Goal: Task Accomplishment & Management: Complete application form

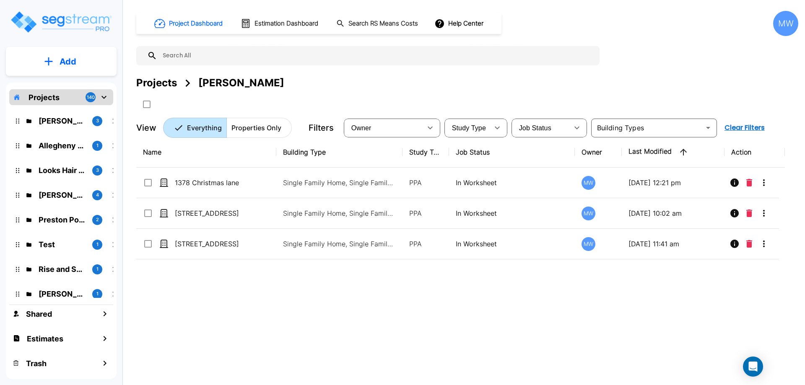
click at [70, 61] on p "Add" at bounding box center [68, 61] width 17 height 13
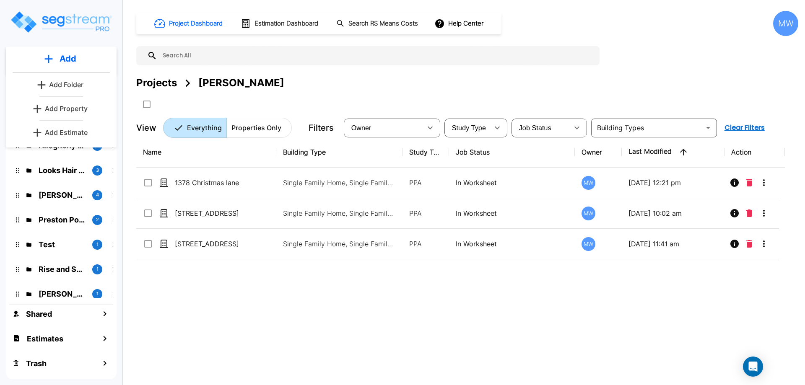
click at [76, 104] on p "Add Property" at bounding box center [66, 109] width 43 height 10
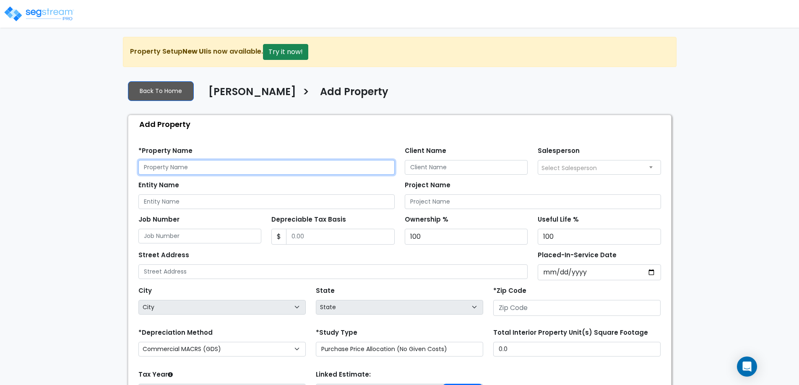
click at [208, 165] on input "text" at bounding box center [266, 167] width 256 height 15
type input "[STREET_ADDRESS][PERSON_NAME]"
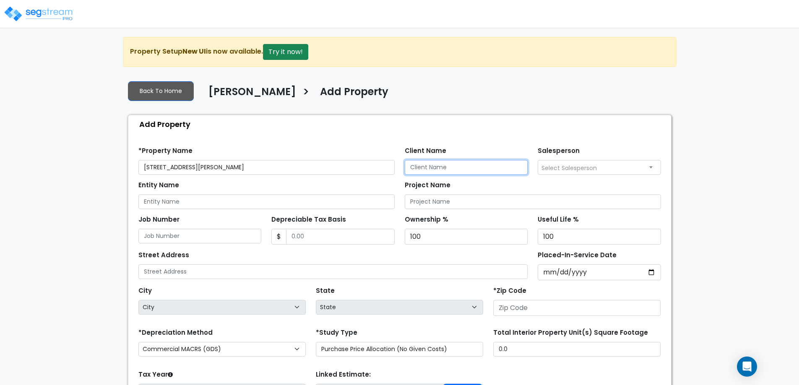
click at [429, 164] on input "Client Name" at bounding box center [466, 167] width 123 height 15
type input "Arkadiy Yakubov"
click at [252, 203] on input "Entity Name" at bounding box center [266, 202] width 256 height 15
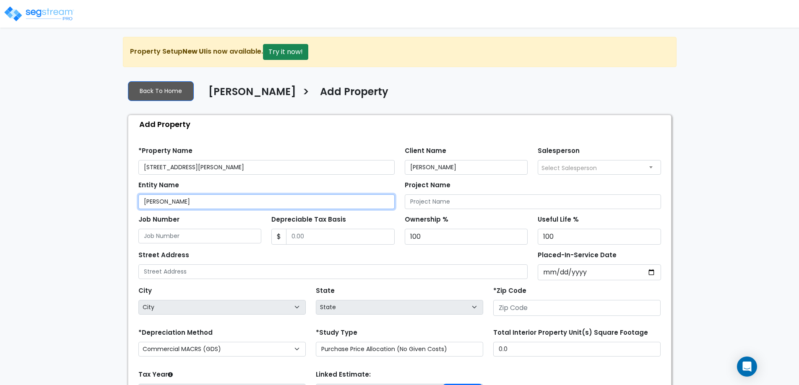
type input "Arkadiy Yakubov"
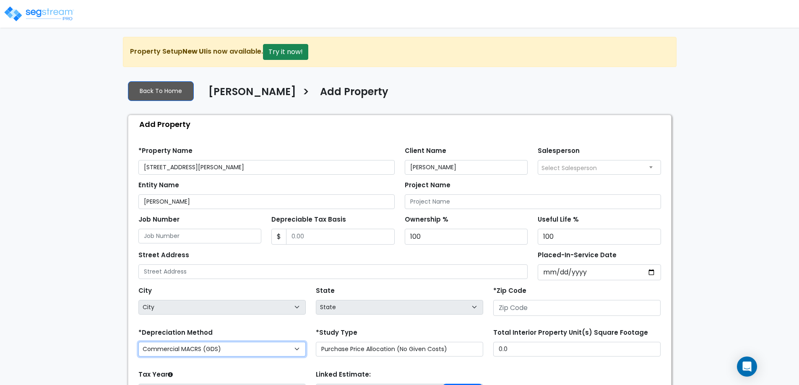
click at [213, 350] on select "Commercial MACRS (GDS) Residential Rental MACRS (GDS) Commercial MACRS (ADS) Co…" at bounding box center [221, 349] width 167 height 15
select select "CRM(_11"
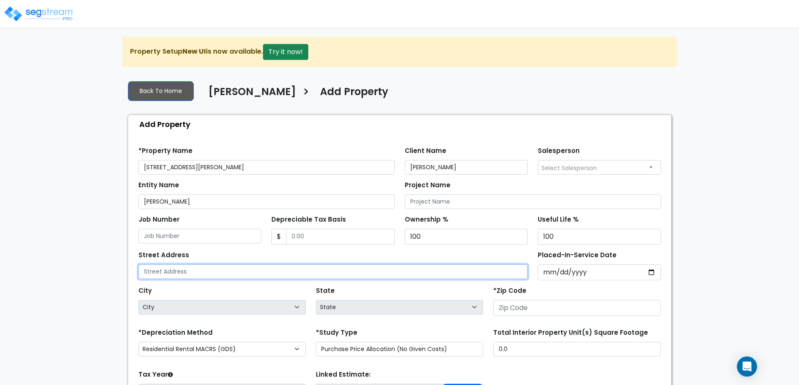
click at [210, 274] on input "text" at bounding box center [333, 272] width 390 height 15
type input "[STREET_ADDRESS][PERSON_NAME]"
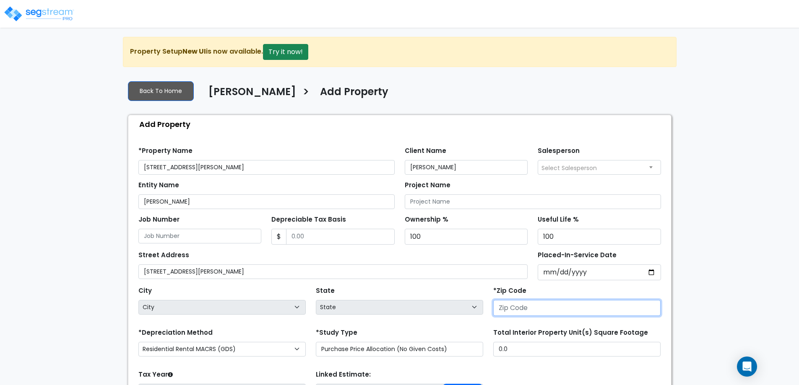
click at [544, 304] on input "number" at bounding box center [576, 308] width 167 height 16
type input "303"
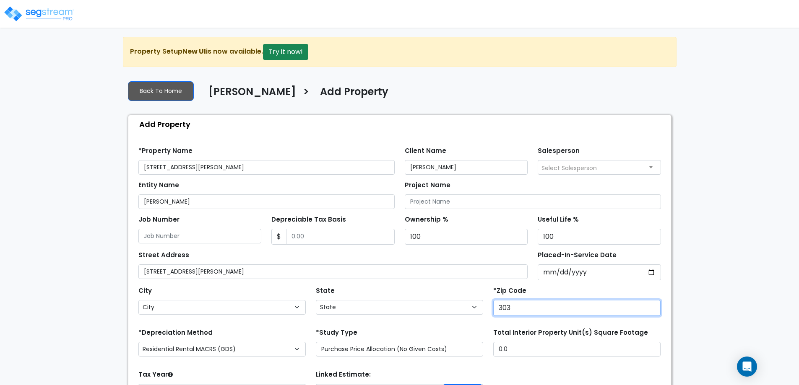
select select "GA"
type input "30319"
click at [308, 283] on div "City City Abbeville Acworth Adairsville Adel Adrian Ailey Alamo Alapaha Albany …" at bounding box center [399, 300] width 533 height 38
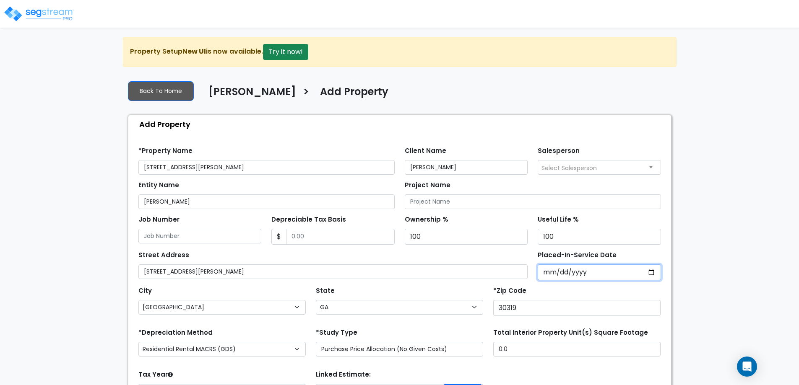
click at [652, 273] on input "Placed-In-Service Date" at bounding box center [599, 273] width 123 height 16
type input "2025-04-01"
select select "2025"
click at [550, 274] on input "*Purchase Agreement Date" at bounding box center [599, 273] width 123 height 16
type input "2025-04-01"
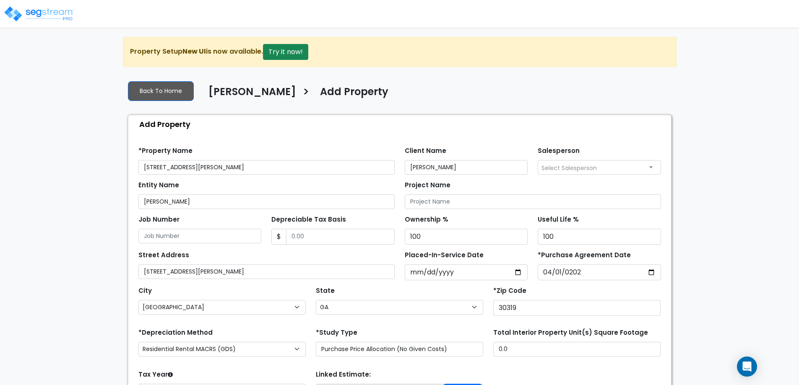
click at [529, 253] on div "Placed-In-Service Date 2025-04-01" at bounding box center [466, 264] width 133 height 31
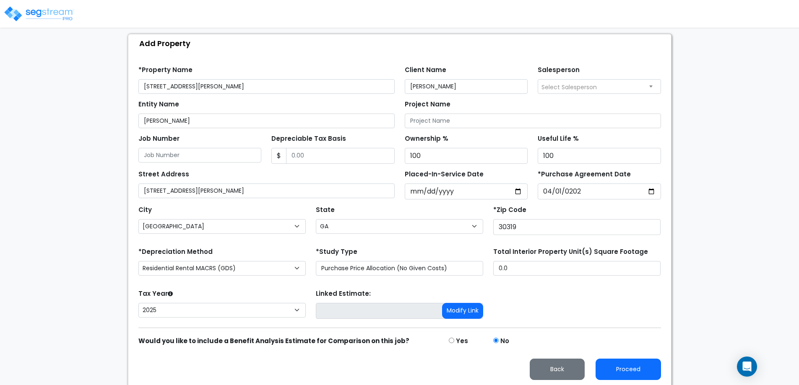
scroll to position [83, 0]
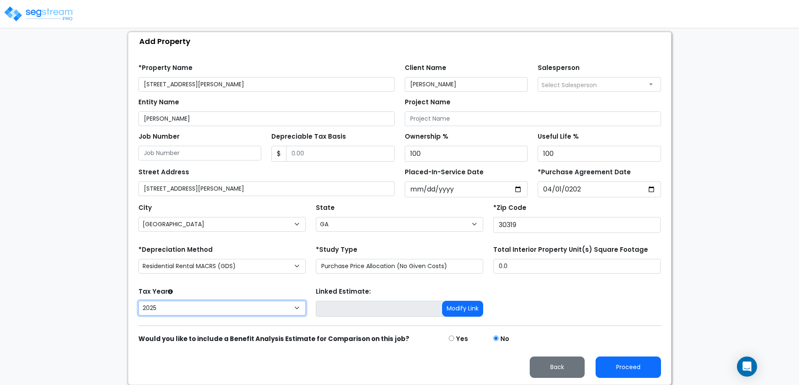
click at [263, 309] on select "2026 2025" at bounding box center [221, 308] width 167 height 15
click at [263, 290] on div "Tax Year Please Enter The Placed In Service Date First. 2026 2025" at bounding box center [221, 303] width 177 height 34
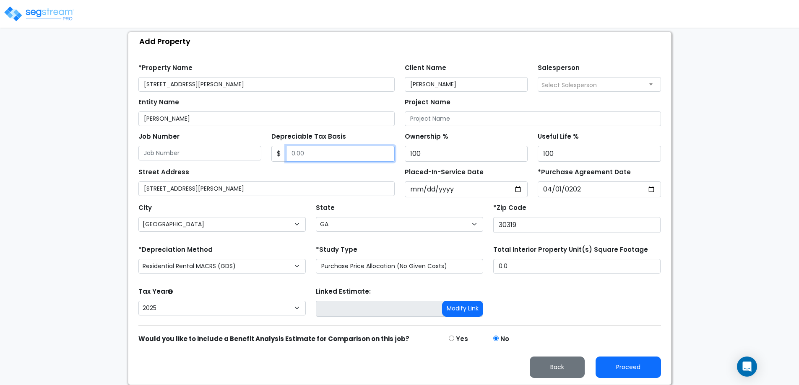
click at [317, 152] on input "Depreciable Tax Basis" at bounding box center [340, 154] width 109 height 16
type input "1,150,000"
click at [333, 167] on div "Street Address 2733 Redding Rd" at bounding box center [266, 181] width 256 height 30
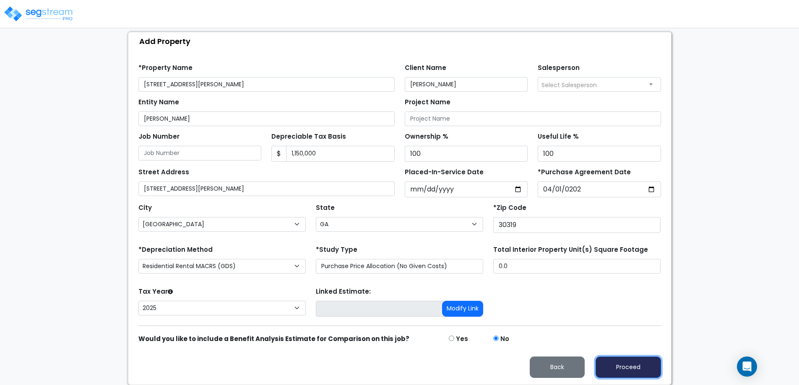
click at [631, 362] on button "Proceed" at bounding box center [628, 367] width 65 height 21
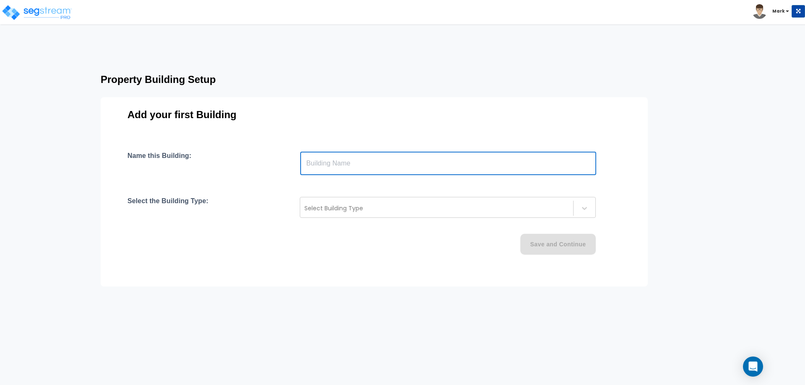
click at [383, 154] on input "text" at bounding box center [448, 163] width 296 height 23
type input "[STREET_ADDRESS][PERSON_NAME]"
click at [382, 209] on div at bounding box center [436, 208] width 265 height 10
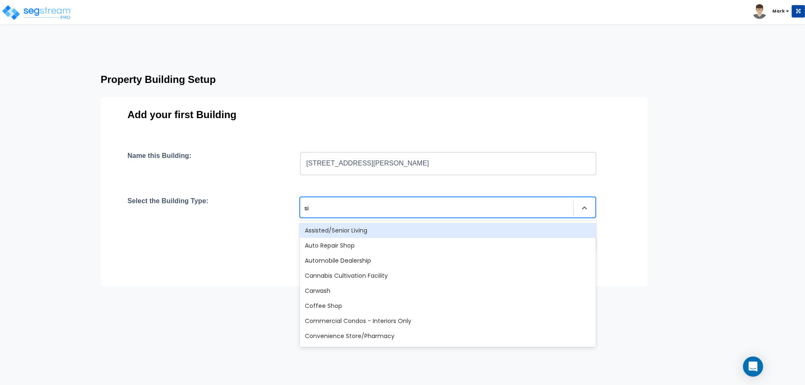
type input "sing"
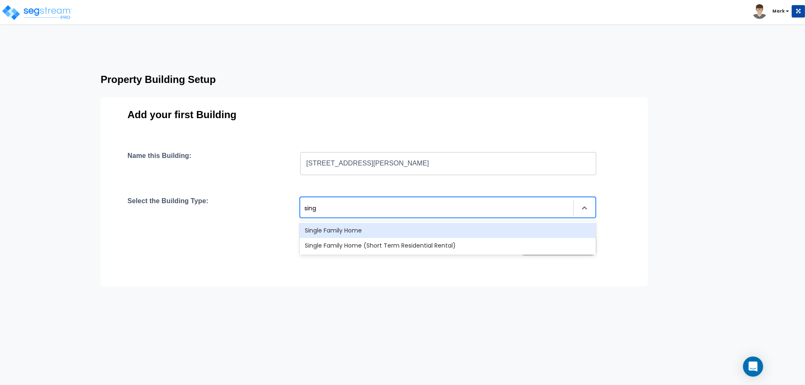
click at [399, 229] on div "Single Family Home" at bounding box center [448, 230] width 296 height 15
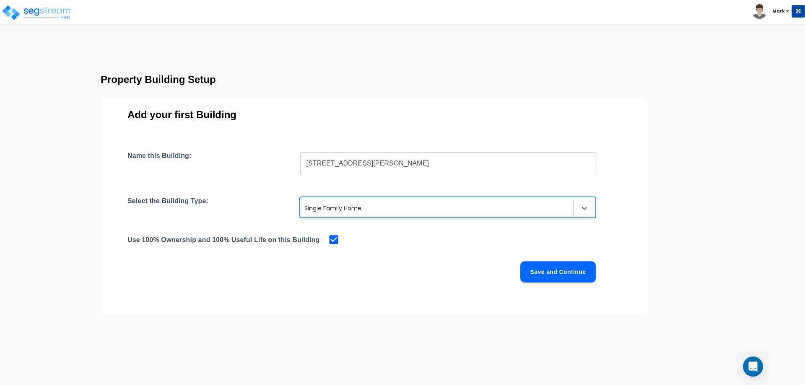
click at [544, 276] on button "Save and Continue" at bounding box center [557, 272] width 75 height 21
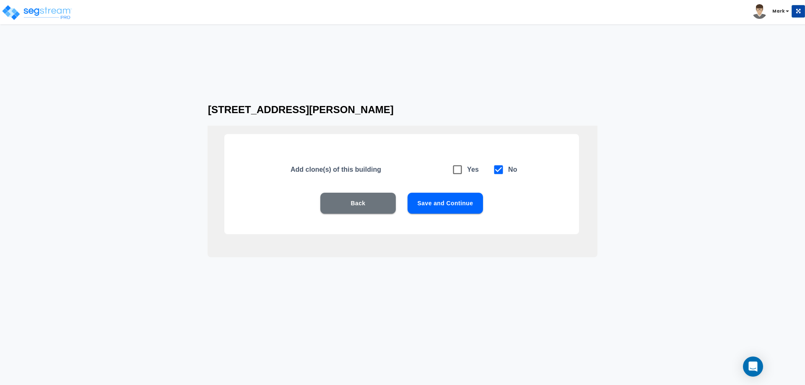
click at [431, 201] on button "Save and Continue" at bounding box center [445, 203] width 75 height 21
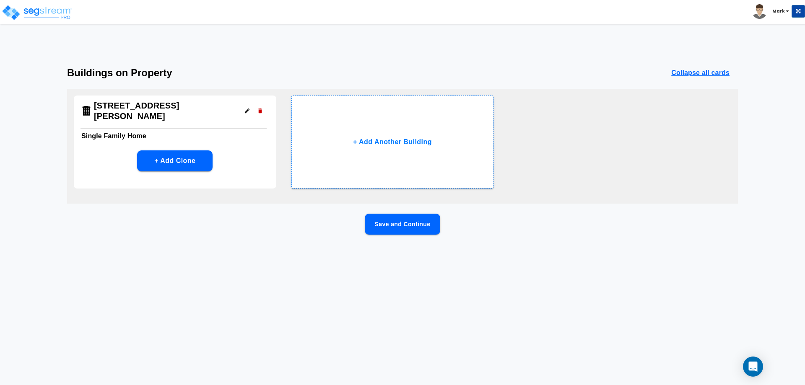
drag, startPoint x: 593, startPoint y: 168, endPoint x: 540, endPoint y: 191, distance: 57.3
click at [593, 168] on div "2733 Redding Rd Single Family Home + Add Clone + Add Another Building" at bounding box center [402, 146] width 671 height 115
click at [409, 220] on button "Save and Continue" at bounding box center [402, 224] width 75 height 21
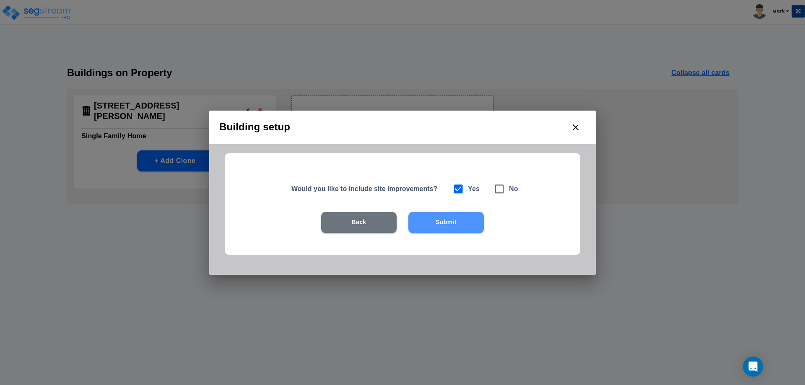
click at [428, 218] on button "Submit" at bounding box center [445, 222] width 75 height 21
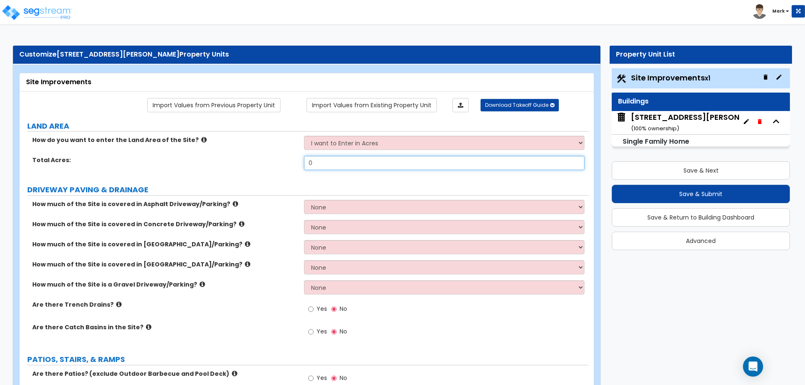
click at [315, 165] on input "0" at bounding box center [444, 163] width 280 height 14
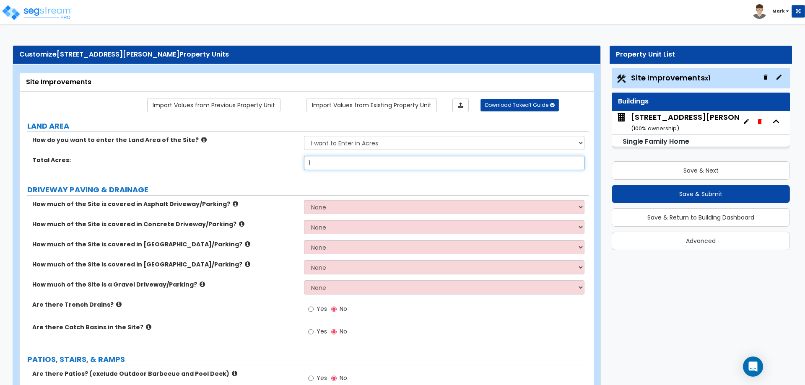
type input "1"
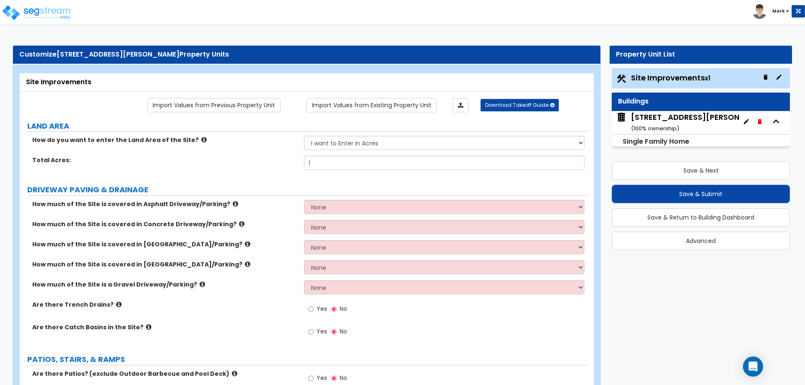
drag, startPoint x: 347, startPoint y: 228, endPoint x: 350, endPoint y: 234, distance: 6.4
click at [347, 228] on select "None I want to Enter an Approximate Percentage I want to Enter the Square Foota…" at bounding box center [444, 227] width 280 height 14
select select "2"
click at [304, 220] on select "None I want to Enter an Approximate Percentage I want to Enter the Square Foota…" at bounding box center [444, 227] width 280 height 14
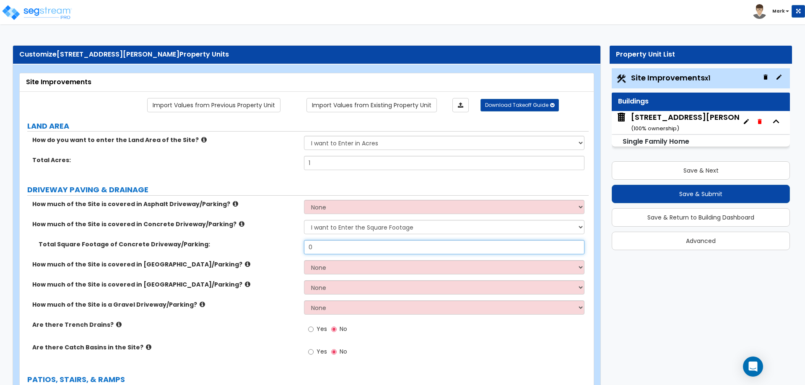
click at [409, 246] on input "0" at bounding box center [444, 247] width 280 height 14
type input "700"
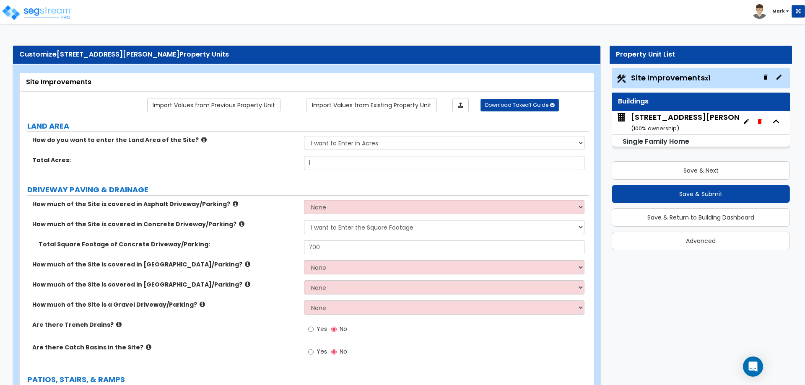
click at [242, 257] on div "Total Square Footage of Concrete Driveway/Parking: 700" at bounding box center [304, 250] width 569 height 20
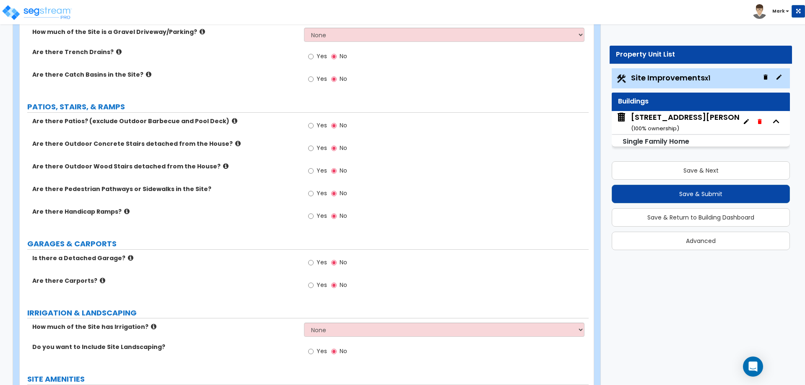
scroll to position [294, 0]
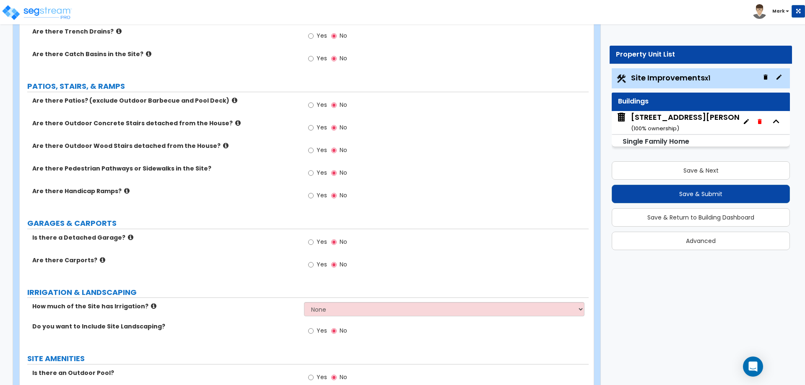
click at [317, 265] on span "Yes" at bounding box center [322, 264] width 10 height 8
click at [314, 265] on input "Yes" at bounding box center [310, 264] width 5 height 9
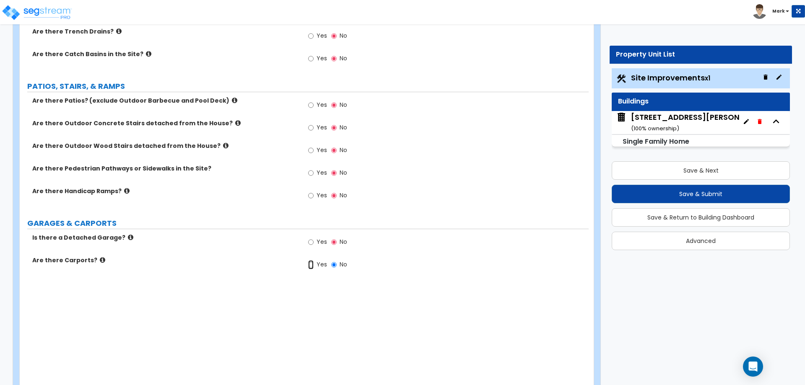
radio input "true"
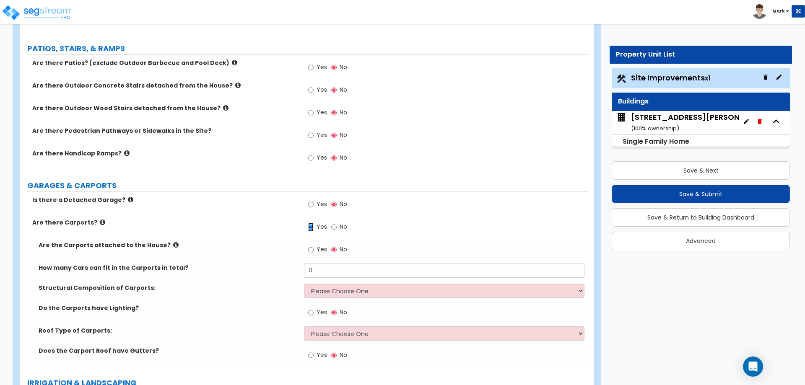
scroll to position [377, 0]
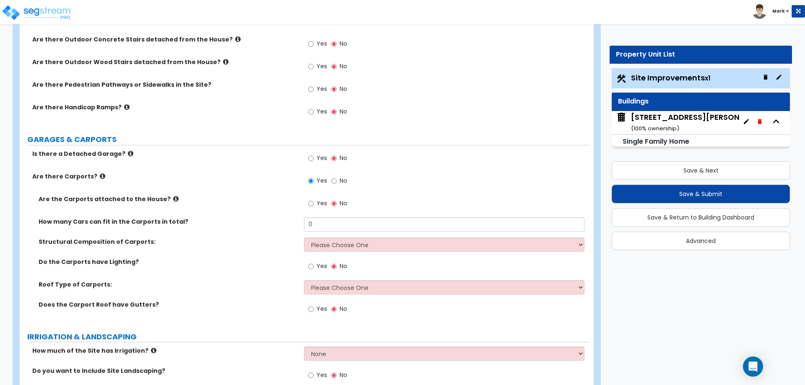
click at [320, 203] on span "Yes" at bounding box center [322, 203] width 10 height 8
click at [314, 203] on input "Yes" at bounding box center [310, 203] width 5 height 9
radio input "true"
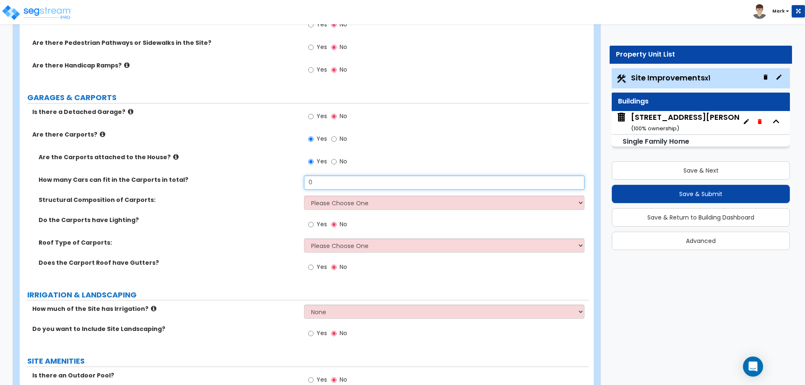
click at [326, 185] on input "0" at bounding box center [444, 183] width 280 height 14
type input "2"
click at [307, 202] on select "Please Choose One Steel Wood" at bounding box center [444, 203] width 280 height 14
select select "2"
click at [304, 196] on select "Please Choose One Steel Wood" at bounding box center [444, 203] width 280 height 14
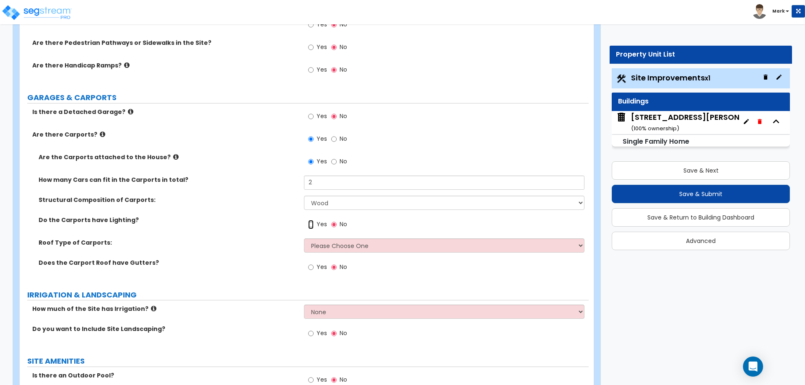
click at [312, 225] on input "Yes" at bounding box center [310, 224] width 5 height 9
radio input "true"
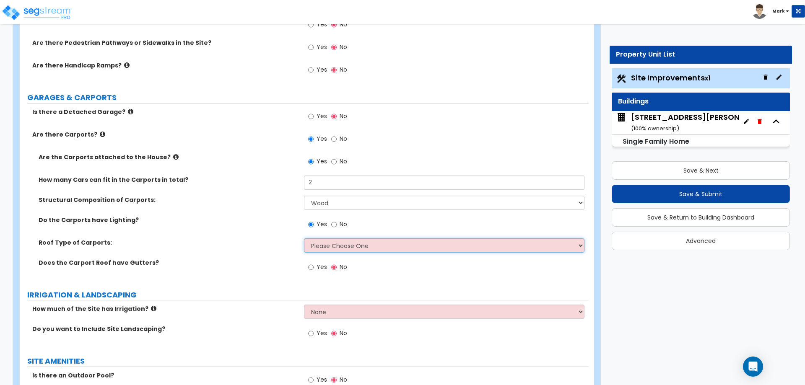
click at [318, 250] on select "Please Choose One Gabled Roof Flat Roof" at bounding box center [444, 246] width 280 height 14
select select "1"
click at [304, 239] on select "Please Choose One Gabled Roof Flat Roof" at bounding box center [444, 246] width 280 height 14
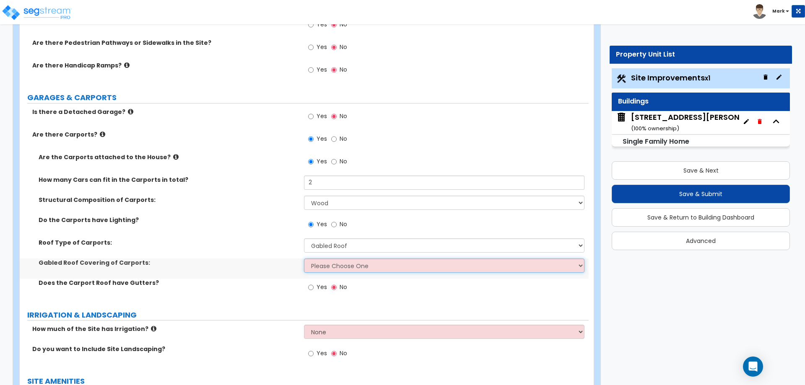
click at [320, 262] on select "Please Choose One Asphalt Shingle Clay Tile Wood Shingle Metal Shingle Standing…" at bounding box center [444, 266] width 280 height 14
select select "1"
click at [304, 259] on select "Please Choose One Asphalt Shingle Clay Tile Wood Shingle Metal Shingle Standing…" at bounding box center [444, 266] width 280 height 14
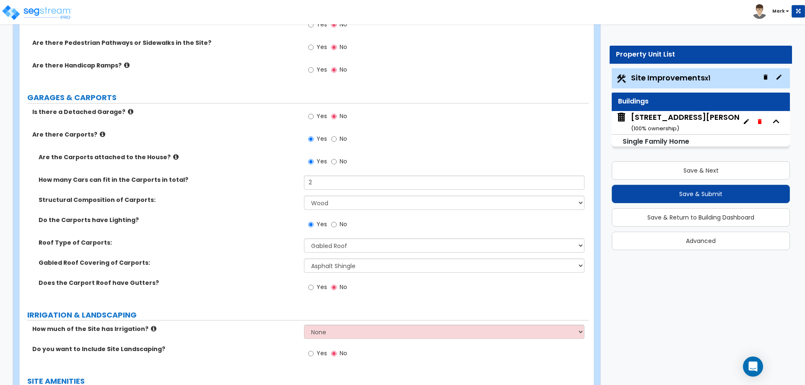
click at [317, 285] on span "Yes" at bounding box center [322, 287] width 10 height 8
click at [314, 285] on input "Yes" at bounding box center [310, 287] width 5 height 9
radio input "true"
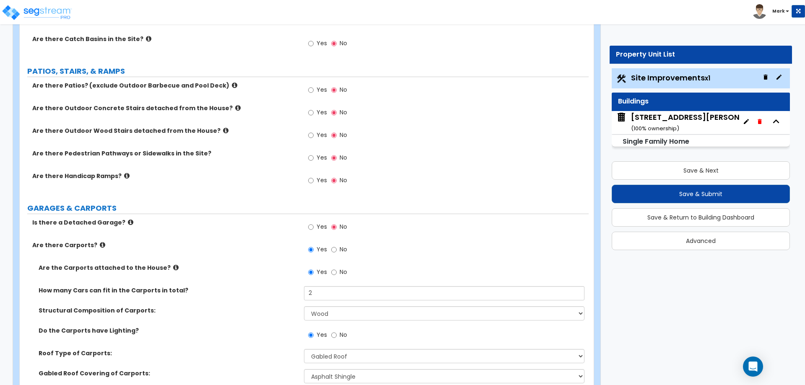
scroll to position [294, 0]
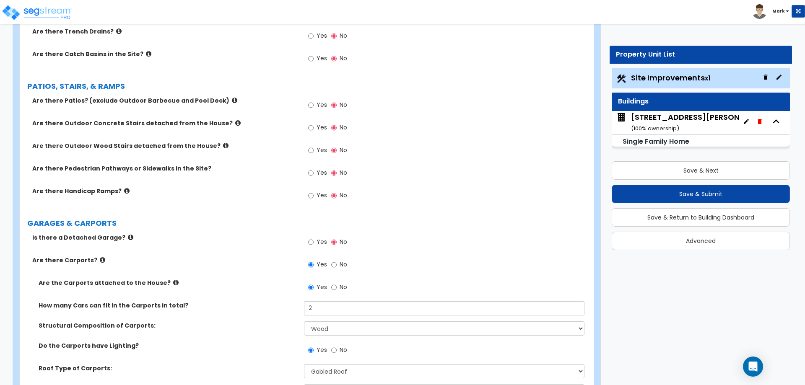
click at [316, 169] on label "Yes" at bounding box center [317, 174] width 19 height 14
click at [314, 169] on input "Yes" at bounding box center [310, 173] width 5 height 9
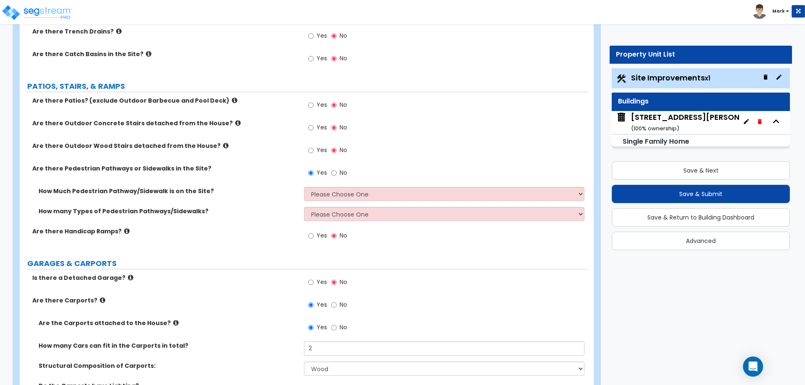
click at [337, 175] on label "No" at bounding box center [339, 174] width 16 height 14
click at [337, 175] on input "No" at bounding box center [333, 173] width 5 height 9
radio input "false"
radio input "true"
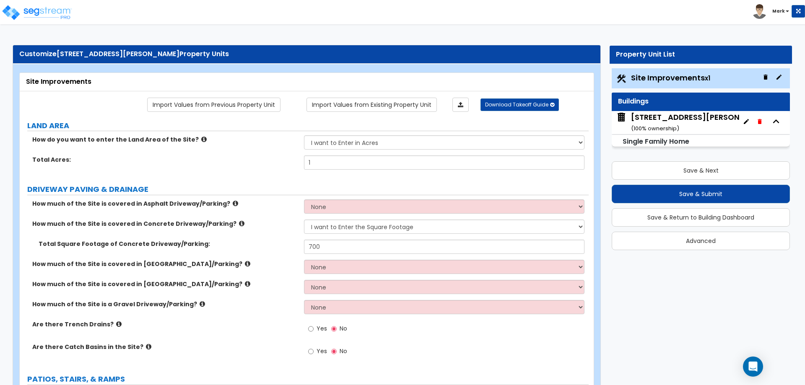
scroll to position [0, 0]
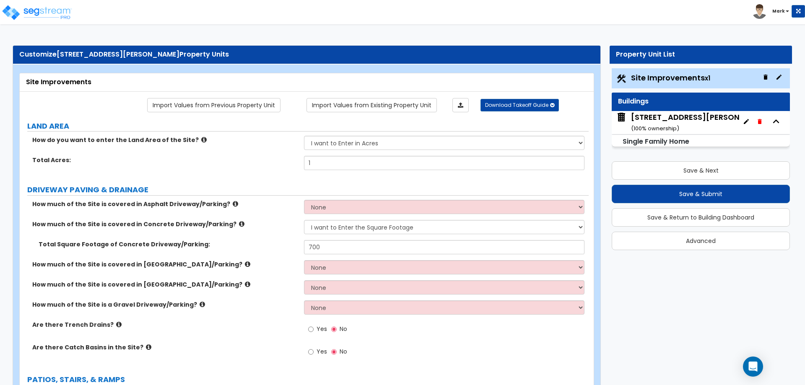
click at [668, 121] on div "2733 Redding Rd ( 100 % ownership)" at bounding box center [701, 122] width 140 height 21
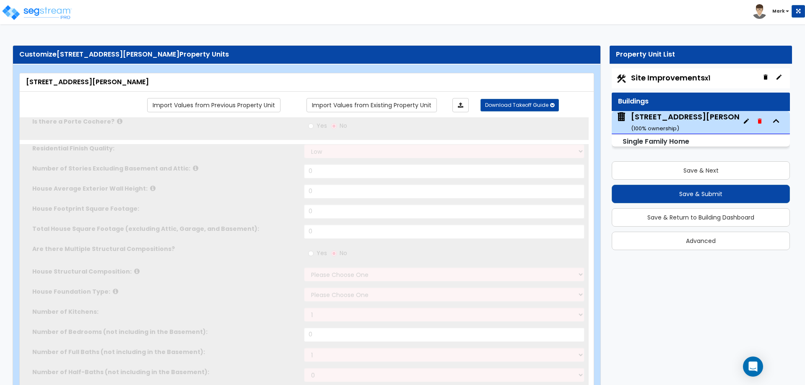
type input "1"
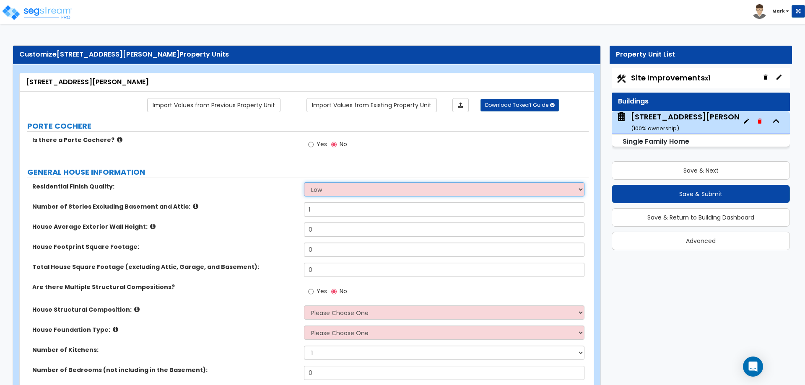
click at [315, 189] on select "Low Average High" at bounding box center [444, 189] width 280 height 14
select select "2"
click at [304, 182] on select "Low Average High" at bounding box center [444, 189] width 280 height 14
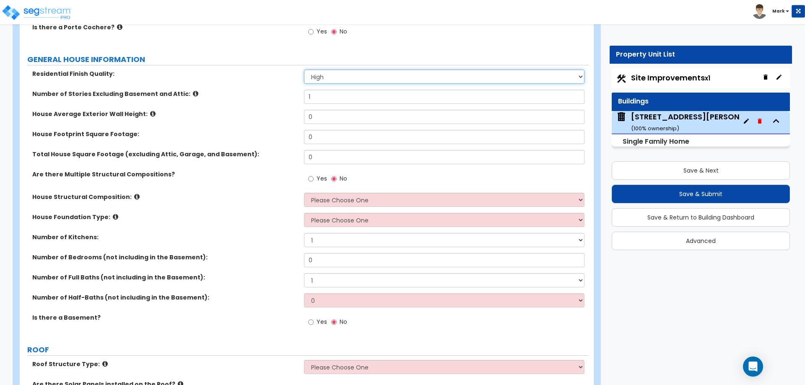
scroll to position [126, 0]
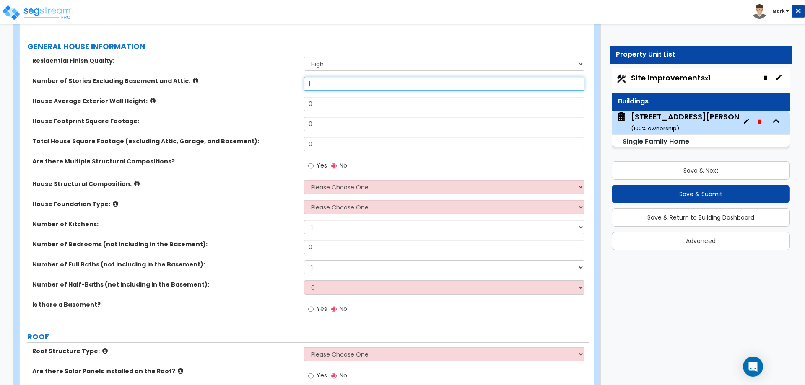
click at [342, 78] on input "1" at bounding box center [444, 84] width 280 height 14
click at [247, 109] on div "House Average Exterior Wall Height: 0" at bounding box center [304, 107] width 569 height 20
click at [317, 104] on input "0" at bounding box center [444, 104] width 280 height 14
type input "10"
click at [255, 114] on div "House Average Exterior Wall Height: 10" at bounding box center [304, 107] width 569 height 20
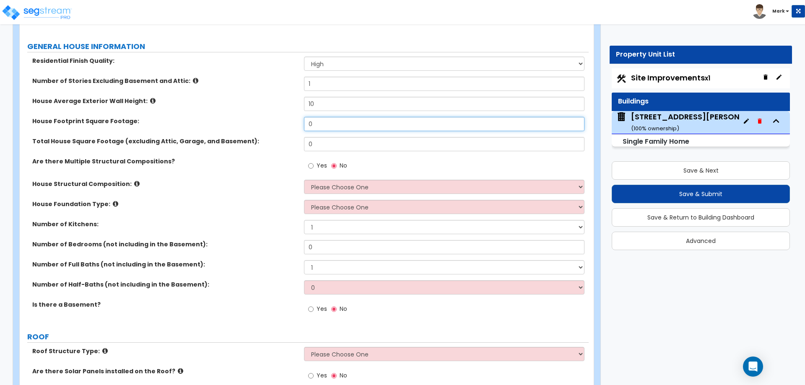
click at [333, 127] on input "0" at bounding box center [444, 124] width 280 height 14
type input "1,850"
click at [334, 143] on input "0" at bounding box center [444, 144] width 280 height 14
type input "1,850"
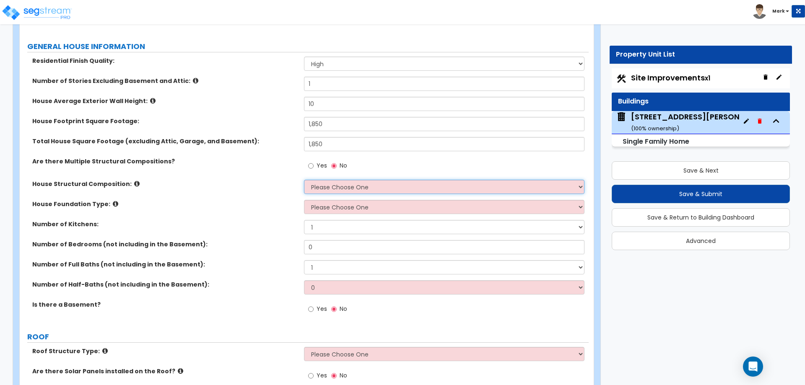
click at [317, 184] on select "Please Choose One Reinforced Concrete Structural Steel Brick Masonry CMU Masonr…" at bounding box center [444, 187] width 280 height 14
select select "7"
click at [304, 180] on select "Please Choose One Reinforced Concrete Structural Steel Brick Masonry CMU Masonr…" at bounding box center [444, 187] width 280 height 14
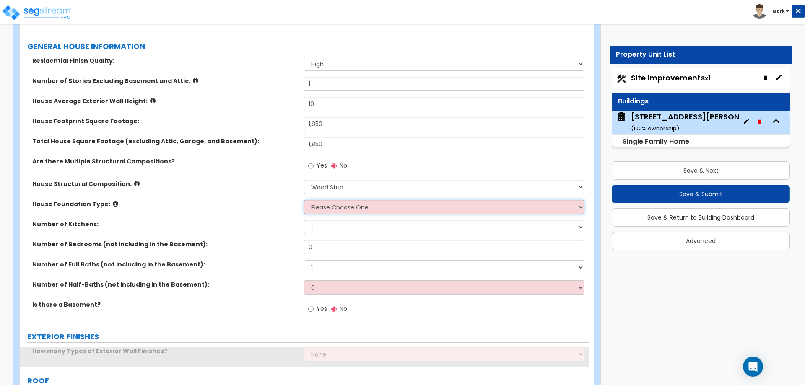
click at [335, 210] on select "Please Choose One Crawl Space Pier-Elevated First floor Slab on Grade" at bounding box center [444, 207] width 280 height 14
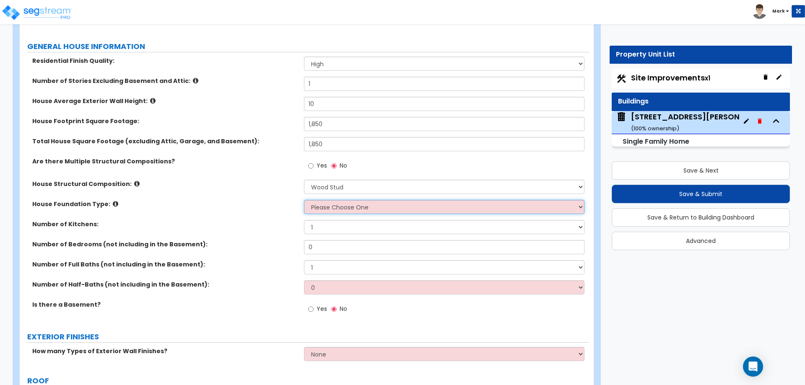
select select "1"
click at [304, 200] on select "Please Choose One Crawl Space Pier-Elevated First floor Slab on Grade" at bounding box center [444, 207] width 280 height 14
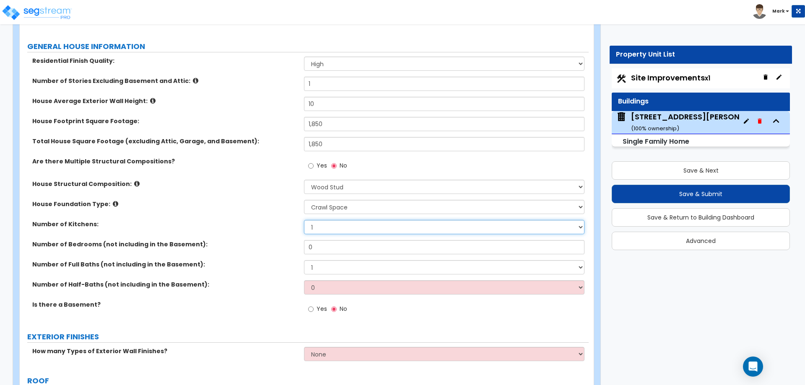
click at [324, 221] on select "1 2 3" at bounding box center [444, 227] width 280 height 14
click at [304, 220] on select "1 2 3" at bounding box center [444, 227] width 280 height 14
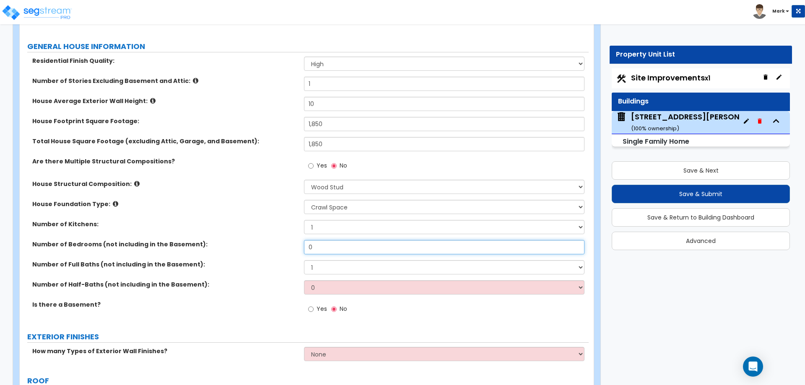
click at [316, 248] on input "0" at bounding box center [444, 247] width 280 height 14
type input "4"
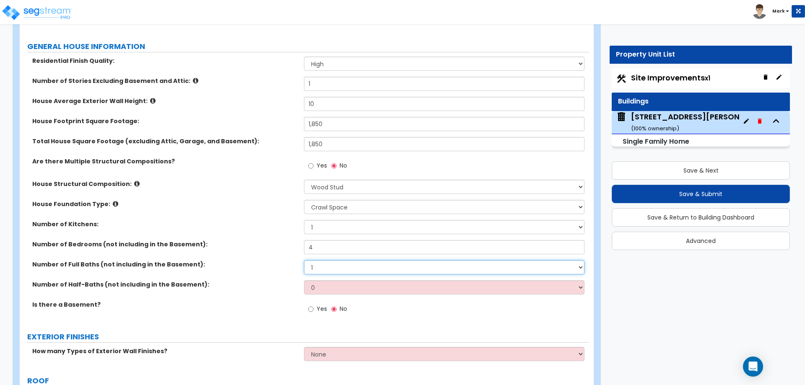
click at [336, 267] on select "1 2 3 4 5 6 7 8 9 10" at bounding box center [444, 267] width 280 height 14
select select "2"
click at [304, 260] on select "1 2 3 4 5 6 7 8 9 10" at bounding box center [444, 267] width 280 height 14
click at [328, 290] on select "0 1 2 3 4 5" at bounding box center [444, 288] width 280 height 14
click at [314, 284] on select "0 1 2 3 4 5" at bounding box center [444, 288] width 280 height 14
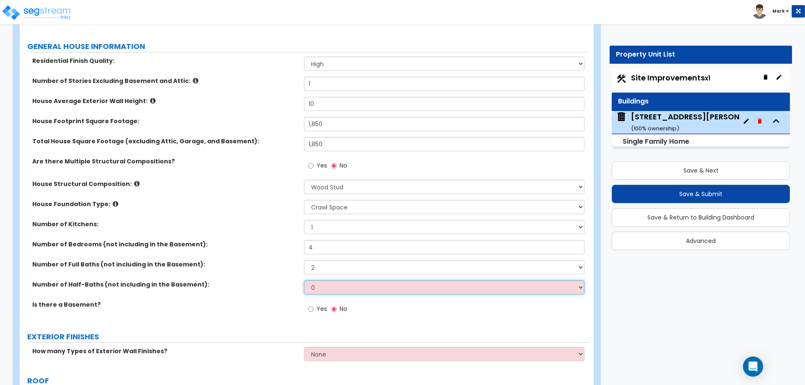
click at [311, 290] on select "0 1 2 3 4 5" at bounding box center [444, 288] width 280 height 14
select select "2"
click at [304, 281] on select "0 1 2 3 4 5" at bounding box center [444, 288] width 280 height 14
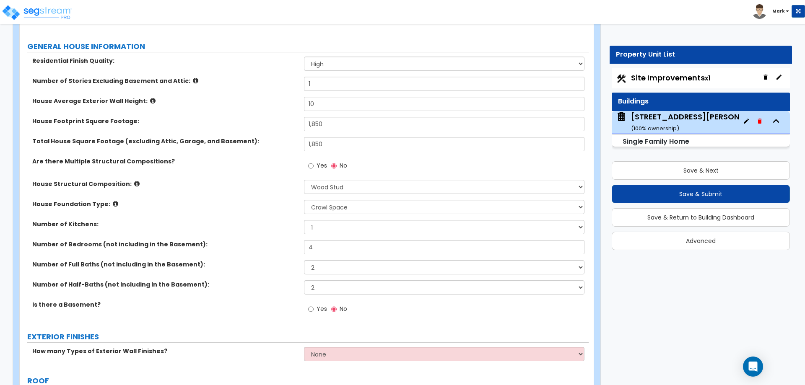
click at [317, 310] on span "Yes" at bounding box center [322, 309] width 10 height 8
click at [314, 310] on input "Yes" at bounding box center [310, 309] width 5 height 9
radio input "true"
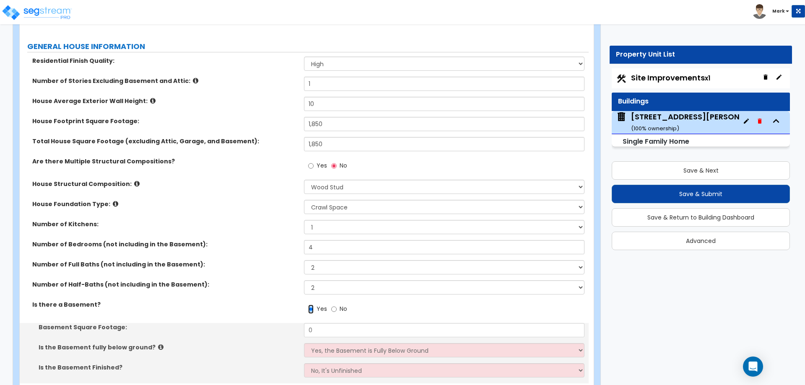
scroll to position [294, 0]
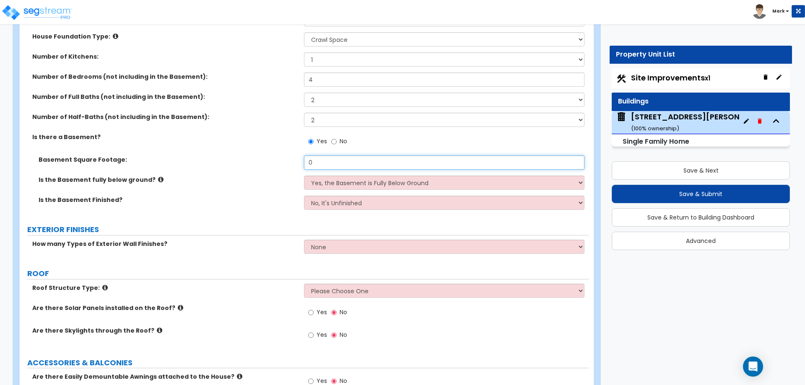
click at [348, 163] on input "0" at bounding box center [444, 163] width 280 height 14
type input "500"
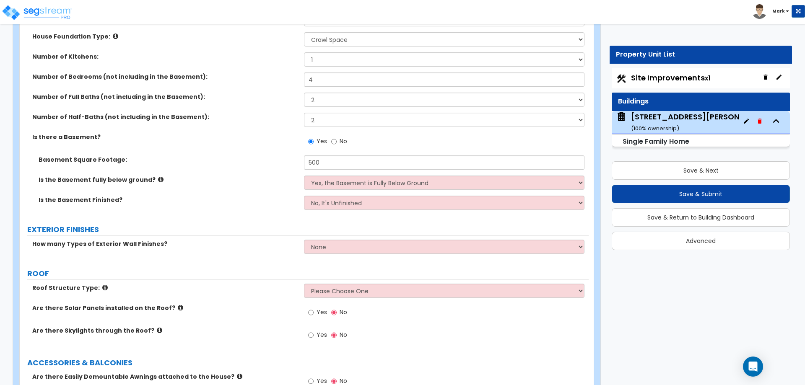
click at [286, 194] on div "Is the Basement fully below ground? Yes, the Basement is Fully Below Ground No,…" at bounding box center [304, 186] width 569 height 20
click at [337, 187] on select "Yes, the Basement is Fully Below Ground No, the Basement is Partially Below Gro…" at bounding box center [444, 183] width 280 height 14
select select "1"
click at [304, 176] on select "Yes, the Basement is Fully Below Ground No, the Basement is Partially Below Gro…" at bounding box center [444, 183] width 280 height 14
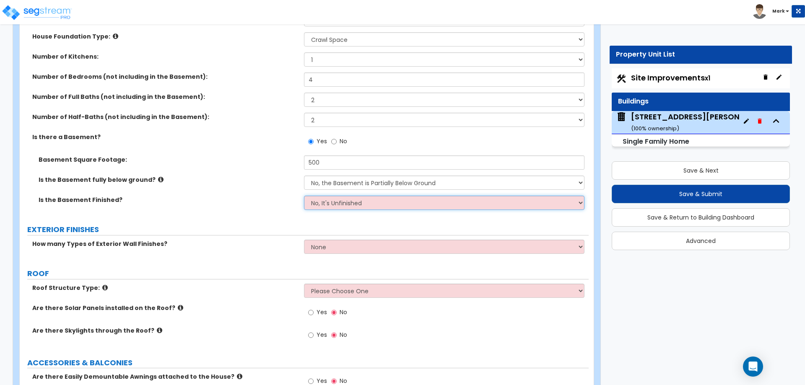
click at [333, 205] on select "No, It's Unfinished Yes, It's Finished" at bounding box center [444, 203] width 280 height 14
select select "1"
click at [304, 196] on select "No, It's Unfinished Yes, It's Finished" at bounding box center [444, 203] width 280 height 14
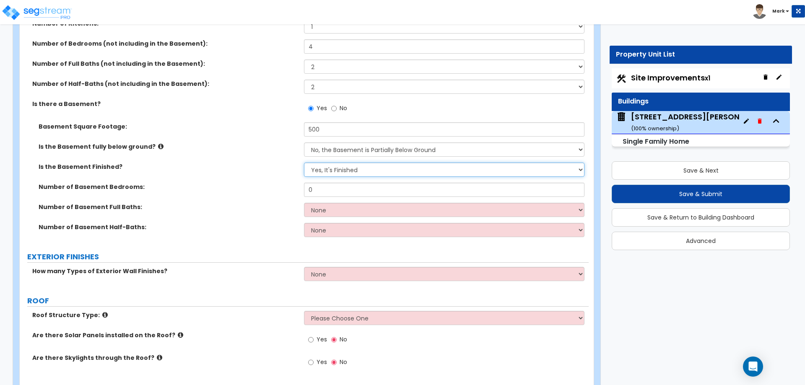
scroll to position [419, 0]
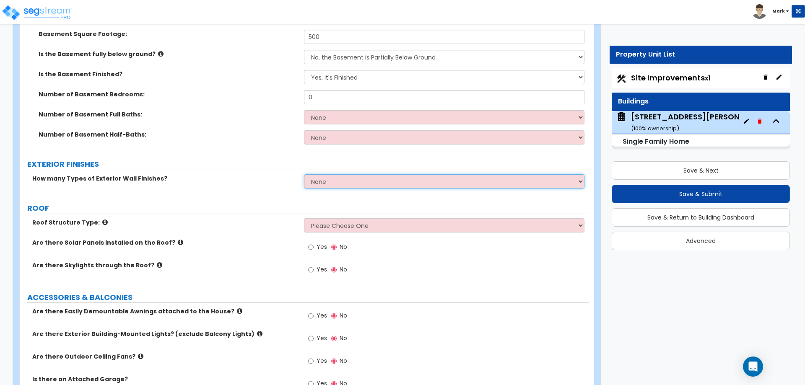
click at [384, 182] on select "None 1 2 3" at bounding box center [444, 181] width 280 height 14
select select "2"
click at [304, 174] on select "None 1 2 3" at bounding box center [444, 181] width 280 height 14
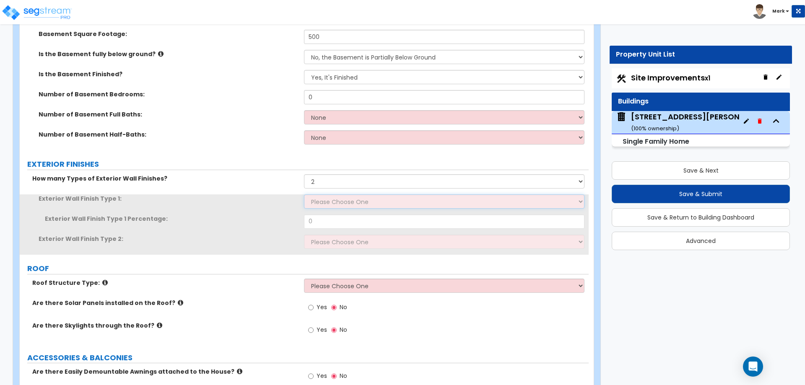
drag, startPoint x: 330, startPoint y: 200, endPoint x: 331, endPoint y: 205, distance: 4.7
click at [330, 200] on select "Please Choose One No Finish/Shared Wall No Wall Brick Finish Stone Finish Wood …" at bounding box center [444, 202] width 280 height 14
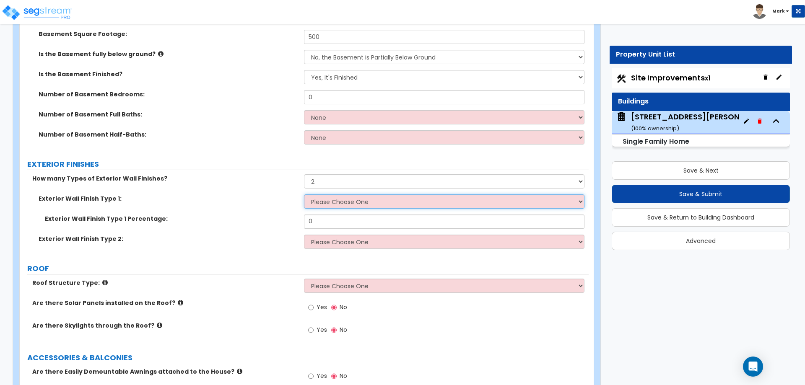
select select "2"
click at [304, 195] on select "Please Choose One No Finish/Shared Wall No Wall Brick Finish Stone Finish Wood …" at bounding box center [444, 202] width 280 height 14
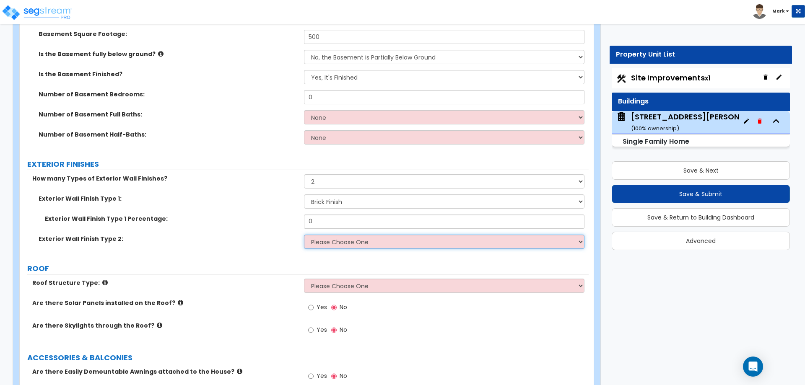
click at [340, 245] on select "Please Choose One No Finish/Shared Wall No Wall Brick Finish Stone Finish Wood …" at bounding box center [444, 242] width 280 height 14
select select "4"
click at [304, 235] on select "Please Choose One No Finish/Shared Wall No Wall Brick Finish Stone Finish Wood …" at bounding box center [444, 242] width 280 height 14
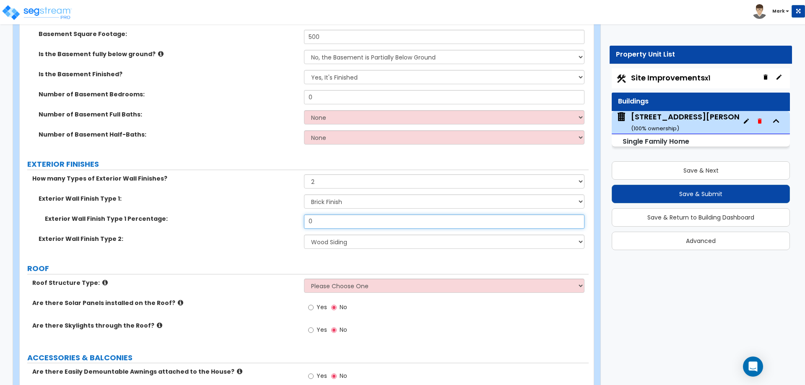
click at [326, 218] on input "0" at bounding box center [444, 222] width 280 height 14
type input "60"
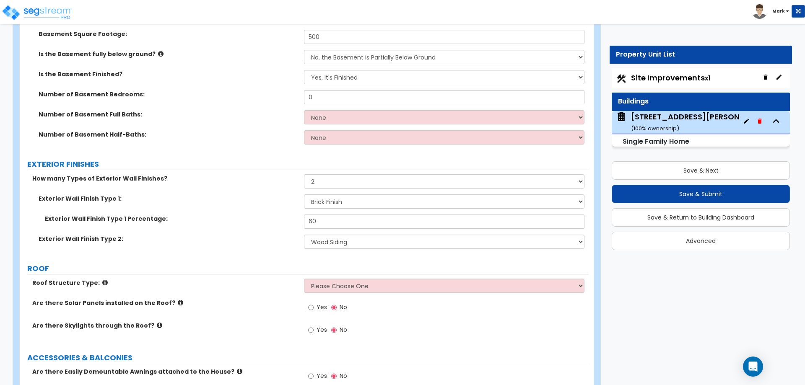
click at [272, 270] on label "ROOF" at bounding box center [308, 268] width 562 height 11
click at [330, 283] on select "Please Choose One Gable Roof Flat Roof Hybrid Gable & Flat Roof" at bounding box center [444, 286] width 280 height 14
select select "1"
click at [304, 279] on select "Please Choose One Gable Roof Flat Roof Hybrid Gable & Flat Roof" at bounding box center [444, 286] width 280 height 14
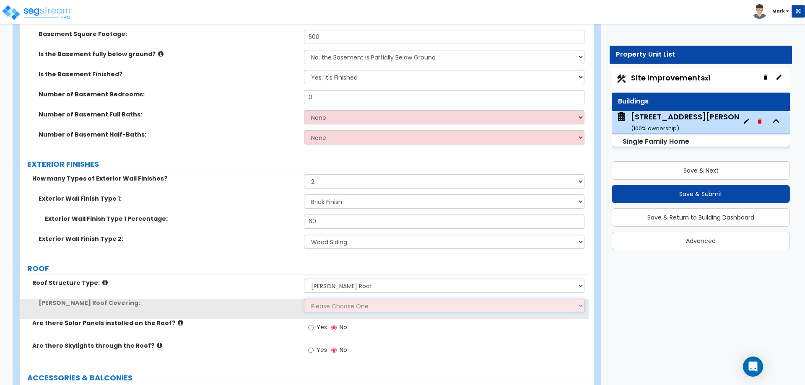
click at [331, 308] on select "Please Choose One Asphalt Shingle Clay Tile Wood Shingle Metal Shingle Standing…" at bounding box center [444, 306] width 280 height 14
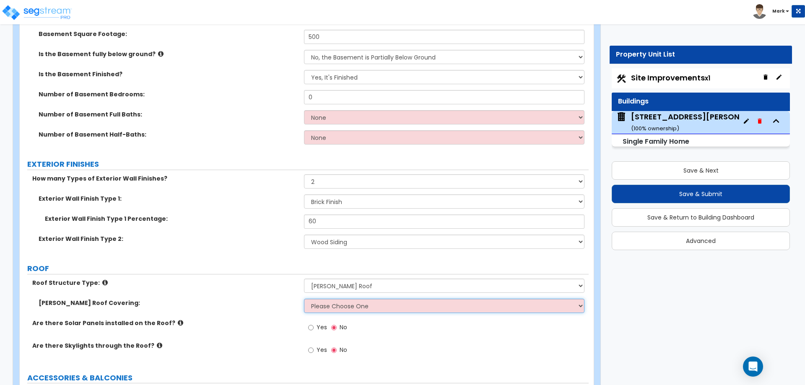
select select "1"
click at [304, 299] on select "Please Choose One Asphalt Shingle Clay Tile Wood Shingle Metal Shingle Standing…" at bounding box center [444, 306] width 280 height 14
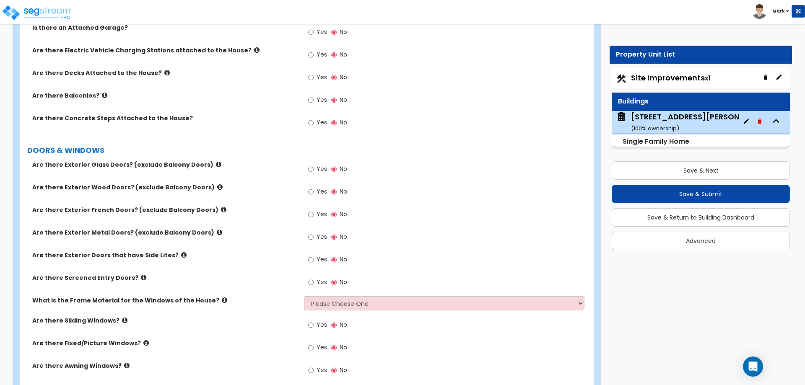
scroll to position [881, 0]
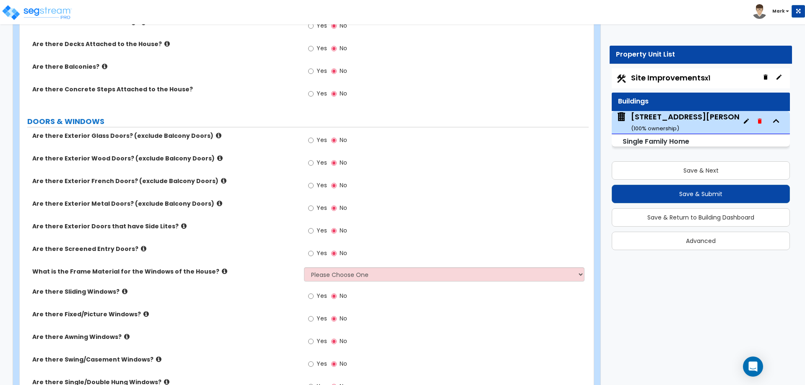
click at [324, 135] on label "Yes" at bounding box center [317, 141] width 19 height 14
click at [314, 136] on input "Yes" at bounding box center [310, 140] width 5 height 9
radio input "true"
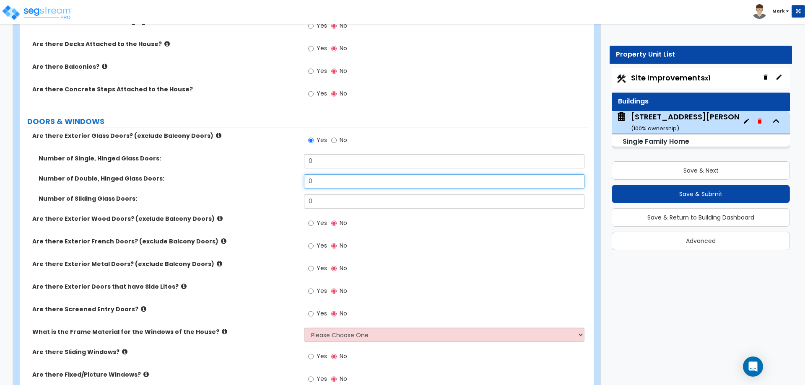
click at [316, 174] on input "0" at bounding box center [444, 181] width 280 height 14
type input "2"
type input "1"
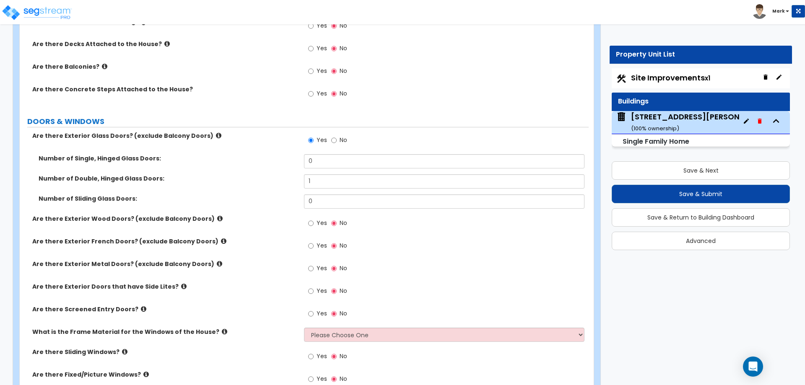
click at [216, 144] on div "Are there Exterior Glass Doors? (exclude Balcony Doors) Yes No" at bounding box center [304, 143] width 569 height 23
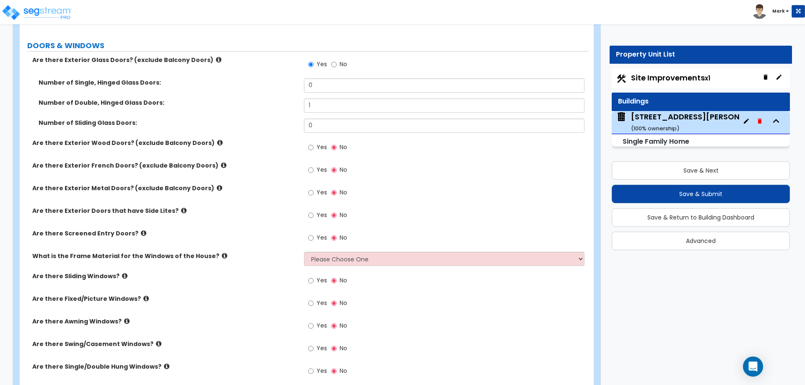
scroll to position [965, 0]
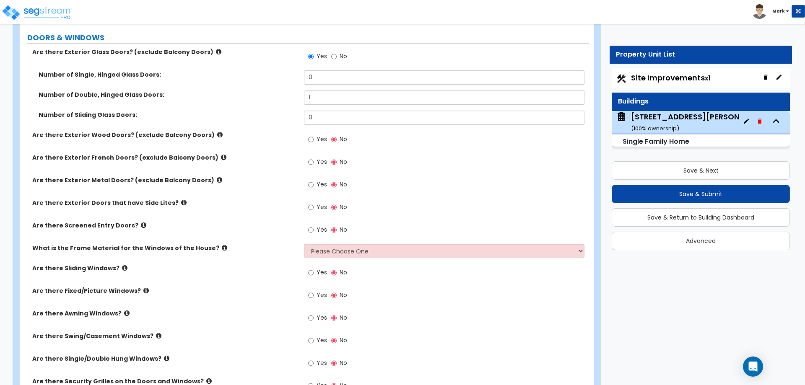
click at [315, 138] on label "Yes" at bounding box center [317, 140] width 19 height 14
click at [314, 138] on input "Yes" at bounding box center [310, 139] width 5 height 9
radio input "true"
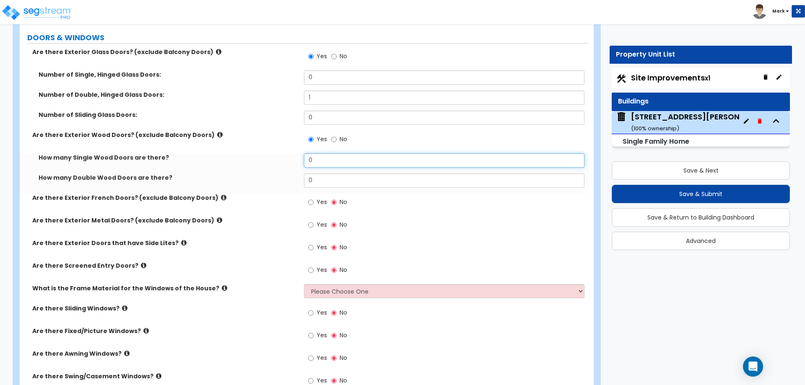
click at [327, 161] on input "0" at bounding box center [444, 160] width 280 height 14
type input "3"
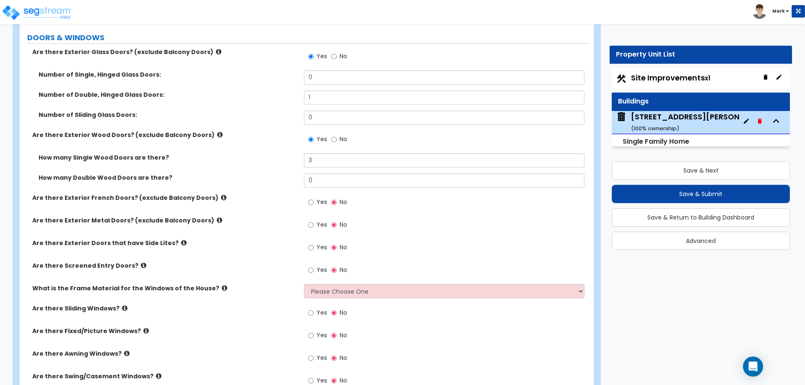
click at [257, 172] on div "How many Single Wood Doors are there? 3" at bounding box center [304, 163] width 569 height 20
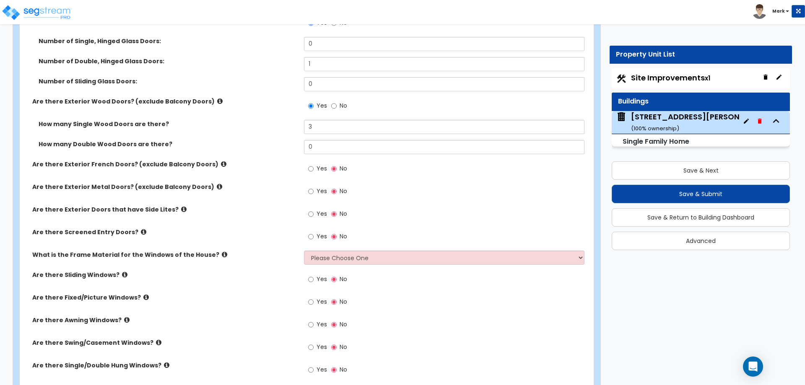
scroll to position [1048, 0]
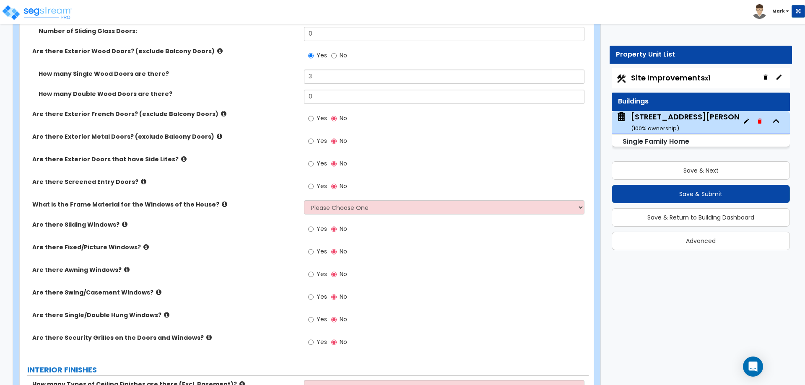
click at [315, 164] on label "Yes" at bounding box center [317, 165] width 19 height 14
click at [314, 164] on input "Yes" at bounding box center [310, 163] width 5 height 9
radio input "true"
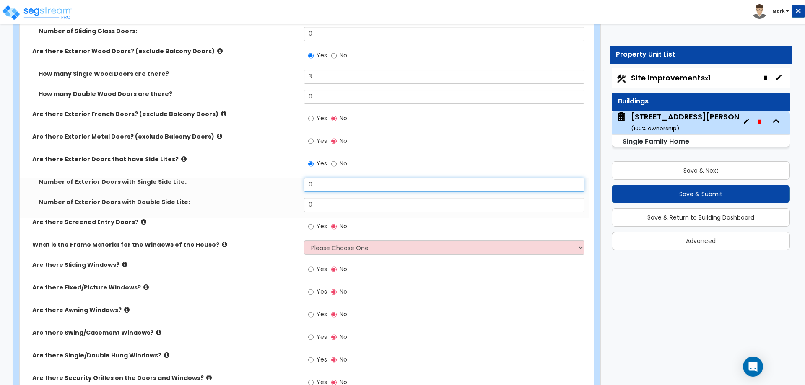
click at [317, 184] on input "0" at bounding box center [444, 185] width 280 height 14
type input "1"
click at [288, 184] on label "Number of Exterior Doors with Single Side Lite:" at bounding box center [168, 182] width 259 height 8
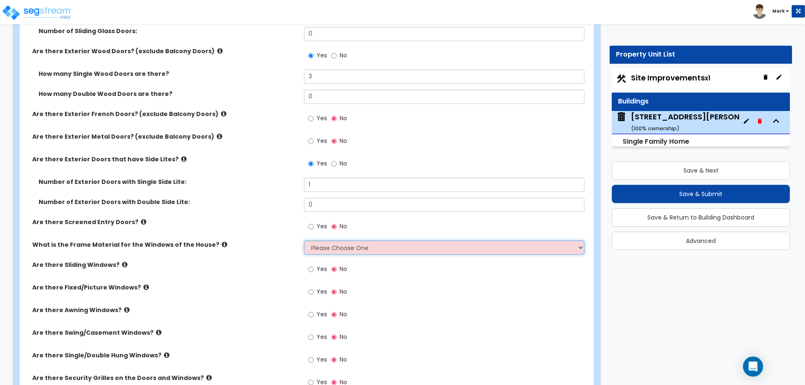
click at [349, 249] on select "Please Choose One Vinyl Aluminum Wood" at bounding box center [444, 248] width 280 height 14
select select "3"
click at [304, 241] on select "Please Choose One Vinyl Aluminum Wood" at bounding box center [444, 248] width 280 height 14
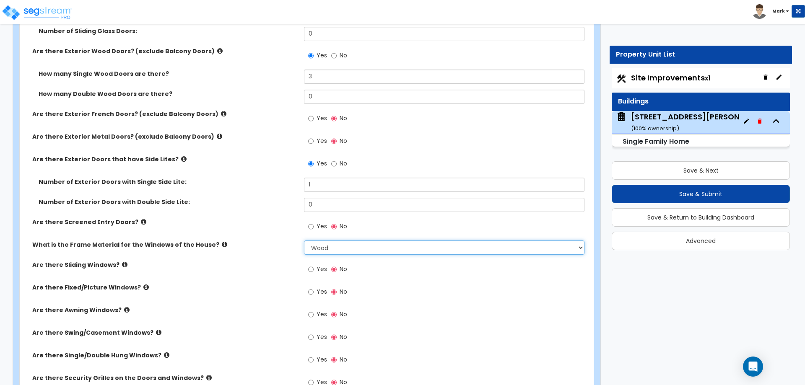
scroll to position [1090, 0]
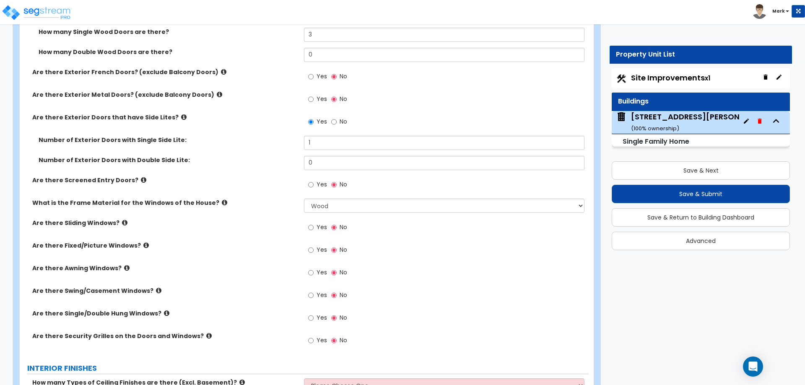
click at [156, 291] on icon at bounding box center [158, 291] width 5 height 6
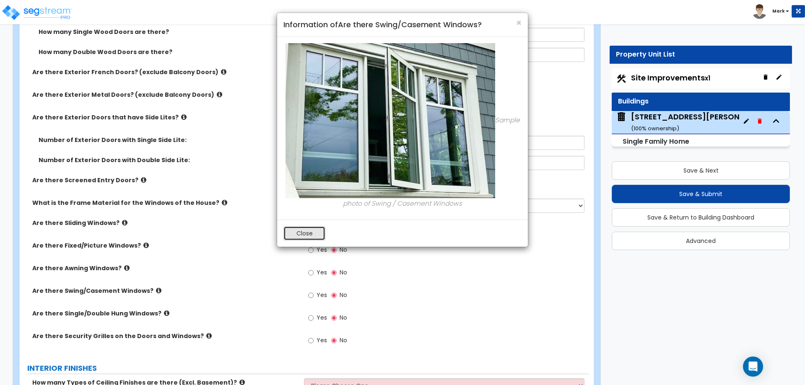
click at [292, 233] on button "Close" at bounding box center [305, 233] width 42 height 14
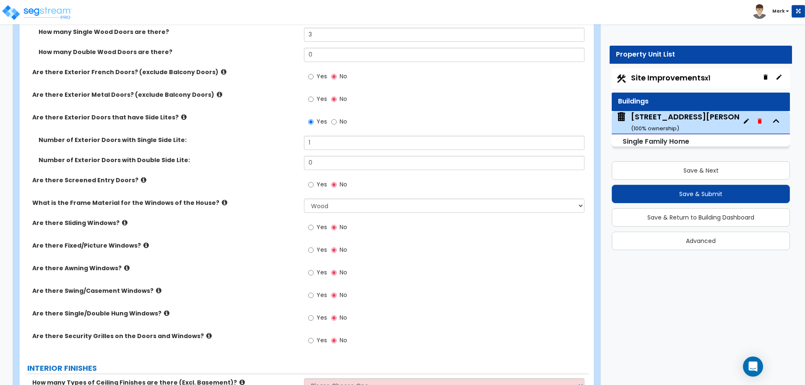
click at [164, 312] on icon at bounding box center [166, 313] width 5 height 6
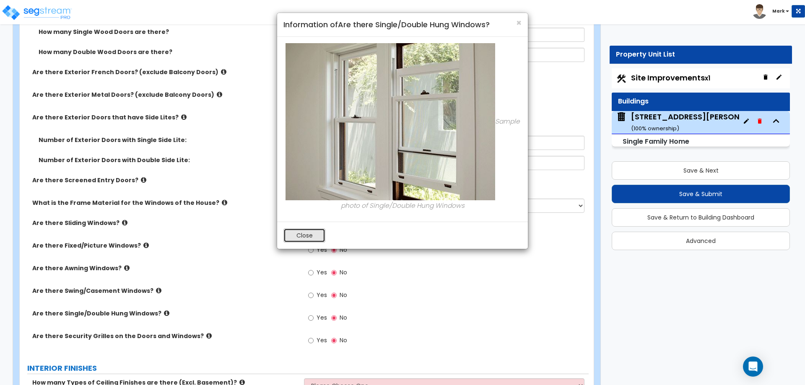
click at [297, 231] on button "Close" at bounding box center [305, 236] width 42 height 14
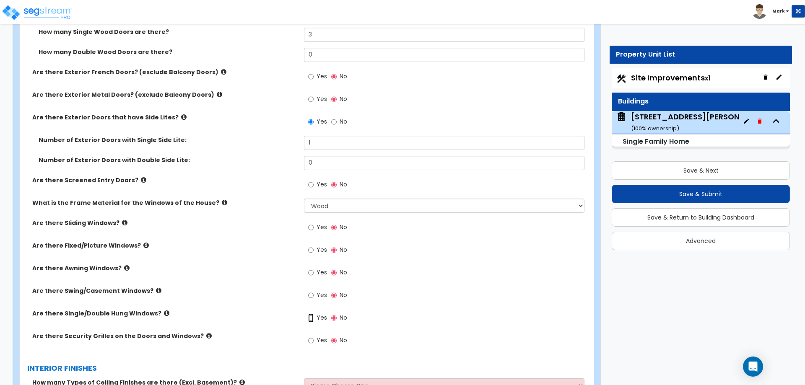
click at [311, 315] on input "Yes" at bounding box center [310, 318] width 5 height 9
radio input "true"
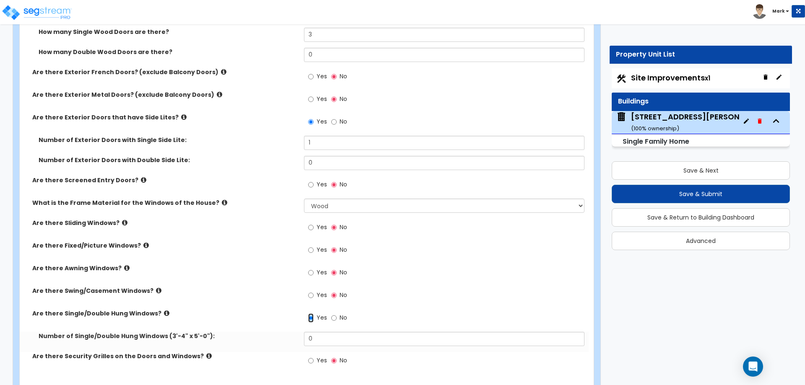
scroll to position [1216, 0]
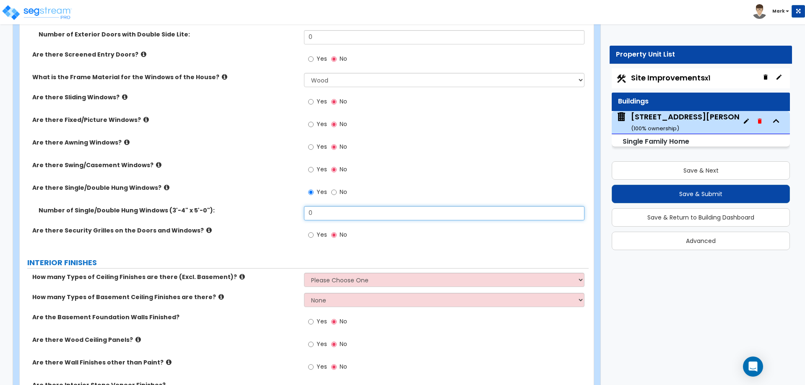
click at [320, 206] on input "0" at bounding box center [444, 213] width 280 height 14
type input "10"
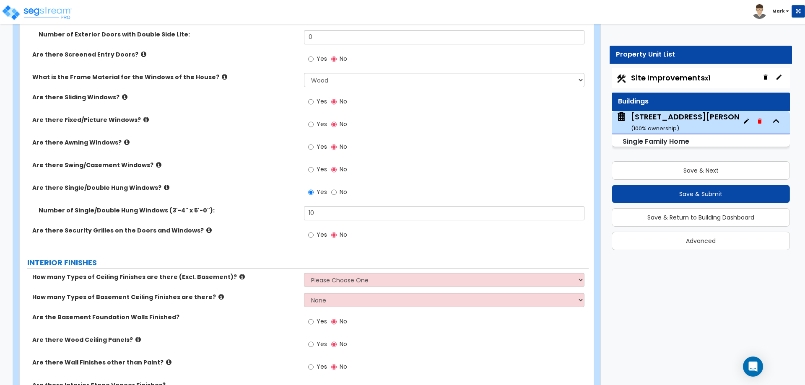
click at [261, 254] on div "PORTE COCHERE Is there a Porte Cochere? Yes No GENERAL HOUSE INFORMATION Reside…" at bounding box center [304, 224] width 557 height 2639
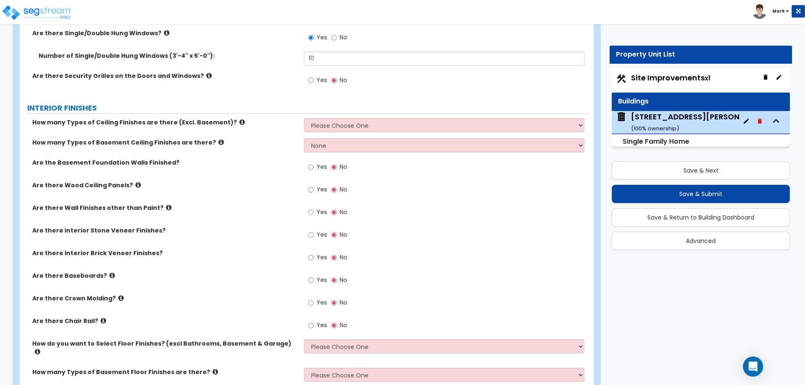
scroll to position [1384, 0]
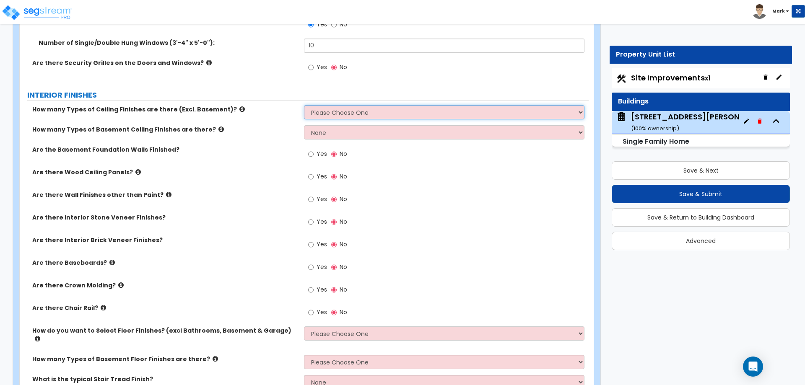
click at [351, 110] on select "Please Choose One 1 2 3" at bounding box center [444, 112] width 280 height 14
select select "1"
click at [304, 105] on select "Please Choose One 1 2 3" at bounding box center [444, 112] width 280 height 14
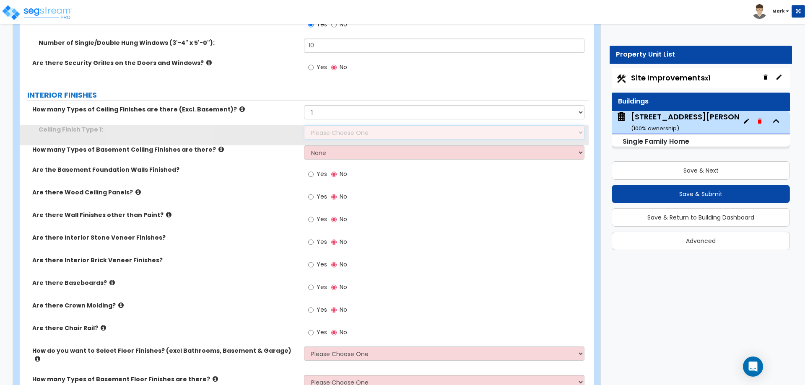
click at [347, 134] on select "Please Choose One Drop Ceiling Drywall Ceiling Open Ceiling" at bounding box center [444, 132] width 280 height 14
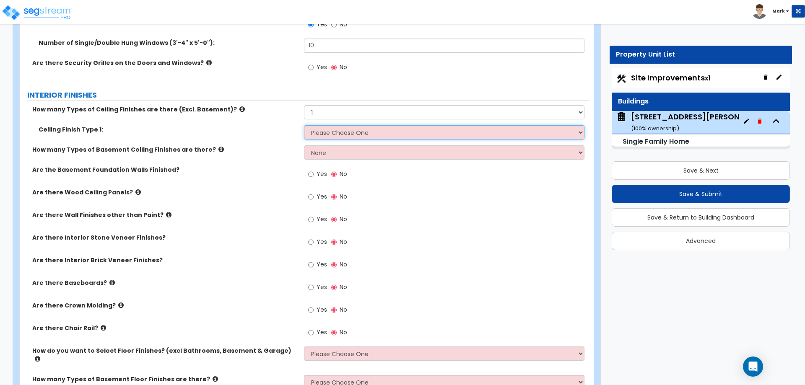
select select "2"
click at [304, 125] on select "Please Choose One Drop Ceiling Drywall Ceiling Open Ceiling" at bounding box center [444, 132] width 280 height 14
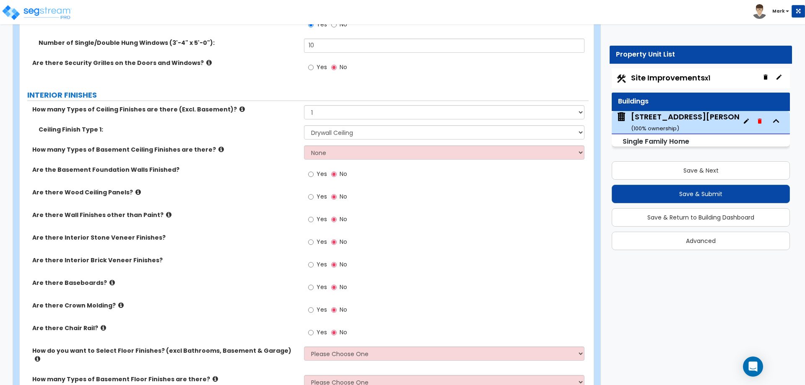
click at [316, 197] on label "Yes" at bounding box center [317, 198] width 19 height 14
click at [314, 197] on input "Yes" at bounding box center [310, 196] width 5 height 9
radio input "true"
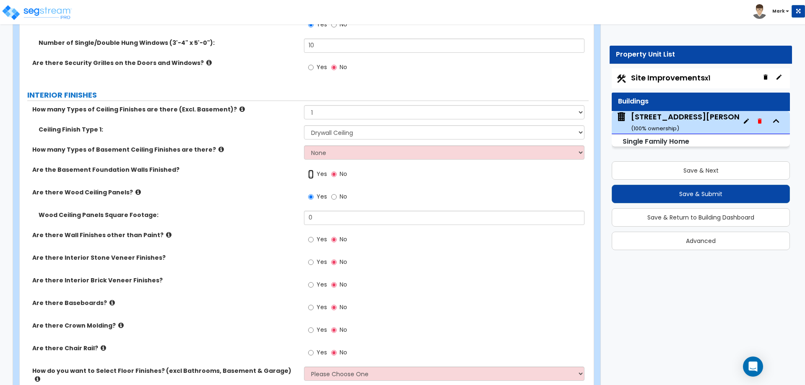
click at [313, 175] on input "Yes" at bounding box center [310, 174] width 5 height 9
radio input "true"
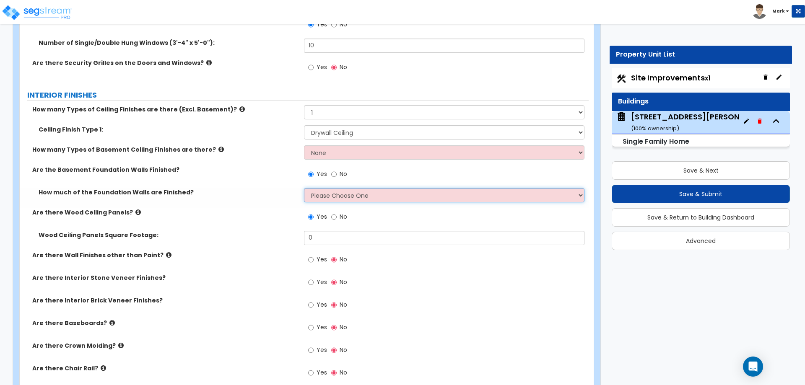
click at [327, 196] on select "Please Choose One Enter Percentage Enter Square Footage" at bounding box center [444, 195] width 280 height 14
select select "1"
click at [304, 188] on select "Please Choose One Enter Percentage Enter Square Footage" at bounding box center [444, 195] width 280 height 14
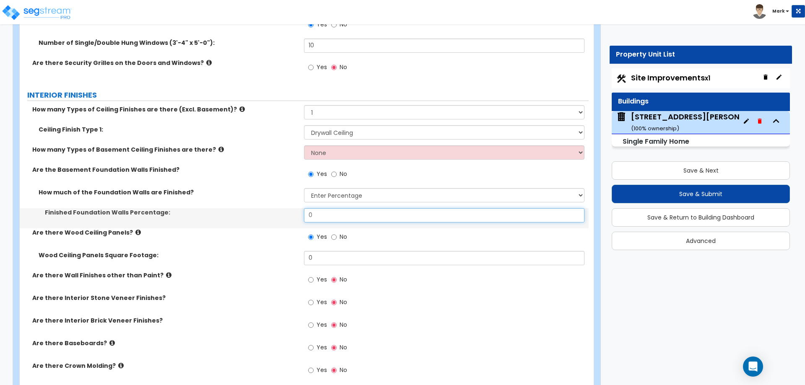
click at [331, 216] on input "0" at bounding box center [444, 215] width 280 height 14
type input "100"
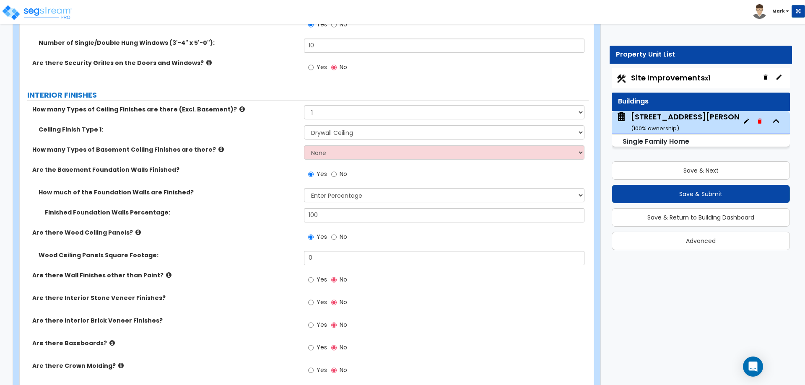
click at [260, 205] on div "How much of the Foundation Walls are Finished? Please Choose One Enter Percenta…" at bounding box center [304, 198] width 569 height 20
click at [335, 238] on input "No" at bounding box center [333, 237] width 5 height 9
radio input "false"
radio input "true"
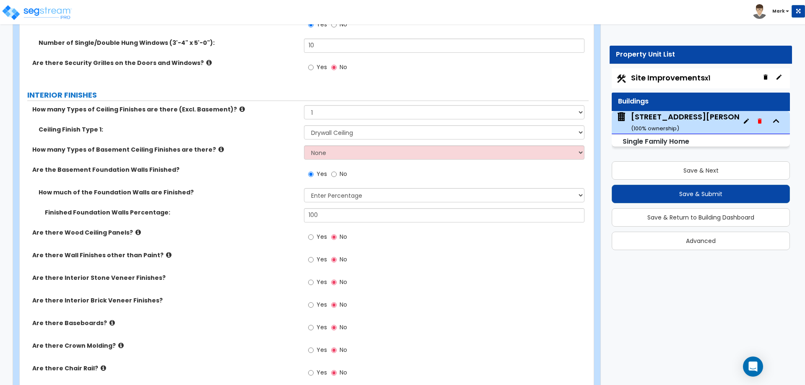
click at [322, 260] on span "Yes" at bounding box center [322, 259] width 10 height 8
click at [314, 260] on input "Yes" at bounding box center [310, 259] width 5 height 9
radio input "true"
click at [307, 350] on div "Yes No" at bounding box center [327, 351] width 47 height 19
click at [312, 346] on input "Yes" at bounding box center [310, 350] width 5 height 9
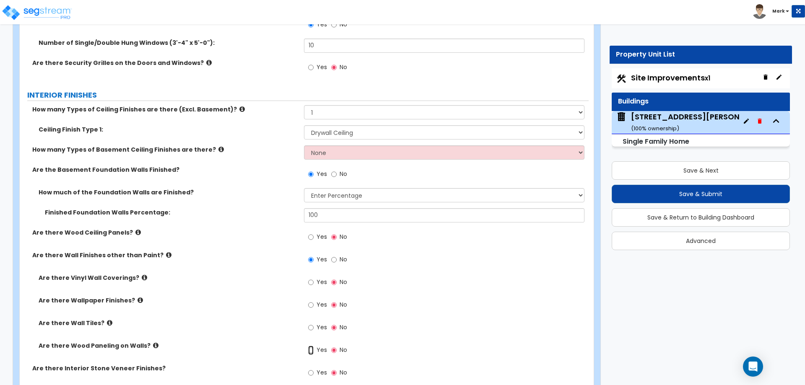
radio input "true"
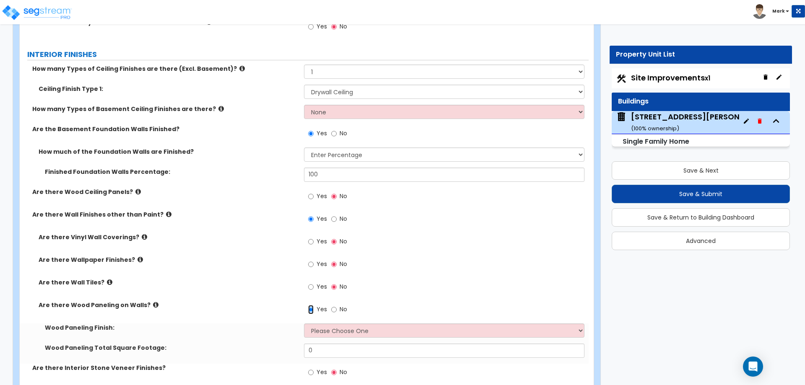
scroll to position [1468, 0]
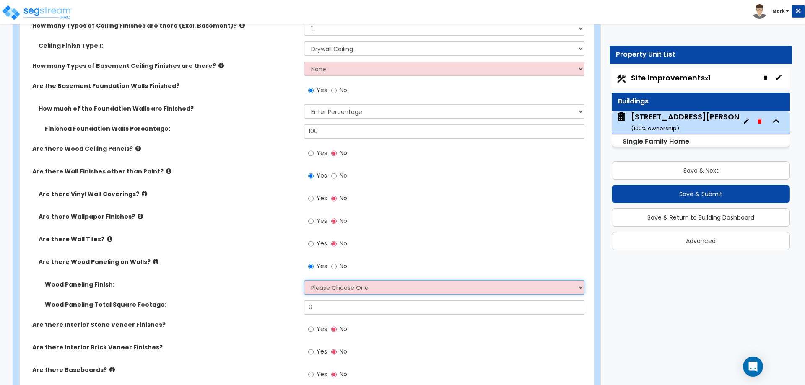
click at [336, 294] on select "Please Choose One Birch Mahogany Oak or Cherry Rosewood Teak I Don't Know, Plea…" at bounding box center [444, 288] width 280 height 14
select select "6"
click at [304, 281] on select "Please Choose One Birch Mahogany Oak or Cherry Rosewood Teak I Don't Know, Plea…" at bounding box center [444, 288] width 280 height 14
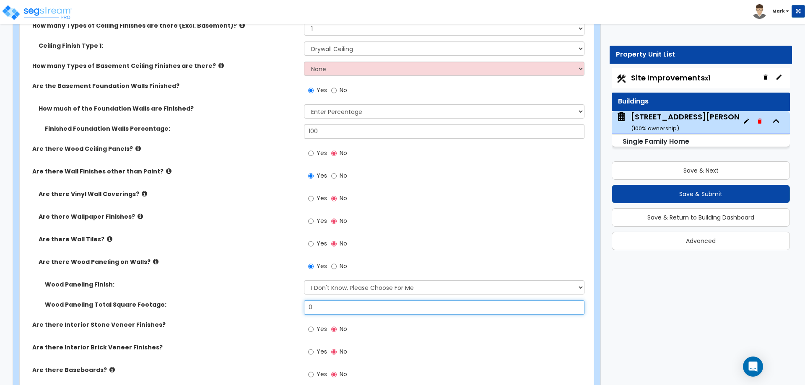
click at [329, 308] on input "0" at bounding box center [444, 308] width 280 height 14
type input "1"
type input "700"
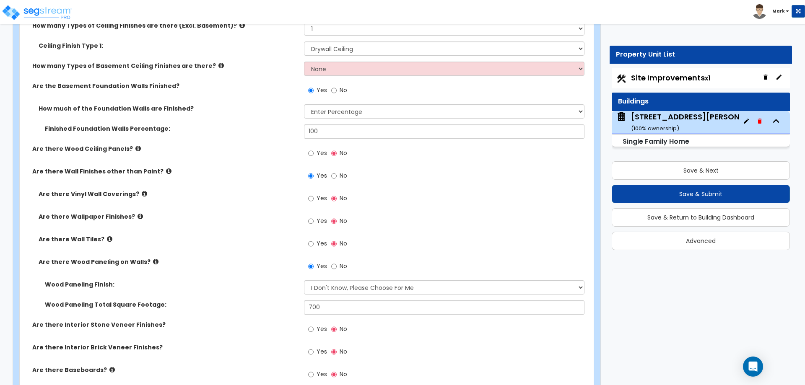
click at [289, 293] on div "Wood Paneling Finish: Please Choose One Birch Mahogany Oak or Cherry Rosewood T…" at bounding box center [304, 291] width 569 height 20
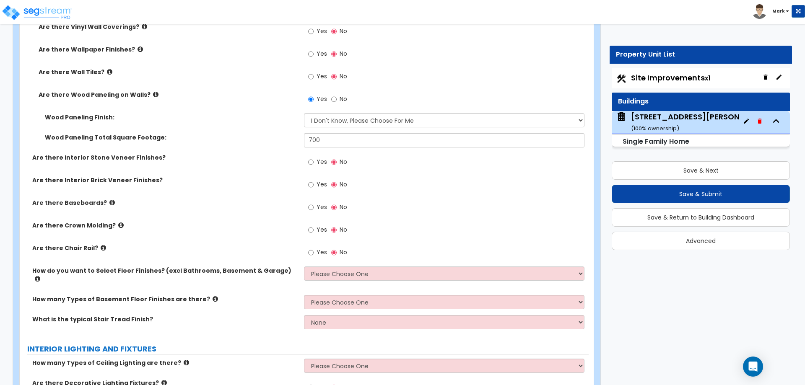
scroll to position [1636, 0]
click at [316, 200] on div "Yes No" at bounding box center [327, 207] width 47 height 19
click at [317, 206] on span "Yes" at bounding box center [322, 207] width 10 height 8
click at [314, 206] on input "Yes" at bounding box center [310, 207] width 5 height 9
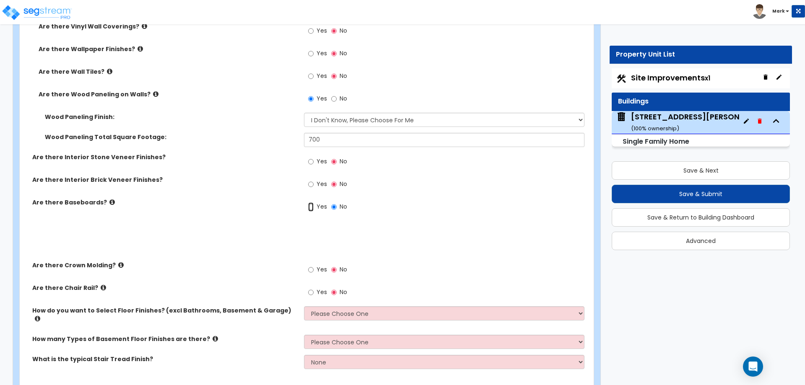
radio input "true"
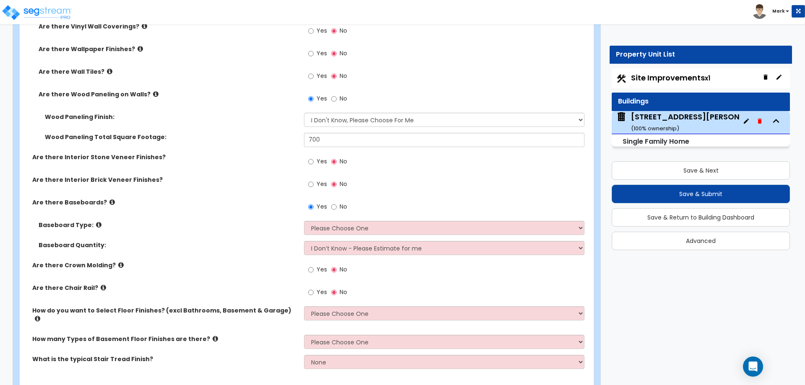
click at [315, 274] on label "Yes" at bounding box center [317, 271] width 19 height 14
click at [314, 274] on input "Yes" at bounding box center [310, 269] width 5 height 9
radio input "true"
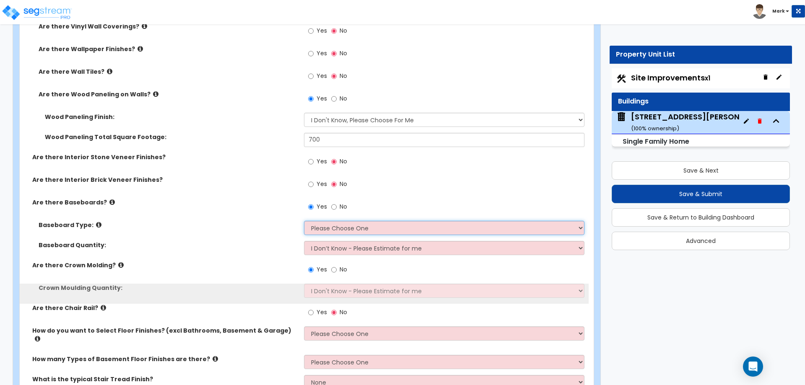
click at [332, 230] on select "Please Choose One Wood Vinyl Carpet Tile" at bounding box center [444, 228] width 280 height 14
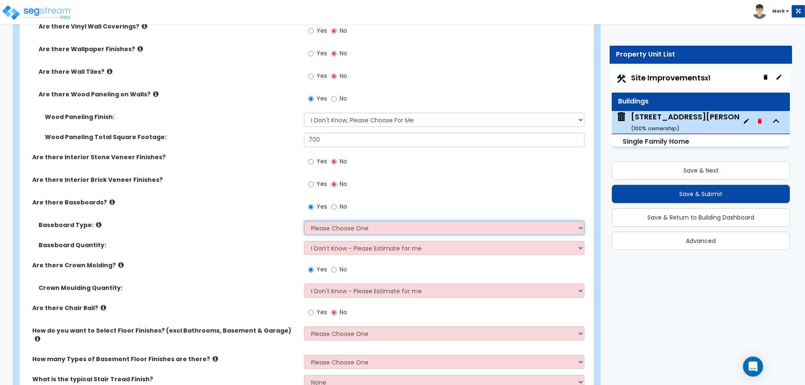
select select "1"
click at [304, 221] on select "Please Choose One Wood Vinyl Carpet Tile" at bounding box center [444, 228] width 280 height 14
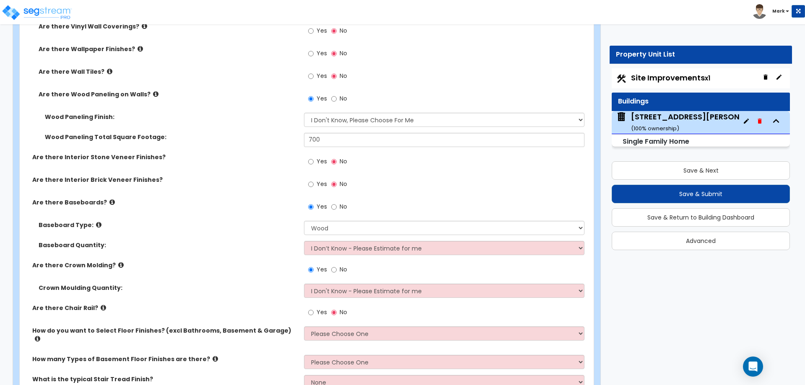
click at [345, 281] on div "Yes No" at bounding box center [446, 272] width 284 height 23
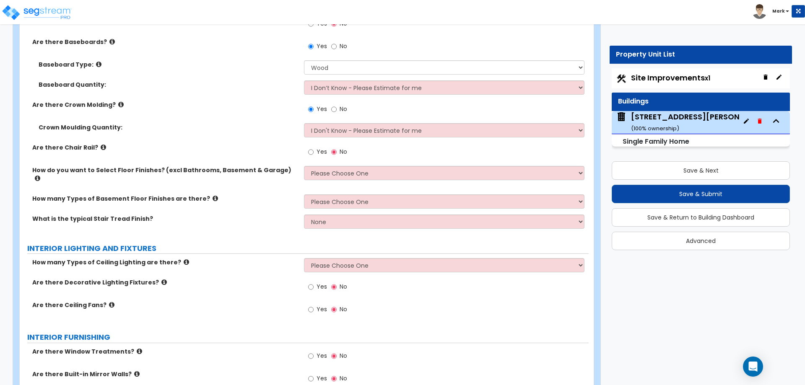
scroll to position [1803, 0]
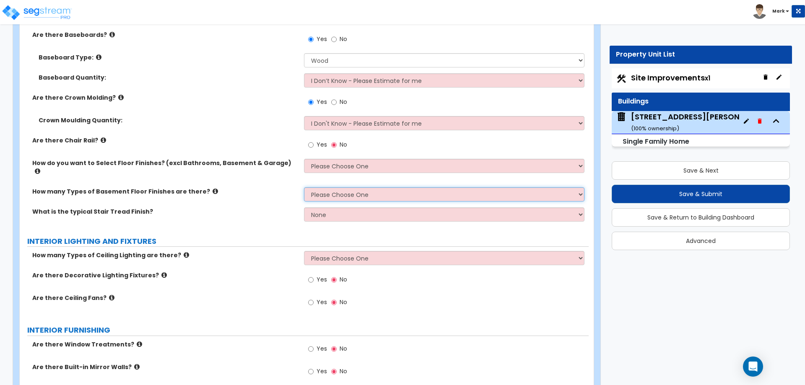
click at [326, 189] on select "Please Choose One 1 2 3" at bounding box center [444, 194] width 280 height 14
select select "1"
click at [304, 187] on select "Please Choose One 1 2 3" at bounding box center [444, 194] width 280 height 14
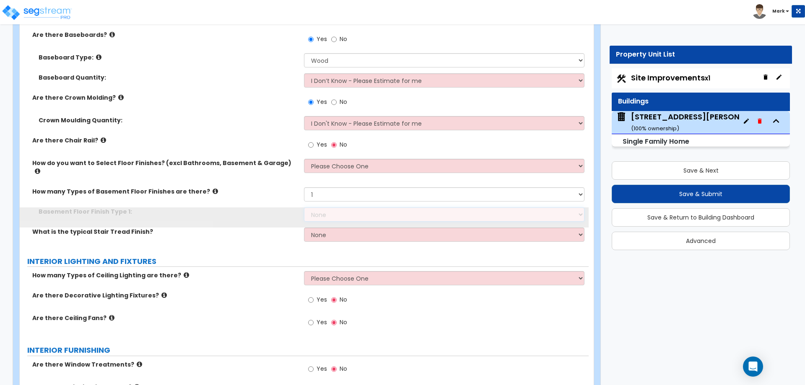
click at [335, 209] on select "None Tile Flooring Hardwood Flooring Resilient Laminate Flooring VCT Flooring S…" at bounding box center [444, 215] width 280 height 14
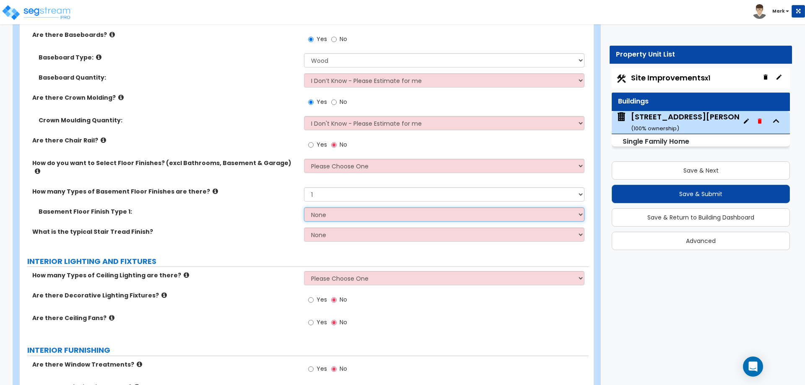
select select "2"
click at [304, 208] on select "None Tile Flooring Hardwood Flooring Resilient Laminate Flooring VCT Flooring S…" at bounding box center [444, 215] width 280 height 14
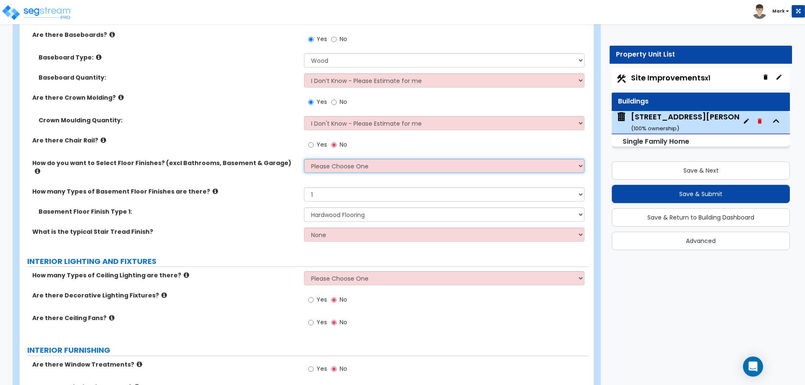
click at [351, 172] on select "Please Choose One I want to Select Floor Finishes for the Areas of the House I …" at bounding box center [444, 166] width 280 height 14
select select "1"
click at [304, 159] on select "Please Choose One I want to Select Floor Finishes for the Areas of the House I …" at bounding box center [444, 166] width 280 height 14
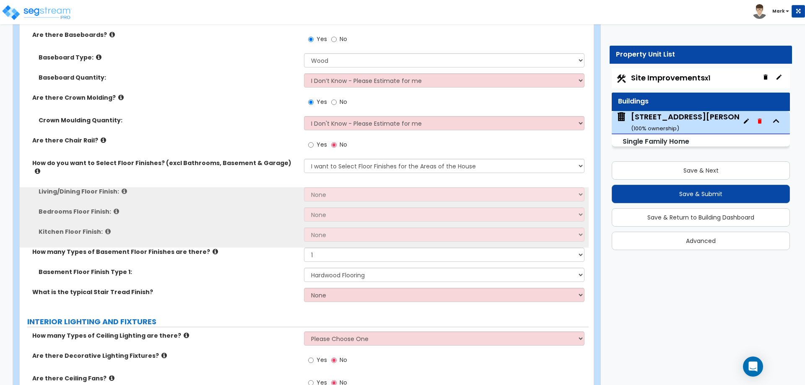
click at [357, 194] on div "Living/Dining Floor Finish: None Tile Flooring Hardwood Flooring Resilient Lami…" at bounding box center [304, 197] width 569 height 20
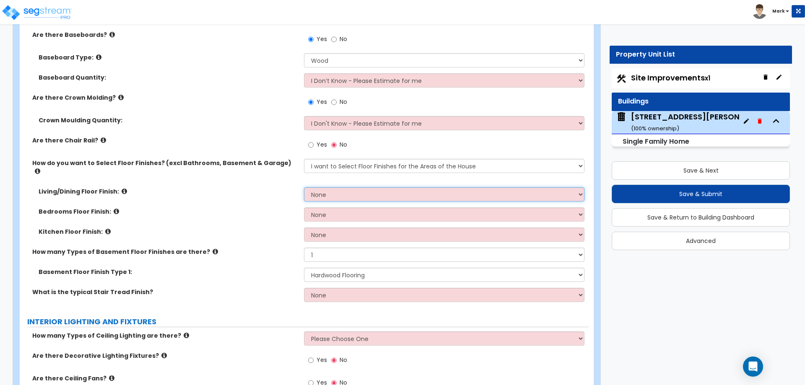
click at [358, 189] on select "None Tile Flooring Hardwood Flooring Resilient Laminate Flooring VCT Flooring S…" at bounding box center [444, 194] width 280 height 14
select select "2"
click at [304, 187] on select "None Tile Flooring Hardwood Flooring Resilient Laminate Flooring VCT Flooring S…" at bounding box center [444, 194] width 280 height 14
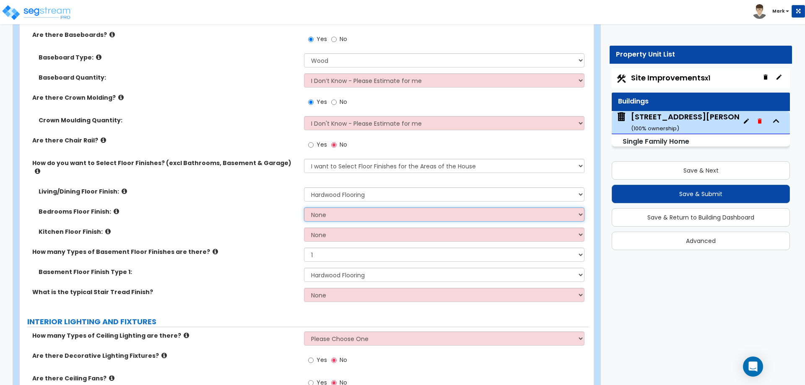
click at [356, 208] on select "None Tile Flooring Hardwood Flooring Resilient Laminate Flooring VCT Flooring S…" at bounding box center [444, 215] width 280 height 14
select select "2"
click at [304, 208] on select "None Tile Flooring Hardwood Flooring Resilient Laminate Flooring VCT Flooring S…" at bounding box center [444, 215] width 280 height 14
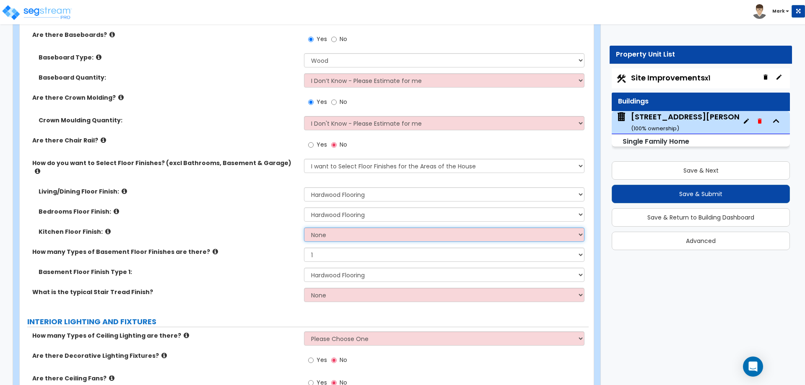
click at [365, 228] on select "None Tile Flooring Hardwood Flooring Resilient Laminate Flooring VCT Flooring S…" at bounding box center [444, 235] width 280 height 14
select select "2"
click at [304, 228] on select "None Tile Flooring Hardwood Flooring Resilient Laminate Flooring VCT Flooring S…" at bounding box center [444, 235] width 280 height 14
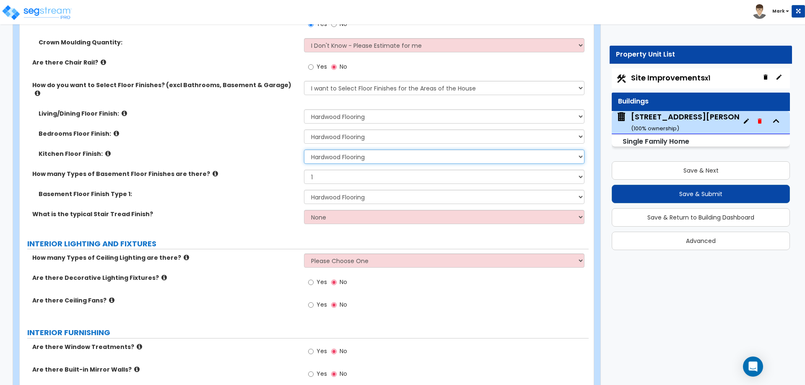
scroll to position [1887, 0]
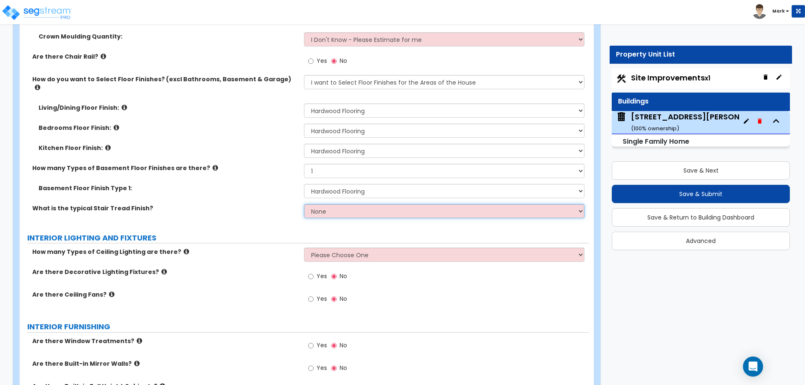
click at [321, 205] on select "None Tile Wood Laminate VCT Sheet Carpet Sheet Vinyl Carpet Tile" at bounding box center [444, 211] width 280 height 14
select select "2"
click at [304, 204] on select "None Tile Wood Laminate VCT Sheet Carpet Sheet Vinyl Carpet Tile" at bounding box center [444, 211] width 280 height 14
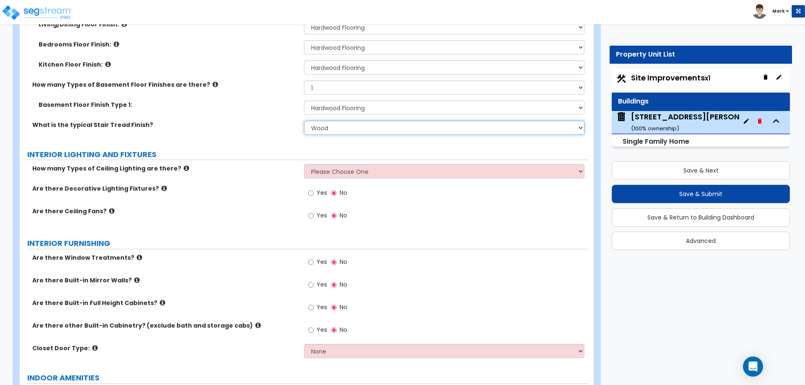
scroll to position [1971, 0]
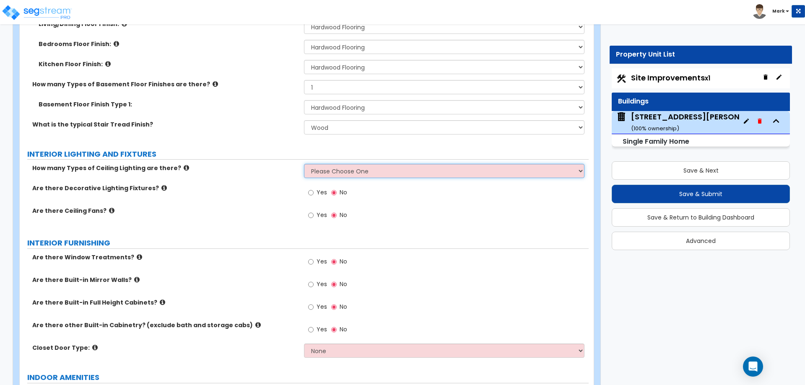
click at [337, 164] on select "Please Choose One 1 2 3" at bounding box center [444, 171] width 280 height 14
select select "2"
click at [304, 164] on select "Please Choose One 1 2 3" at bounding box center [444, 171] width 280 height 14
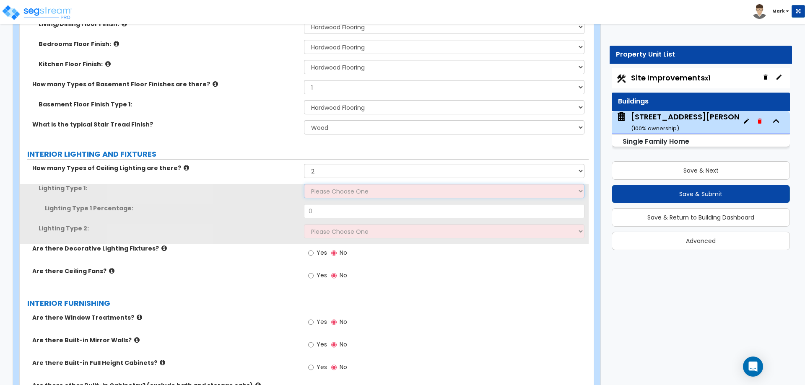
click at [343, 186] on select "Please Choose One LED Surface-Mounted LED Recessed Fluorescent Surface-Mounted …" at bounding box center [444, 191] width 280 height 14
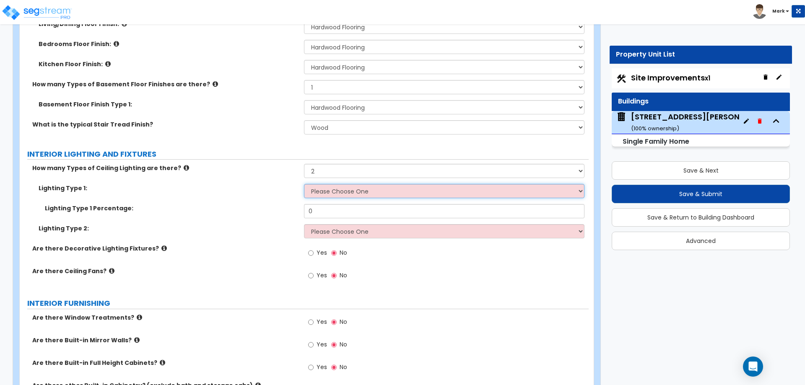
select select "5"
click at [304, 184] on select "Please Choose One LED Surface-Mounted LED Recessed Fluorescent Surface-Mounted …" at bounding box center [444, 191] width 280 height 14
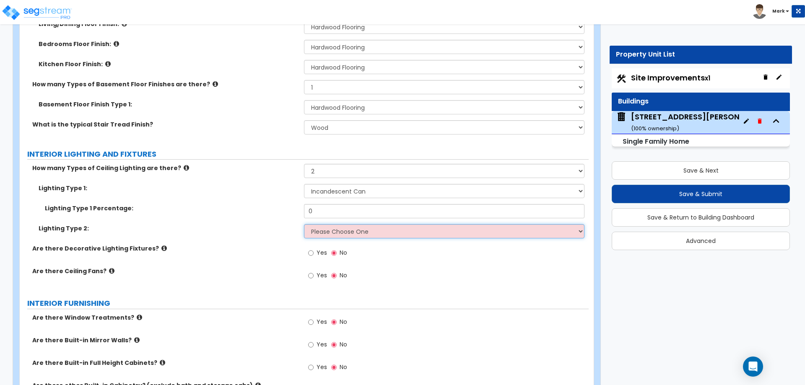
click at [340, 226] on select "Please Choose One LED Surface-Mounted LED Recessed Fluorescent Surface-Mounted …" at bounding box center [444, 231] width 280 height 14
select select "1"
click at [304, 224] on select "Please Choose One LED Surface-Mounted LED Recessed Fluorescent Surface-Mounted …" at bounding box center [444, 231] width 280 height 14
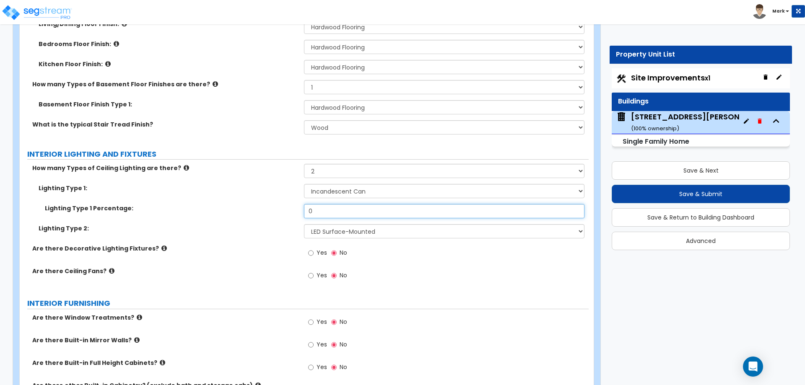
click at [357, 205] on input "0" at bounding box center [444, 211] width 280 height 14
type input "80"
click at [259, 208] on div "Lighting Type 1 Percentage: 80" at bounding box center [304, 214] width 569 height 20
click at [315, 244] on div "Yes No" at bounding box center [327, 253] width 47 height 19
click at [315, 249] on label "Yes" at bounding box center [317, 254] width 19 height 14
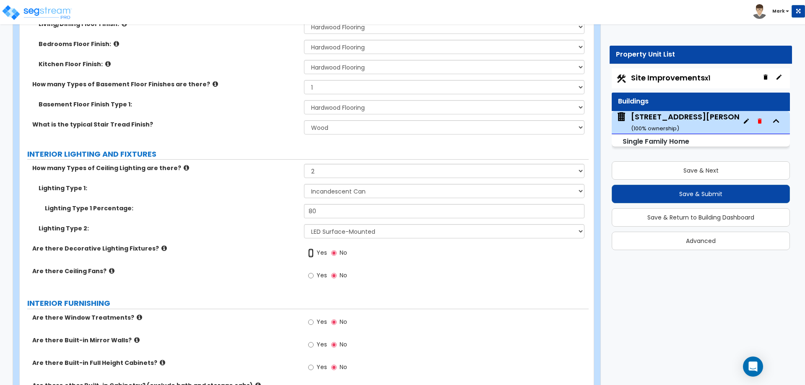
click at [314, 249] on input "Yes" at bounding box center [310, 253] width 5 height 9
radio input "true"
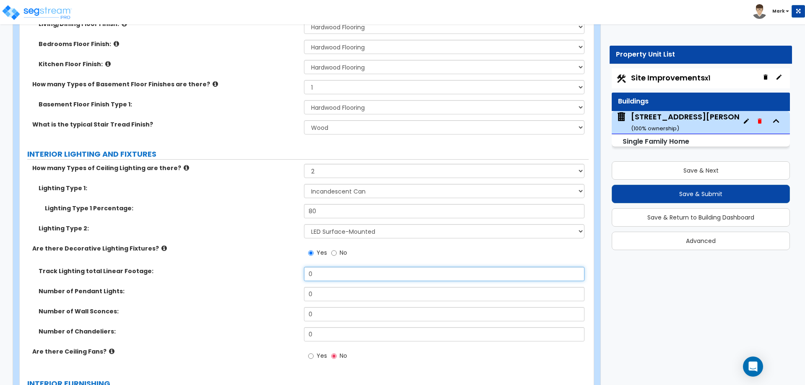
click at [341, 271] on input "0" at bounding box center [444, 274] width 280 height 14
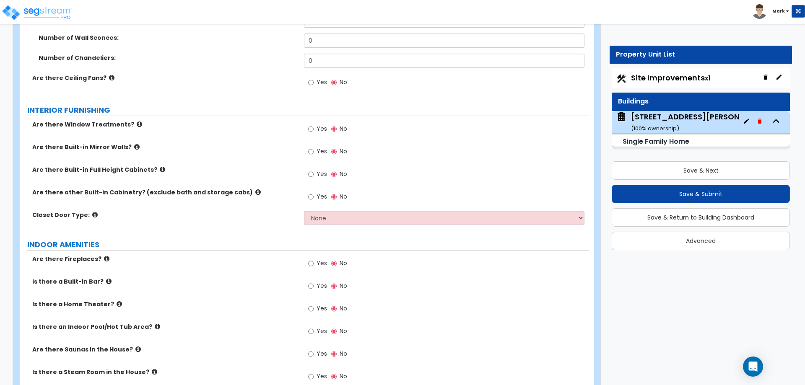
scroll to position [2139, 0]
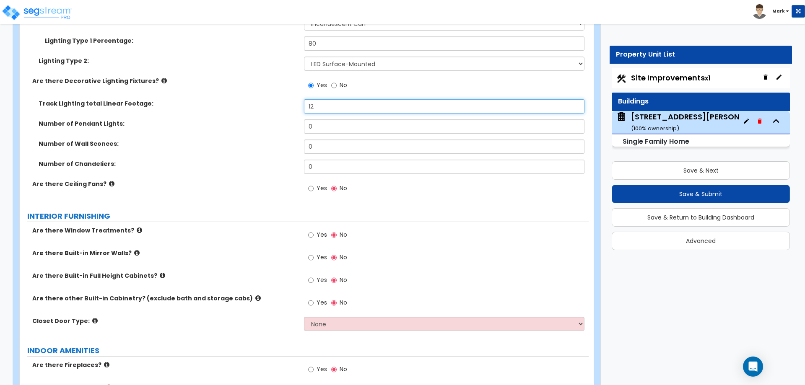
type input "12"
click at [246, 192] on div "Are there Ceiling Fans? Yes No" at bounding box center [304, 191] width 569 height 23
click at [311, 365] on input "Yes" at bounding box center [310, 369] width 5 height 9
radio input "true"
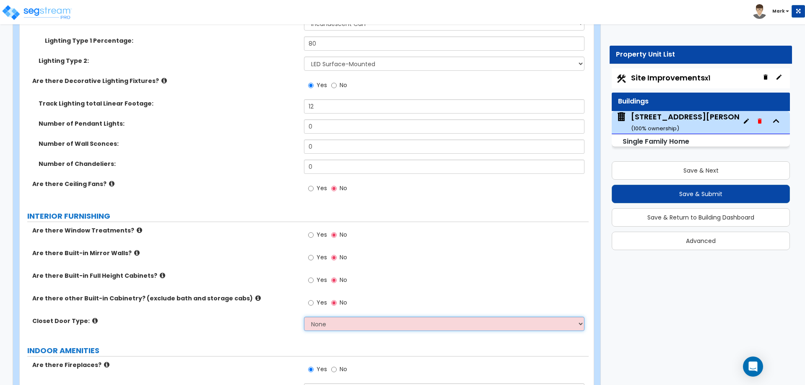
click at [319, 317] on select "None Bi-fold Louvered Doors Bi-fold Panel Doors Sliding Doors Hinged Wood Door" at bounding box center [444, 324] width 280 height 14
click at [304, 317] on select "None Bi-fold Louvered Doors Bi-fold Panel Doors Sliding Doors Hinged Wood Door" at bounding box center [444, 324] width 280 height 14
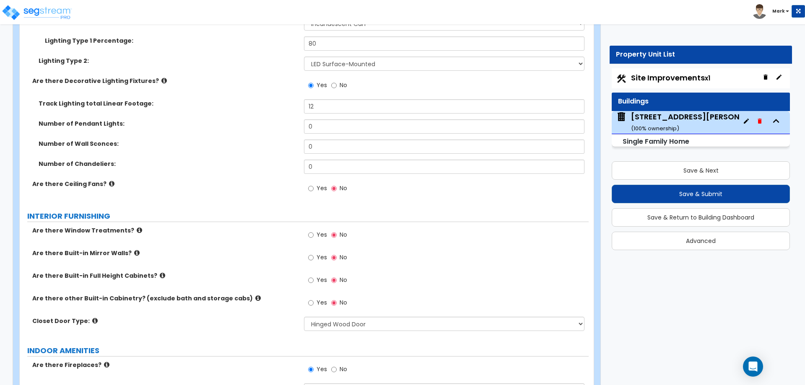
click at [263, 300] on div "Are there other Built-in Cabinetry? (exclude bath and storage cabs) Yes No" at bounding box center [304, 305] width 569 height 23
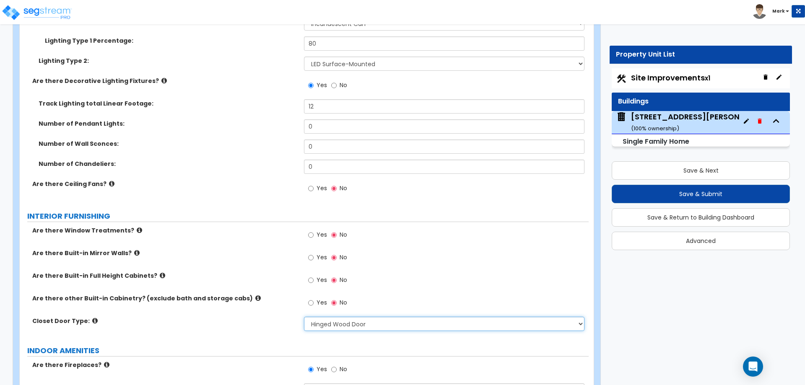
click at [332, 317] on select "None Bi-fold Louvered Doors Bi-fold Panel Doors Sliding Doors Hinged Wood Door" at bounding box center [444, 324] width 280 height 14
select select "1"
click at [304, 317] on select "None Bi-fold Louvered Doors Bi-fold Panel Doors Sliding Doors Hinged Wood Door" at bounding box center [444, 324] width 280 height 14
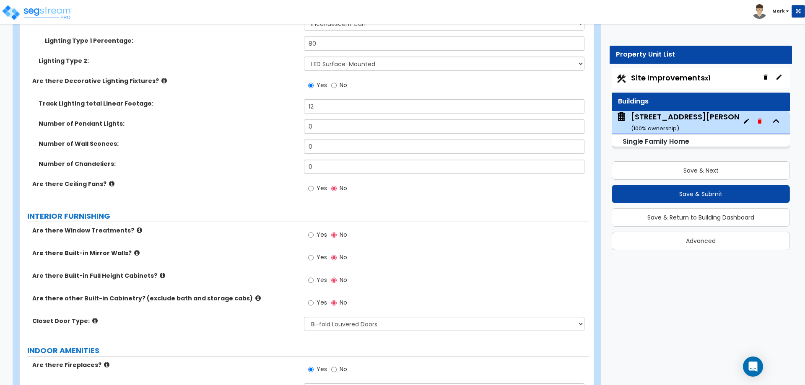
click at [278, 318] on div "Closet Door Type: None Bi-fold Louvered Doors Bi-fold Panel Doors Sliding Doors…" at bounding box center [304, 327] width 569 height 20
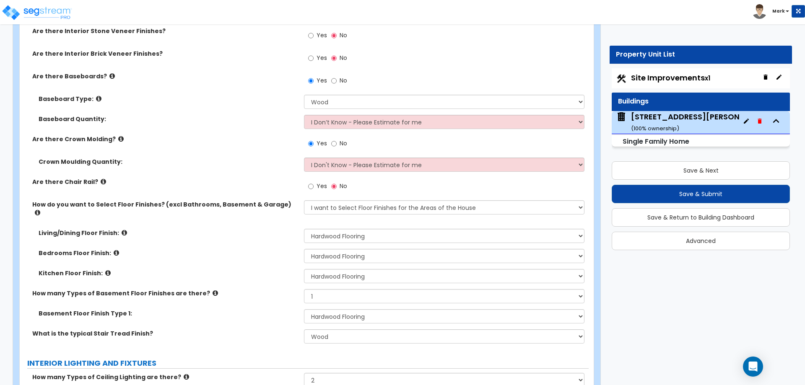
scroll to position [1761, 0]
click at [318, 186] on span "Yes" at bounding box center [322, 186] width 10 height 8
click at [314, 186] on input "Yes" at bounding box center [310, 186] width 5 height 9
radio input "true"
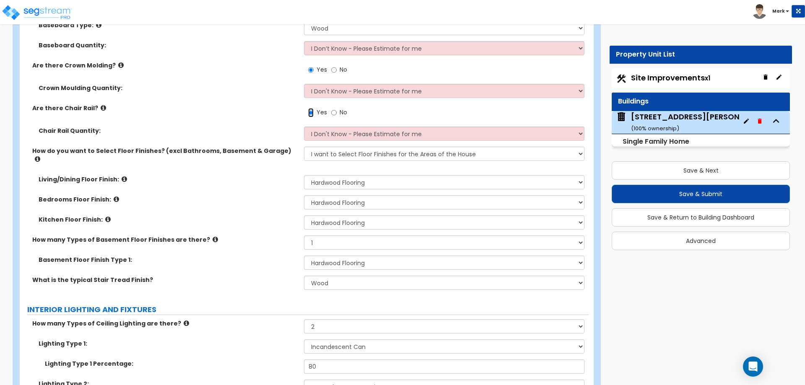
scroll to position [1803, 0]
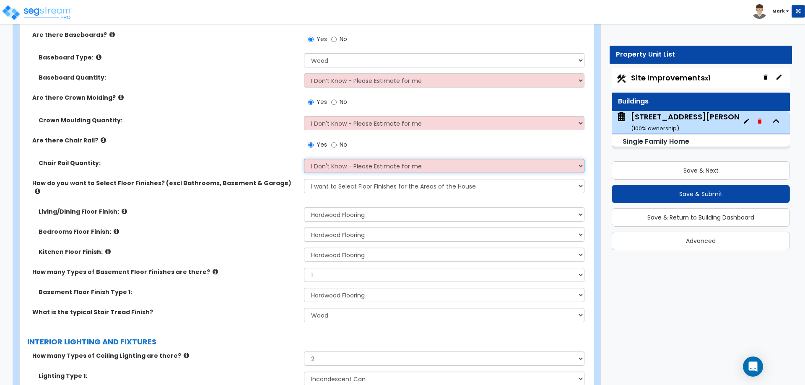
click at [320, 168] on select "I Don't Know - Please Estimate for me I want to Enter the Linear Footage" at bounding box center [444, 166] width 280 height 14
click at [265, 170] on div "Chair Rail Quantity: I Don't Know - Please Estimate for me I want to Enter the …" at bounding box center [304, 169] width 569 height 20
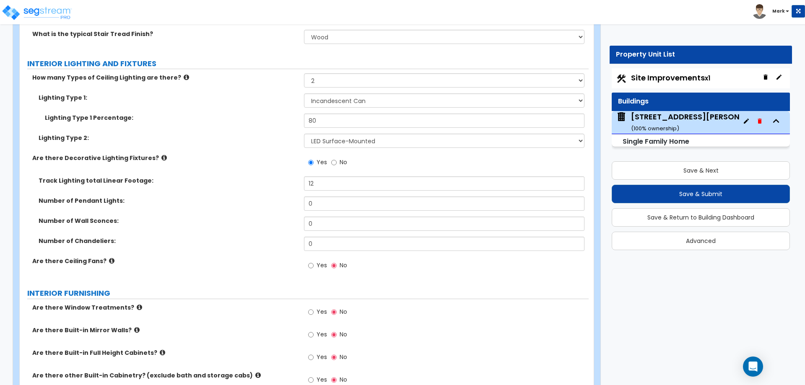
scroll to position [2097, 0]
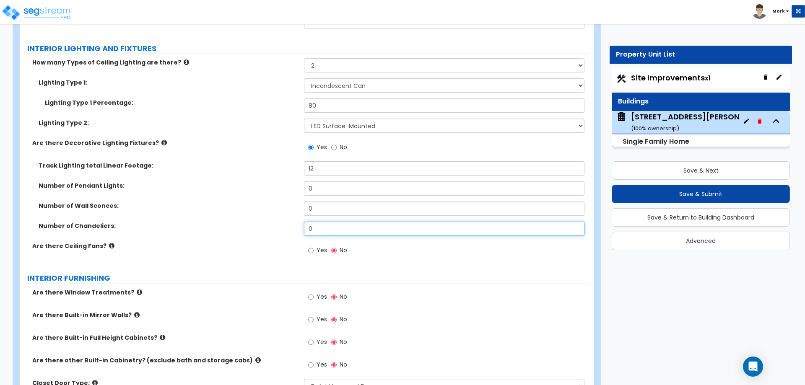
click at [385, 222] on input "0" at bounding box center [444, 229] width 280 height 14
type input "1"
click at [355, 202] on input "0" at bounding box center [444, 209] width 280 height 14
type input "2"
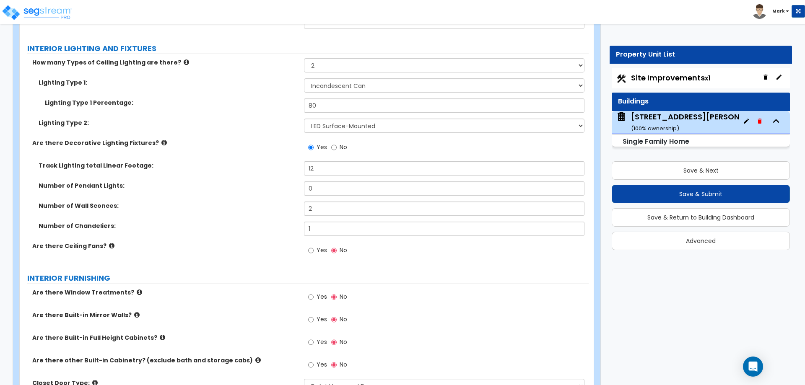
click at [224, 186] on div "Number of Pendant Lights: 0" at bounding box center [304, 192] width 569 height 20
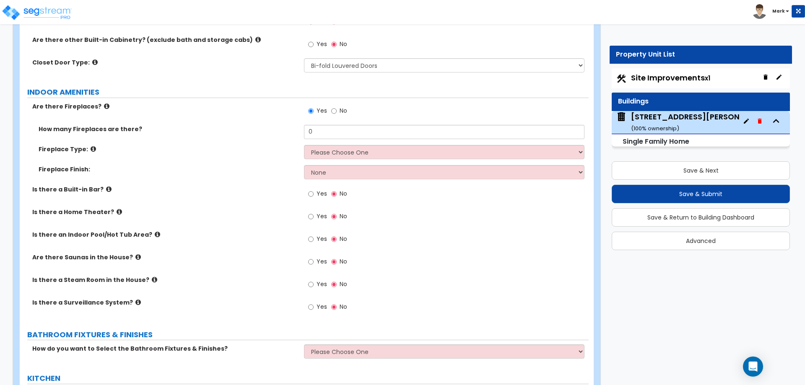
scroll to position [2432, 0]
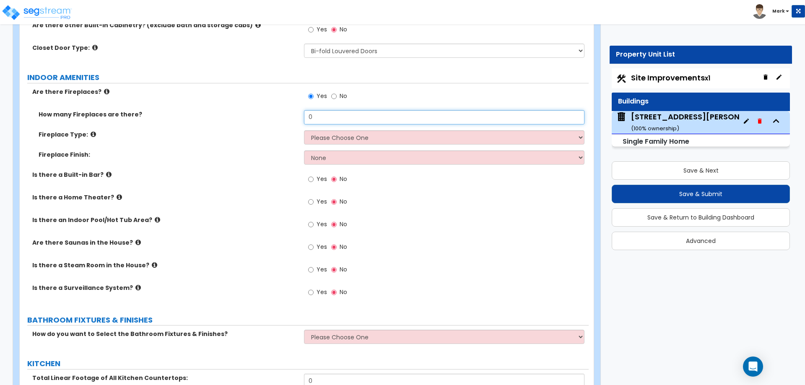
click at [328, 110] on input "0" at bounding box center [444, 117] width 280 height 14
type input "1"
click at [332, 130] on select "Please Choose One Built-in Electric Fireplace Built-in Gas Fireplace Built-in W…" at bounding box center [444, 137] width 280 height 14
select select "2"
click at [304, 130] on select "Please Choose One Built-in Electric Fireplace Built-in Gas Fireplace Built-in W…" at bounding box center [444, 137] width 280 height 14
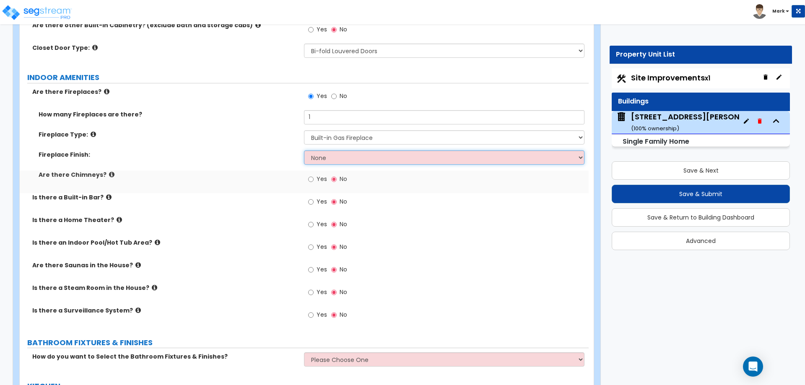
click at [346, 151] on select "None Brick Stone Tile Painted Molding" at bounding box center [444, 158] width 280 height 14
select select "1"
click at [304, 151] on select "None Brick Stone Tile Painted Molding" at bounding box center [444, 158] width 280 height 14
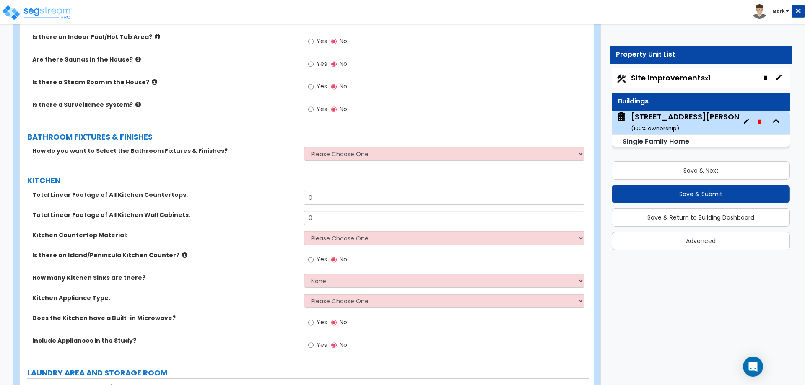
scroll to position [2684, 0]
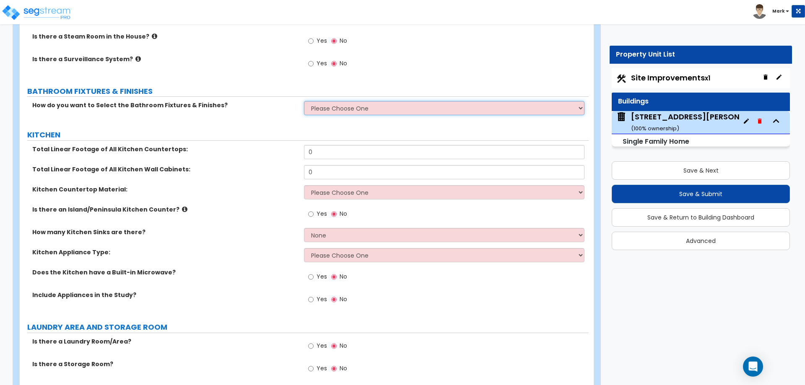
click at [359, 101] on select "Please Choose One I want to Select Fixtures and Finishes only for one Bath and …" at bounding box center [444, 108] width 280 height 14
click at [304, 101] on select "Please Choose One I want to Select Fixtures and Finishes only for one Bath and …" at bounding box center [444, 108] width 280 height 14
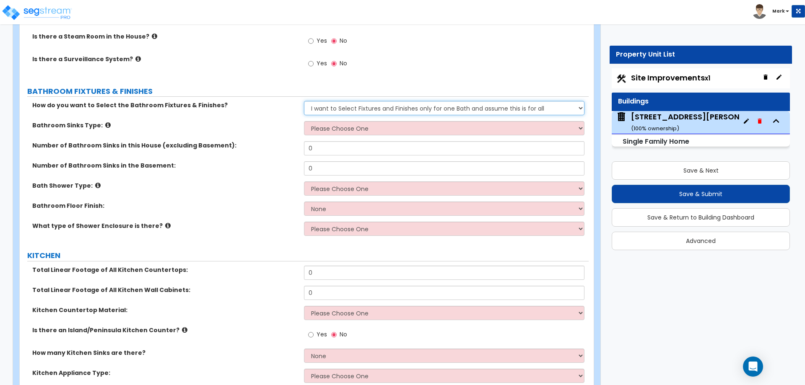
click at [372, 102] on select "Please Choose One I want to Select Fixtures and Finishes only for one Bath and …" at bounding box center [444, 108] width 280 height 14
select select "2"
click at [304, 101] on select "Please Choose One I want to Select Fixtures and Finishes only for one Bath and …" at bounding box center [444, 108] width 280 height 14
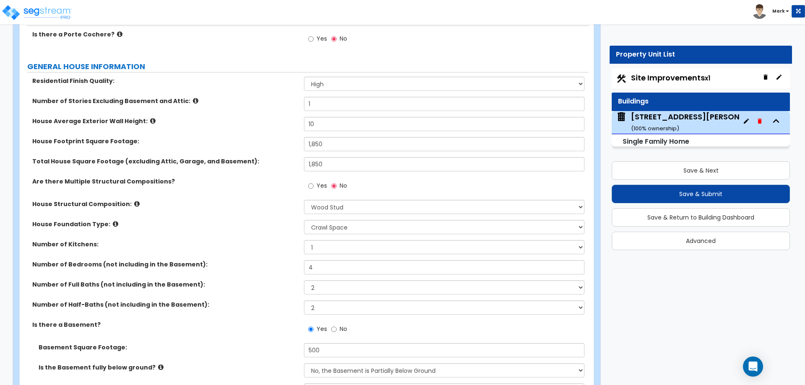
scroll to position [252, 0]
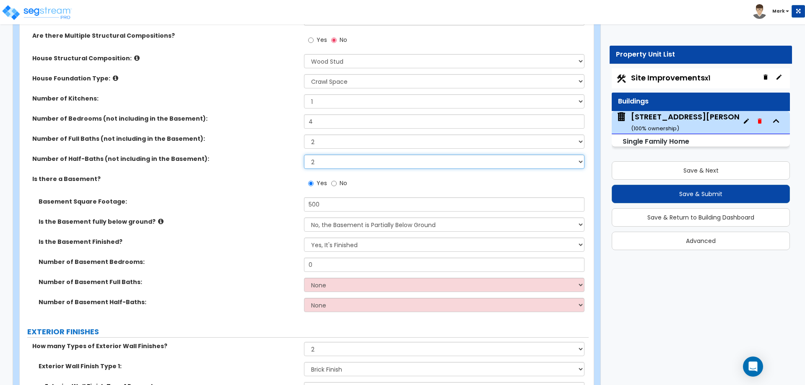
click at [328, 165] on select "0 1 2 3 4 5" at bounding box center [444, 162] width 280 height 14
select select "0"
click at [304, 155] on select "0 1 2 3 4 5" at bounding box center [444, 162] width 280 height 14
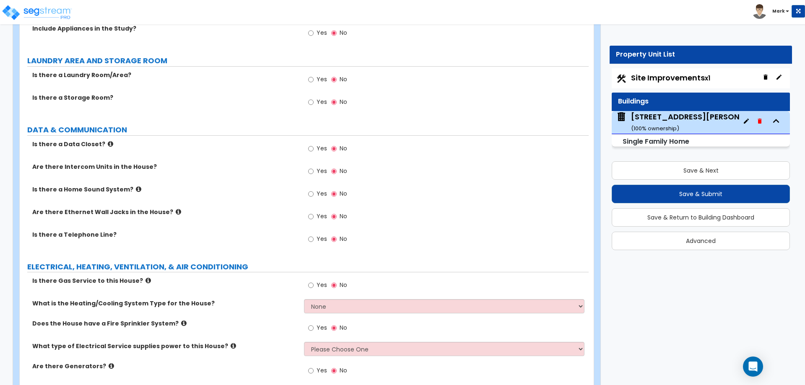
scroll to position [3187, 0]
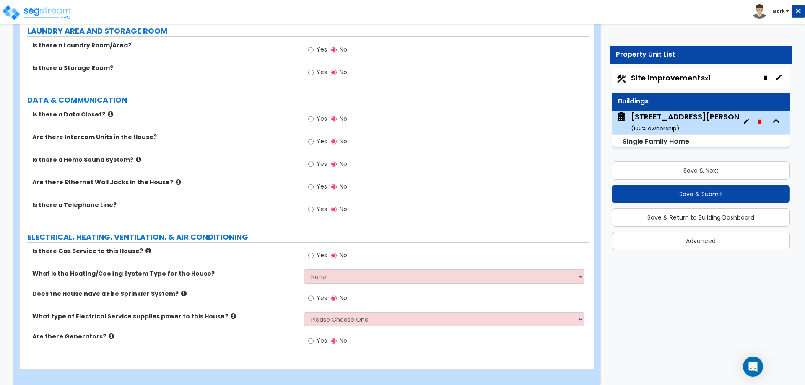
click at [315, 250] on label "Yes" at bounding box center [317, 257] width 19 height 14
click at [314, 251] on input "Yes" at bounding box center [310, 255] width 5 height 9
radio input "true"
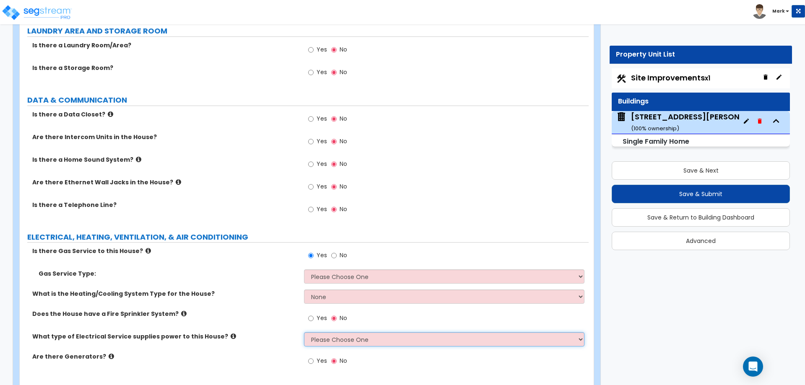
click at [320, 335] on select "Please Choose One Overhead Underground" at bounding box center [444, 340] width 280 height 14
select select "1"
click at [304, 333] on select "Please Choose One Overhead Underground" at bounding box center [444, 340] width 280 height 14
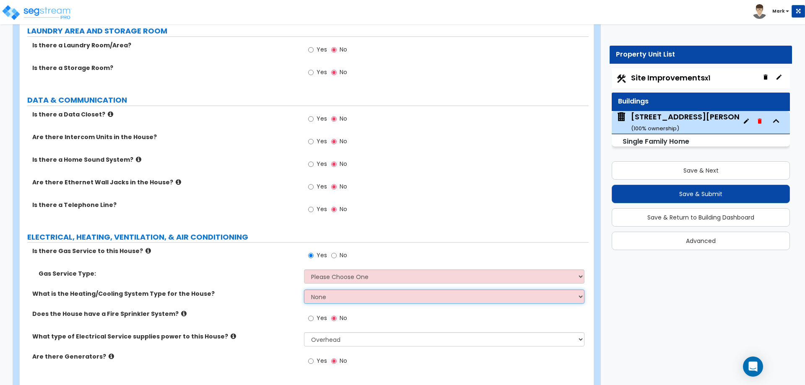
click at [326, 293] on select "None Heat Only Centralized Heating & Cooling Thru Wall Air Conditioners Mini Sp…" at bounding box center [444, 297] width 280 height 14
select select "2"
click at [304, 290] on select "None Heat Only Centralized Heating & Cooling Thru Wall Air Conditioners Mini Sp…" at bounding box center [444, 297] width 280 height 14
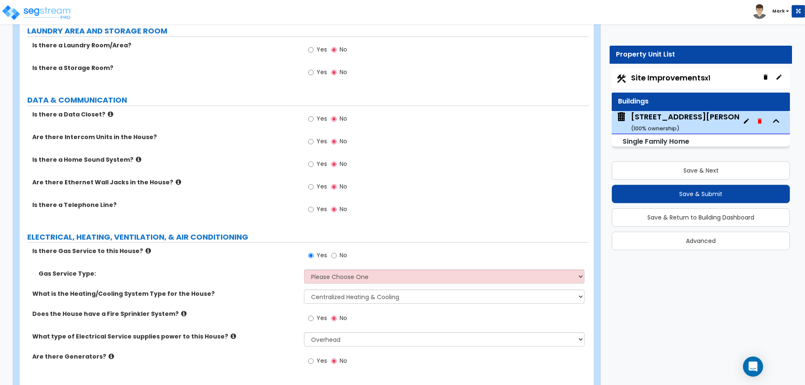
click at [316, 253] on label "Yes" at bounding box center [317, 257] width 19 height 14
click at [314, 253] on input "Yes" at bounding box center [310, 255] width 5 height 9
click at [319, 270] on select "Please Choose One Natural Gas Service Propane Tank On-site" at bounding box center [444, 277] width 280 height 14
select select "1"
click at [304, 270] on select "Please Choose One Natural Gas Service Propane Tank On-site" at bounding box center [444, 277] width 280 height 14
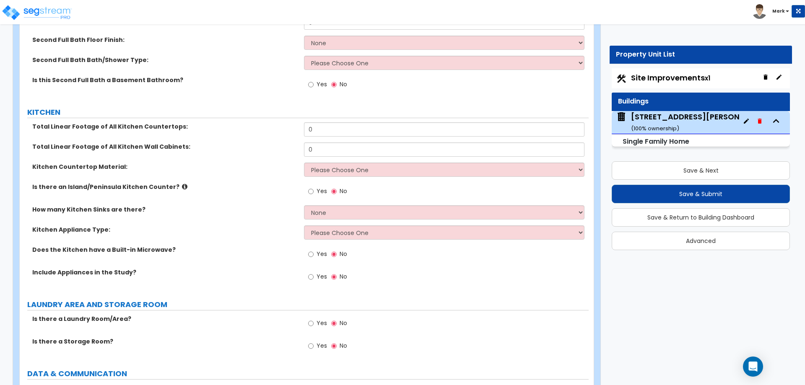
scroll to position [2893, 0]
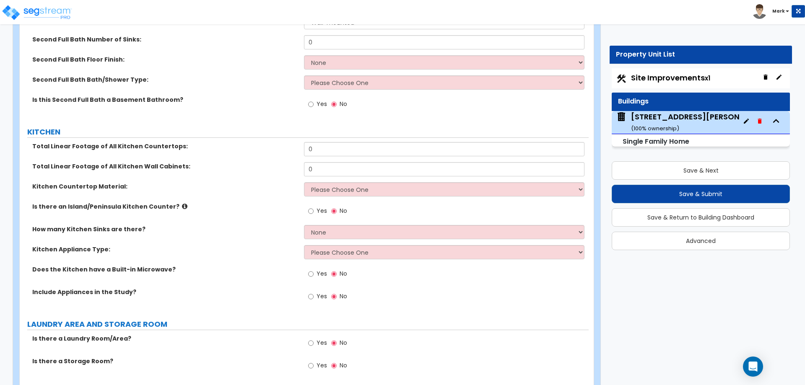
click at [321, 339] on span "Yes" at bounding box center [322, 343] width 10 height 8
click at [314, 339] on input "Yes" at bounding box center [310, 343] width 5 height 9
radio input "true"
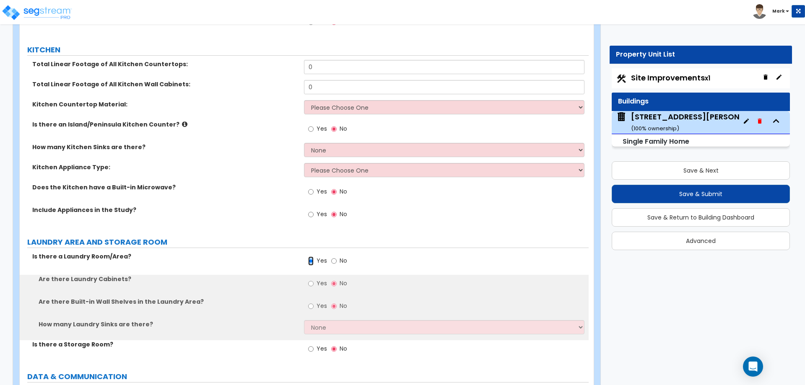
scroll to position [2977, 0]
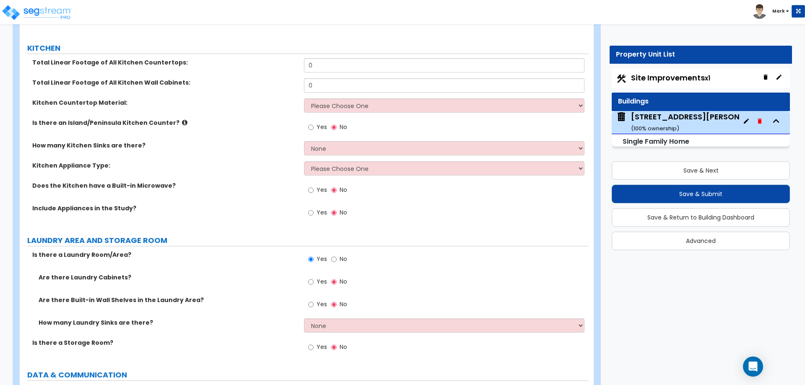
click at [314, 207] on label "Yes" at bounding box center [317, 214] width 19 height 14
click at [314, 208] on input "Yes" at bounding box center [310, 212] width 5 height 9
radio input "true"
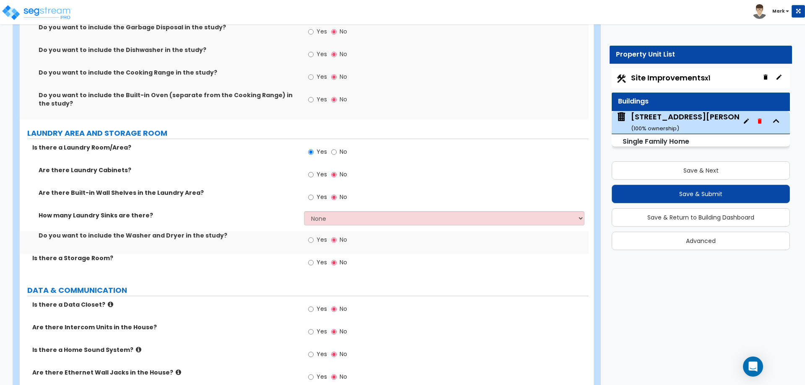
scroll to position [3229, 0]
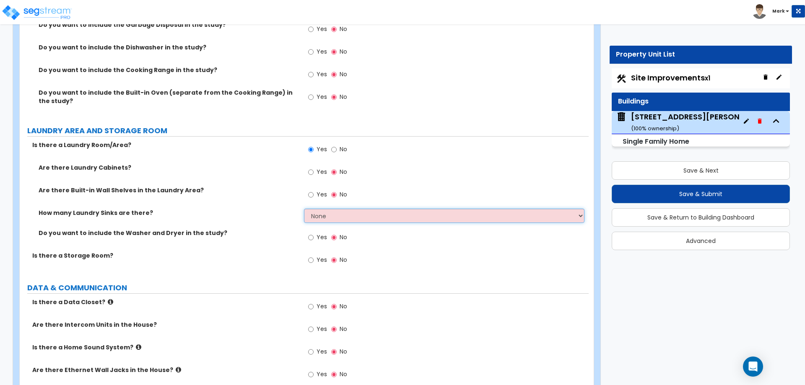
click at [316, 209] on select "None 1 2 3" at bounding box center [444, 216] width 280 height 14
click at [314, 231] on label "Yes" at bounding box center [317, 238] width 19 height 14
click at [314, 233] on input "Yes" at bounding box center [310, 237] width 5 height 9
radio input "true"
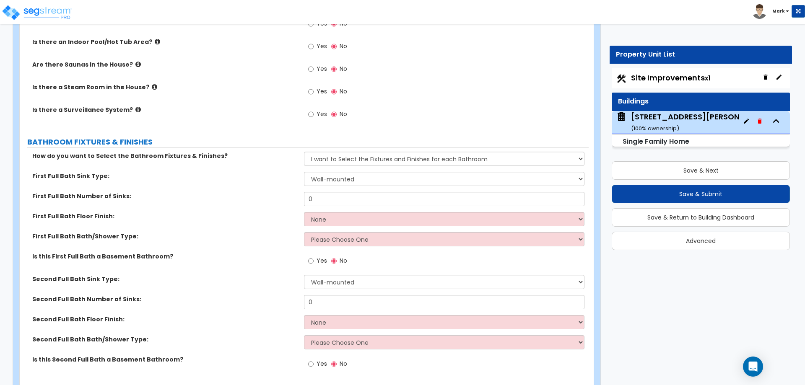
scroll to position [2432, 0]
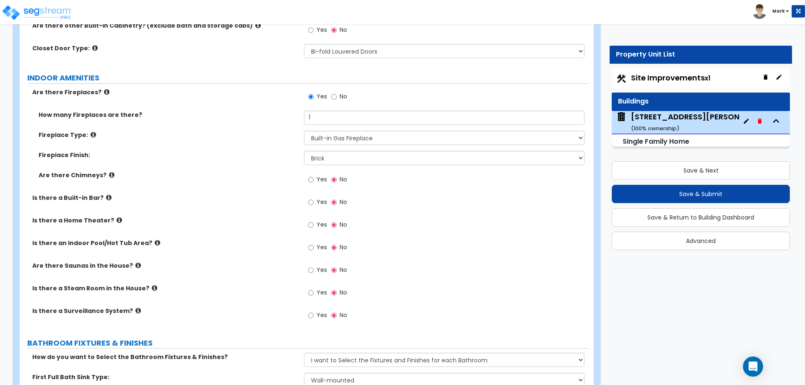
click at [317, 175] on span "Yes" at bounding box center [322, 179] width 10 height 8
click at [314, 175] on input "Yes" at bounding box center [310, 179] width 5 height 9
radio input "true"
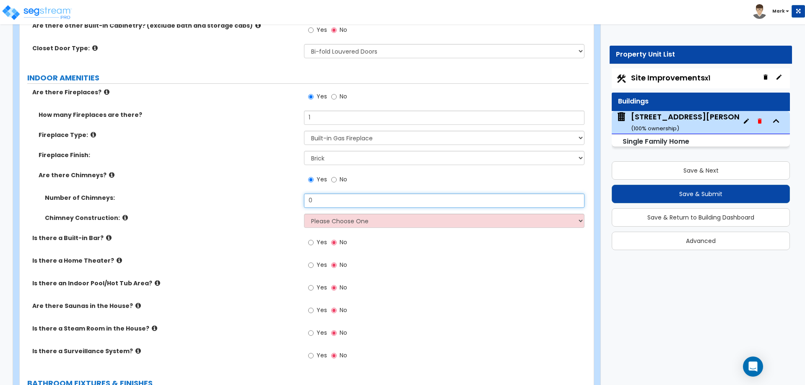
click at [318, 194] on input "0" at bounding box center [444, 201] width 280 height 14
type input "1"
click at [329, 214] on select "Please Choose One Brick Construction Cinder Block Construction Stone Constructi…" at bounding box center [444, 221] width 280 height 14
select select "1"
click at [304, 214] on select "Please Choose One Brick Construction Cinder Block Construction Stone Constructi…" at bounding box center [444, 221] width 280 height 14
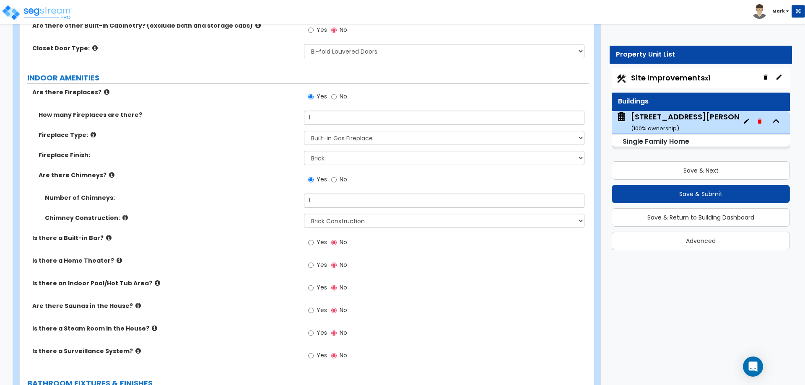
click at [263, 222] on div "Chimney Construction: Please Choose One Brick Construction Cinder Block Constru…" at bounding box center [304, 224] width 569 height 20
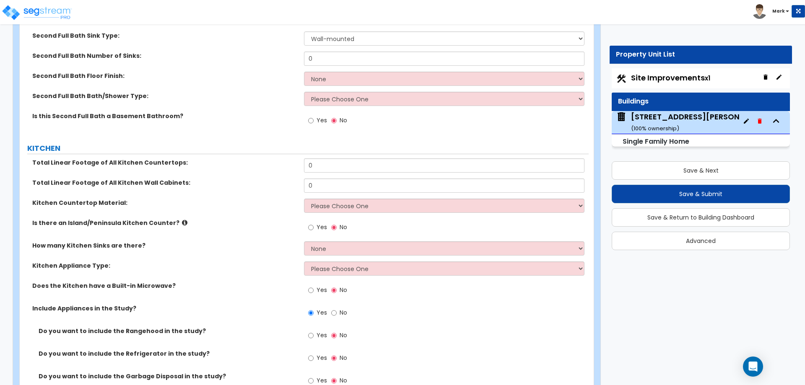
scroll to position [2977, 0]
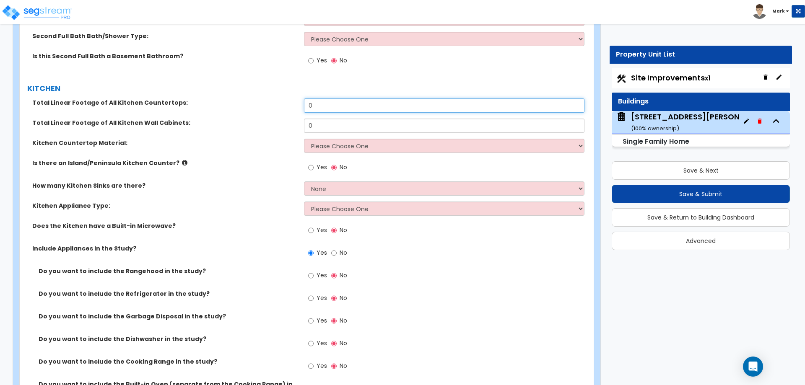
click at [333, 99] on input "0" at bounding box center [444, 106] width 280 height 14
type input "15"
click at [333, 119] on input "0" at bounding box center [444, 126] width 280 height 14
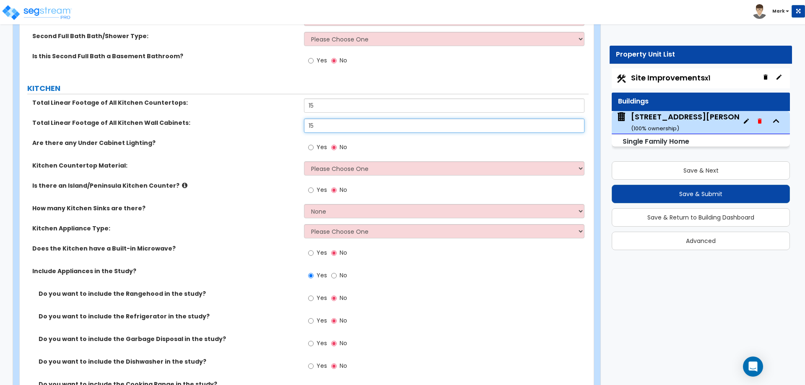
type input "15"
click at [322, 153] on div "Yes No" at bounding box center [446, 150] width 284 height 23
click at [330, 165] on select "Please Choose One Plastic Laminate Solid Surface Stone Quartz Marble Tile Wood …" at bounding box center [444, 168] width 280 height 14
select select "2"
click at [304, 161] on select "Please Choose One Plastic Laminate Solid Surface Stone Quartz Marble Tile Wood …" at bounding box center [444, 168] width 280 height 14
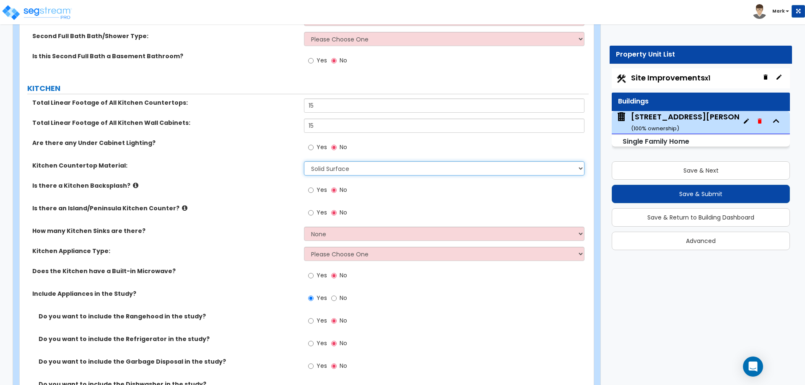
scroll to position [3019, 0]
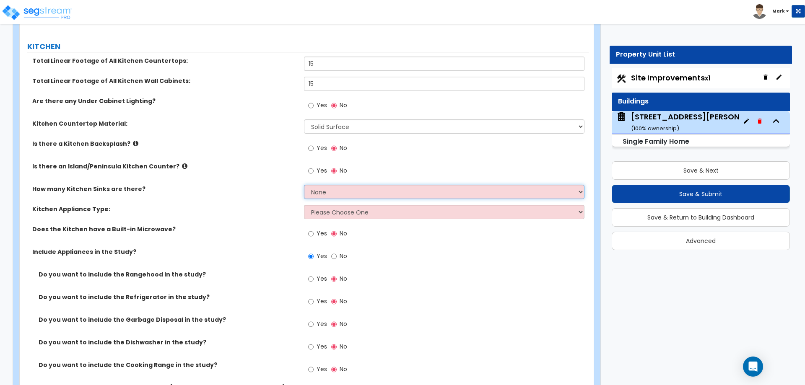
click at [339, 185] on select "None 1 2 3" at bounding box center [444, 192] width 280 height 14
click at [343, 186] on select "None 1 2 3" at bounding box center [444, 192] width 280 height 14
select select "1"
click at [304, 185] on select "None 1 2 3" at bounding box center [444, 192] width 280 height 14
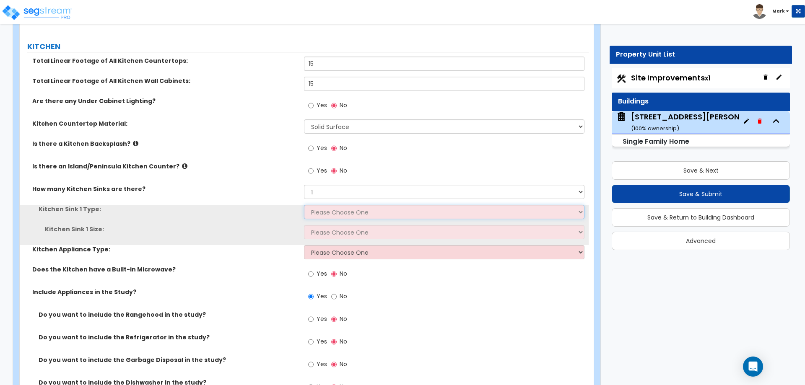
click at [338, 205] on select "Please Choose One Stainless Steel Porcelain Enamel Cast Iron Granite Composite" at bounding box center [444, 212] width 280 height 14
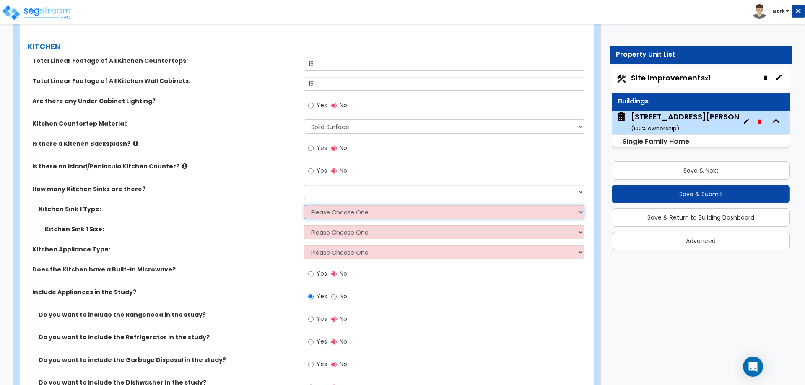
select select "1"
click at [304, 205] on select "Please Choose One Stainless Steel Porcelain Enamel Cast Iron Granite Composite" at bounding box center [444, 212] width 280 height 14
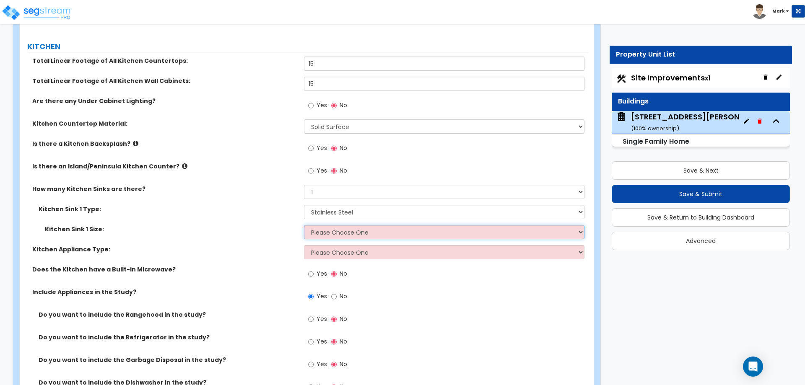
click at [341, 230] on select "Please Choose One Single Sink Double Sink" at bounding box center [444, 232] width 280 height 14
select select "2"
click at [304, 225] on select "Please Choose One Single Sink Double Sink" at bounding box center [444, 232] width 280 height 14
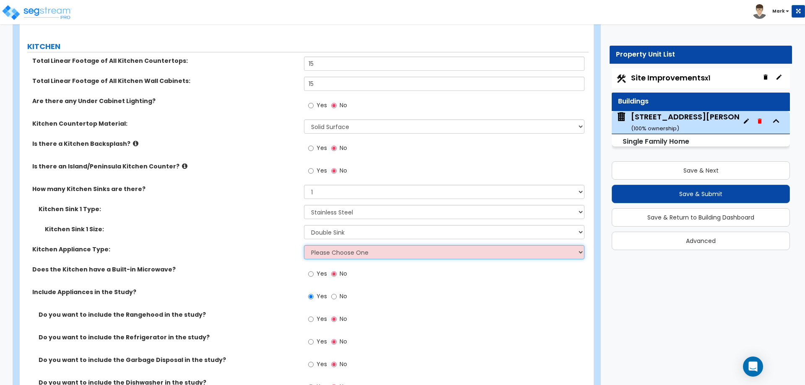
click at [342, 246] on select "Please Choose One Gas Electric" at bounding box center [444, 252] width 280 height 14
select select "1"
click at [304, 245] on select "Please Choose One Gas Electric" at bounding box center [444, 252] width 280 height 14
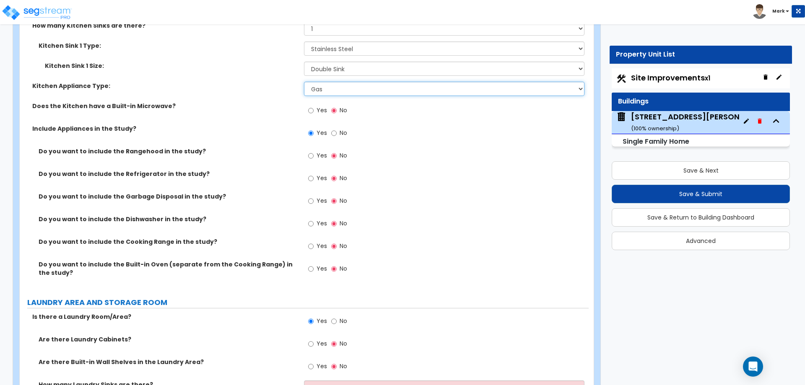
scroll to position [3187, 0]
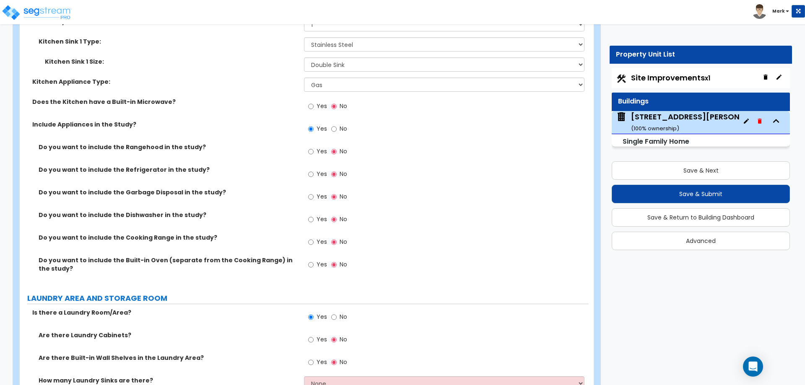
click at [317, 238] on span "Yes" at bounding box center [322, 242] width 10 height 8
click at [314, 238] on input "Yes" at bounding box center [310, 242] width 5 height 9
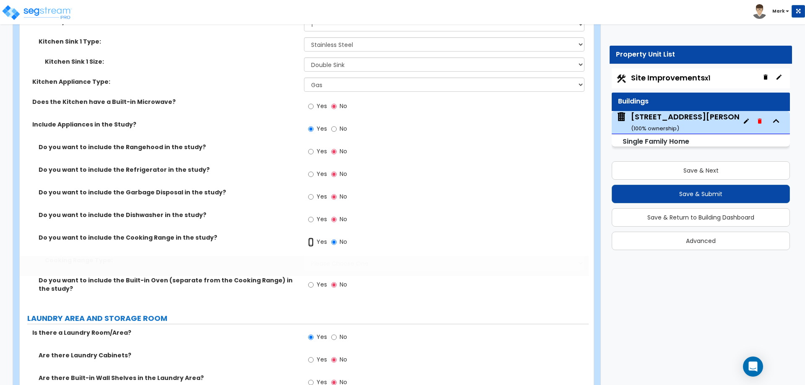
radio input "true"
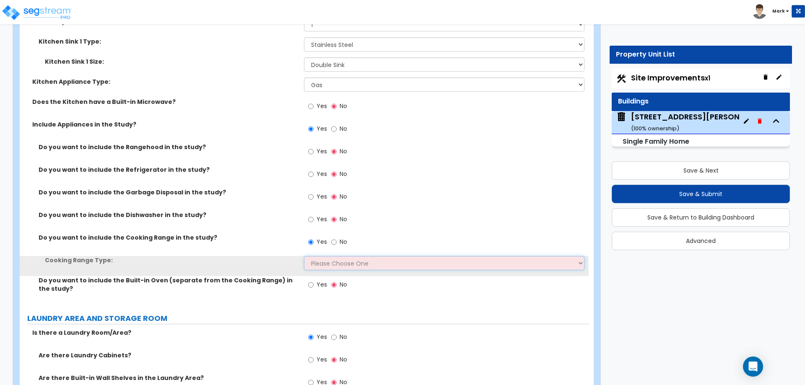
click at [324, 259] on select "Please Choose One Cook Top Only Range with Oven" at bounding box center [444, 263] width 280 height 14
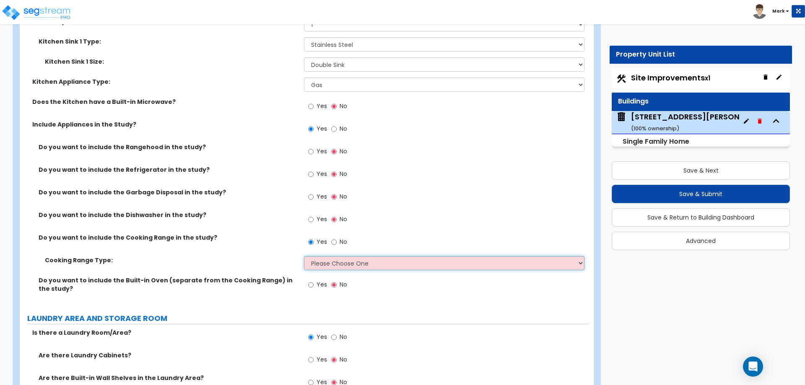
select select "2"
click at [304, 256] on select "Please Choose One Cook Top Only Range with Oven" at bounding box center [444, 263] width 280 height 14
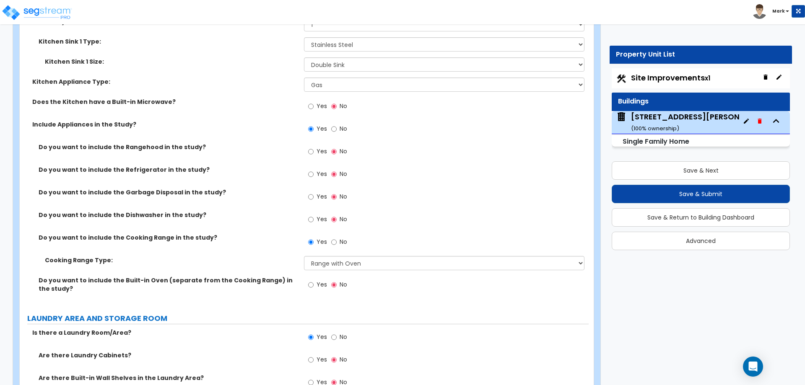
click at [320, 215] on span "Yes" at bounding box center [322, 219] width 10 height 8
click at [314, 215] on input "Yes" at bounding box center [310, 219] width 5 height 9
radio input "true"
click at [317, 170] on span "Yes" at bounding box center [322, 174] width 10 height 8
click at [314, 170] on input "Yes" at bounding box center [310, 174] width 5 height 9
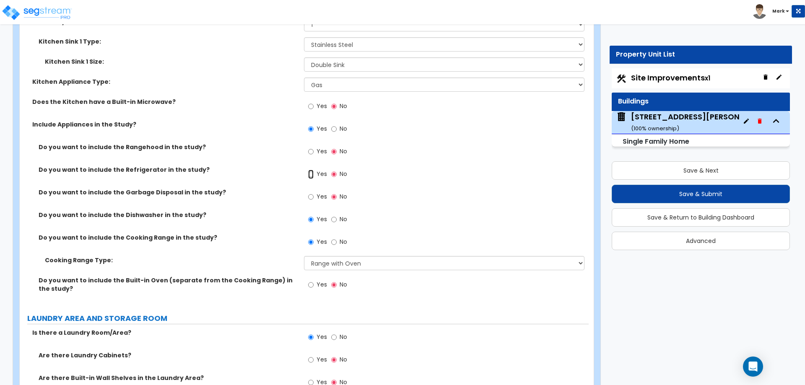
radio input "true"
click at [320, 102] on span "Yes" at bounding box center [322, 106] width 10 height 8
click at [314, 102] on input "Yes" at bounding box center [310, 106] width 5 height 9
radio input "true"
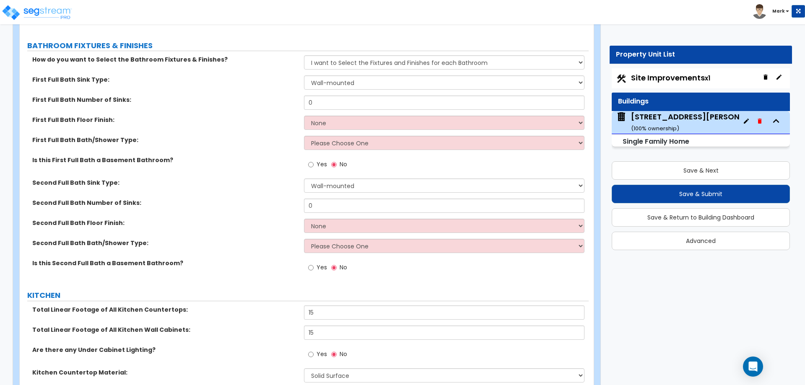
scroll to position [2726, 0]
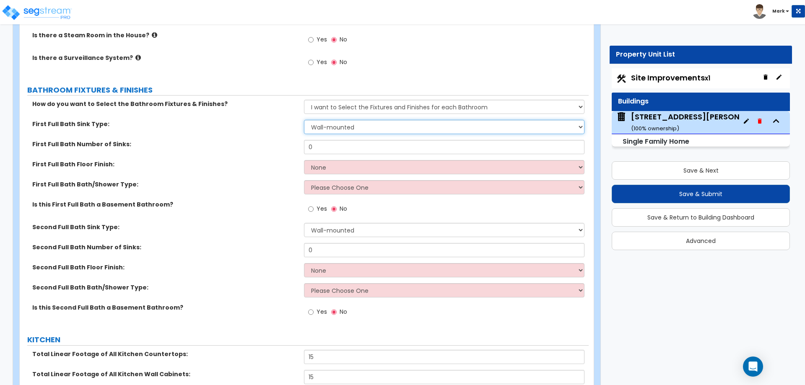
click at [337, 120] on select "Wall-mounted Pedestal-mounted Vanity-mounted" at bounding box center [444, 127] width 280 height 14
select select "3"
click at [304, 120] on select "Wall-mounted Pedestal-mounted Vanity-mounted" at bounding box center [444, 127] width 280 height 14
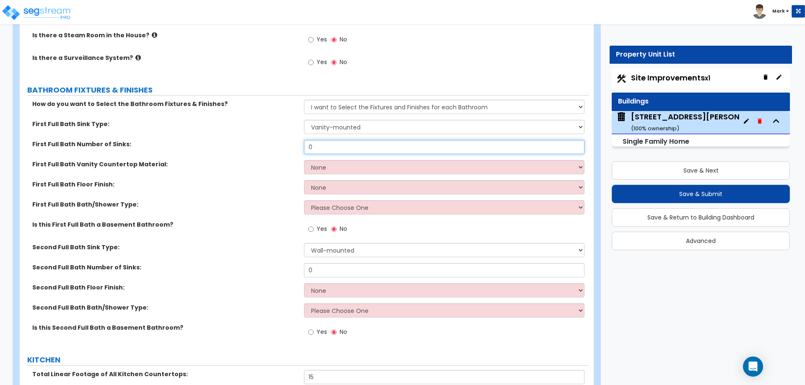
click at [352, 142] on input "0" at bounding box center [444, 147] width 280 height 14
type input "1"
click at [356, 163] on select "None Plastic Laminate Solid Surface Stone Quartz Marble Tile Wood Stainless Ste…" at bounding box center [444, 167] width 280 height 14
select select "4"
click at [304, 160] on select "None Plastic Laminate Solid Surface Stone Quartz Marble Tile Wood Stainless Ste…" at bounding box center [444, 167] width 280 height 14
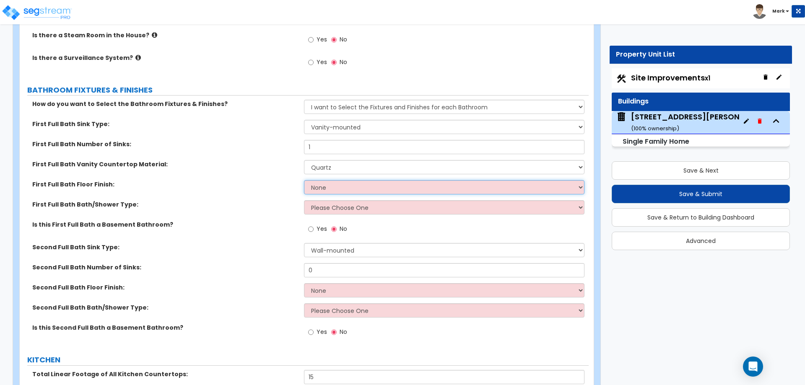
click at [355, 183] on select "None Tile Flooring Hardwood Flooring Resilient Laminate Flooring VCT Flooring S…" at bounding box center [444, 187] width 280 height 14
select select "1"
click at [304, 180] on select "None Tile Flooring Hardwood Flooring Resilient Laminate Flooring VCT Flooring S…" at bounding box center [444, 187] width 280 height 14
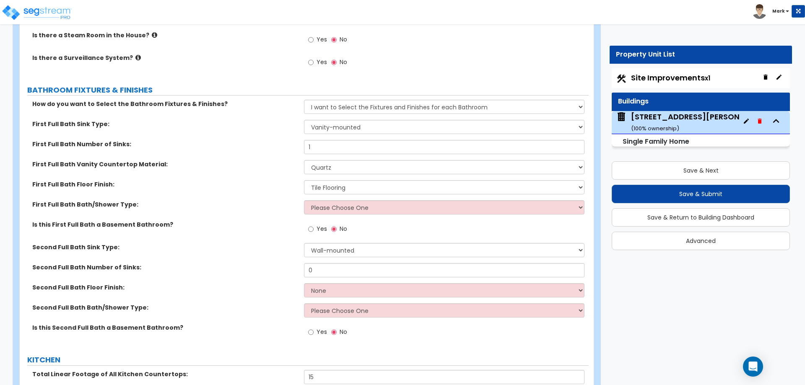
click at [345, 210] on div "First Full Bath Bath/Shower Type: Please Choose One Standalone Shower Bathtub -…" at bounding box center [304, 210] width 569 height 20
click at [347, 200] on select "Please Choose One Standalone Shower Bathtub - Shower Combo" at bounding box center [444, 207] width 280 height 14
select select "2"
click at [304, 200] on select "Please Choose One Standalone Shower Bathtub - Shower Combo" at bounding box center [444, 207] width 280 height 14
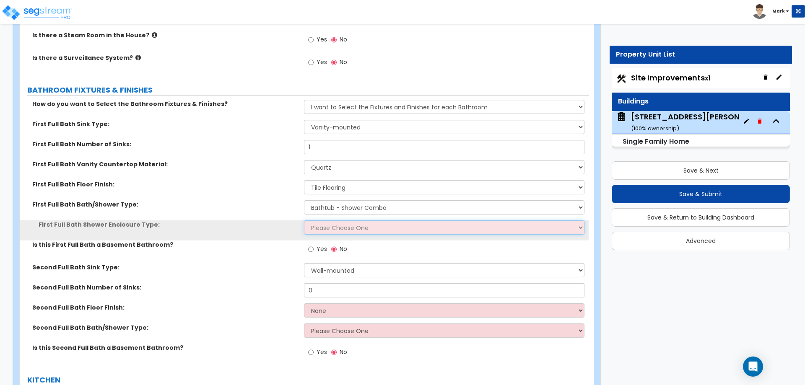
click at [354, 221] on select "Please Choose One Curtain & Rod Glass Sliding Doors Glass Hinged Doors" at bounding box center [444, 228] width 280 height 14
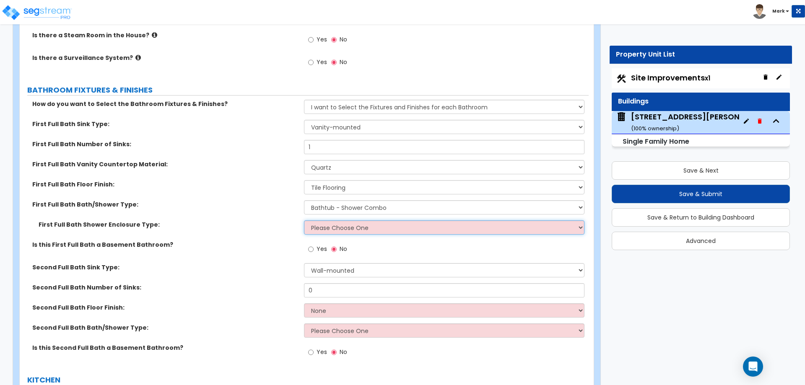
select select "2"
click at [304, 221] on select "Please Choose One Curtain & Rod Glass Sliding Doors Glass Hinged Doors" at bounding box center [444, 228] width 280 height 14
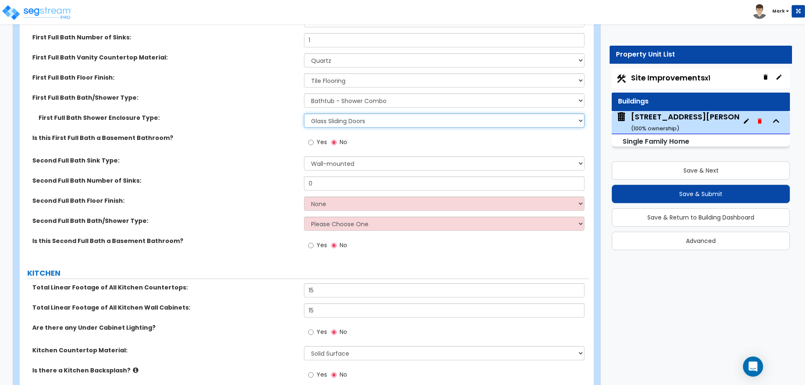
scroll to position [2851, 0]
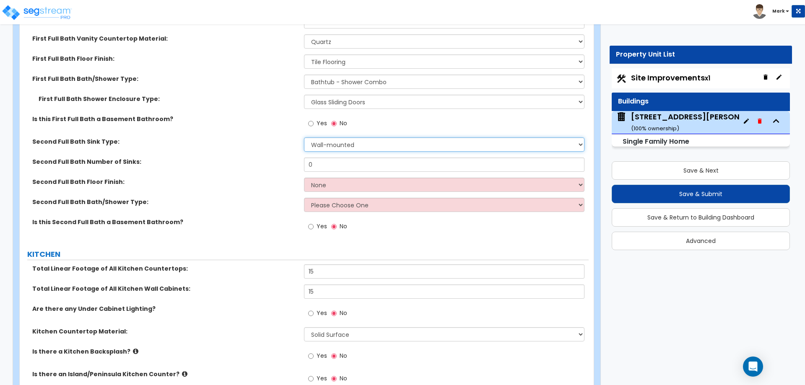
click at [338, 139] on select "Wall-mounted Pedestal-mounted Vanity-mounted" at bounding box center [444, 145] width 280 height 14
select select "2"
click at [304, 138] on select "Wall-mounted Pedestal-mounted Vanity-mounted" at bounding box center [444, 145] width 280 height 14
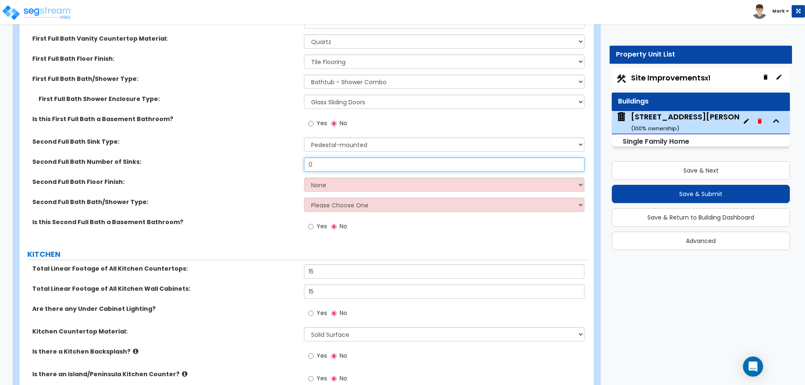
click at [353, 159] on input "0" at bounding box center [444, 165] width 280 height 14
type input "1"
click at [358, 184] on select "None Tile Flooring Hardwood Flooring Resilient Laminate Flooring VCT Flooring S…" at bounding box center [444, 185] width 280 height 14
select select "1"
click at [304, 178] on select "None Tile Flooring Hardwood Flooring Resilient Laminate Flooring VCT Flooring S…" at bounding box center [444, 185] width 280 height 14
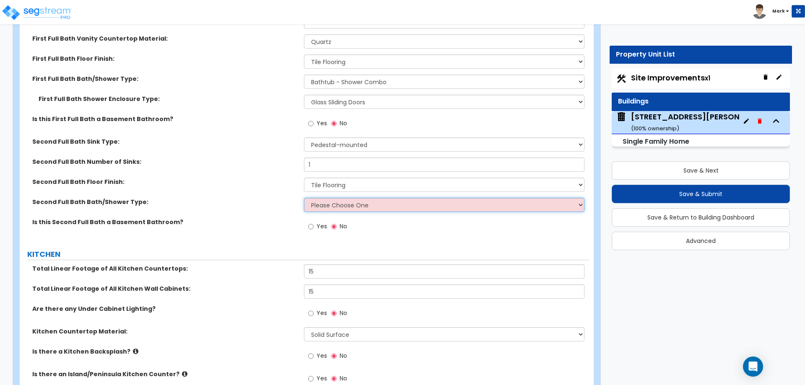
click at [359, 203] on select "Please Choose One Standalone Shower Bathtub - Shower Combo" at bounding box center [444, 205] width 280 height 14
select select "2"
click at [304, 198] on select "Please Choose One Standalone Shower Bathtub - Shower Combo" at bounding box center [444, 205] width 280 height 14
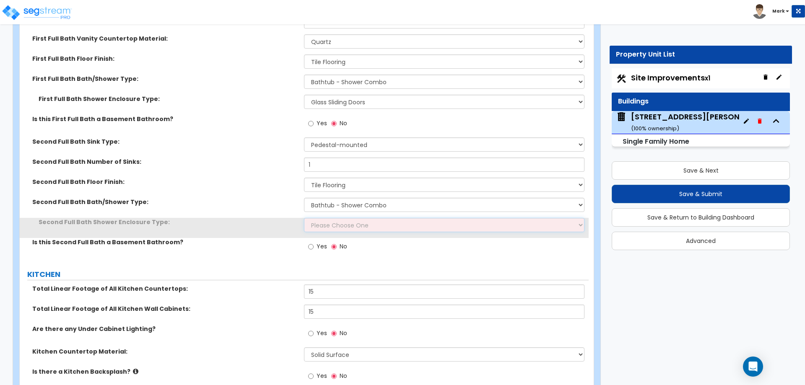
click at [359, 220] on select "Please Choose One Curtain & Rod Glass Sliding Doors Glass Hinged Doors" at bounding box center [444, 225] width 280 height 14
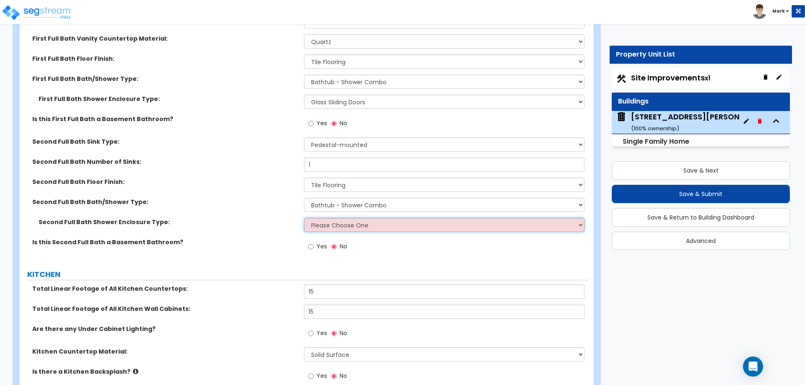
select select "1"
click at [304, 218] on select "Please Choose One Curtain & Rod Glass Sliding Doors Glass Hinged Doors" at bounding box center [444, 225] width 280 height 14
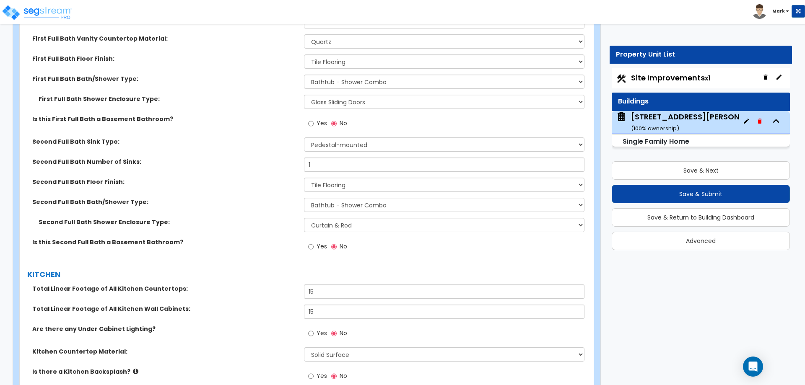
click at [253, 219] on div "Second Full Bath Shower Enclosure Type: Please Choose One Curtain & Rod Glass S…" at bounding box center [304, 228] width 569 height 20
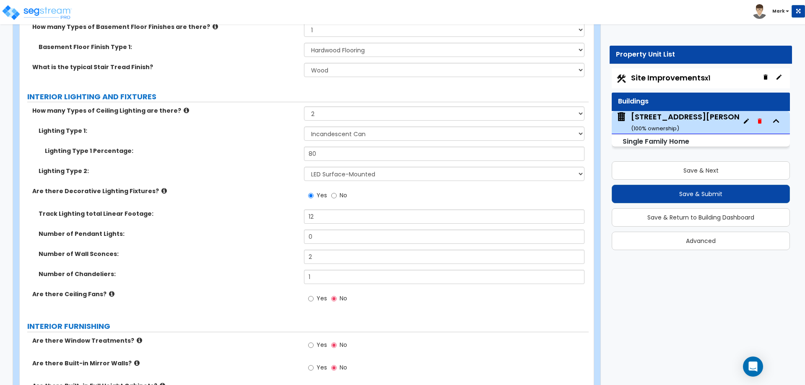
scroll to position [1929, 0]
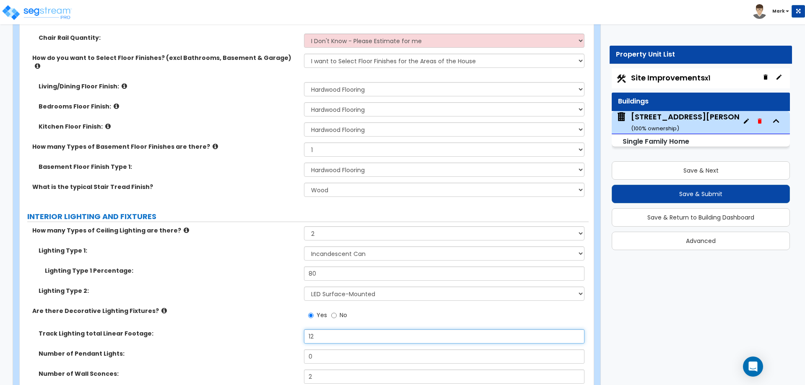
click at [324, 333] on input "12" at bounding box center [444, 337] width 280 height 14
type input "10"
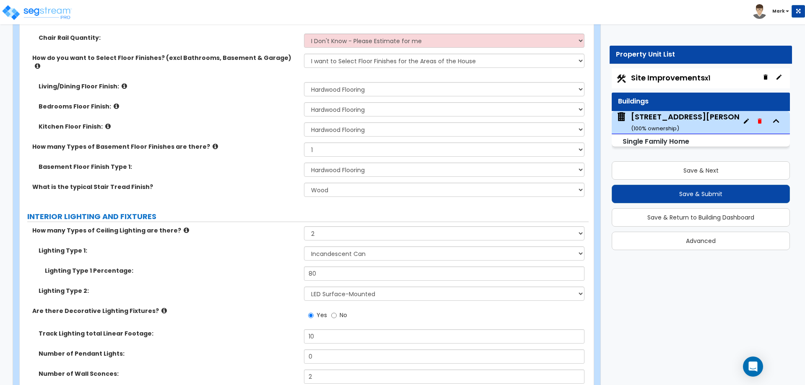
click at [230, 307] on label "Are there Decorative Lighting Fixtures?" at bounding box center [164, 311] width 265 height 8
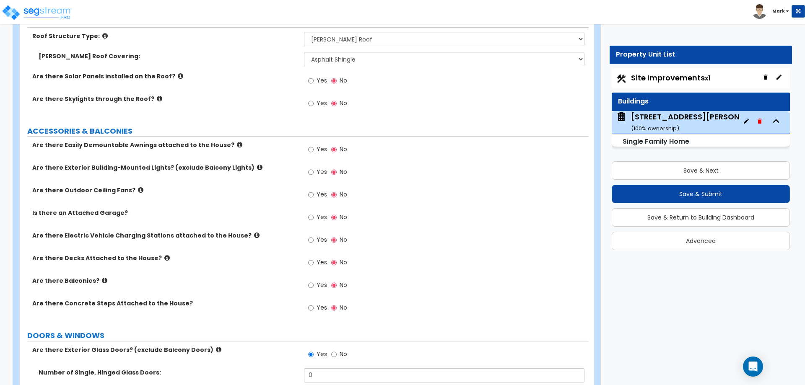
scroll to position [671, 0]
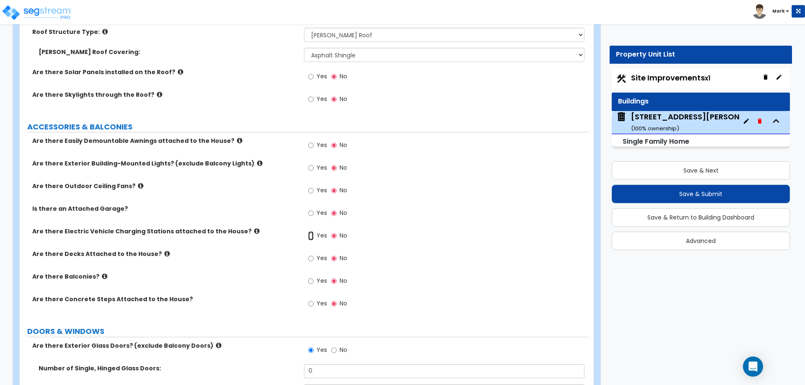
click at [312, 232] on input "Yes" at bounding box center [310, 235] width 5 height 9
radio input "true"
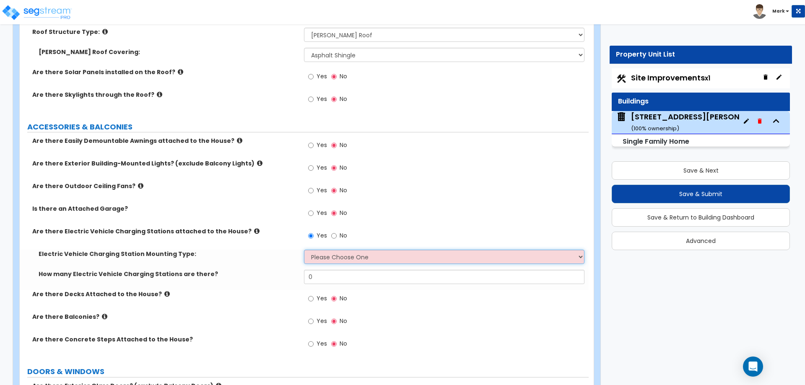
click at [338, 257] on select "Please Choose One Freestanding Wall-mounted" at bounding box center [444, 257] width 280 height 14
select select "2"
click at [304, 250] on select "Please Choose One Freestanding Wall-mounted" at bounding box center [444, 257] width 280 height 14
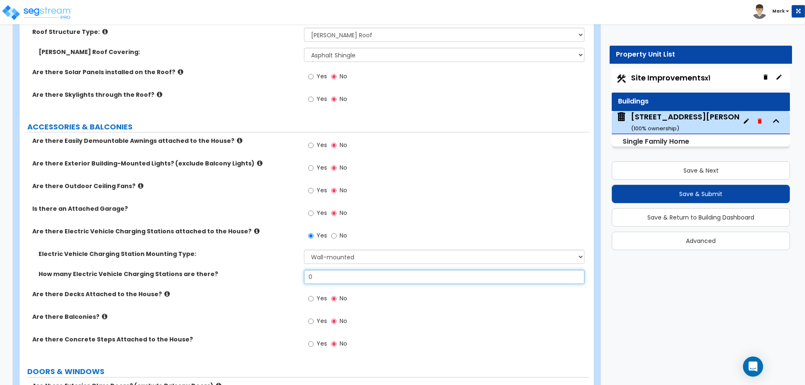
click at [336, 279] on input "0" at bounding box center [444, 277] width 280 height 14
type input "1"
click at [270, 270] on label "How many Electric Vehicle Charging Stations are there?" at bounding box center [168, 274] width 259 height 8
click at [254, 231] on icon at bounding box center [256, 231] width 5 height 6
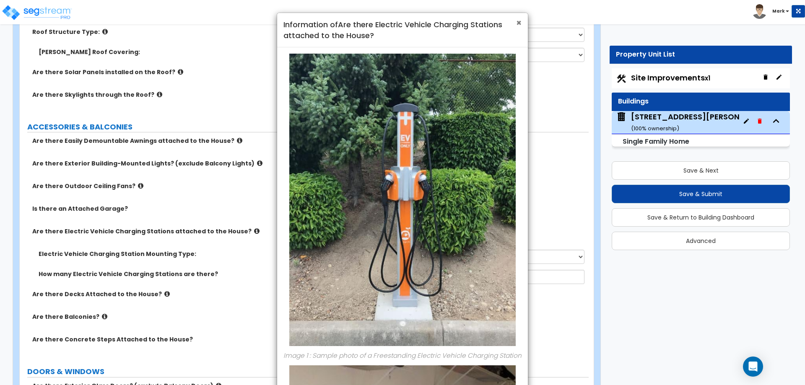
click at [521, 21] on span "×" at bounding box center [518, 23] width 5 height 12
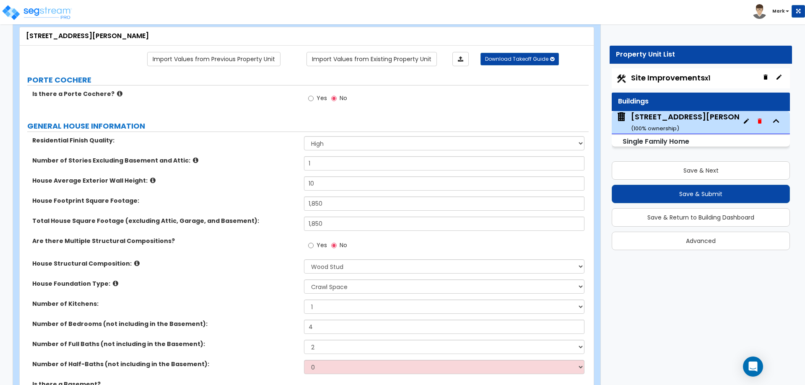
scroll to position [0, 0]
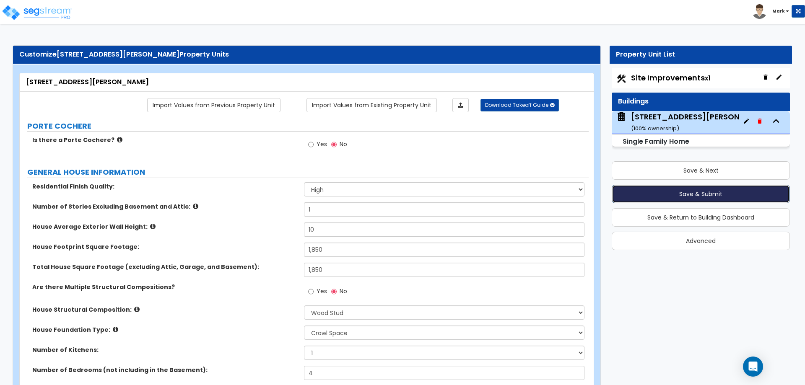
click at [664, 190] on button "Save & Submit" at bounding box center [701, 194] width 178 height 18
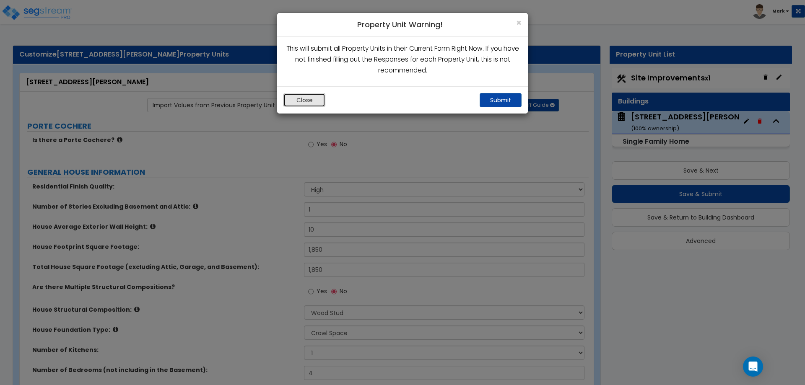
click at [308, 101] on button "Close" at bounding box center [305, 100] width 42 height 14
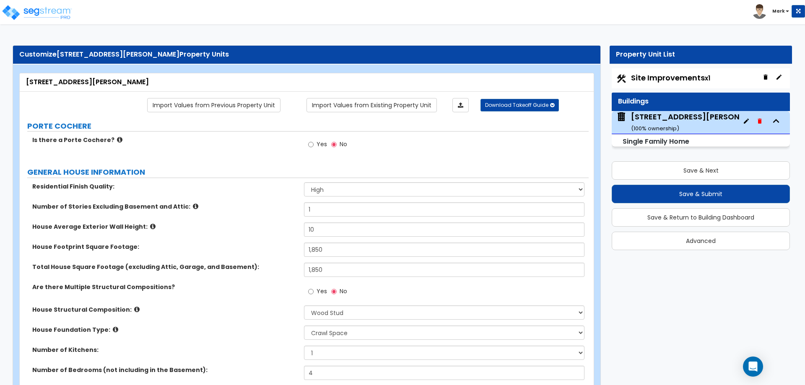
click at [637, 88] on div "Site Improvements x1" at bounding box center [701, 78] width 178 height 20
click at [639, 81] on span "Site Improvements x1" at bounding box center [670, 78] width 79 height 10
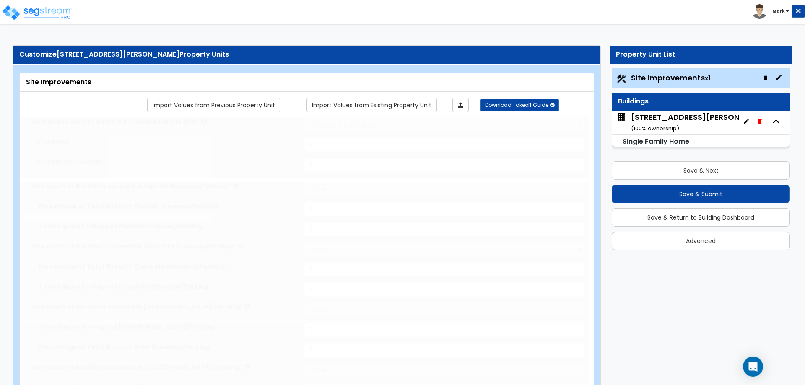
type input "1"
select select "2"
type input "700"
radio input "true"
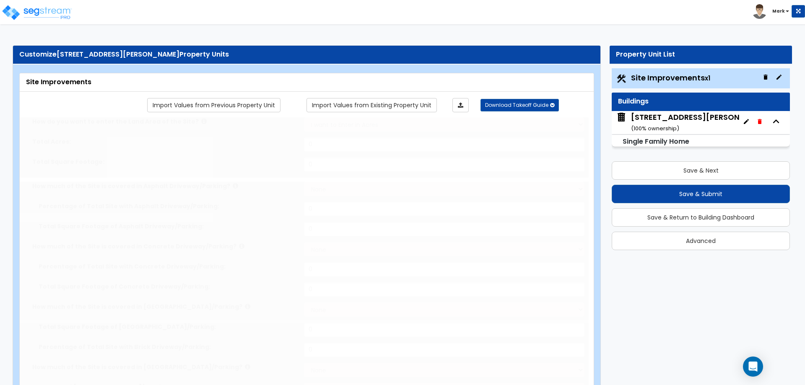
type input "2"
select select "2"
radio input "true"
select select "1"
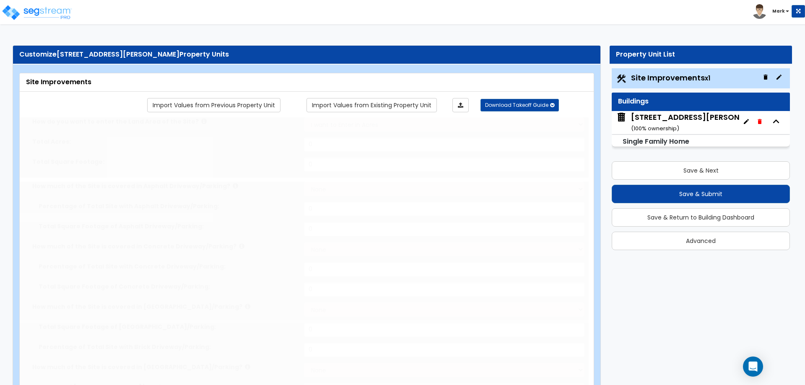
radio input "true"
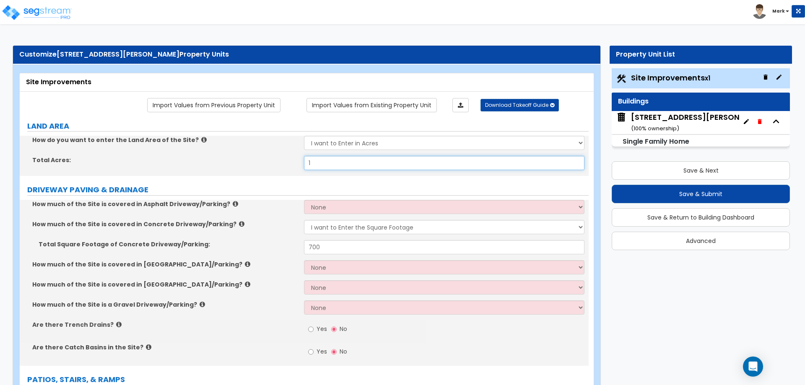
click at [349, 162] on input "1" at bounding box center [444, 163] width 280 height 14
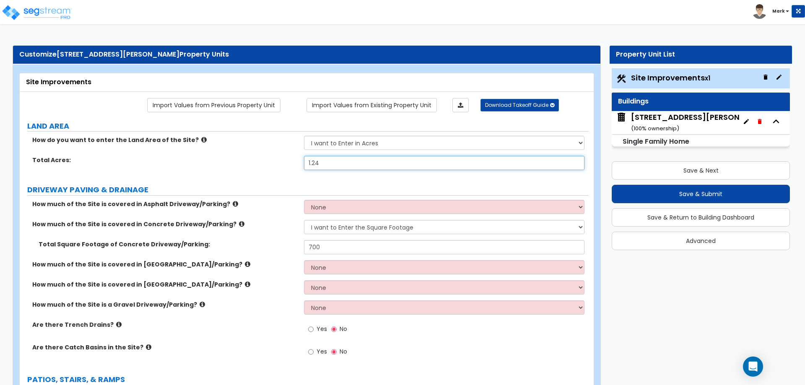
type input "1.24"
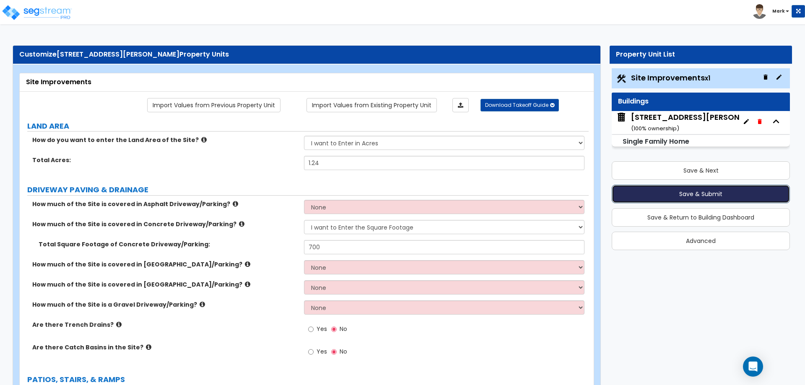
click at [703, 195] on button "Save & Submit" at bounding box center [701, 194] width 178 height 18
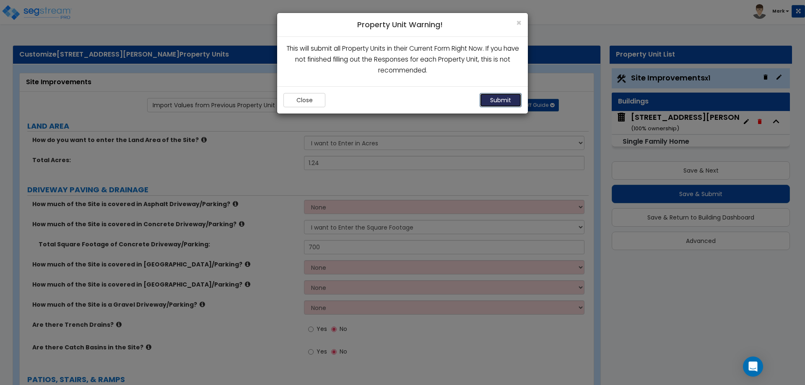
click at [491, 95] on button "Submit" at bounding box center [501, 100] width 42 height 14
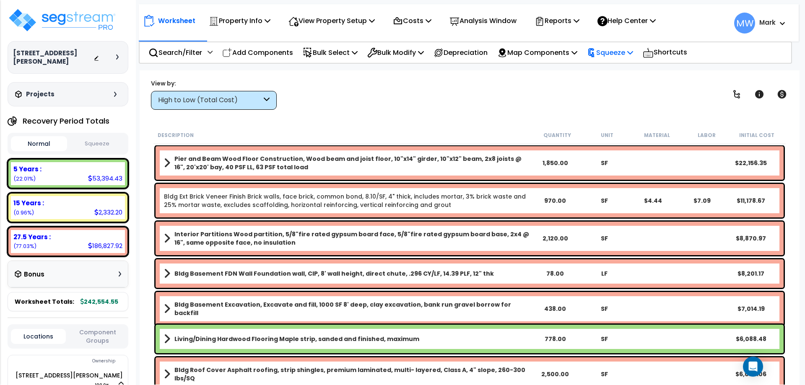
click at [614, 52] on p "Squeeze" at bounding box center [610, 52] width 46 height 11
click at [619, 68] on link "Squeeze" at bounding box center [624, 71] width 83 height 17
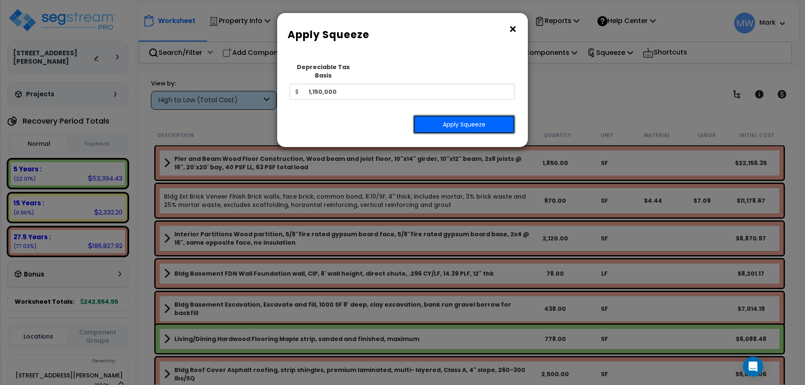
click at [494, 115] on button "Apply Squeeze" at bounding box center [464, 124] width 102 height 19
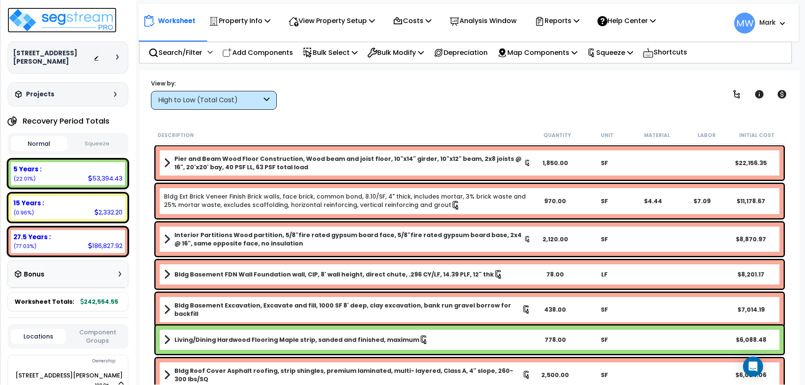
click at [60, 19] on img at bounding box center [62, 20] width 109 height 25
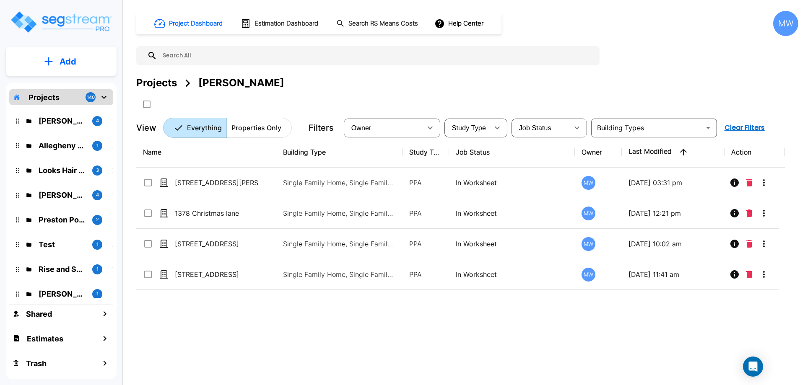
click at [63, 58] on p "Add" at bounding box center [68, 61] width 17 height 13
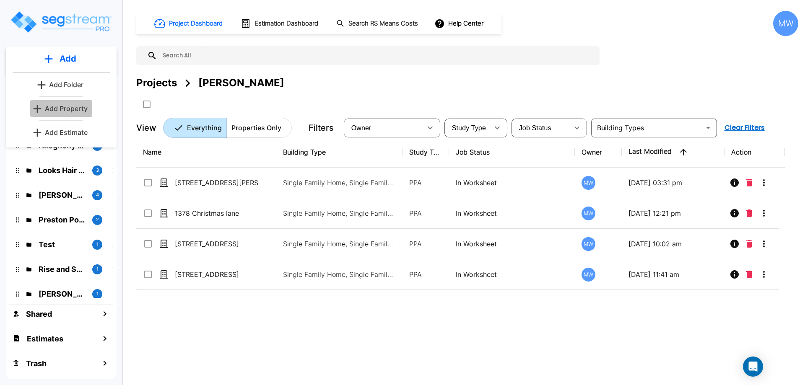
click at [67, 107] on p "Add Property" at bounding box center [66, 109] width 43 height 10
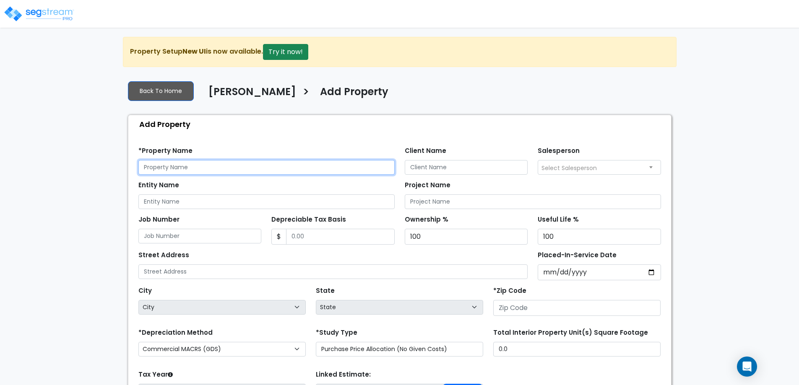
click at [218, 168] on input "text" at bounding box center [266, 167] width 256 height 15
click at [225, 159] on div "*Property Name" at bounding box center [266, 160] width 256 height 30
click at [230, 169] on input "text" at bounding box center [266, 167] width 256 height 15
type input "188 Grayling Way"
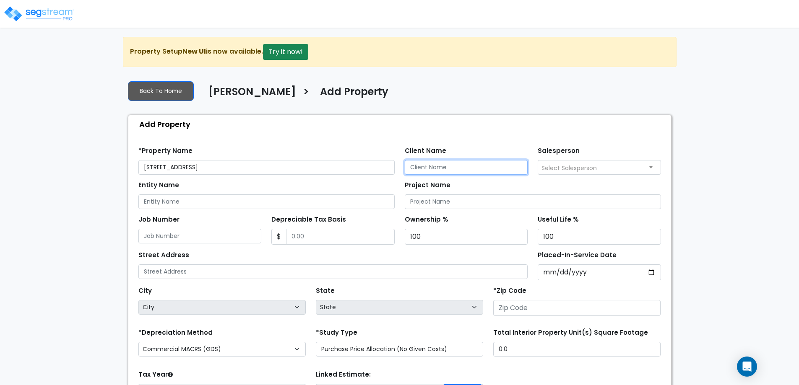
click at [423, 168] on input "Client Name" at bounding box center [466, 167] width 123 height 15
type input "Arkadiy Yakubov"
click at [304, 189] on div "Entity Name" at bounding box center [266, 194] width 256 height 30
click at [306, 205] on input "Entity Name" at bounding box center [266, 202] width 256 height 15
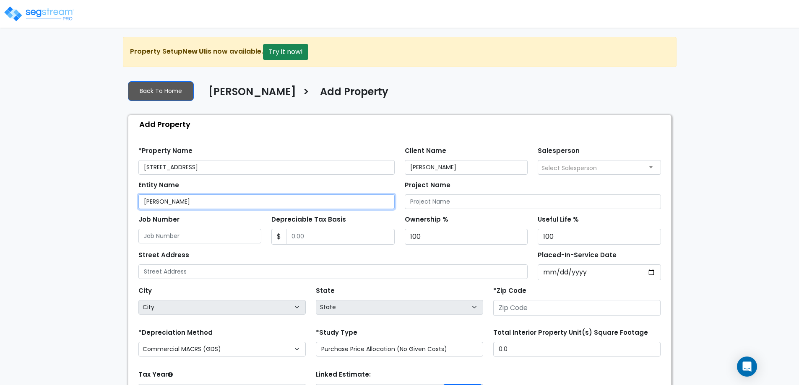
type input "Arkadiy Yakubov"
click at [307, 235] on input "Depreciable Tax Basis" at bounding box center [340, 237] width 109 height 16
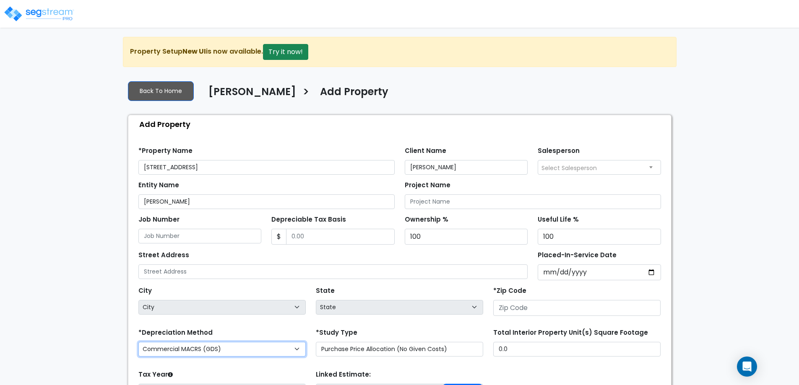
click at [212, 352] on select "Commercial MACRS (GDS) Residential Rental MACRS (GDS) Commercial MACRS (ADS) Co…" at bounding box center [221, 349] width 167 height 15
select select "CRM(_11"
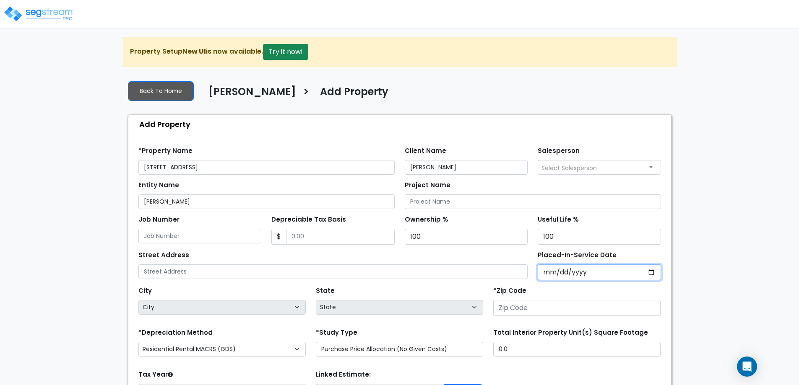
click at [652, 274] on input "Placed-In-Service Date" at bounding box center [599, 273] width 123 height 16
type input "2015-06-30"
select select "2015"
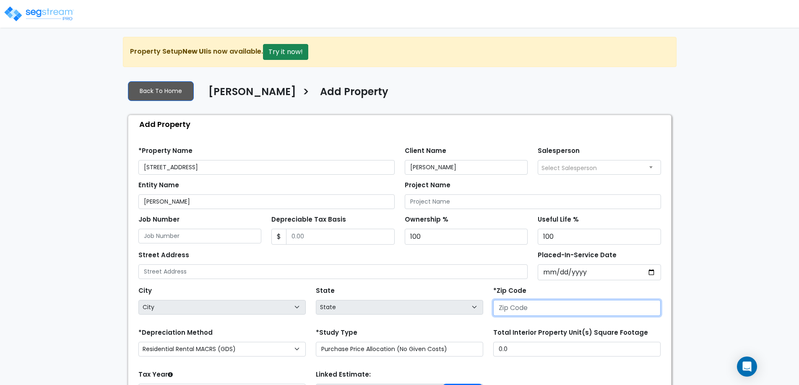
click at [570, 309] on input "number" at bounding box center [576, 308] width 167 height 16
type input "324"
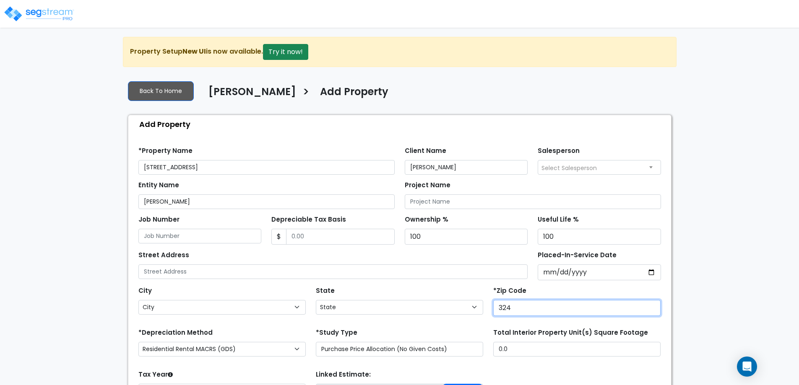
select select "FL"
type input "32461"
click at [461, 288] on div "State State National Average AB AK AL AR AZ BC CA CO CT DC DE FL GA HI" at bounding box center [399, 302] width 177 height 34
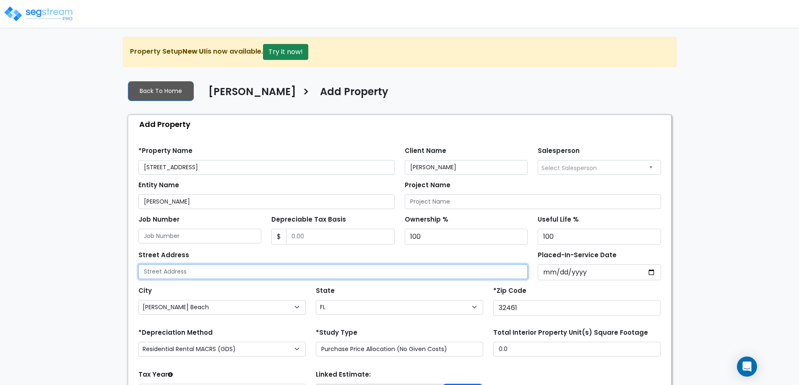
click at [249, 272] on input "text" at bounding box center [333, 272] width 390 height 15
type input "[STREET_ADDRESS]"
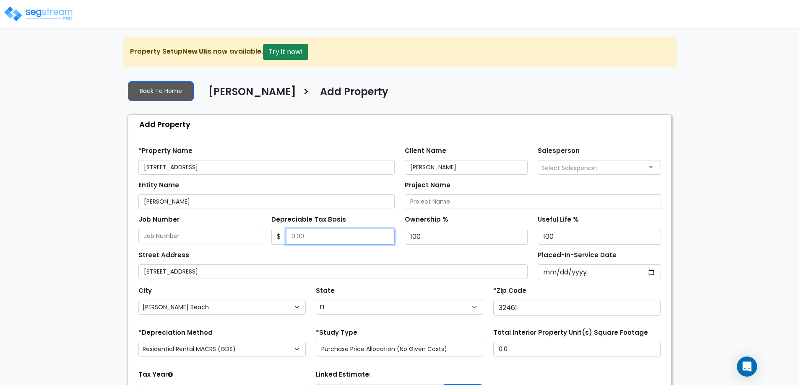
click at [325, 230] on input "Depreciable Tax Basis" at bounding box center [340, 237] width 109 height 16
click at [333, 241] on input "Depreciable Tax Basis" at bounding box center [340, 237] width 109 height 16
type input "241,176"
click at [316, 256] on div "Street Address 188 Grayling Way" at bounding box center [333, 264] width 390 height 30
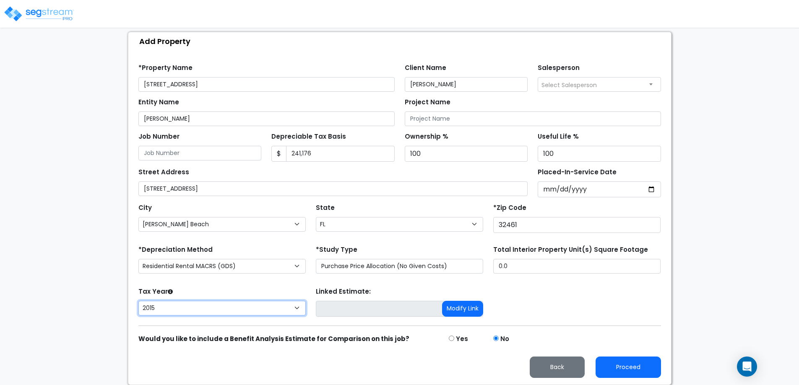
click at [268, 314] on select "2026 2025 2024 2023 2022 2021 2020 2019 2018 2017 2016 2015" at bounding box center [221, 308] width 167 height 15
select select "2025"
click at [138, 301] on select "2026 2025 2024 2023 2022 2021 2020 2019 2018 2017 2016 2015" at bounding box center [221, 308] width 167 height 15
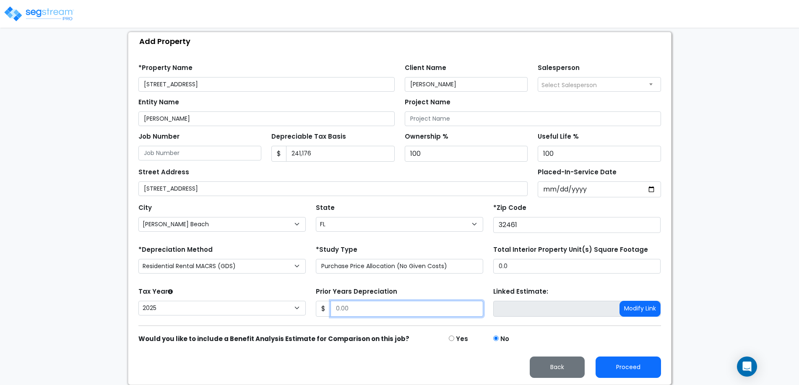
click at [376, 305] on input "Prior Years Depreciation" at bounding box center [406, 309] width 153 height 16
type input "0"
click at [394, 278] on form "*Property Name 188 Grayling Way Client Name Arkadiy Yakubov Salesperson Select …" at bounding box center [399, 217] width 523 height 321
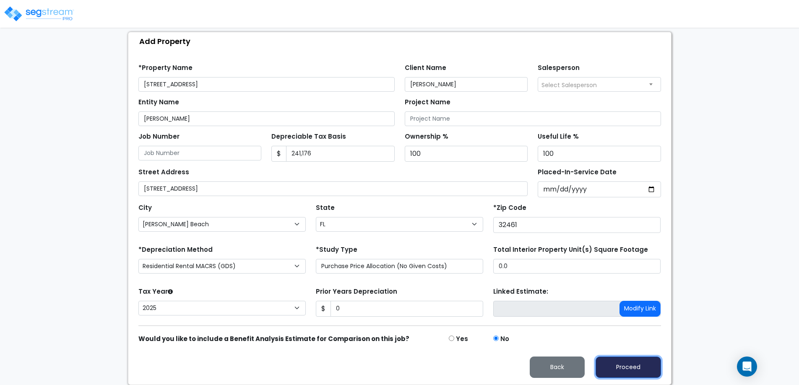
click at [614, 364] on button "Proceed" at bounding box center [628, 367] width 65 height 21
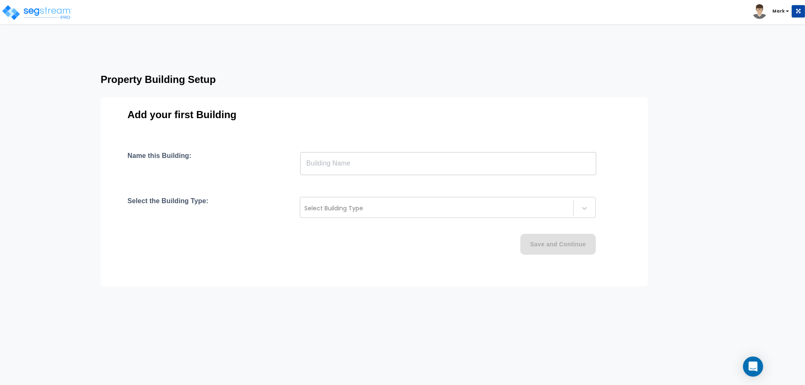
click at [490, 158] on input "text" at bounding box center [448, 163] width 296 height 23
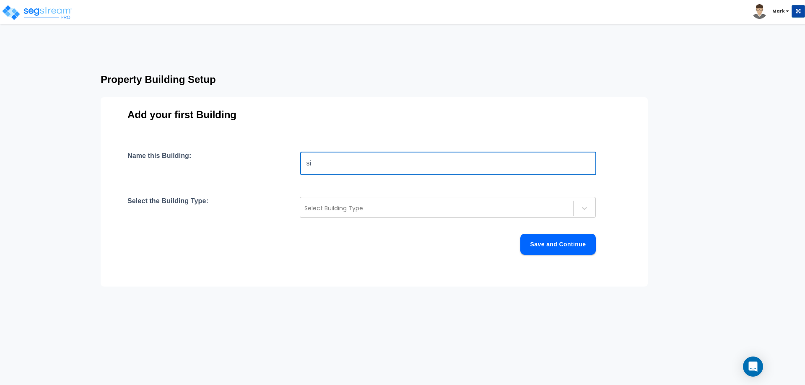
type input "s"
type input "188 Grayling"
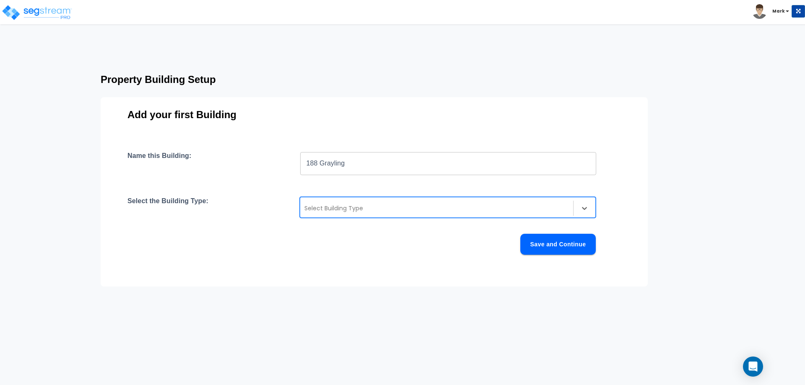
click at [444, 203] on div "Select Building Type" at bounding box center [436, 208] width 273 height 13
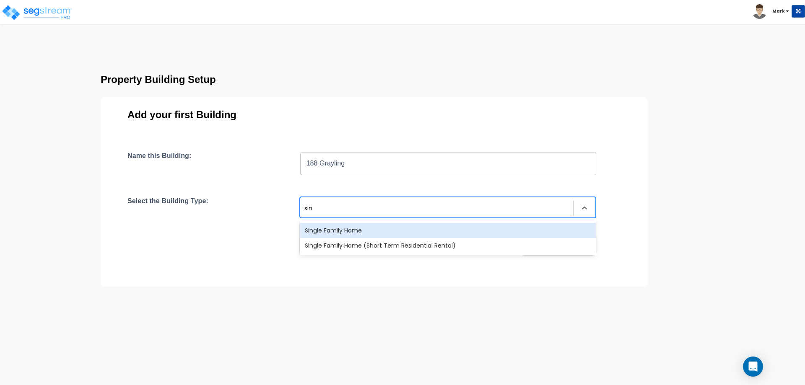
type input "sing"
click at [393, 228] on div "Single Family Home" at bounding box center [448, 230] width 296 height 15
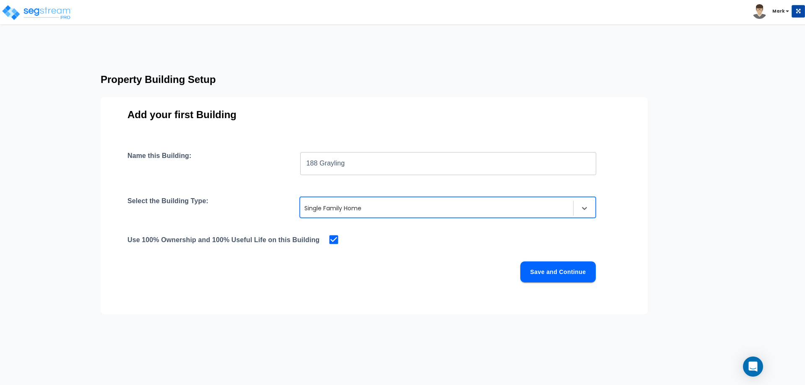
click at [563, 273] on button "Save and Continue" at bounding box center [557, 272] width 75 height 21
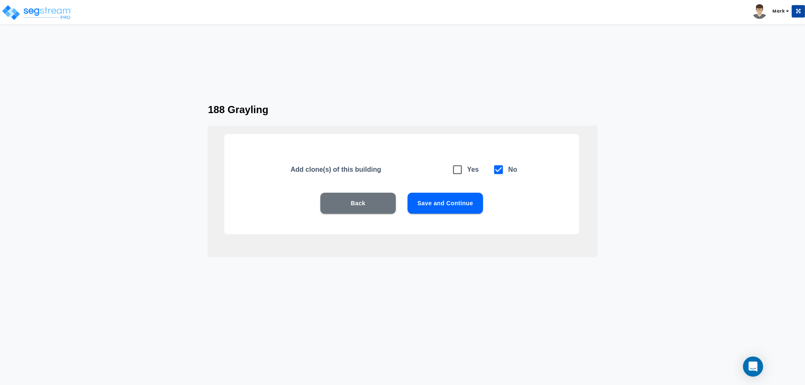
click at [466, 198] on button "Save and Continue" at bounding box center [445, 203] width 75 height 21
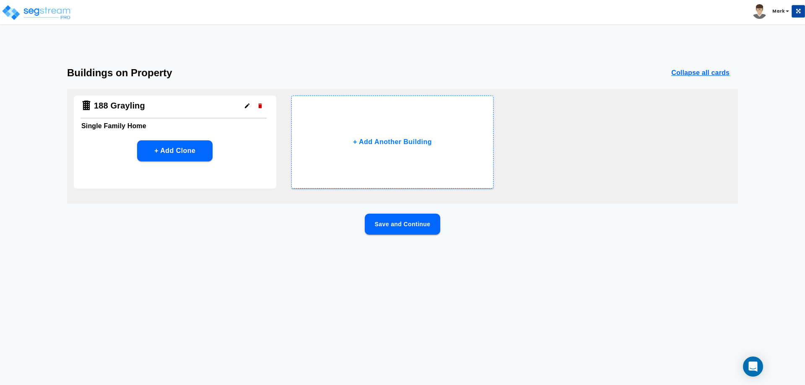
click at [430, 224] on button "Save and Continue" at bounding box center [402, 224] width 75 height 21
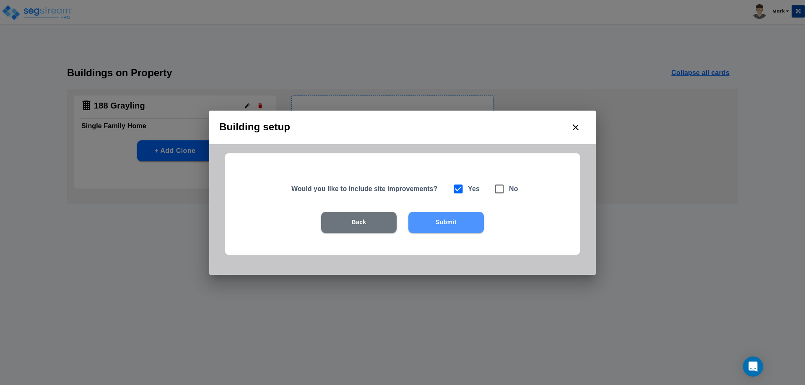
click at [429, 224] on button "Submit" at bounding box center [445, 222] width 75 height 21
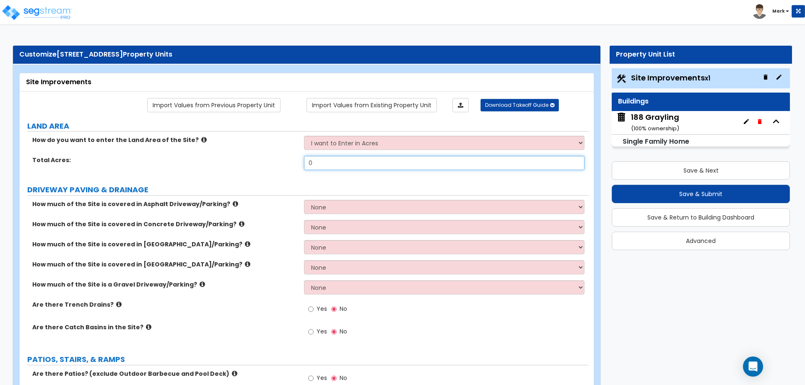
click at [343, 166] on input "0" at bounding box center [444, 163] width 280 height 14
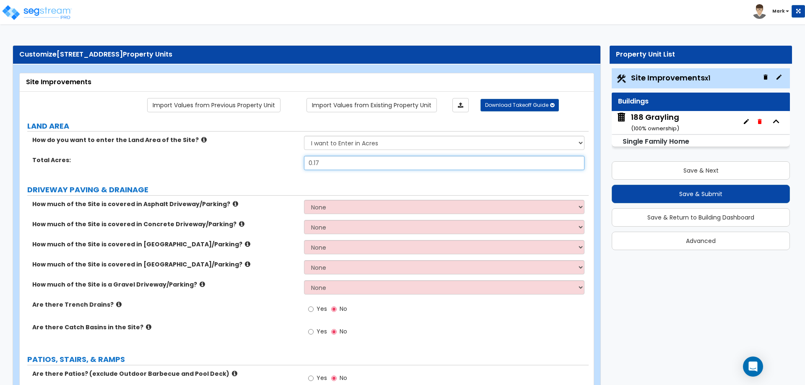
type input "0.17"
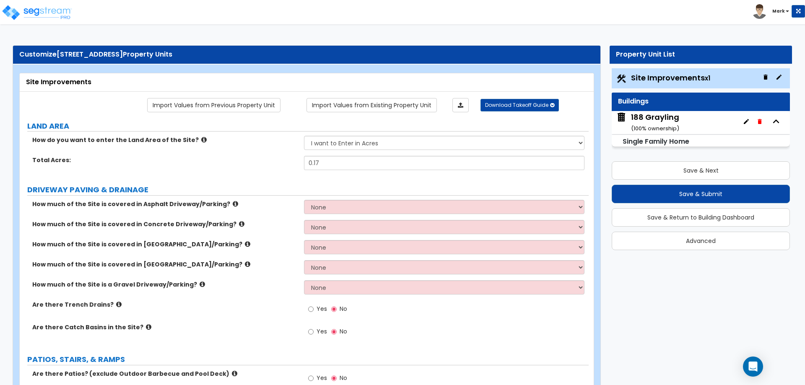
click at [296, 185] on label "DRIVEWAY PAVING & DRAINAGE" at bounding box center [308, 190] width 562 height 11
click at [650, 125] on small "( 100 % ownership)" at bounding box center [655, 129] width 48 height 8
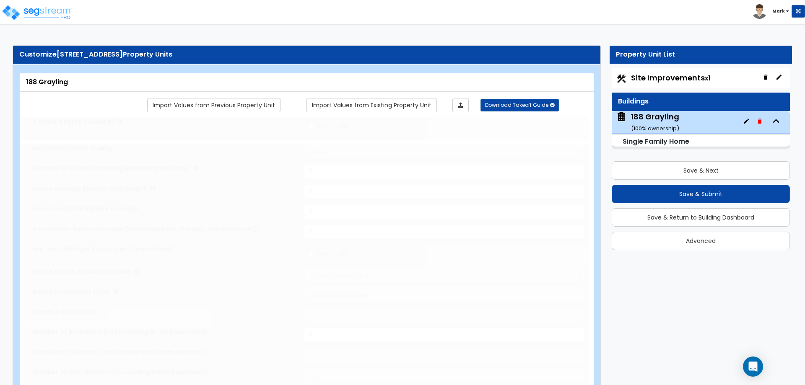
type input "1"
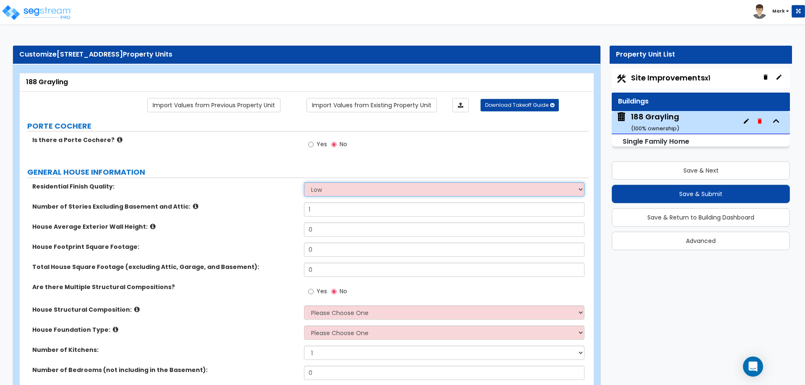
click at [439, 184] on select "Low Average High" at bounding box center [444, 189] width 280 height 14
select select "2"
click at [304, 182] on select "Low Average High" at bounding box center [444, 189] width 280 height 14
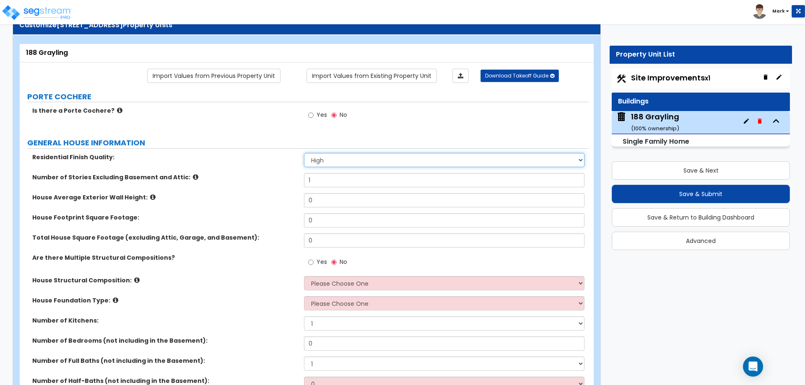
scroll to position [84, 0]
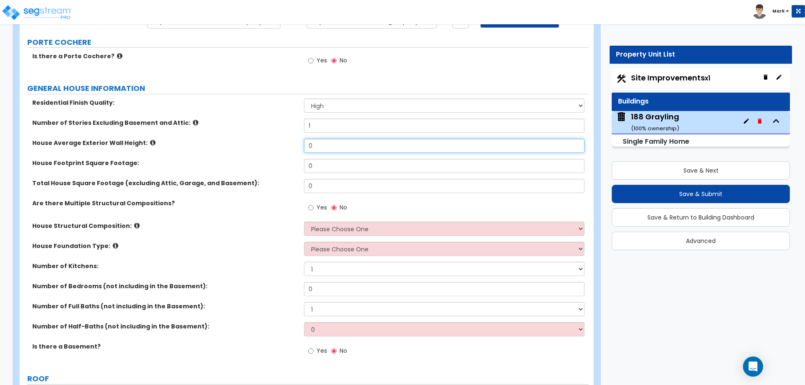
click at [324, 145] on input "0" at bounding box center [444, 146] width 280 height 14
type input "20"
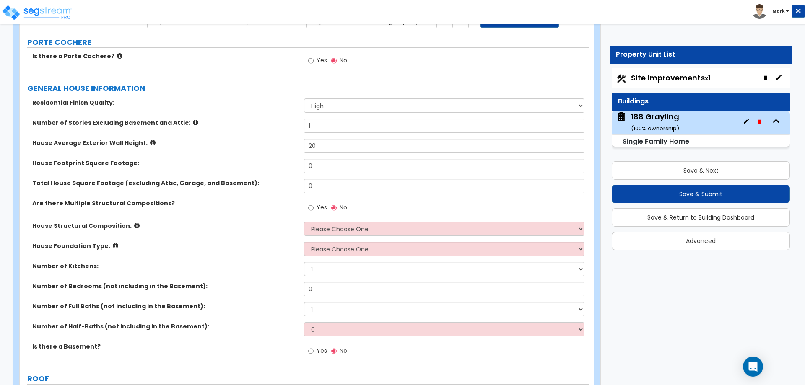
click at [273, 156] on div "House Average Exterior Wall Height: 20" at bounding box center [304, 149] width 569 height 20
click at [314, 123] on input "1" at bounding box center [444, 126] width 280 height 14
type input "2"
drag, startPoint x: 314, startPoint y: 124, endPoint x: 249, endPoint y: 127, distance: 65.5
click at [249, 127] on label "Number of Stories Excluding Basement and Attic:" at bounding box center [164, 123] width 265 height 8
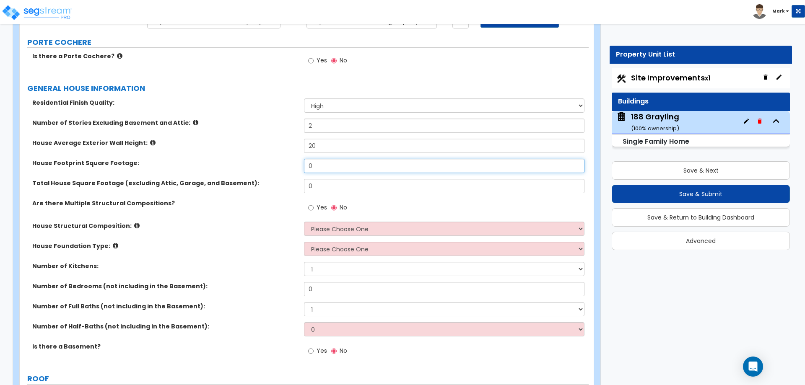
click at [313, 165] on input "0" at bounding box center [444, 166] width 280 height 14
type input "2,046"
click at [325, 183] on input "0" at bounding box center [444, 186] width 280 height 14
type input "2,046"
click at [271, 200] on label "Are there Multiple Structural Compositions?" at bounding box center [164, 203] width 265 height 8
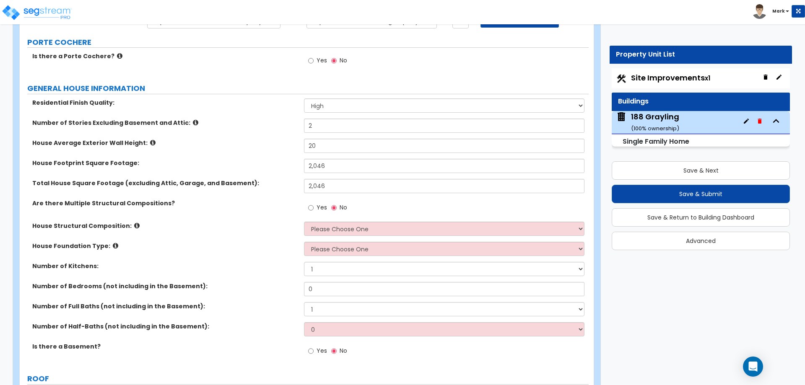
click at [317, 208] on span "Yes" at bounding box center [322, 207] width 10 height 8
click at [314, 208] on input "Yes" at bounding box center [310, 207] width 5 height 9
radio input "true"
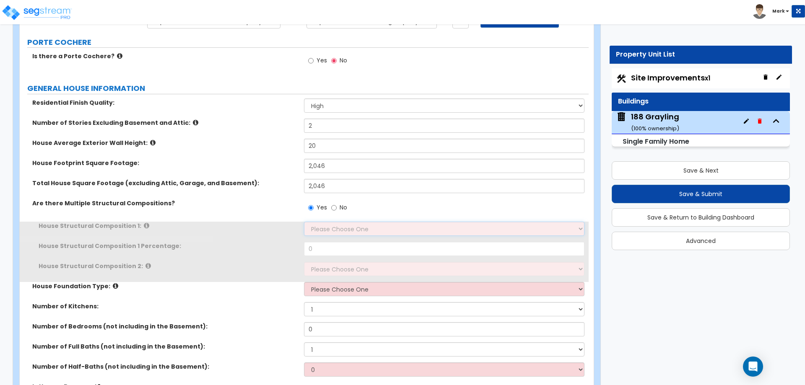
click at [333, 223] on select "Please Choose One Reinforced Concrete Structural Steel Brick Masonry CMU Masonr…" at bounding box center [444, 229] width 280 height 14
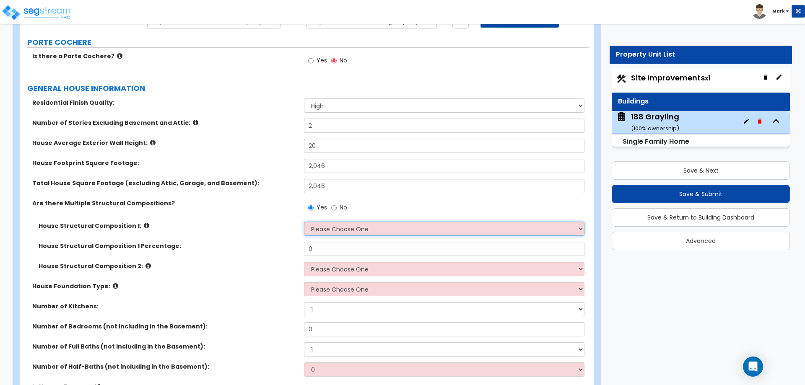
select select "7"
click at [304, 222] on select "Please Choose One Reinforced Concrete Structural Steel Brick Masonry CMU Masonr…" at bounding box center [444, 229] width 280 height 14
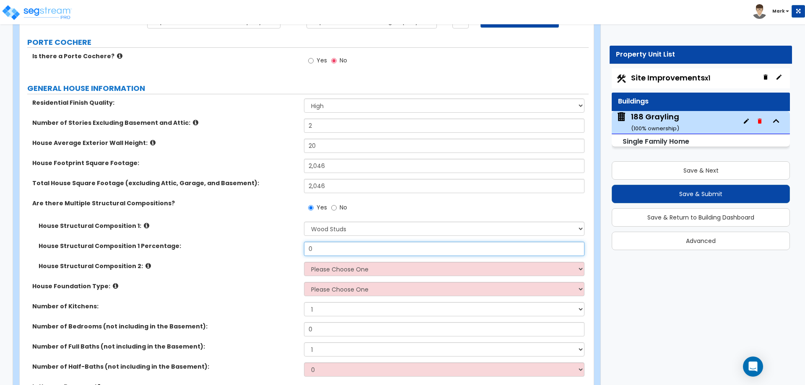
click at [328, 249] on input "0" at bounding box center [444, 249] width 280 height 14
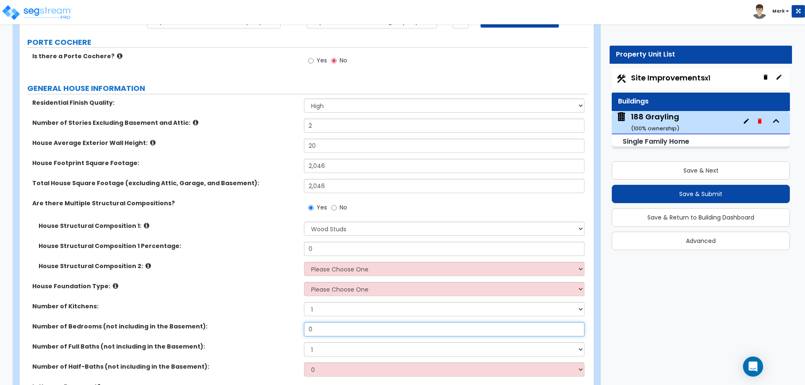
click at [322, 327] on input "0" at bounding box center [444, 330] width 280 height 14
type input "4"
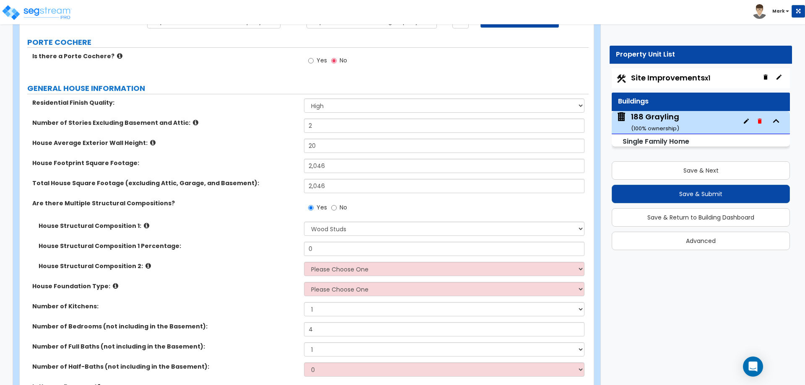
click at [293, 334] on div "Number of Bedrooms (not including in the Basement): 4" at bounding box center [304, 333] width 569 height 20
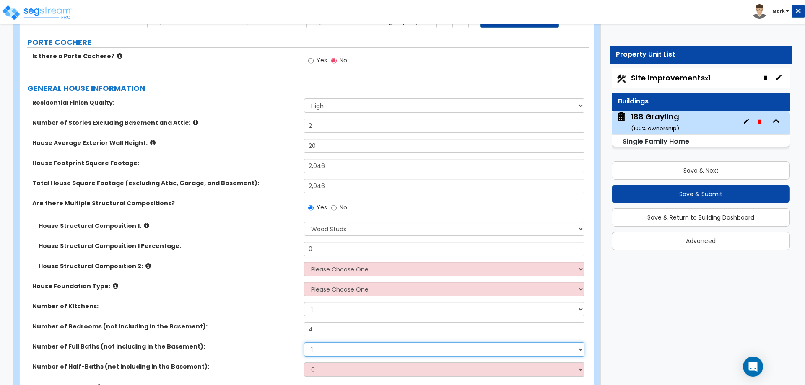
click at [336, 349] on select "1 2 3 4 5 6 7 8 9 10" at bounding box center [444, 350] width 280 height 14
select select "2"
click at [304, 343] on select "1 2 3 4 5 6 7 8 9 10" at bounding box center [444, 350] width 280 height 14
click at [325, 374] on select "0 1 2 3 4 5" at bounding box center [444, 370] width 280 height 14
select select "1"
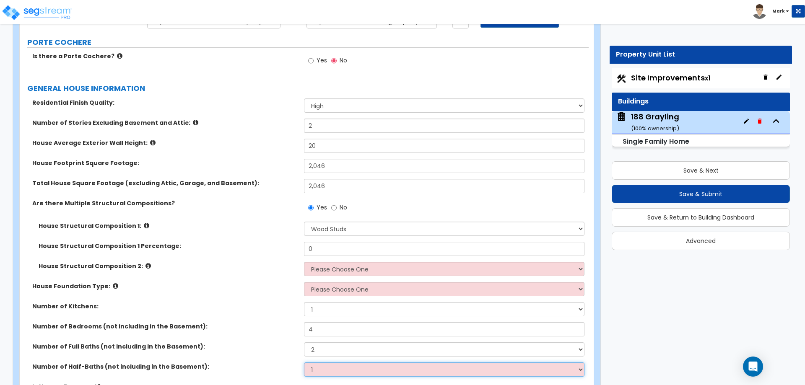
click at [304, 363] on select "0 1 2 3 4 5" at bounding box center [444, 370] width 280 height 14
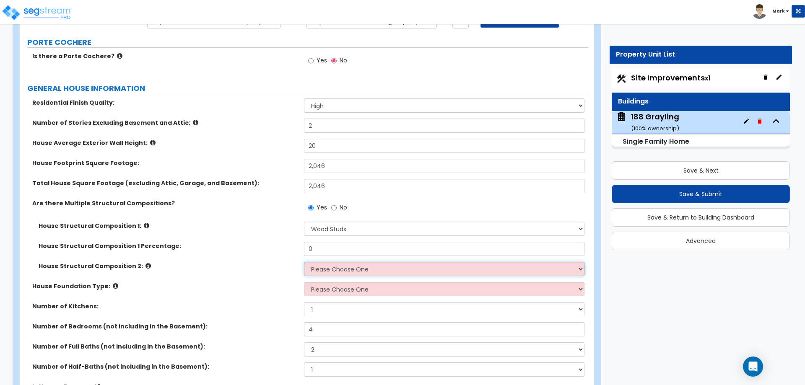
click at [335, 271] on select "Please Choose One Reinforced Concrete Structural Steel Brick Masonry CMU Masonr…" at bounding box center [444, 269] width 280 height 14
click at [249, 288] on label "House Foundation Type:" at bounding box center [164, 286] width 265 height 8
click at [333, 207] on input "No" at bounding box center [333, 207] width 5 height 9
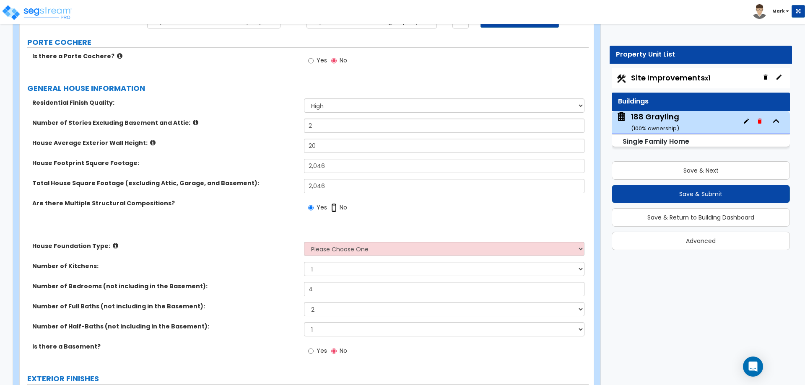
radio input "false"
radio input "true"
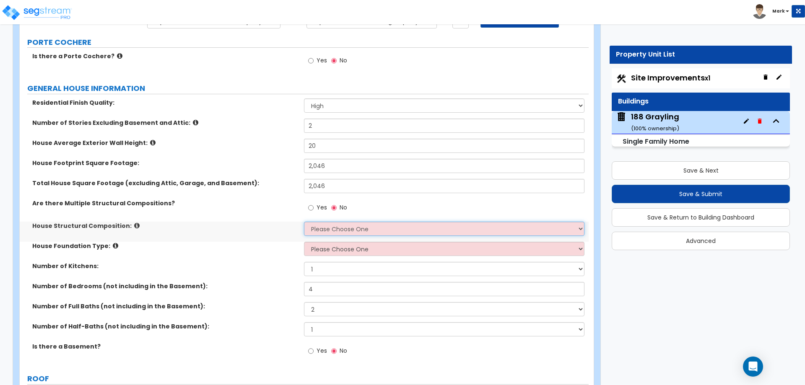
click at [342, 228] on select "Please Choose One Reinforced Concrete Structural Steel Brick Masonry CMU Masonr…" at bounding box center [444, 229] width 280 height 14
select select "7"
click at [304, 222] on select "Please Choose One Reinforced Concrete Structural Steel Brick Masonry CMU Masonr…" at bounding box center [444, 229] width 280 height 14
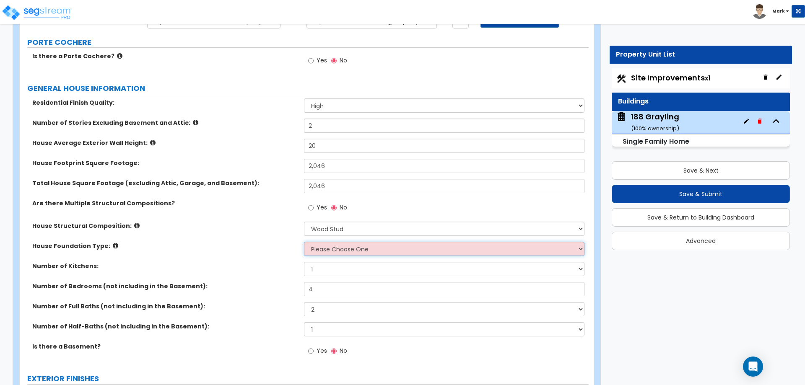
click at [322, 254] on select "Please Choose One Crawl Space Pier-Elevated First floor Slab on Grade" at bounding box center [444, 249] width 280 height 14
select select "3"
click at [304, 242] on select "Please Choose One Crawl Space Pier-Elevated First floor Slab on Grade" at bounding box center [444, 249] width 280 height 14
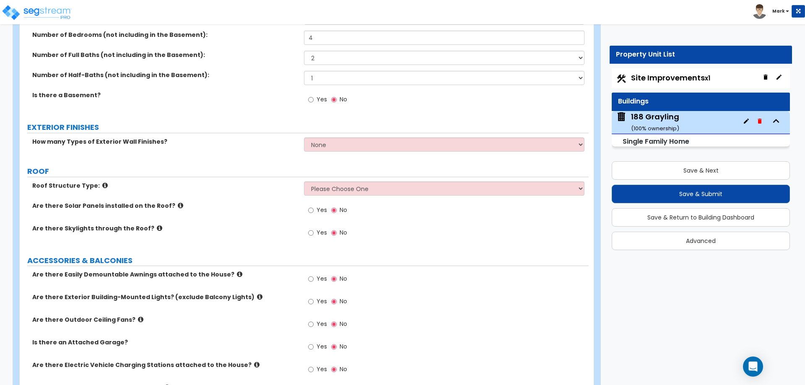
scroll to position [377, 0]
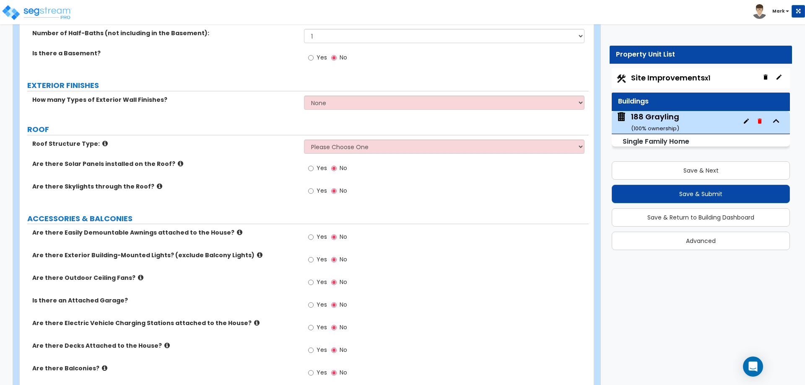
drag, startPoint x: 327, startPoint y: 116, endPoint x: 333, endPoint y: 108, distance: 10.0
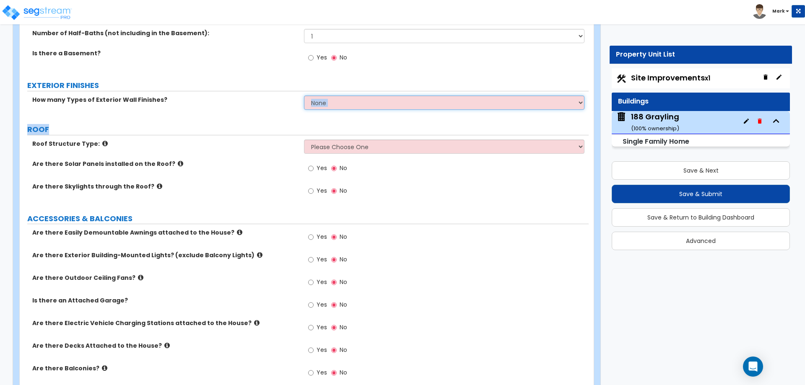
click at [335, 107] on select "None 1 2 3" at bounding box center [444, 103] width 280 height 14
select select "2"
click at [304, 96] on select "None 1 2 3" at bounding box center [444, 103] width 280 height 14
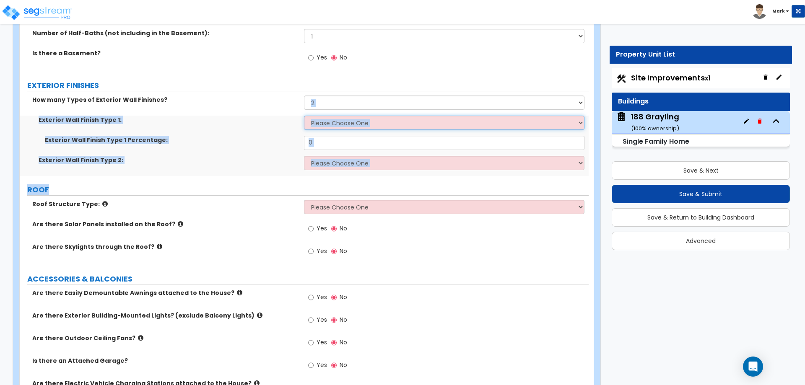
click at [349, 117] on select "Please Choose One No Finish/Shared Wall No Wall Brick Finish Stone Finish Wood …" at bounding box center [444, 123] width 280 height 14
select select "4"
click at [304, 116] on select "Please Choose One No Finish/Shared Wall No Wall Brick Finish Stone Finish Wood …" at bounding box center [444, 123] width 280 height 14
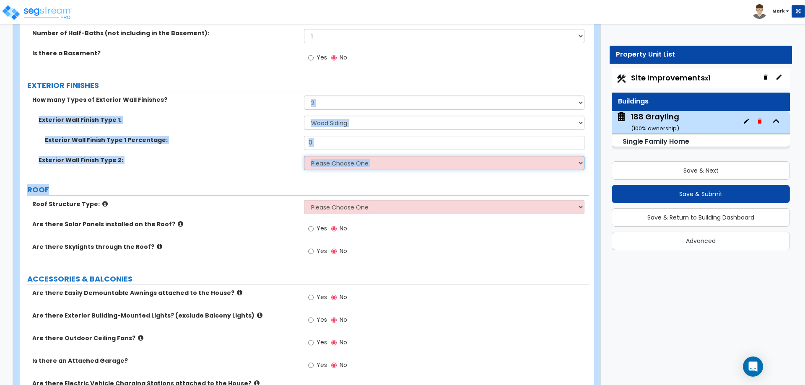
click at [348, 164] on select "Please Choose One No Finish/Shared Wall No Wall Brick Finish Stone Finish Wood …" at bounding box center [444, 163] width 280 height 14
select select "5"
click at [304, 156] on select "Please Choose One No Finish/Shared Wall No Wall Brick Finish Stone Finish Wood …" at bounding box center [444, 163] width 280 height 14
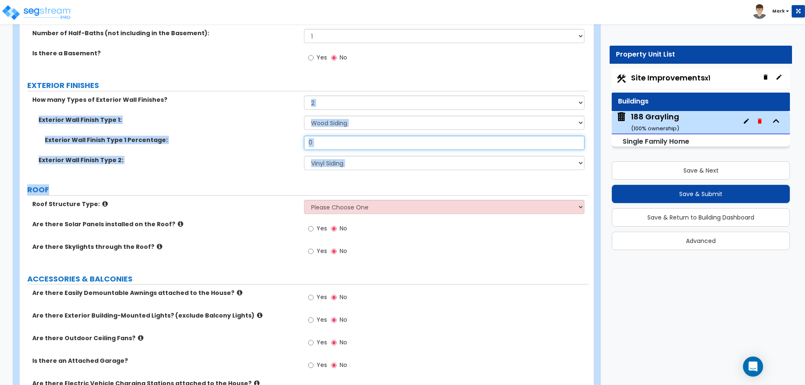
click at [317, 141] on input "0" at bounding box center [444, 143] width 280 height 14
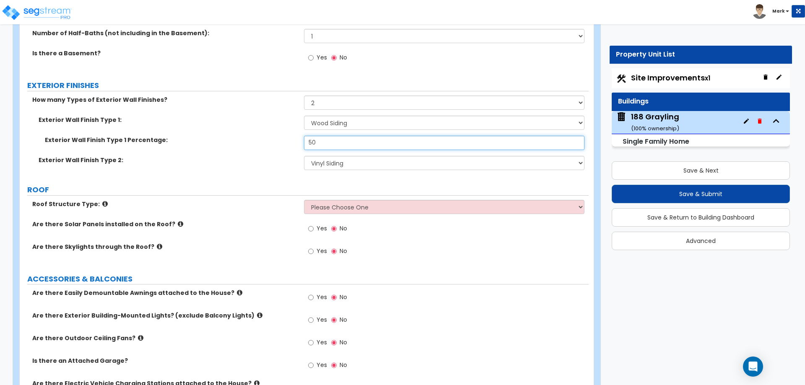
type input "50"
click at [252, 168] on div "Exterior Wall Finish Type 2: Please Choose One No Finish/Shared Wall No Wall Br…" at bounding box center [304, 166] width 569 height 20
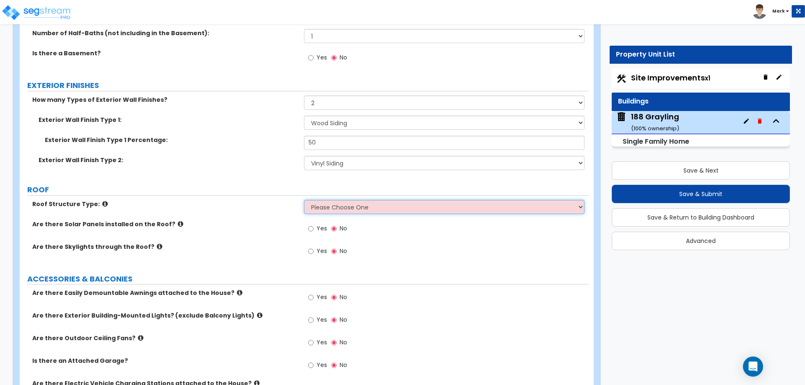
click at [336, 205] on select "Please Choose One Gable Roof Flat Roof Hybrid Gable & Flat Roof" at bounding box center [444, 207] width 280 height 14
select select "1"
click at [304, 200] on select "Please Choose One Gable Roof Flat Roof Hybrid Gable & Flat Roof" at bounding box center [444, 207] width 280 height 14
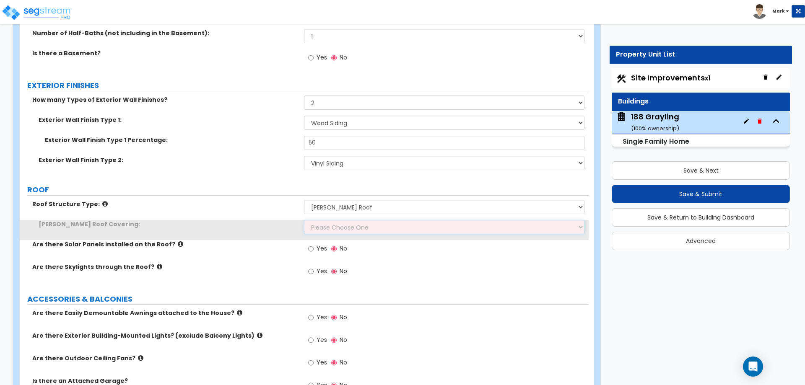
click at [341, 230] on select "Please Choose One Asphalt Shingle Clay Tile Wood Shingle Metal Shingle Standing…" at bounding box center [444, 227] width 280 height 14
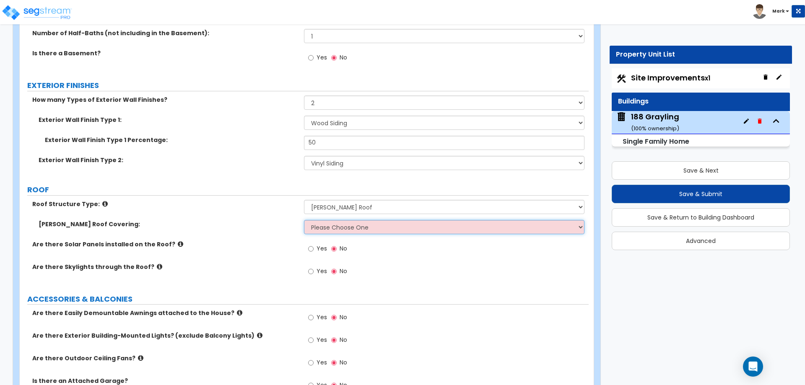
select select "1"
click at [304, 220] on select "Please Choose One Asphalt Shingle Clay Tile Wood Shingle Metal Shingle Standing…" at bounding box center [444, 227] width 280 height 14
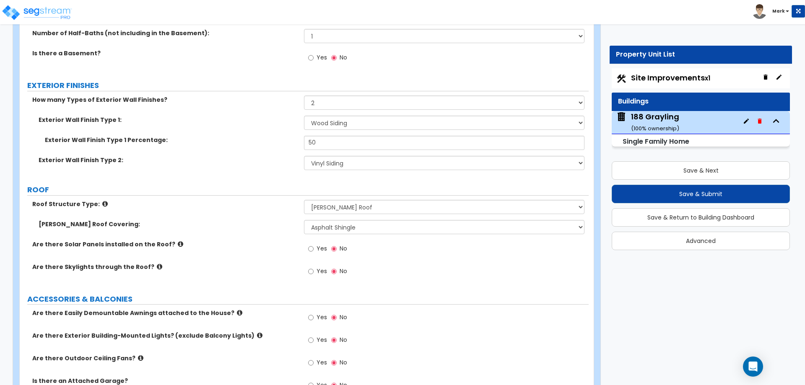
click at [252, 231] on div "Gable Roof Covering: Please Choose One Asphalt Shingle Clay Tile Wood Shingle M…" at bounding box center [304, 230] width 569 height 20
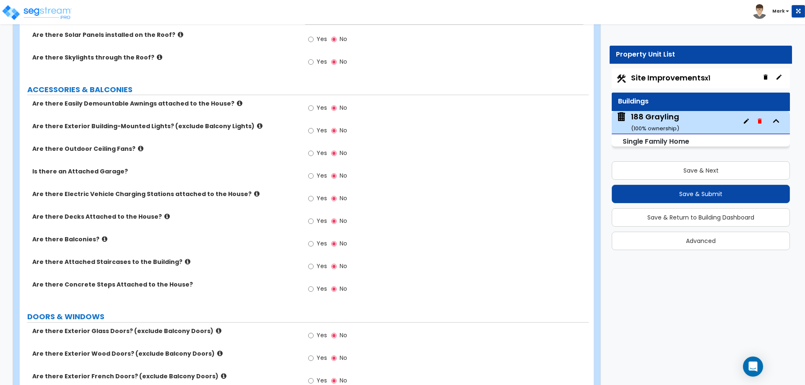
scroll to position [629, 0]
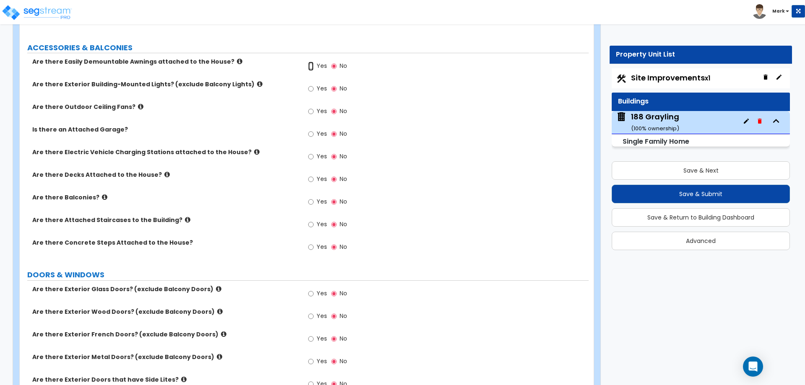
click at [313, 66] on input "Yes" at bounding box center [310, 66] width 5 height 9
radio input "true"
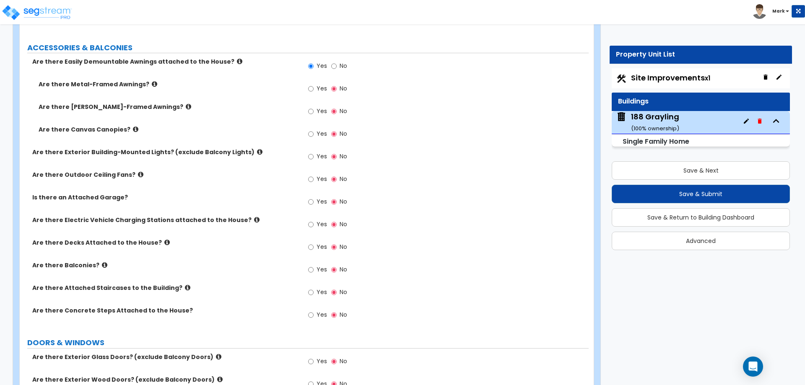
click at [320, 87] on span "Yes" at bounding box center [322, 88] width 10 height 8
click at [314, 87] on input "Yes" at bounding box center [310, 88] width 5 height 9
radio input "true"
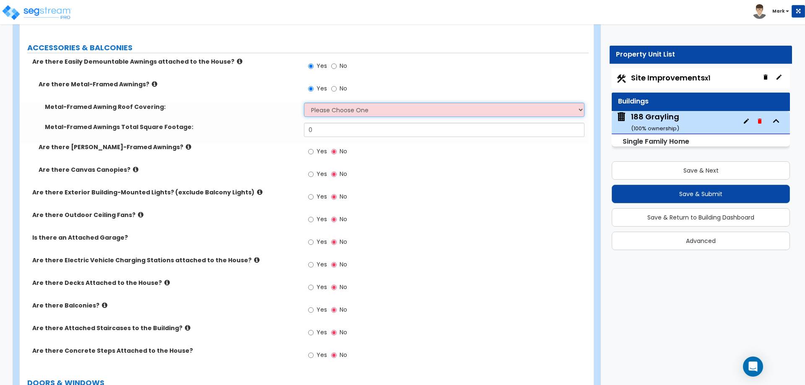
click at [323, 108] on select "Please Choose One Plastic Metal Glass" at bounding box center [444, 110] width 280 height 14
select select "2"
click at [304, 103] on select "Please Choose One Plastic Metal Glass" at bounding box center [444, 110] width 280 height 14
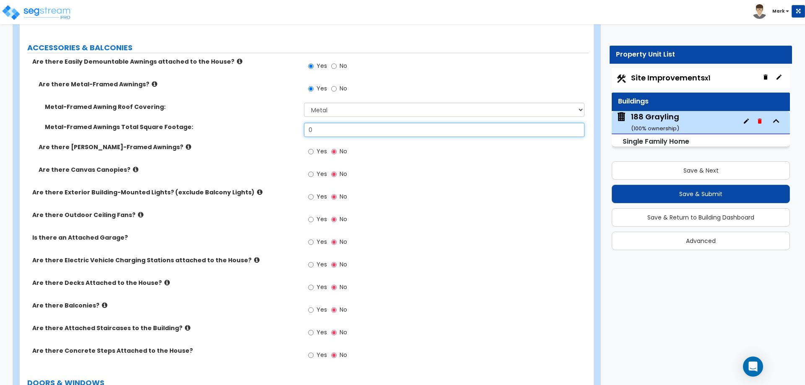
click at [320, 129] on input "0" at bounding box center [444, 130] width 280 height 14
type input "16"
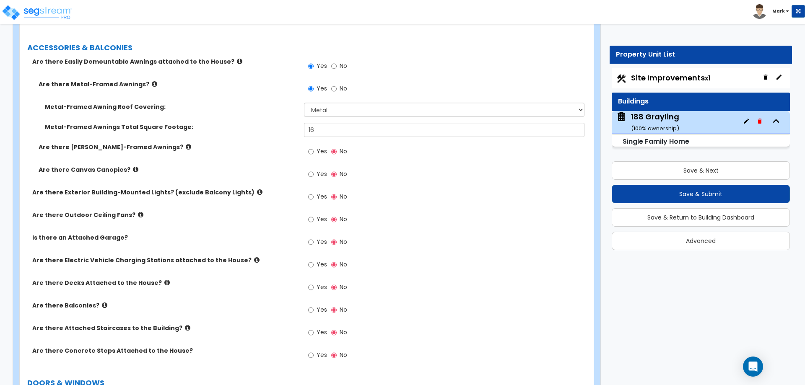
click at [260, 150] on label "Are there Wood-Framed Awnings?" at bounding box center [168, 147] width 259 height 8
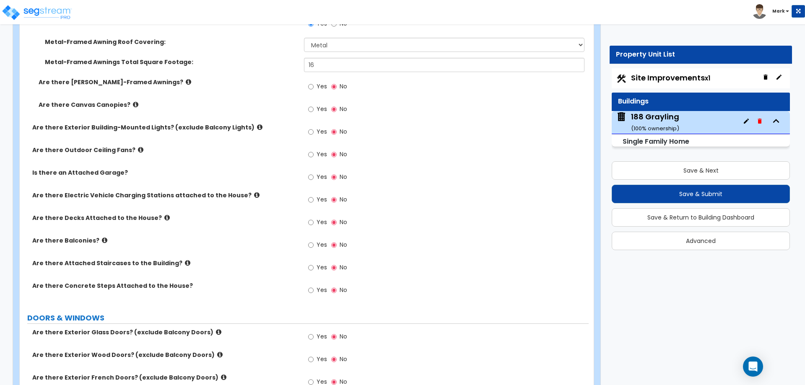
scroll to position [713, 0]
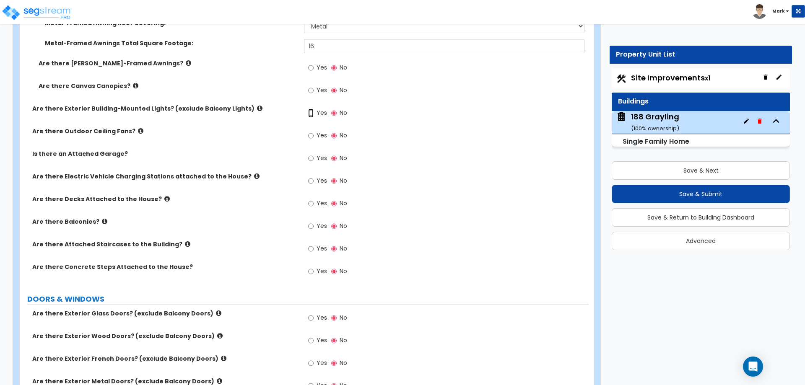
click at [310, 113] on input "Yes" at bounding box center [310, 113] width 5 height 9
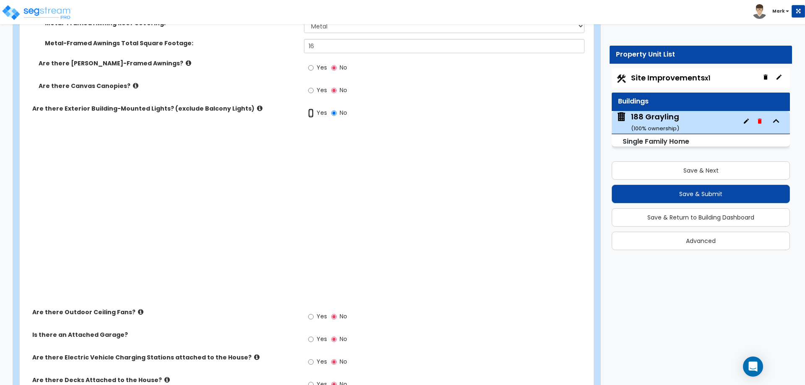
radio input "true"
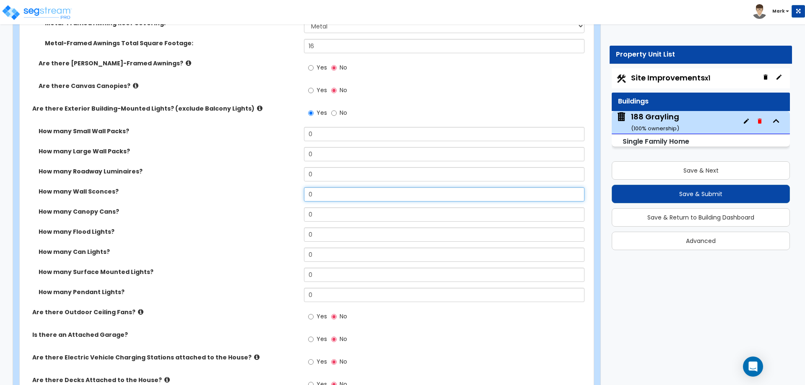
click at [328, 192] on input "0" at bounding box center [444, 194] width 280 height 14
type input "4"
click at [220, 225] on div "How many Canopy Cans? 0" at bounding box center [304, 218] width 569 height 20
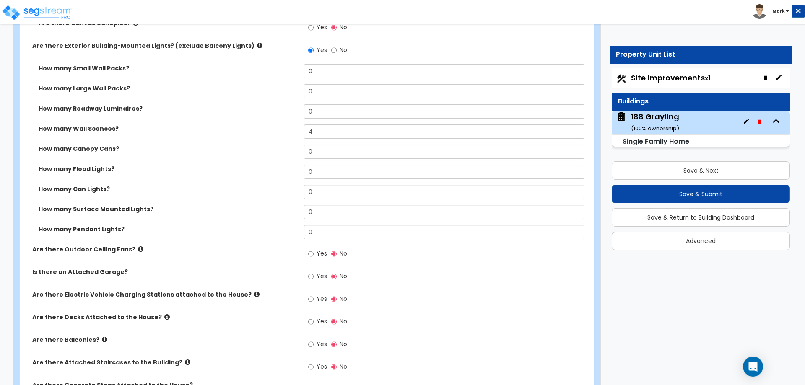
scroll to position [881, 0]
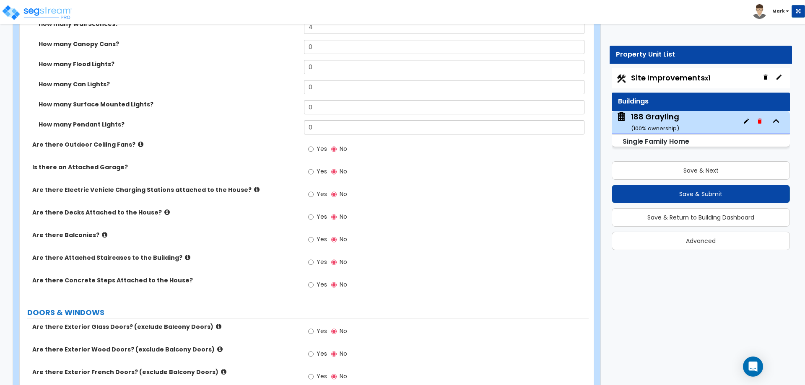
click at [306, 168] on div "Yes No" at bounding box center [327, 172] width 47 height 19
click at [312, 172] on input "Yes" at bounding box center [310, 171] width 5 height 9
radio input "true"
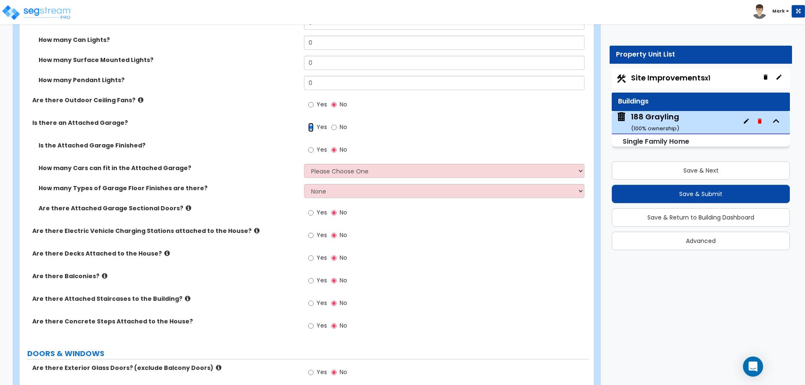
scroll to position [965, 0]
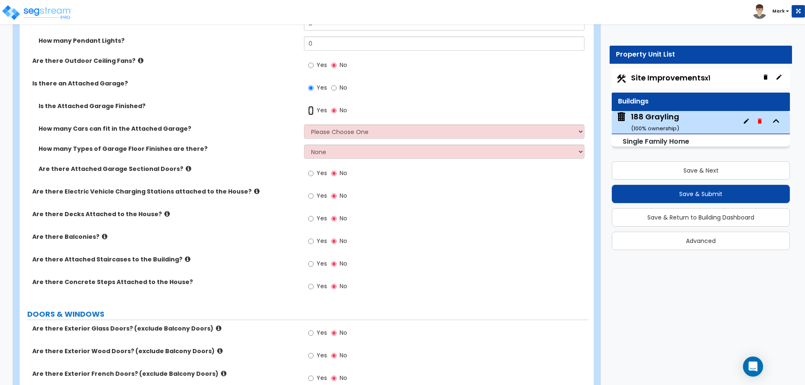
click at [312, 112] on input "Yes" at bounding box center [310, 110] width 5 height 9
radio input "true"
click at [317, 129] on select "Please Choose One 1 2 3 4 5" at bounding box center [444, 132] width 280 height 14
click at [304, 125] on select "Please Choose One 1 2 3 4 5" at bounding box center [444, 132] width 280 height 14
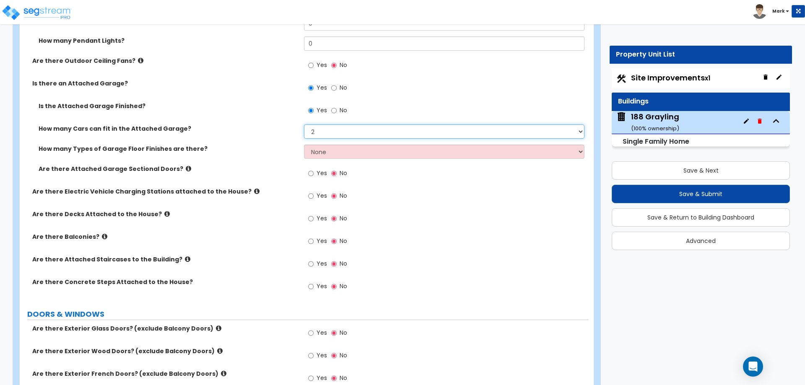
click at [322, 132] on select "Please Choose One 1 2 3 4 5" at bounding box center [444, 132] width 280 height 14
select select "1"
click at [304, 125] on select "Please Choose One 1 2 3 4 5" at bounding box center [444, 132] width 280 height 14
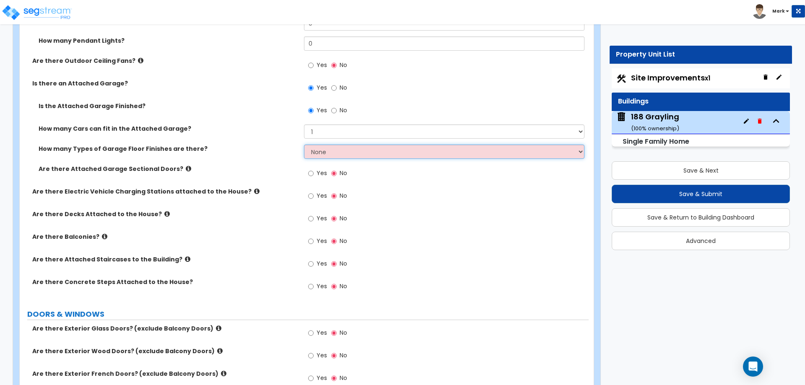
drag, startPoint x: 320, startPoint y: 157, endPoint x: 318, endPoint y: 151, distance: 6.2
click at [320, 156] on select "None 1 2 3 4" at bounding box center [444, 152] width 280 height 14
click at [306, 156] on select "None 1 2 3 4" at bounding box center [444, 152] width 280 height 14
click at [308, 153] on select "None 1 2 3 4" at bounding box center [444, 152] width 280 height 14
click at [315, 150] on select "None 1 2 3 4" at bounding box center [444, 152] width 280 height 14
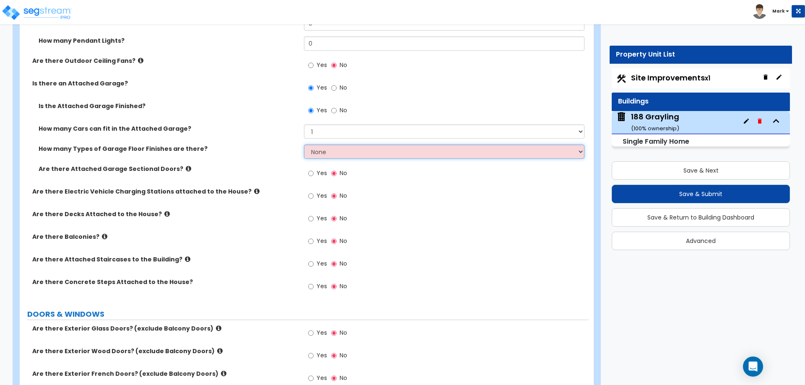
click at [313, 152] on select "None 1 2 3 4" at bounding box center [444, 152] width 280 height 14
click at [304, 145] on select "None 1 2 3 4" at bounding box center [444, 152] width 280 height 14
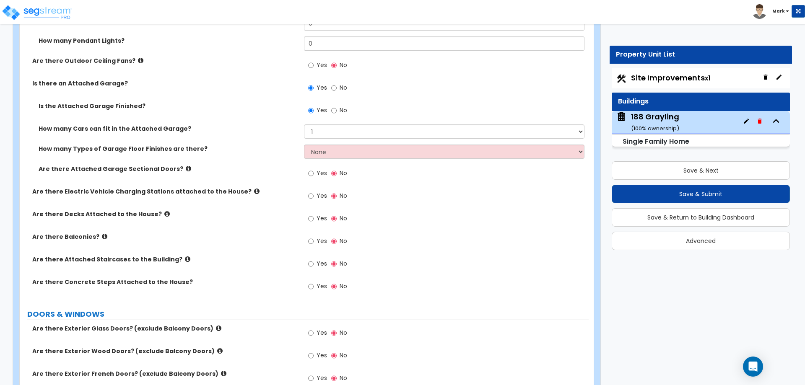
click at [316, 172] on label "Yes" at bounding box center [317, 174] width 19 height 14
click at [314, 172] on input "Yes" at bounding box center [310, 173] width 5 height 9
radio input "true"
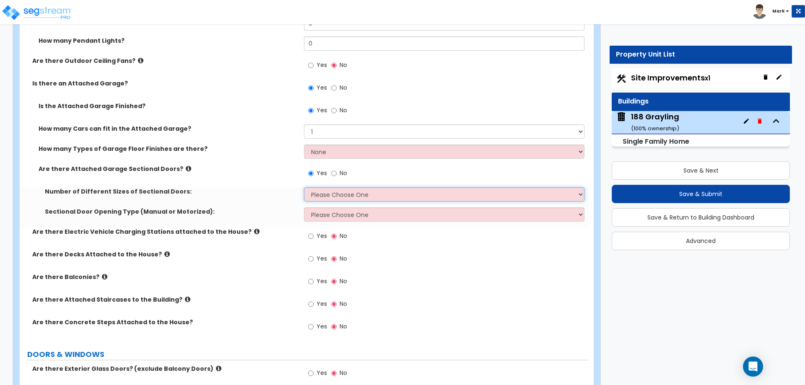
click at [324, 196] on select "Please Choose One 1 2" at bounding box center [444, 194] width 280 height 14
select select "1"
click at [304, 187] on select "Please Choose One 1 2" at bounding box center [444, 194] width 280 height 14
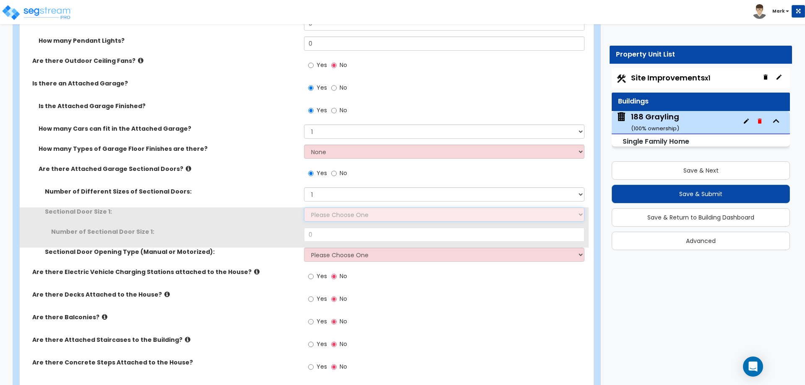
click at [333, 215] on select "Please Choose One 9' x 7' 16' x 7'" at bounding box center [444, 215] width 280 height 14
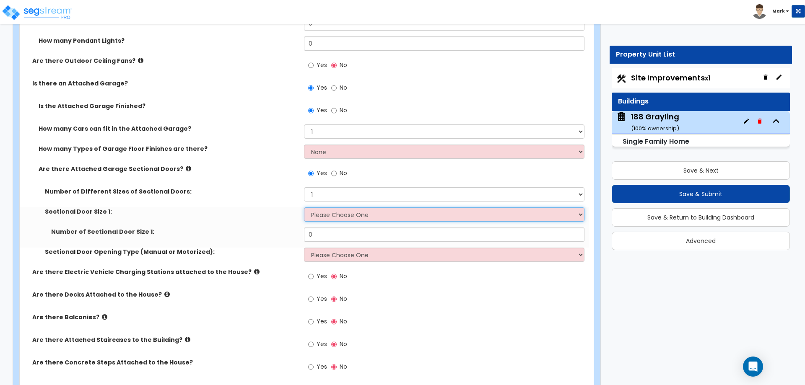
select select "1"
click at [304, 208] on select "Please Choose One 9' x 7' 16' x 7'" at bounding box center [444, 215] width 280 height 14
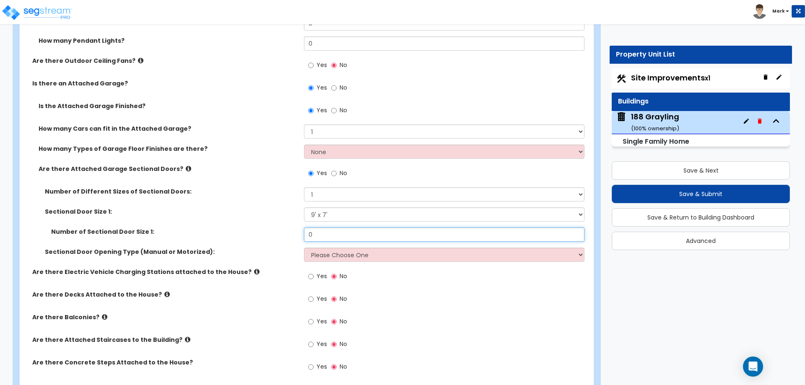
click at [336, 236] on input "0" at bounding box center [444, 235] width 280 height 14
type input "1"
click at [336, 253] on select "Please Choose One All Manual All Motorized Some are Motorized" at bounding box center [444, 255] width 280 height 14
select select "2"
click at [304, 248] on select "Please Choose One All Manual All Motorized Some are Motorized" at bounding box center [444, 255] width 280 height 14
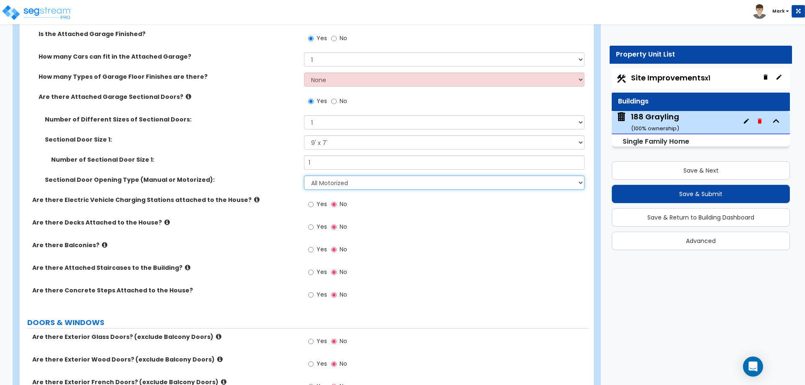
scroll to position [1048, 0]
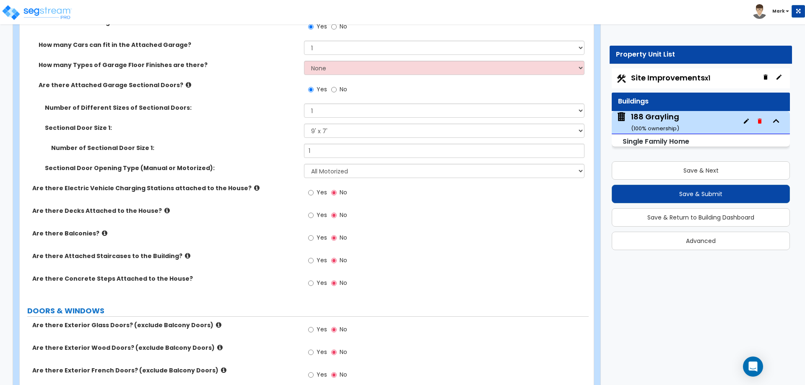
click at [320, 195] on span "Yes" at bounding box center [322, 192] width 10 height 8
click at [314, 195] on input "Yes" at bounding box center [310, 192] width 5 height 9
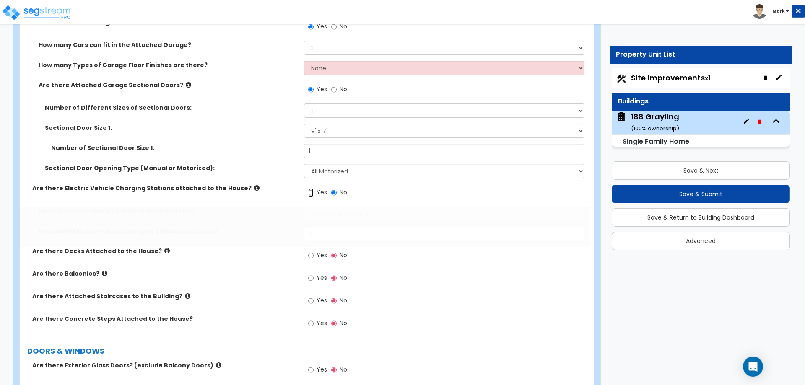
radio input "true"
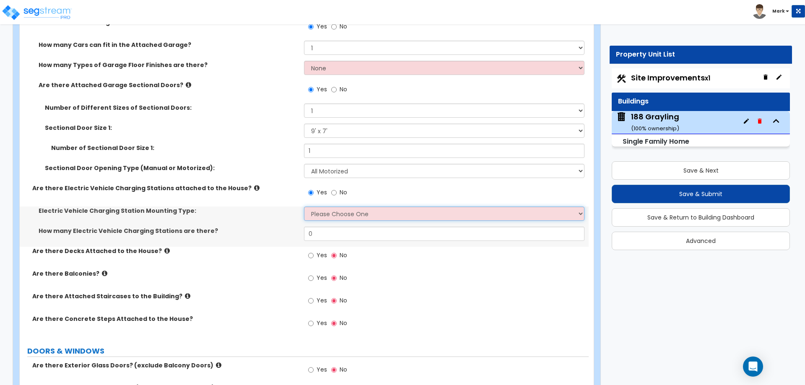
click at [323, 217] on select "Please Choose One Freestanding Wall-mounted" at bounding box center [444, 214] width 280 height 14
select select "2"
click at [304, 207] on select "Please Choose One Freestanding Wall-mounted" at bounding box center [444, 214] width 280 height 14
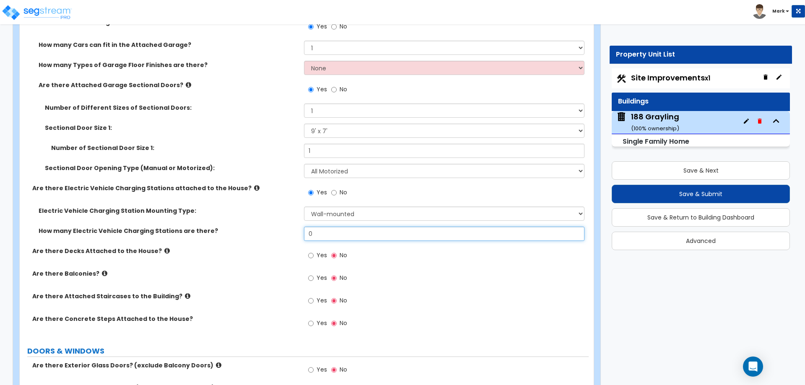
click at [331, 229] on input "0" at bounding box center [444, 234] width 280 height 14
type input "1"
click at [290, 251] on label "Are there Decks Attached to the House?" at bounding box center [164, 251] width 265 height 8
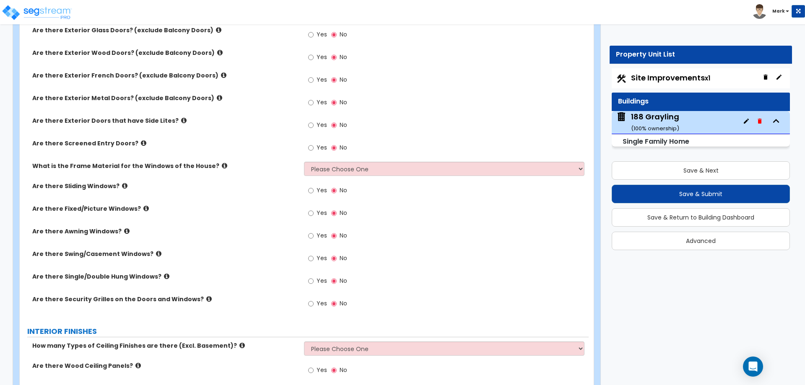
scroll to position [1342, 0]
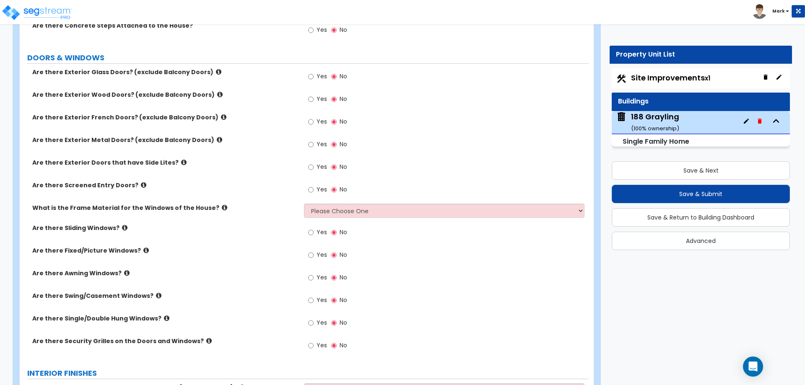
click at [307, 70] on div "Yes No" at bounding box center [327, 77] width 47 height 19
click at [310, 73] on input "Yes" at bounding box center [310, 76] width 5 height 9
radio input "true"
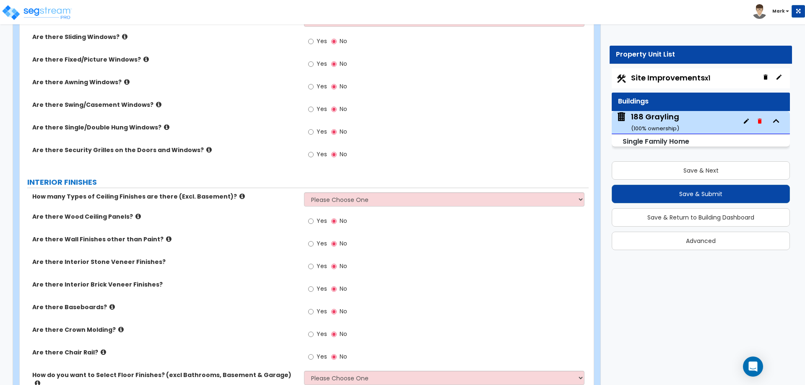
scroll to position [1971, 0]
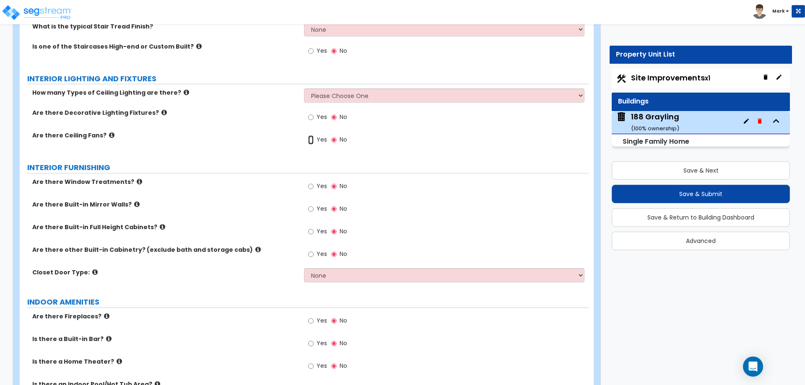
click at [314, 135] on input "Yes" at bounding box center [310, 139] width 5 height 9
radio input "true"
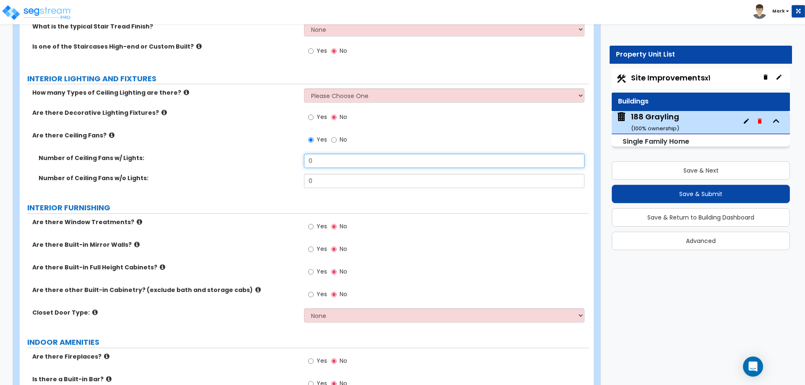
click at [332, 156] on input "0" at bounding box center [444, 161] width 280 height 14
type input "2"
click at [247, 179] on div "Number of Ceiling Fans w/o Lights: 0" at bounding box center [304, 184] width 569 height 20
click at [317, 113] on span "Yes" at bounding box center [322, 117] width 10 height 8
click at [314, 113] on input "Yes" at bounding box center [310, 117] width 5 height 9
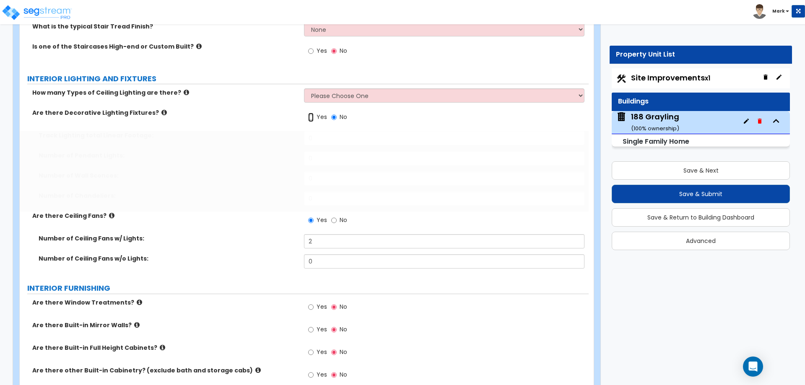
radio input "true"
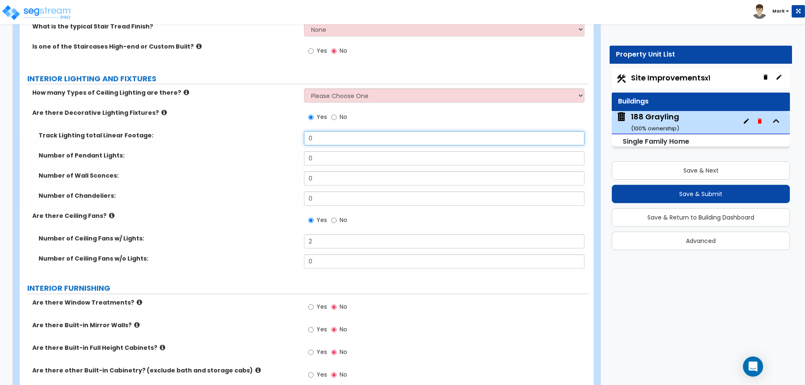
click at [316, 133] on input "0" at bounding box center [444, 138] width 280 height 14
type input "12"
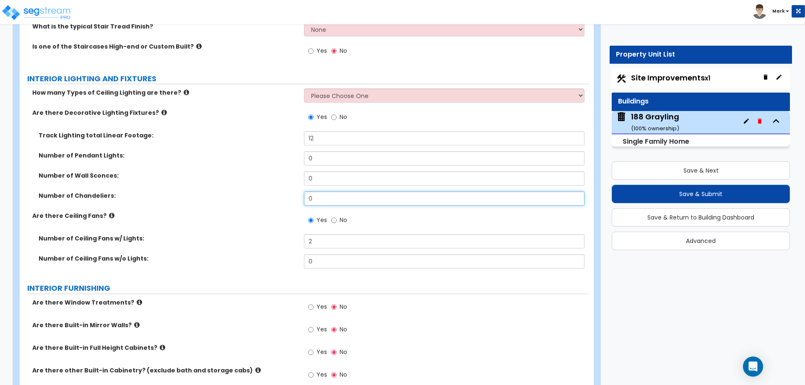
click at [324, 192] on input "0" at bounding box center [444, 199] width 280 height 14
type input "1"
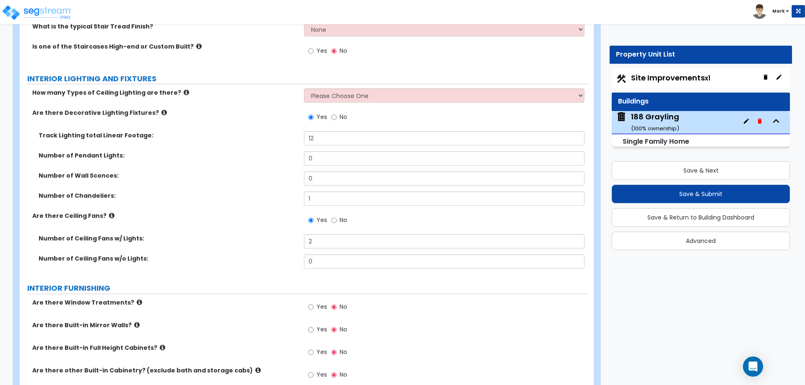
click at [250, 192] on label "Number of Chandeliers:" at bounding box center [168, 196] width 259 height 8
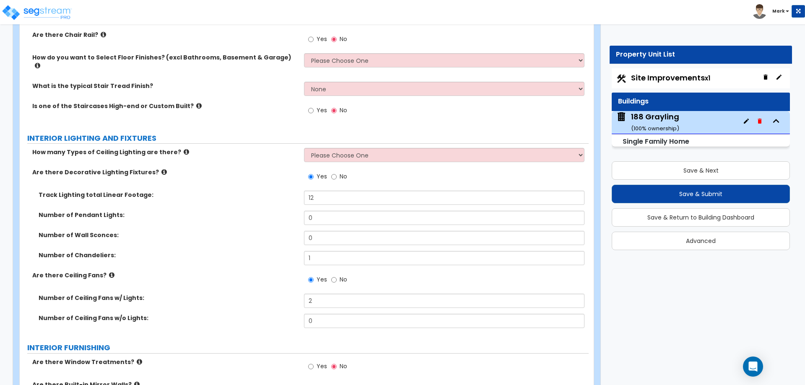
scroll to position [1887, 0]
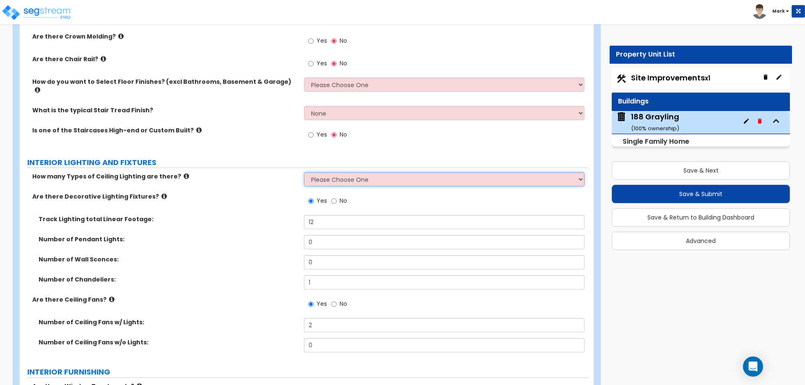
click at [364, 172] on select "Please Choose One 1 2 3" at bounding box center [444, 179] width 280 height 14
select select "1"
click at [304, 172] on select "Please Choose One 1 2 3" at bounding box center [444, 179] width 280 height 14
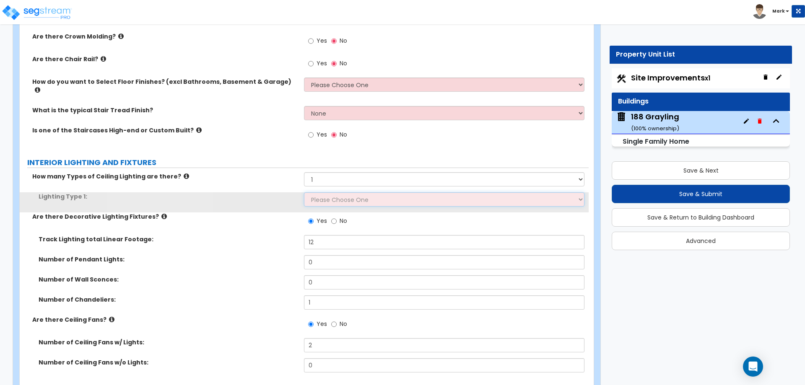
click at [313, 194] on select "Please Choose One LED Surface-Mounted LED Recessed Fluorescent Surface-Mounted …" at bounding box center [444, 199] width 280 height 14
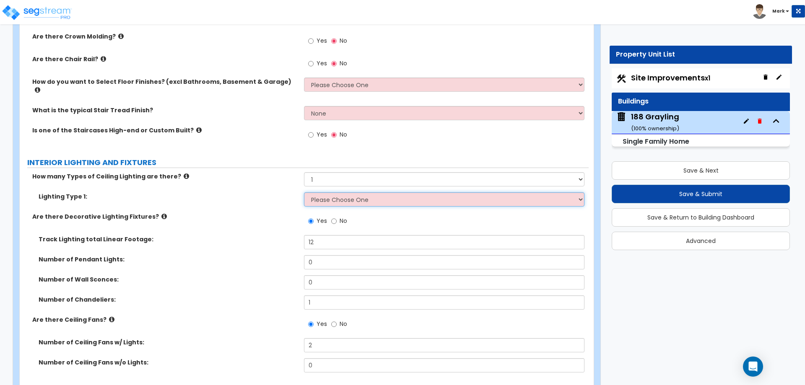
select select "1"
click at [304, 192] on select "Please Choose One LED Surface-Mounted LED Recessed Fluorescent Surface-Mounted …" at bounding box center [444, 199] width 280 height 14
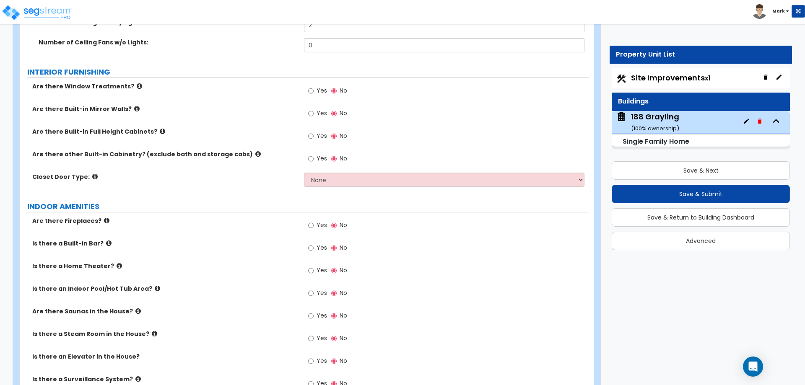
scroll to position [2223, 0]
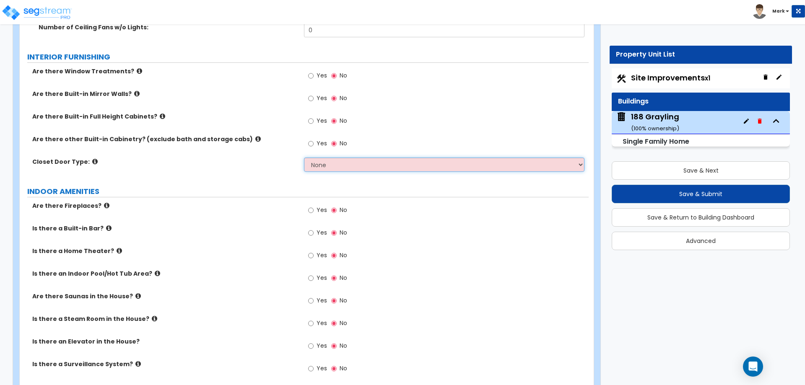
click at [323, 158] on select "None Bi-fold Louvered Doors Bi-fold Panel Doors Sliding Doors Hinged Wood Door" at bounding box center [444, 165] width 280 height 14
select select "3"
click at [304, 158] on select "None Bi-fold Louvered Doors Bi-fold Panel Doors Sliding Doors Hinged Wood Door" at bounding box center [444, 165] width 280 height 14
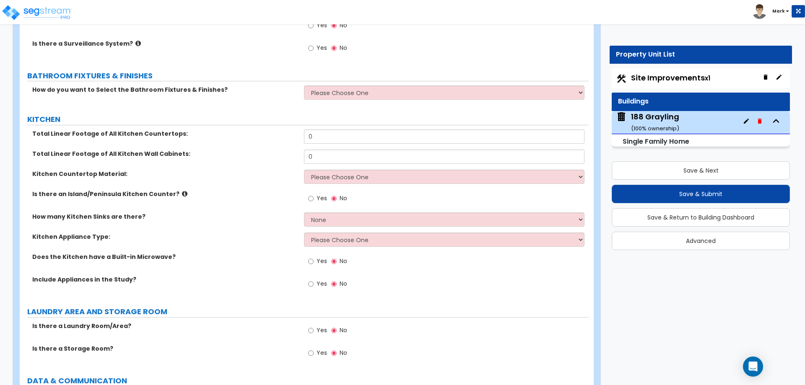
scroll to position [2558, 0]
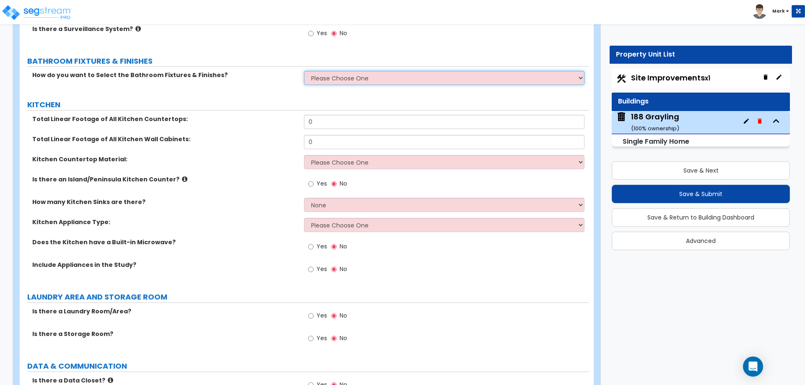
click at [357, 71] on select "Please Choose One I want to Select Fixtures and Finishes only for one Bath and …" at bounding box center [444, 78] width 280 height 14
select select "2"
click at [304, 71] on select "Please Choose One I want to Select Fixtures and Finishes only for one Bath and …" at bounding box center [444, 78] width 280 height 14
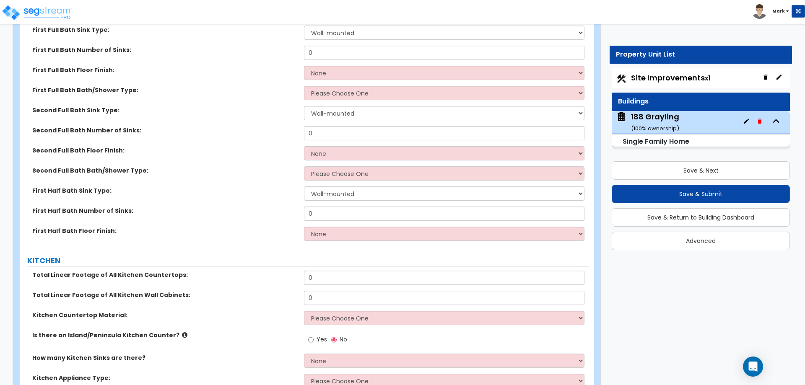
scroll to position [2726, 0]
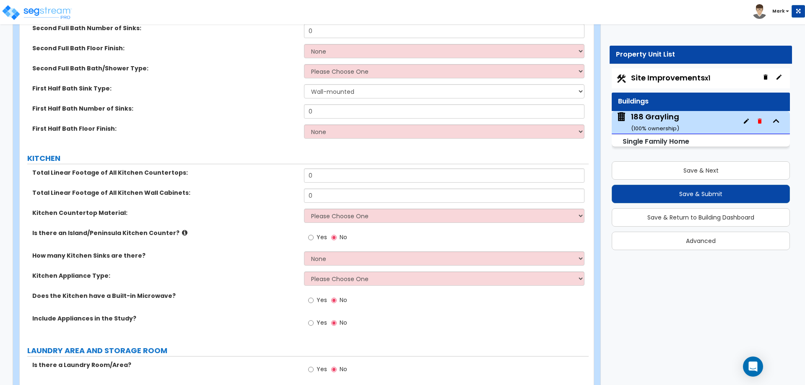
click at [317, 233] on span "Yes" at bounding box center [322, 237] width 10 height 8
click at [314, 233] on input "Yes" at bounding box center [310, 237] width 5 height 9
radio input "true"
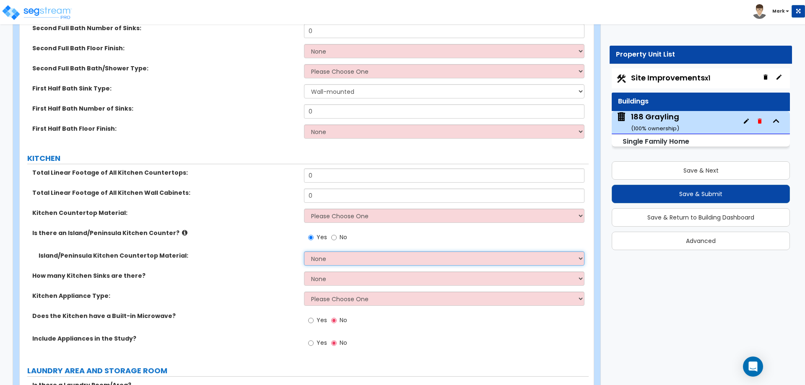
click at [334, 252] on select "None Plastic Laminate Solid Surface Stone Quartz Marble Tile Wood Stainless Ste…" at bounding box center [444, 259] width 280 height 14
select select "4"
click at [304, 252] on select "None Plastic Laminate Solid Surface Stone Quartz Marble Tile Wood Stainless Ste…" at bounding box center [444, 259] width 280 height 14
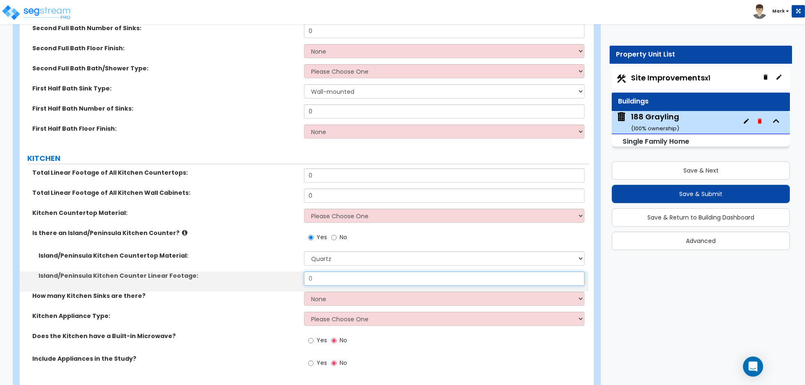
click at [341, 272] on input "0" at bounding box center [444, 279] width 280 height 14
type input "4"
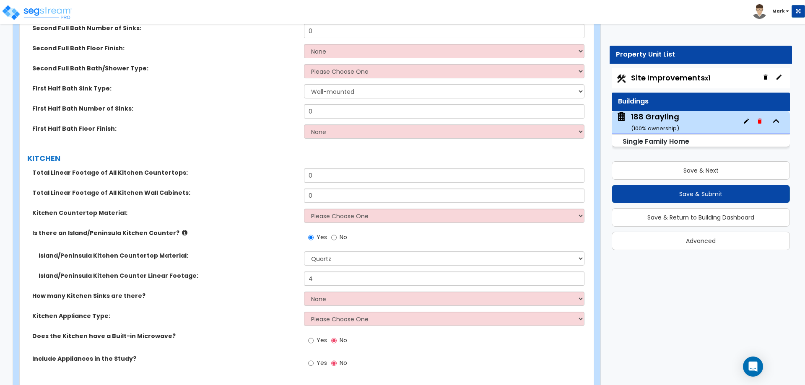
click at [216, 256] on div "Island/Peninsula Kitchen Countertop Material: None Plastic Laminate Solid Surfa…" at bounding box center [304, 262] width 569 height 20
click at [341, 292] on select "None 1 2 3" at bounding box center [444, 299] width 280 height 14
select select "1"
click at [304, 292] on select "None 1 2 3" at bounding box center [444, 299] width 280 height 14
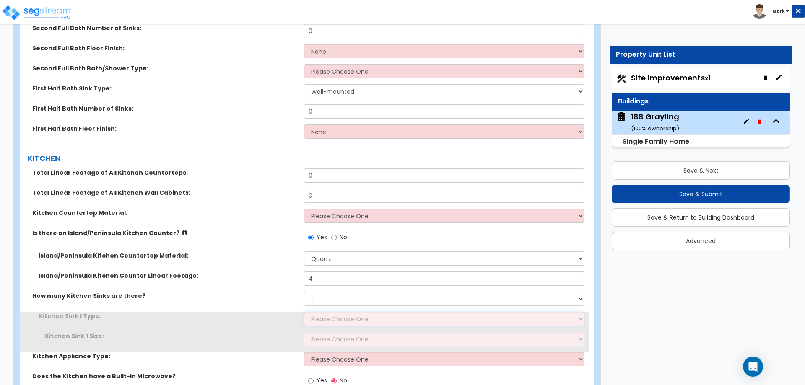
click at [333, 315] on select "Please Choose One Stainless Steel Porcelain Enamel Cast Iron Granite Composite" at bounding box center [444, 319] width 280 height 14
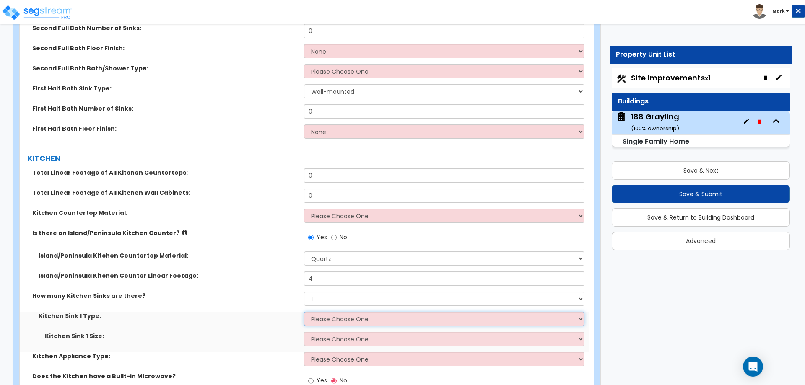
select select "1"
click at [304, 312] on select "Please Choose One Stainless Steel Porcelain Enamel Cast Iron Granite Composite" at bounding box center [444, 319] width 280 height 14
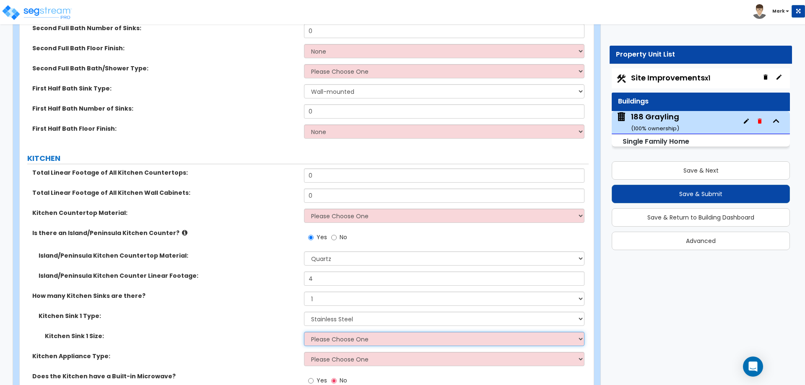
click at [332, 336] on select "Please Choose One Single Sink Double Sink" at bounding box center [444, 339] width 280 height 14
select select "1"
click at [304, 332] on select "Please Choose One Single Sink Double Sink" at bounding box center [444, 339] width 280 height 14
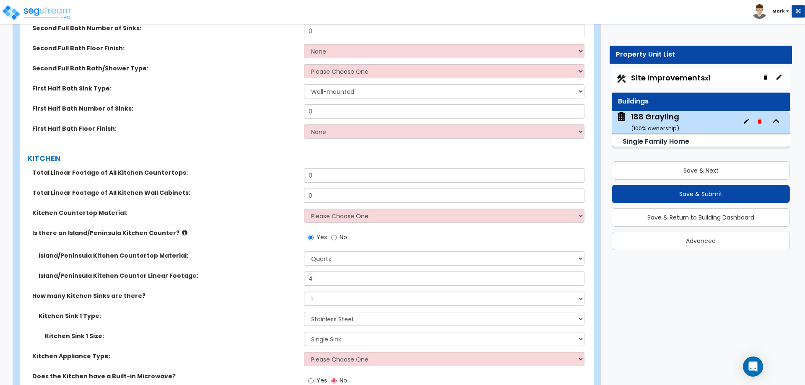
click at [234, 312] on label "Kitchen Sink 1 Type:" at bounding box center [168, 316] width 259 height 8
click at [325, 354] on select "Please Choose One Gas Electric" at bounding box center [444, 359] width 280 height 14
select select "1"
click at [304, 352] on select "Please Choose One Gas Electric" at bounding box center [444, 359] width 280 height 14
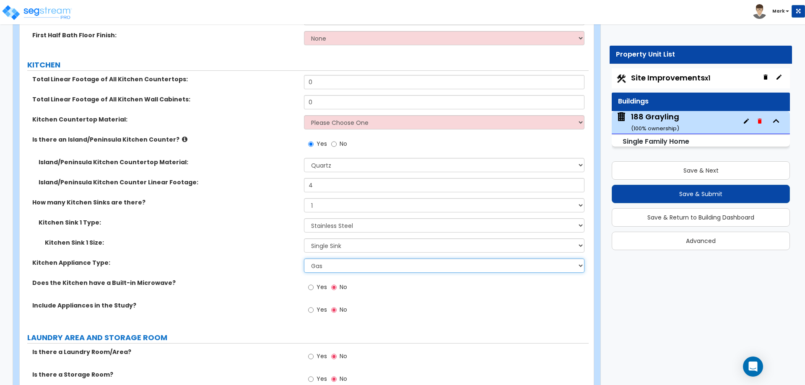
scroll to position [2894, 0]
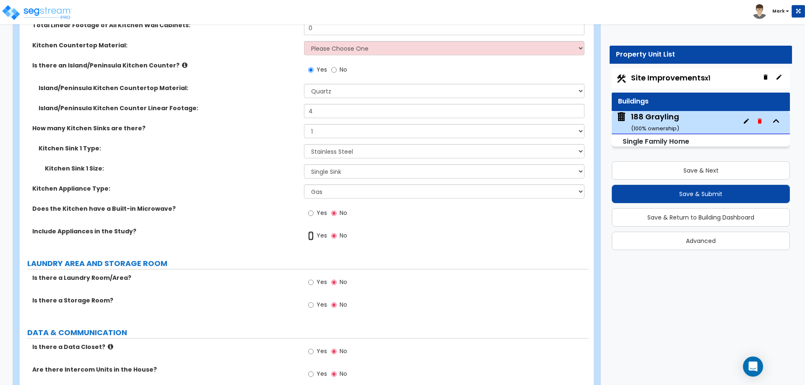
click at [310, 231] on input "Yes" at bounding box center [310, 235] width 5 height 9
radio input "true"
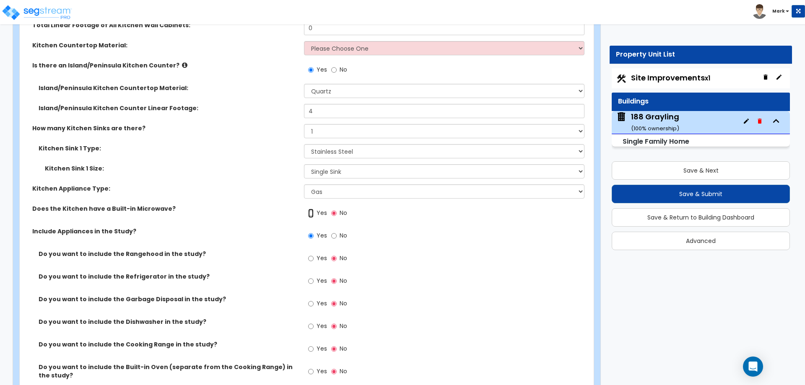
click at [309, 209] on input "Yes" at bounding box center [310, 213] width 5 height 9
radio input "true"
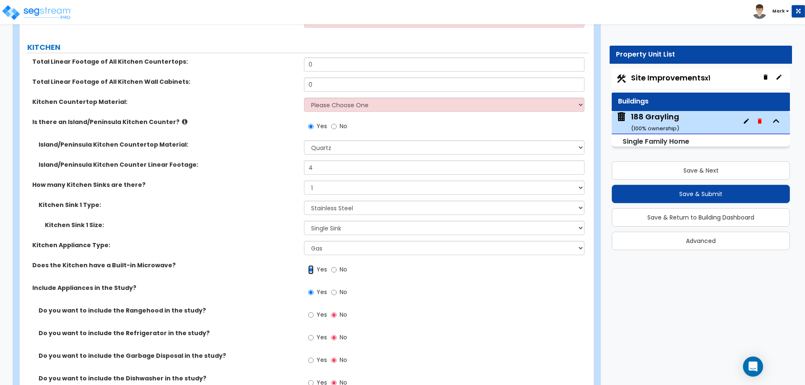
scroll to position [2852, 0]
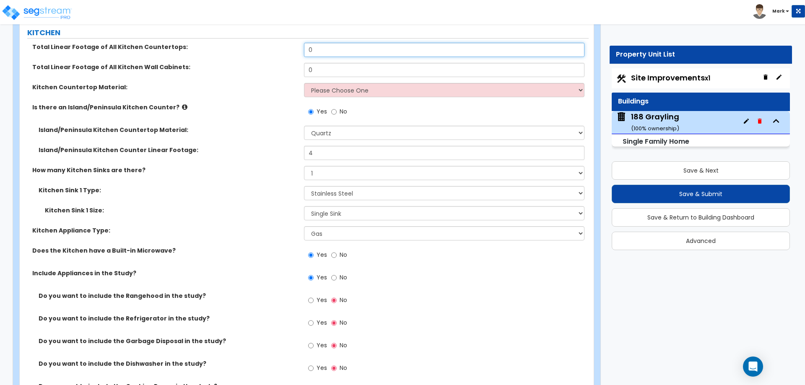
click at [330, 43] on input "0" at bounding box center [444, 50] width 280 height 14
type input "12"
click at [326, 63] on input "0" at bounding box center [444, 70] width 280 height 14
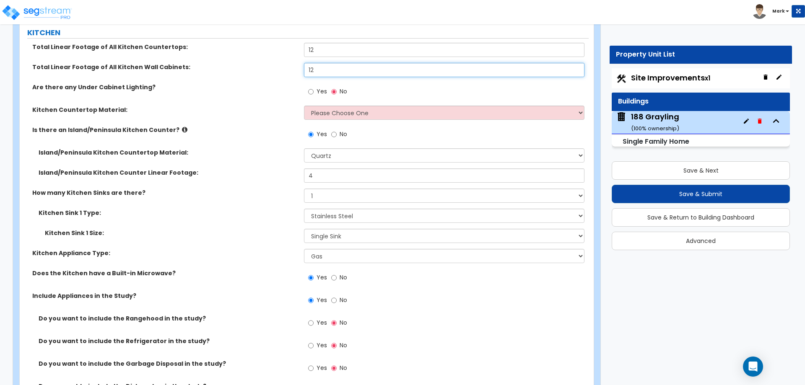
type input "12"
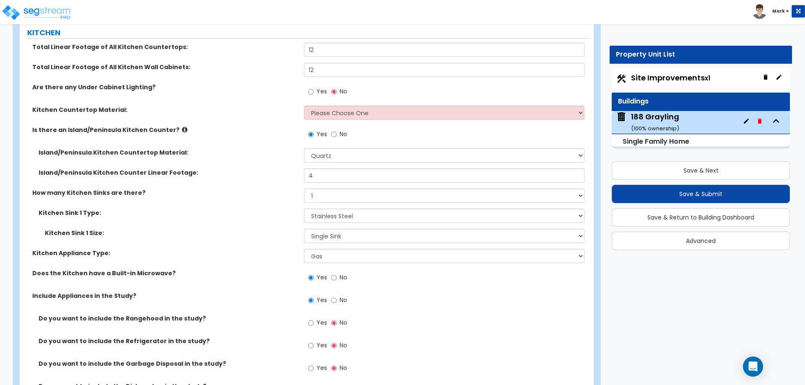
click at [275, 129] on div "Is there an Island/Peninsula Kitchen Counter? Yes No" at bounding box center [304, 137] width 569 height 23
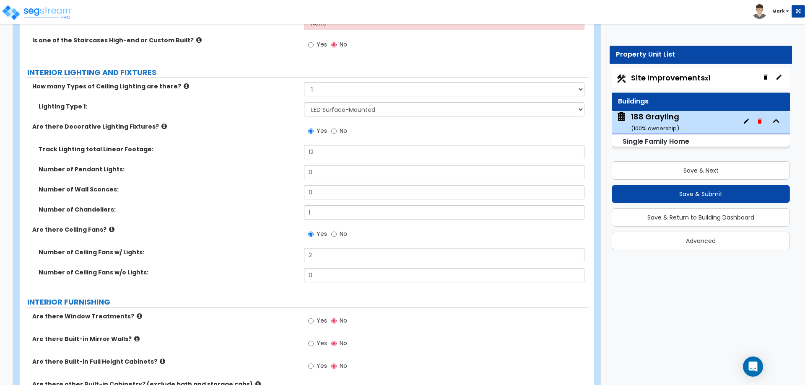
scroll to position [1929, 0]
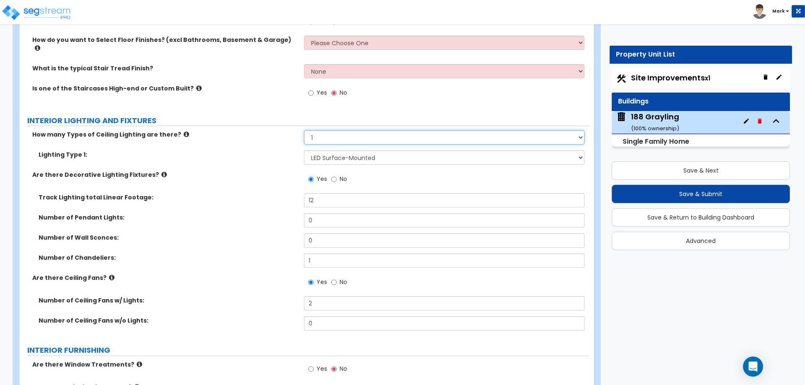
click at [352, 131] on select "Please Choose One 1 2 3" at bounding box center [444, 137] width 280 height 14
select select "2"
click at [304, 130] on select "Please Choose One 1 2 3" at bounding box center [444, 137] width 280 height 14
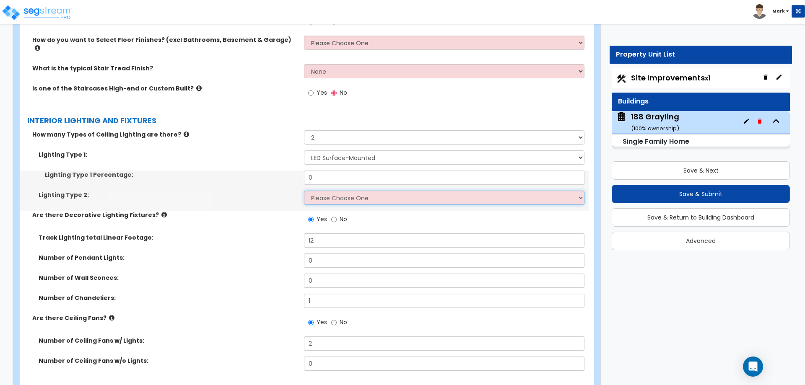
click at [327, 191] on select "Please Choose One LED Surface-Mounted LED Recessed Fluorescent Surface-Mounted …" at bounding box center [444, 198] width 280 height 14
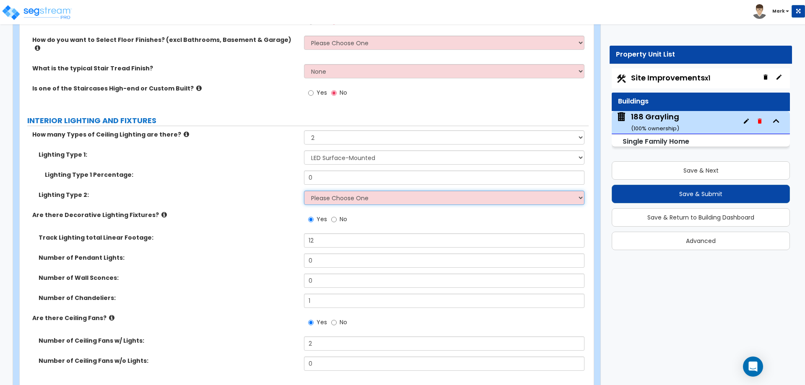
select select "5"
click at [304, 191] on select "Please Choose One LED Surface-Mounted LED Recessed Fluorescent Surface-Mounted …" at bounding box center [444, 198] width 280 height 14
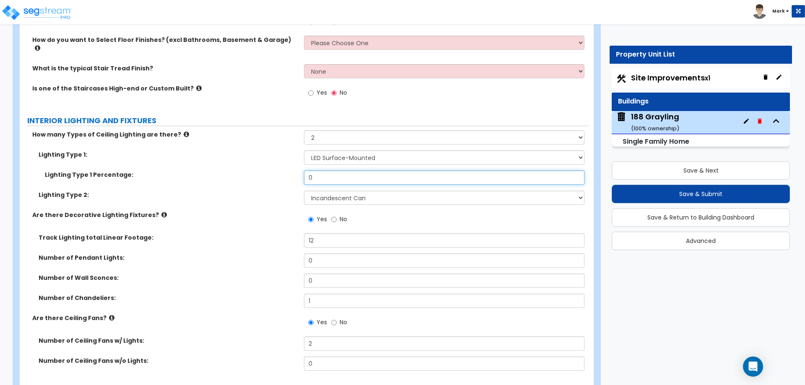
click at [324, 171] on input "0" at bounding box center [444, 178] width 280 height 14
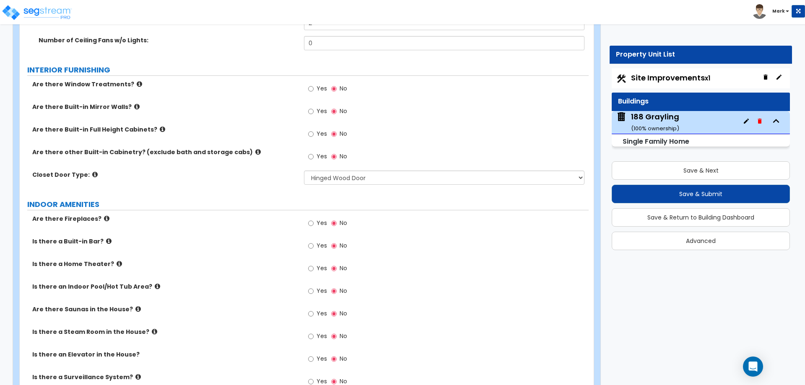
scroll to position [2265, 0]
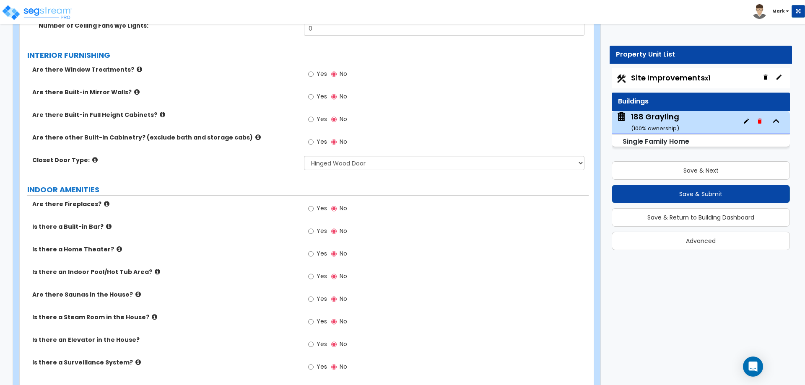
type input "50"
click at [320, 70] on label "Yes" at bounding box center [317, 75] width 19 height 14
click at [314, 70] on input "Yes" at bounding box center [310, 74] width 5 height 9
radio input "true"
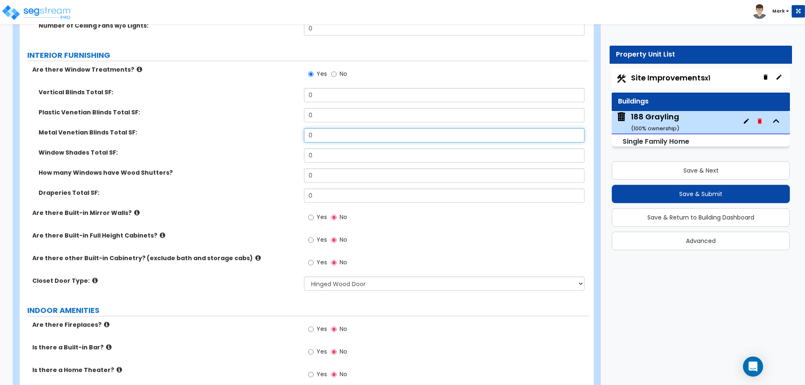
click at [315, 128] on input "0" at bounding box center [444, 135] width 280 height 14
click at [279, 131] on div "Metal Venetian Blinds Total SF: 400" at bounding box center [304, 138] width 569 height 20
drag, startPoint x: 321, startPoint y: 125, endPoint x: 285, endPoint y: 128, distance: 35.8
click at [286, 128] on div "Metal Venetian Blinds Total SF: 400" at bounding box center [304, 138] width 569 height 20
type input "200"
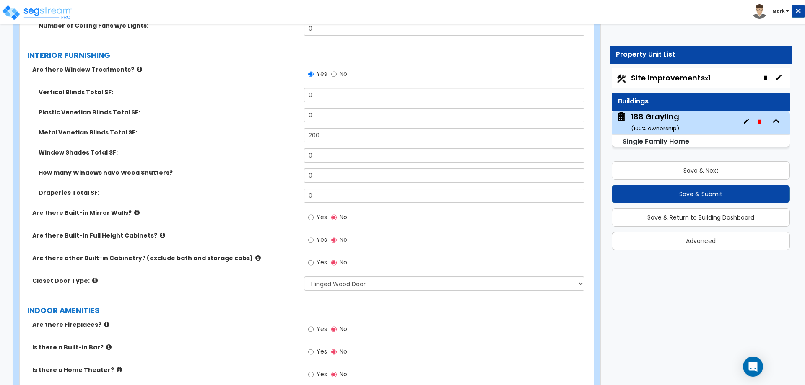
click at [284, 128] on label "Metal Venetian Blinds Total SF:" at bounding box center [168, 132] width 259 height 8
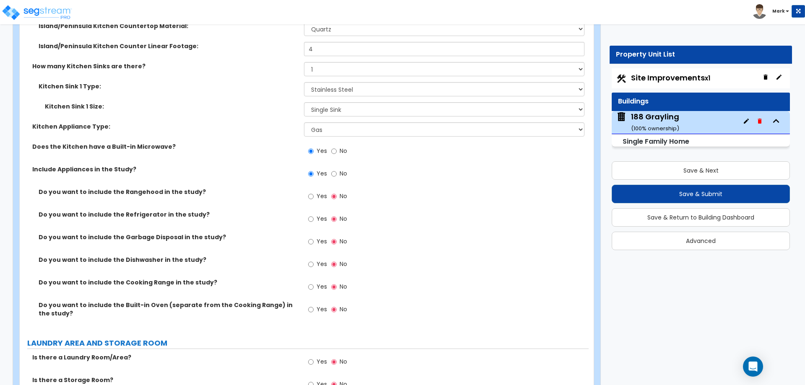
scroll to position [3145, 0]
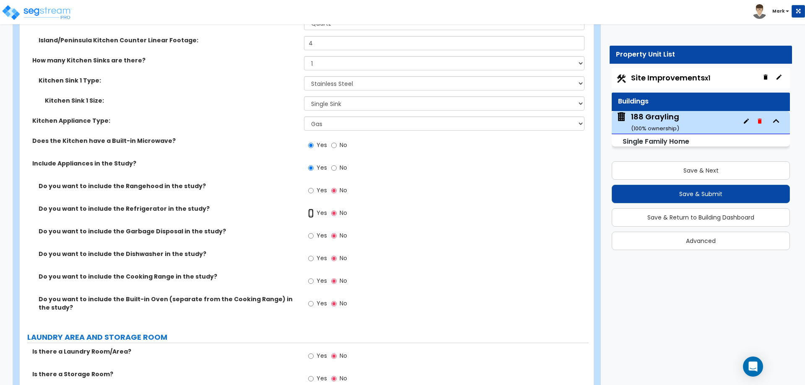
click at [313, 209] on input "Yes" at bounding box center [310, 213] width 5 height 9
radio input "true"
click at [312, 252] on label "Yes" at bounding box center [317, 259] width 19 height 14
click at [312, 254] on input "Yes" at bounding box center [310, 258] width 5 height 9
radio input "true"
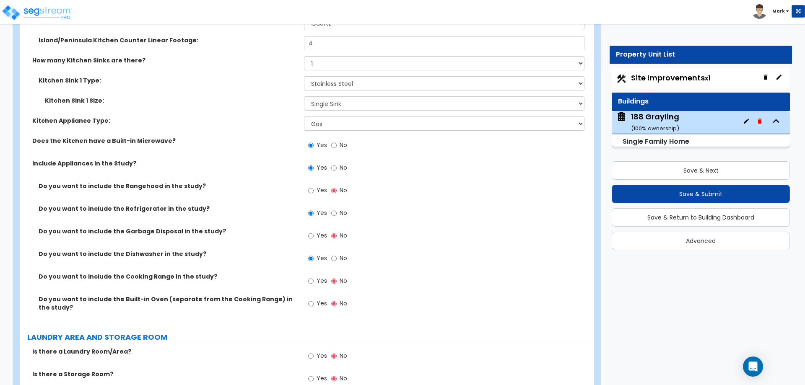
click at [317, 277] on span "Yes" at bounding box center [322, 281] width 10 height 8
click at [314, 277] on input "Yes" at bounding box center [310, 281] width 5 height 9
radio input "true"
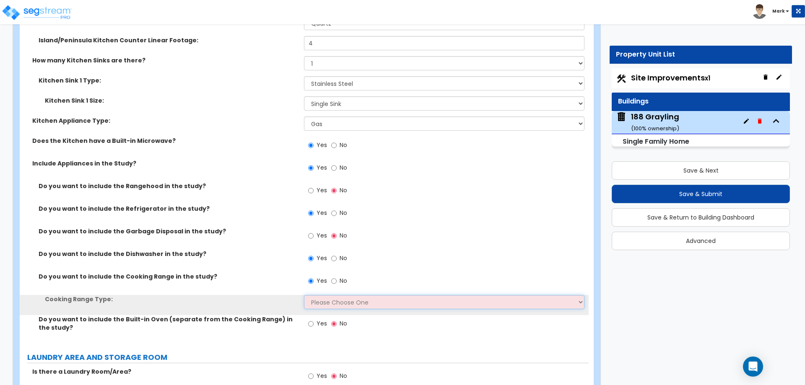
click at [325, 295] on select "Please Choose One Cook Top Only Range with Oven" at bounding box center [444, 302] width 280 height 14
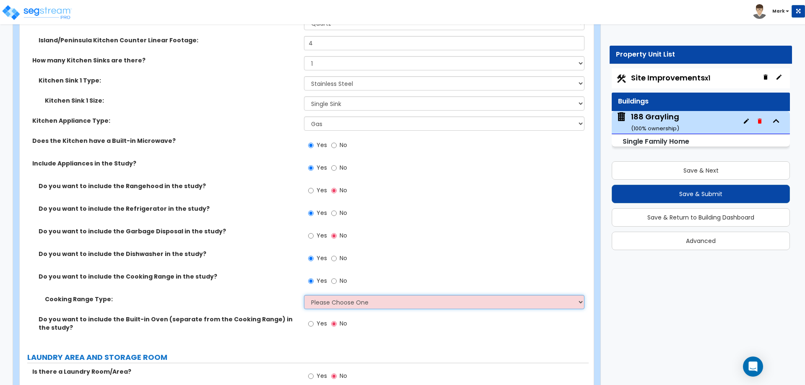
select select "2"
click at [304, 295] on select "Please Choose One Cook Top Only Range with Oven" at bounding box center [444, 302] width 280 height 14
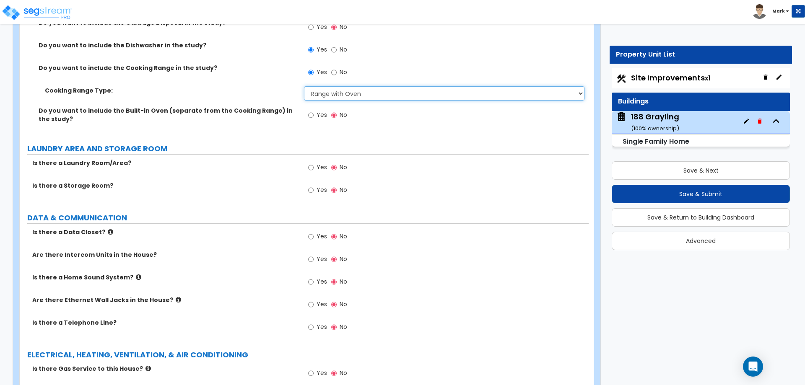
scroll to position [3355, 0]
click at [319, 162] on span "Yes" at bounding box center [322, 166] width 10 height 8
click at [314, 162] on input "Yes" at bounding box center [310, 166] width 5 height 9
radio input "true"
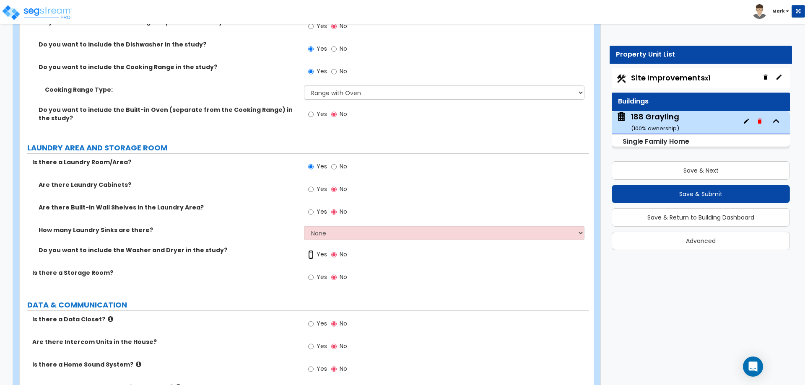
click at [308, 250] on input "Yes" at bounding box center [310, 254] width 5 height 9
radio input "true"
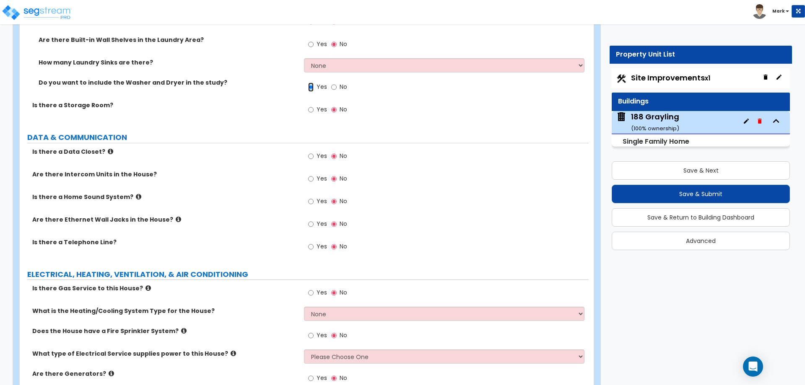
scroll to position [3560, 0]
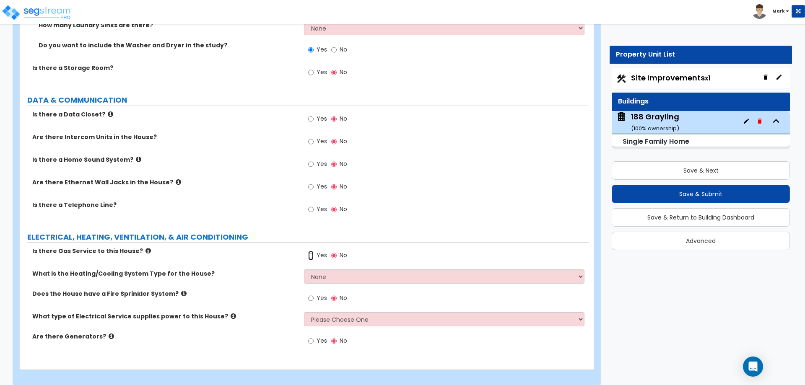
click at [310, 251] on input "Yes" at bounding box center [310, 255] width 5 height 9
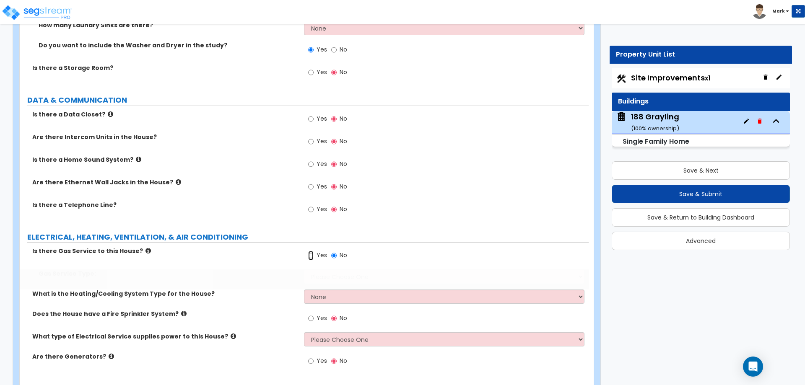
radio input "true"
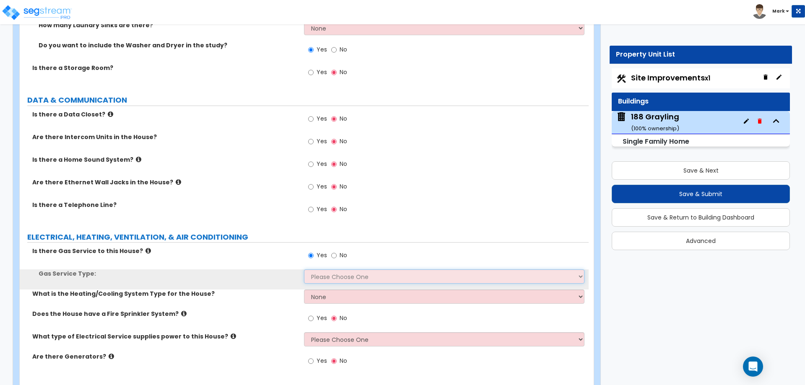
click at [320, 270] on select "Please Choose One Natural Gas Service Propane Tank On-site" at bounding box center [444, 277] width 280 height 14
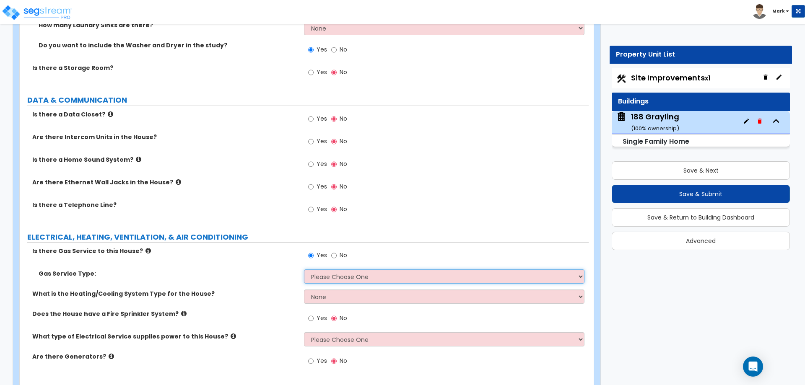
select select "1"
click at [304, 270] on select "Please Choose One Natural Gas Service Propane Tank On-site" at bounding box center [444, 277] width 280 height 14
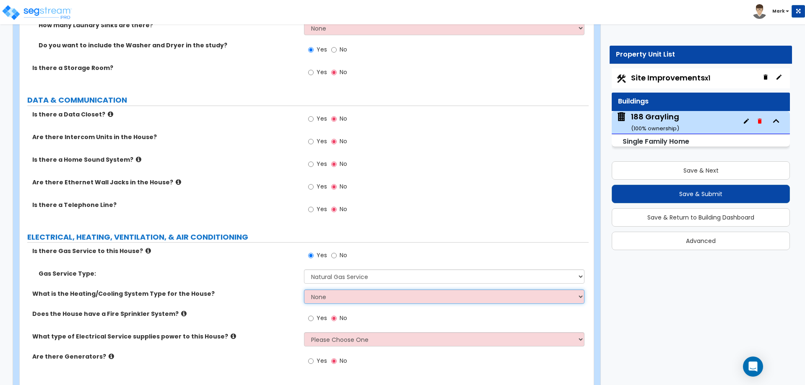
click at [319, 290] on select "None Heat Only Centralized Heating & Cooling Thru Wall Air Conditioners Mini Sp…" at bounding box center [444, 297] width 280 height 14
select select "2"
click at [304, 290] on select "None Heat Only Centralized Heating & Cooling Thru Wall Air Conditioners Mini Sp…" at bounding box center [444, 297] width 280 height 14
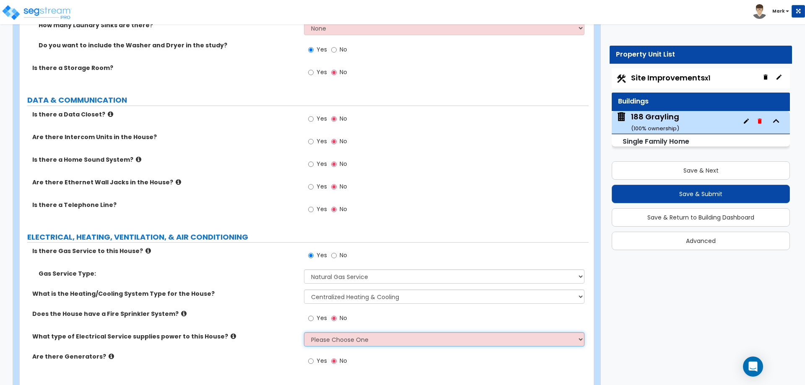
click at [318, 333] on select "Please Choose One Overhead Underground" at bounding box center [444, 340] width 280 height 14
select select "2"
click at [304, 333] on select "Please Choose One Overhead Underground" at bounding box center [444, 340] width 280 height 14
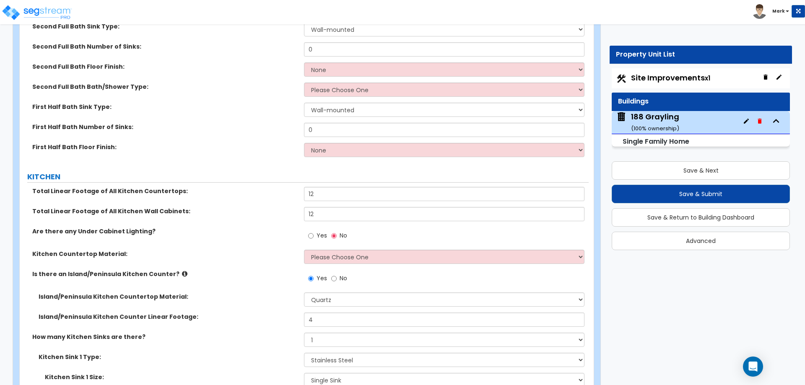
scroll to position [3015, 0]
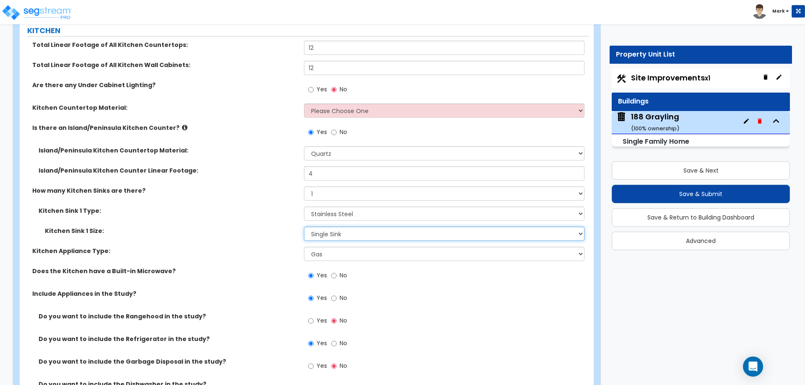
click at [337, 228] on select "Please Choose One Single Sink Double Sink" at bounding box center [444, 234] width 280 height 14
select select "2"
click at [304, 227] on select "Please Choose One Single Sink Double Sink" at bounding box center [444, 234] width 280 height 14
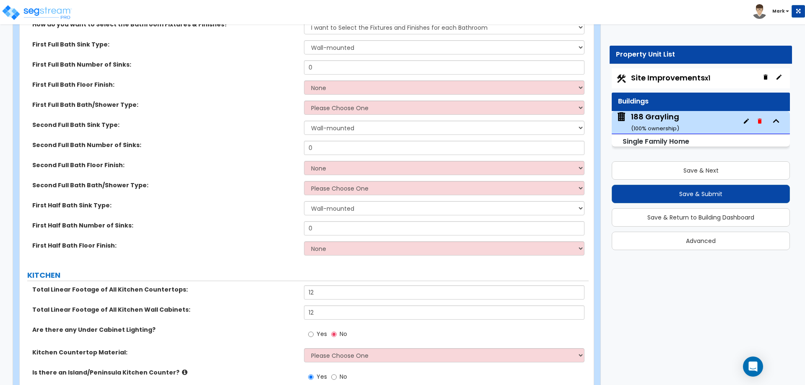
scroll to position [2847, 0]
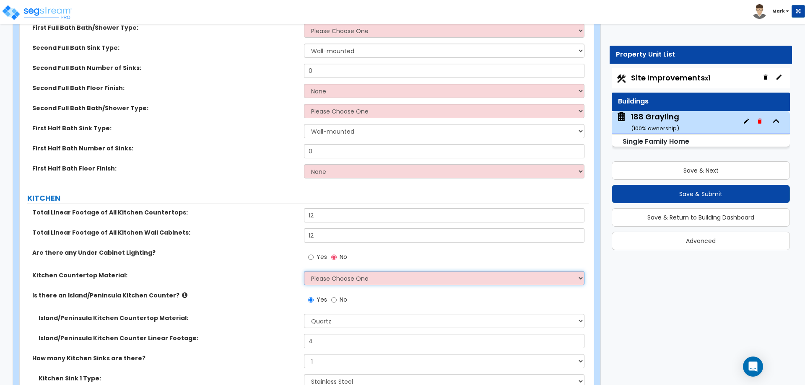
click at [338, 271] on select "Please Choose One Plastic Laminate Solid Surface Stone Quartz Marble Tile Wood …" at bounding box center [444, 278] width 280 height 14
select select "4"
click at [304, 271] on select "Please Choose One Plastic Laminate Solid Surface Stone Quartz Marble Tile Wood …" at bounding box center [444, 278] width 280 height 14
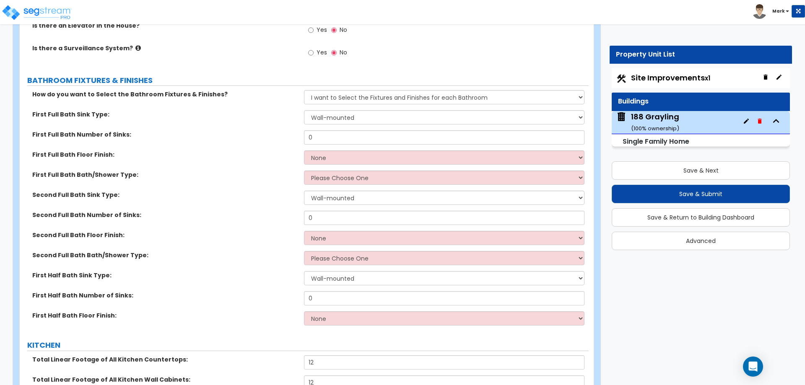
scroll to position [2679, 0]
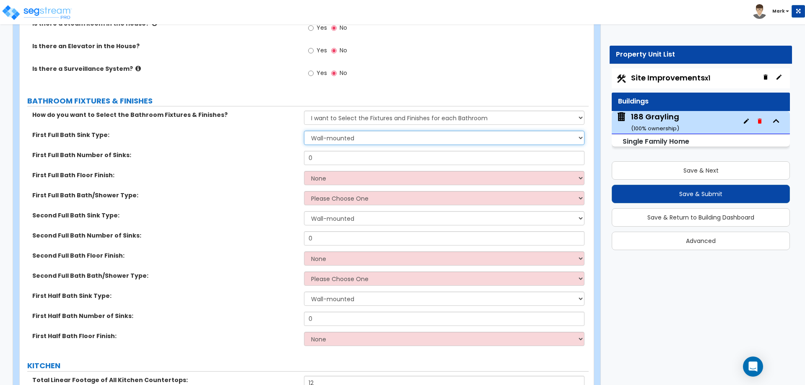
click at [365, 131] on select "Wall-mounted Pedestal-mounted Vanity-mounted" at bounding box center [444, 138] width 280 height 14
select select "3"
click at [304, 131] on select "Wall-mounted Pedestal-mounted Vanity-mounted" at bounding box center [444, 138] width 280 height 14
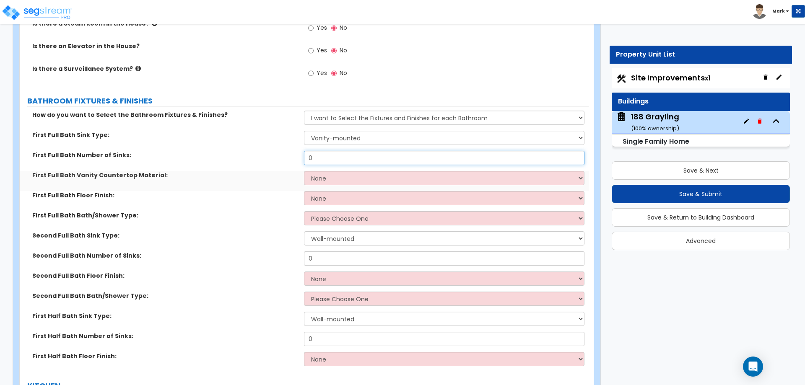
click at [356, 151] on input "0" at bounding box center [444, 158] width 280 height 14
type input "2"
click at [345, 174] on select "None Plastic Laminate Solid Surface Stone Quartz Marble Tile Wood Stainless Ste…" at bounding box center [444, 178] width 280 height 14
select select "4"
click at [304, 171] on select "None Plastic Laminate Solid Surface Stone Quartz Marble Tile Wood Stainless Ste…" at bounding box center [444, 178] width 280 height 14
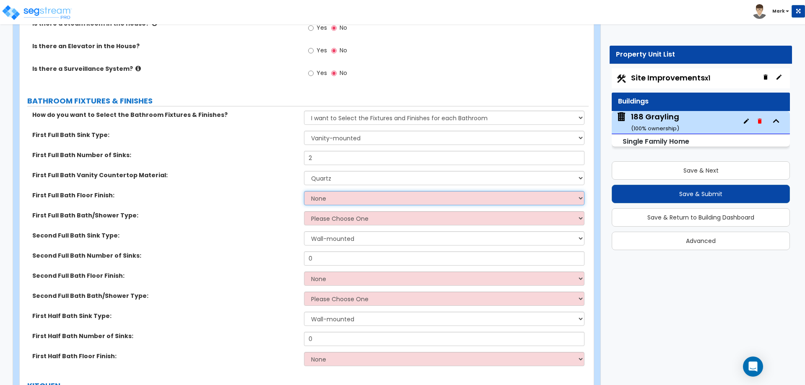
click at [320, 191] on select "None Tile Flooring Hardwood Flooring Resilient Laminate Flooring VCT Flooring S…" at bounding box center [444, 198] width 280 height 14
select select "1"
click at [304, 191] on select "None Tile Flooring Hardwood Flooring Resilient Laminate Flooring VCT Flooring S…" at bounding box center [444, 198] width 280 height 14
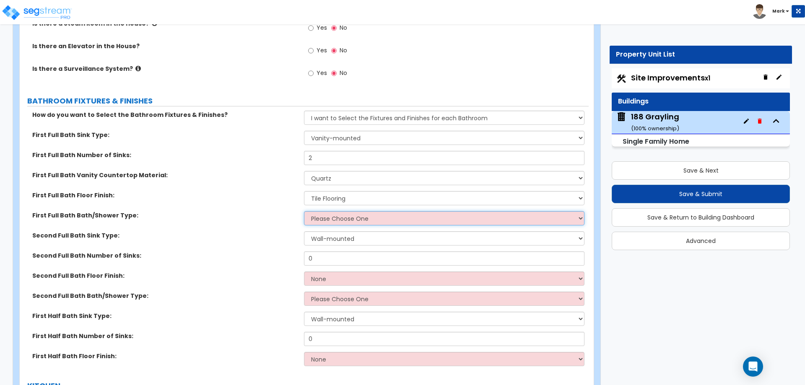
click at [338, 213] on select "Please Choose One Standalone Shower Bathtub - Shower Combo" at bounding box center [444, 218] width 280 height 14
select select "1"
click at [304, 211] on select "Please Choose One Standalone Shower Bathtub - Shower Combo" at bounding box center [444, 218] width 280 height 14
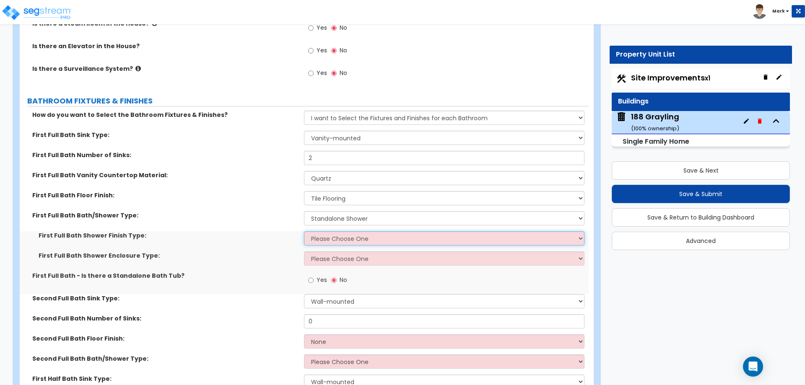
click at [342, 231] on select "Please Choose One Plastic Tile Stone" at bounding box center [444, 238] width 280 height 14
select select "2"
click at [304, 231] on select "Please Choose One Plastic Tile Stone" at bounding box center [444, 238] width 280 height 14
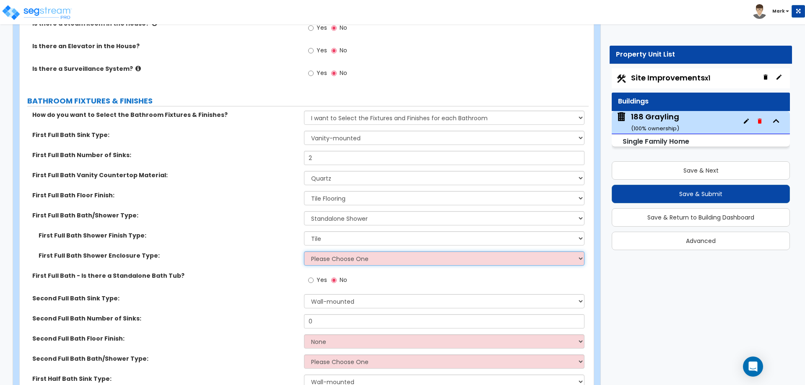
click at [333, 256] on select "Please Choose One Curtain & Rod Glass Sliding Doors Glass Hinged Doors" at bounding box center [444, 259] width 280 height 14
select select "3"
click at [304, 252] on select "Please Choose One Curtain & Rod Glass Sliding Doors Glass Hinged Doors" at bounding box center [444, 259] width 280 height 14
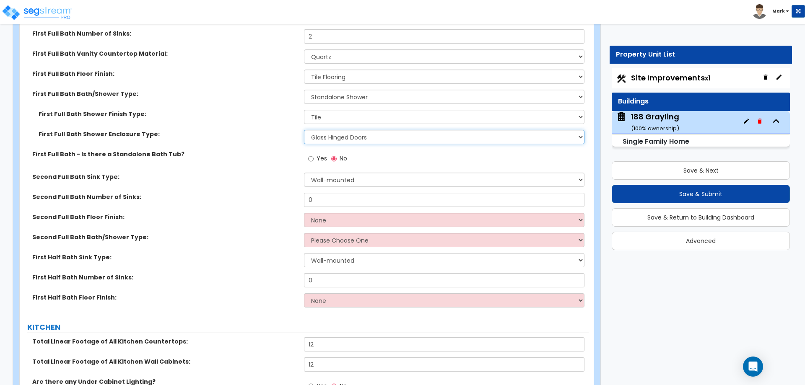
scroll to position [2805, 0]
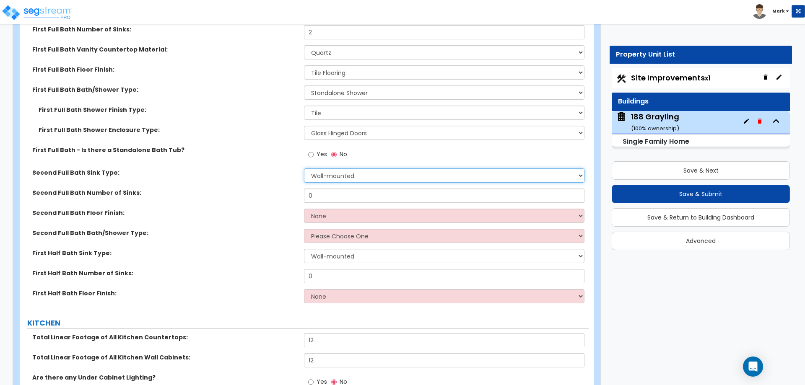
click at [334, 169] on select "Wall-mounted Pedestal-mounted Vanity-mounted" at bounding box center [444, 176] width 280 height 14
select select "3"
click at [304, 169] on select "Wall-mounted Pedestal-mounted Vanity-mounted" at bounding box center [444, 176] width 280 height 14
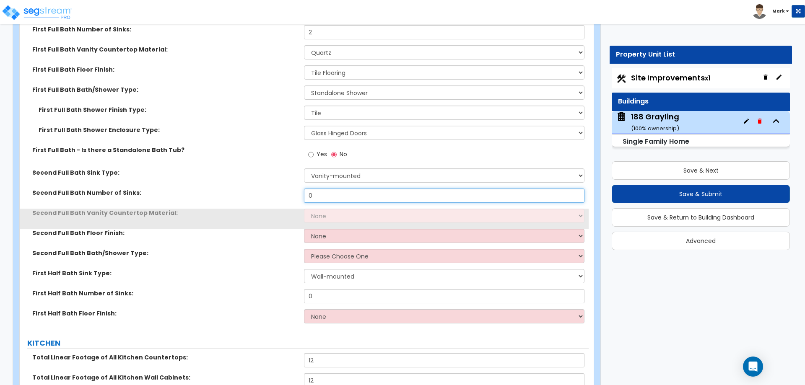
click at [346, 189] on input "0" at bounding box center [444, 196] width 280 height 14
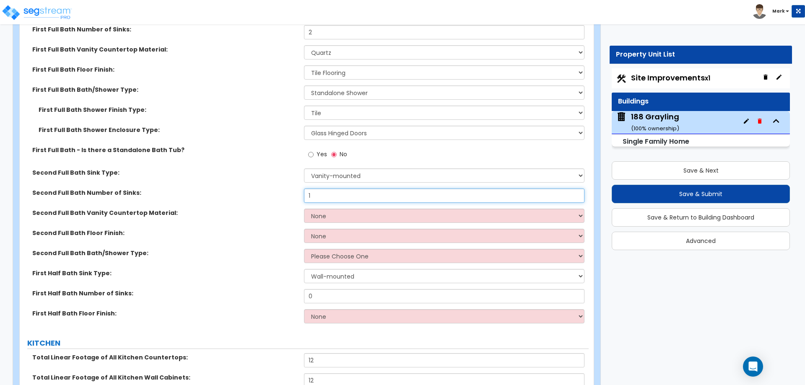
type input "1"
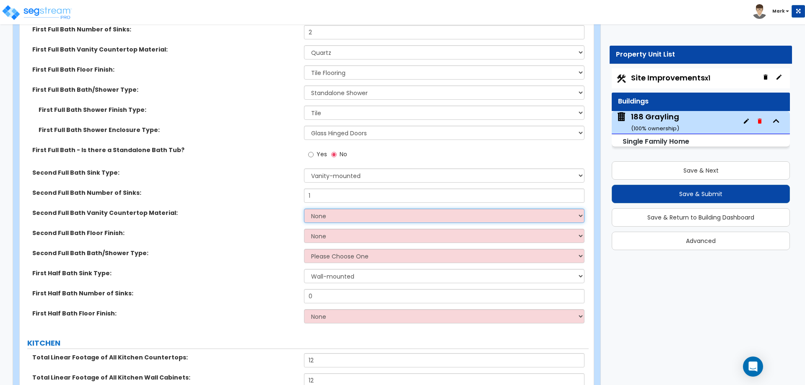
click at [345, 211] on select "None Plastic Laminate Solid Surface Stone Quartz Marble Tile Wood Stainless Ste…" at bounding box center [444, 216] width 280 height 14
select select "4"
click at [304, 209] on select "None Plastic Laminate Solid Surface Stone Quartz Marble Tile Wood Stainless Ste…" at bounding box center [444, 216] width 280 height 14
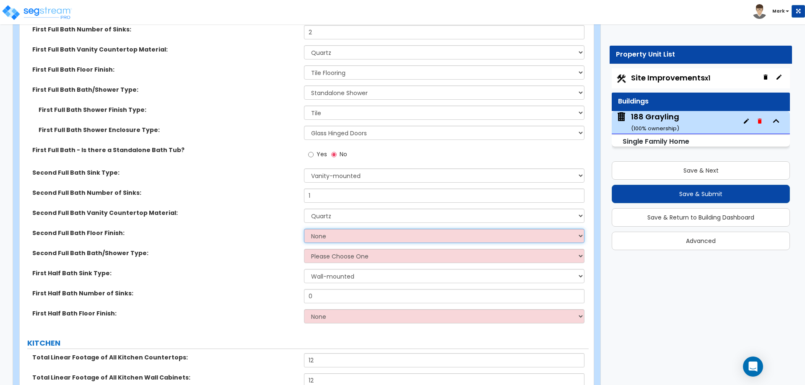
click at [341, 229] on select "None Tile Flooring Hardwood Flooring Resilient Laminate Flooring VCT Flooring S…" at bounding box center [444, 236] width 280 height 14
select select "1"
click at [304, 229] on select "None Tile Flooring Hardwood Flooring Resilient Laminate Flooring VCT Flooring S…" at bounding box center [444, 236] width 280 height 14
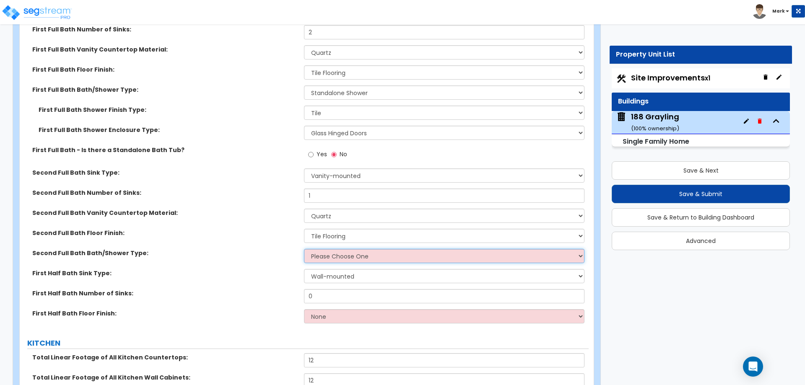
click at [336, 250] on select "Please Choose One Standalone Shower Bathtub - Shower Combo" at bounding box center [444, 256] width 280 height 14
select select "2"
click at [304, 249] on select "Please Choose One Standalone Shower Bathtub - Shower Combo" at bounding box center [444, 256] width 280 height 14
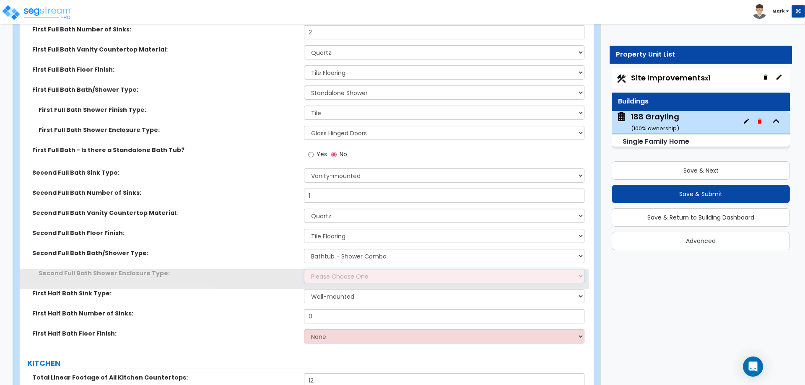
click at [330, 269] on select "Please Choose One Curtain & Rod Glass Sliding Doors Glass Hinged Doors" at bounding box center [444, 276] width 280 height 14
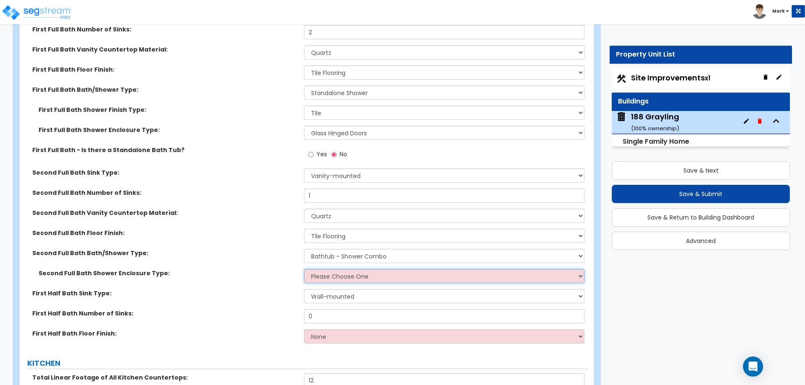
select select "1"
click at [304, 269] on select "Please Choose One Curtain & Rod Glass Sliding Doors Glass Hinged Doors" at bounding box center [444, 276] width 280 height 14
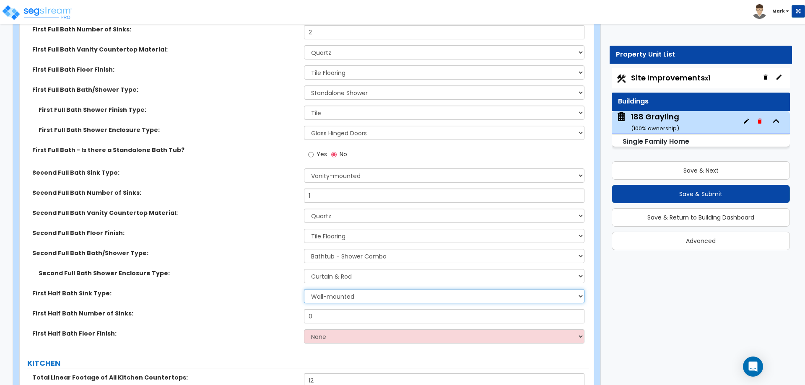
click at [325, 289] on select "Wall-mounted Pedestal-mounted Vanity-mounted" at bounding box center [444, 296] width 280 height 14
select select "2"
click at [304, 289] on select "Wall-mounted Pedestal-mounted Vanity-mounted" at bounding box center [444, 296] width 280 height 14
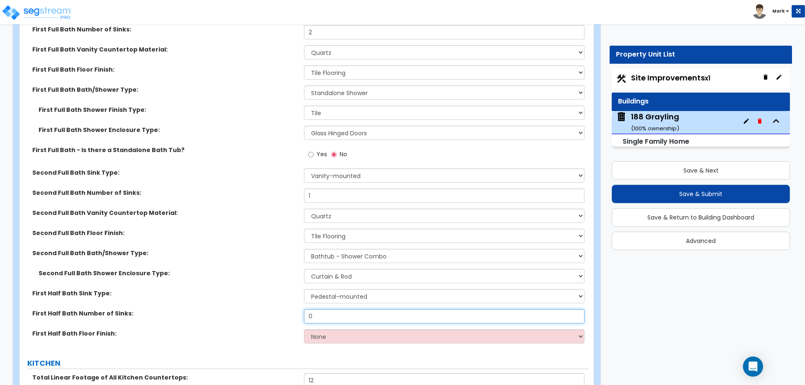
click at [331, 310] on input "0" at bounding box center [444, 317] width 280 height 14
type input "1"
click at [336, 330] on select "None Tile Flooring Hardwood Flooring Resilient Laminate Flooring VCT Flooring S…" at bounding box center [444, 337] width 280 height 14
select select "2"
click at [304, 330] on select "None Tile Flooring Hardwood Flooring Resilient Laminate Flooring VCT Flooring S…" at bounding box center [444, 337] width 280 height 14
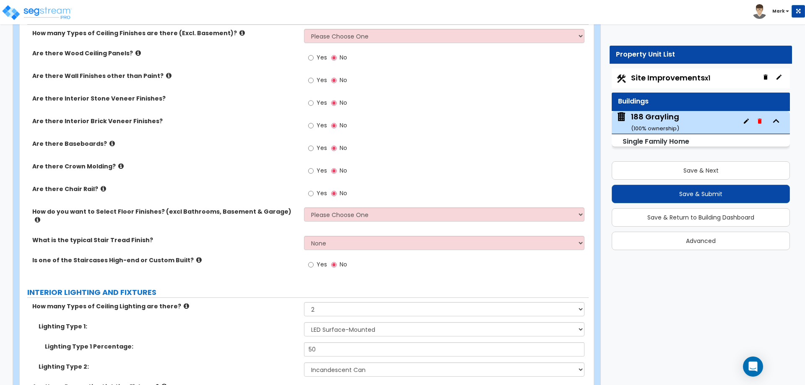
scroll to position [1715, 0]
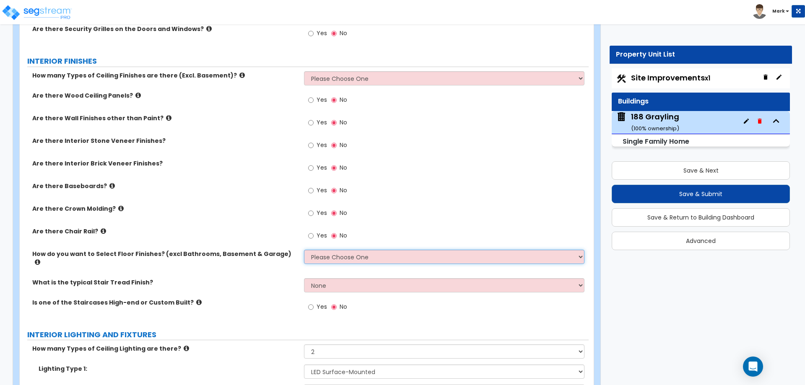
click at [341, 256] on select "Please Choose One I want to Select Floor Finishes for the Areas of the House I …" at bounding box center [444, 257] width 280 height 14
select select "2"
click at [304, 250] on select "Please Choose One I want to Select Floor Finishes for the Areas of the House I …" at bounding box center [444, 257] width 280 height 14
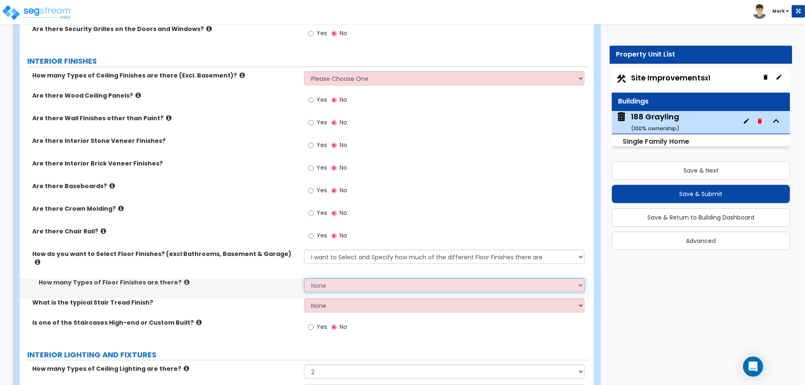
click at [327, 281] on select "None 1 2 3 4" at bounding box center [444, 285] width 280 height 14
select select "1"
click at [304, 278] on select "None 1 2 3 4" at bounding box center [444, 285] width 280 height 14
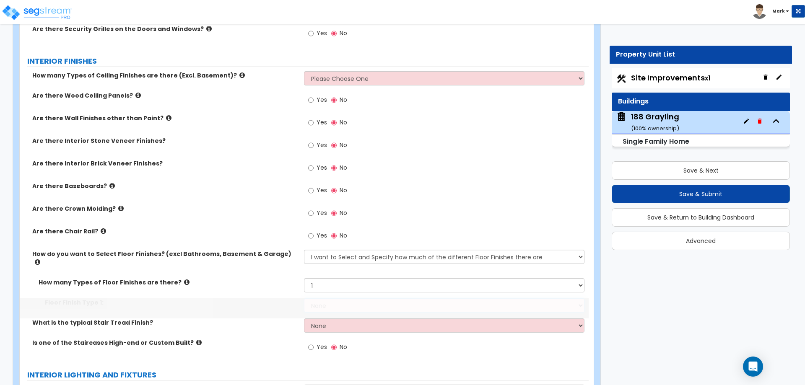
click at [328, 299] on select "None Tile Flooring Hardwood Flooring Resilient Laminate Flooring VCT Flooring S…" at bounding box center [444, 306] width 280 height 14
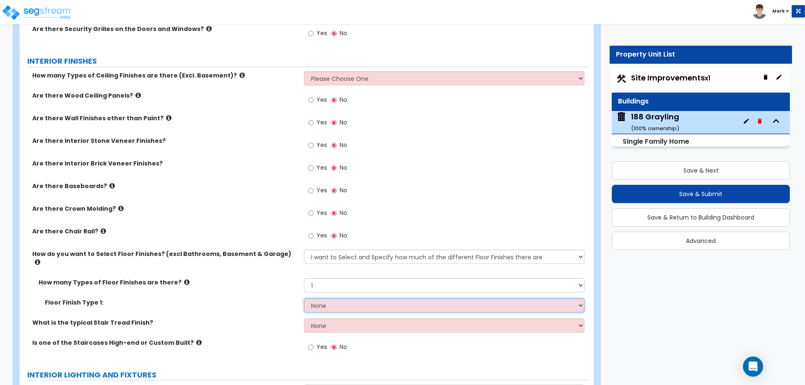
select select "2"
click at [304, 299] on select "None Tile Flooring Hardwood Flooring Resilient Laminate Flooring VCT Flooring S…" at bounding box center [444, 306] width 280 height 14
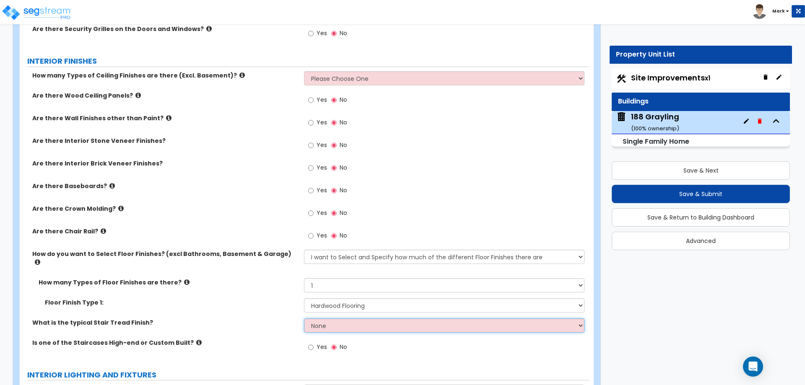
click at [337, 319] on select "None Tile Wood Laminate VCT Sheet Carpet Sheet Vinyl Carpet Tile" at bounding box center [444, 326] width 280 height 14
select select "2"
click at [304, 319] on select "None Tile Wood Laminate VCT Sheet Carpet Sheet Vinyl Carpet Tile" at bounding box center [444, 326] width 280 height 14
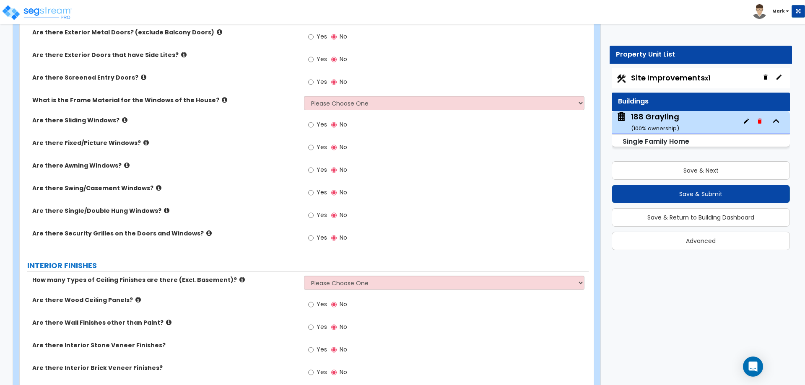
scroll to position [1505, 0]
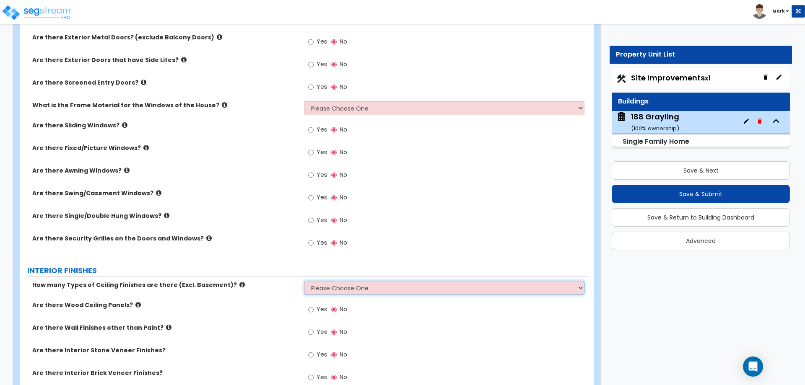
click at [320, 292] on select "Please Choose One 1 2 3" at bounding box center [444, 288] width 280 height 14
select select "1"
click at [304, 281] on select "Please Choose One 1 2 3" at bounding box center [444, 288] width 280 height 14
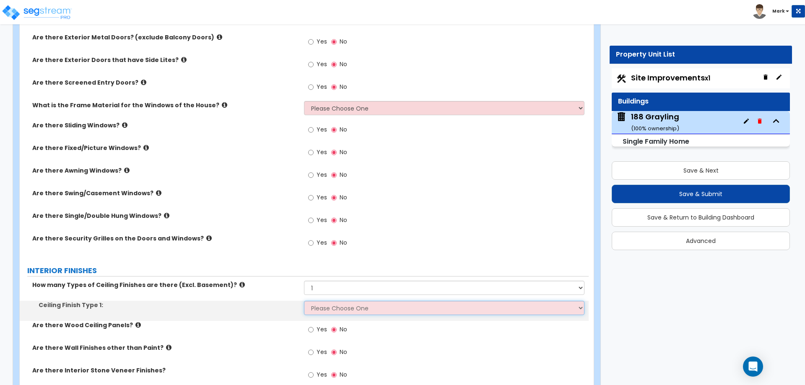
click at [326, 304] on select "Please Choose One Drop Ceiling Drywall Ceiling Open Ceiling" at bounding box center [444, 308] width 280 height 14
select select "2"
click at [304, 301] on select "Please Choose One Drop Ceiling Drywall Ceiling Open Ceiling" at bounding box center [444, 308] width 280 height 14
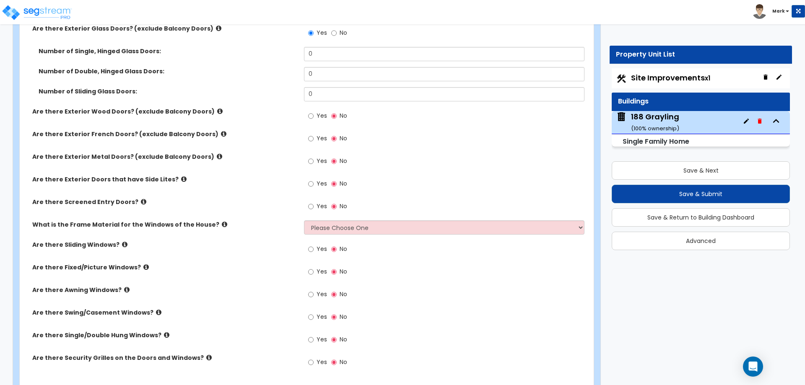
scroll to position [1379, 0]
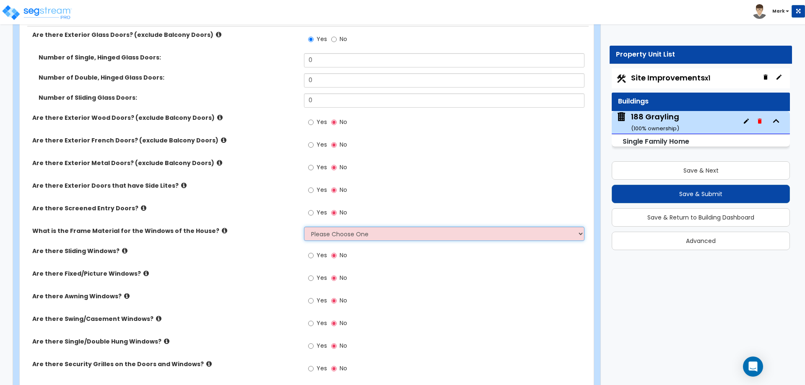
click at [338, 231] on select "Please Choose One Vinyl Aluminum Wood" at bounding box center [444, 234] width 280 height 14
select select "2"
click at [304, 227] on select "Please Choose One Vinyl Aluminum Wood" at bounding box center [444, 234] width 280 height 14
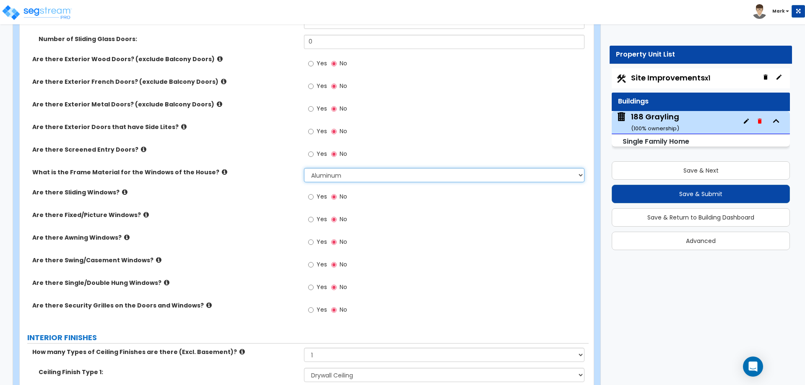
scroll to position [1463, 0]
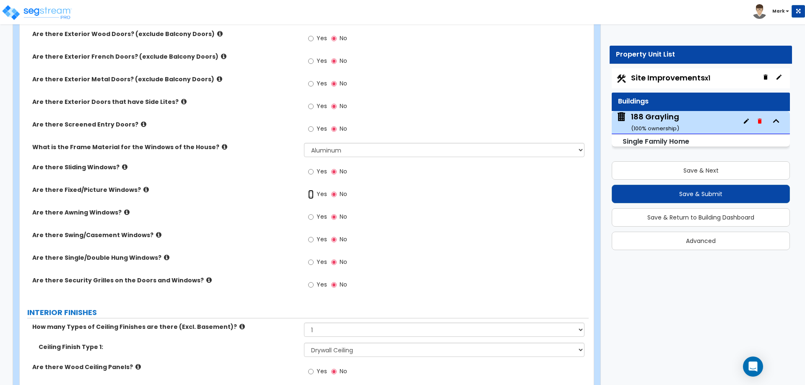
click at [313, 194] on input "Yes" at bounding box center [310, 194] width 5 height 9
radio input "true"
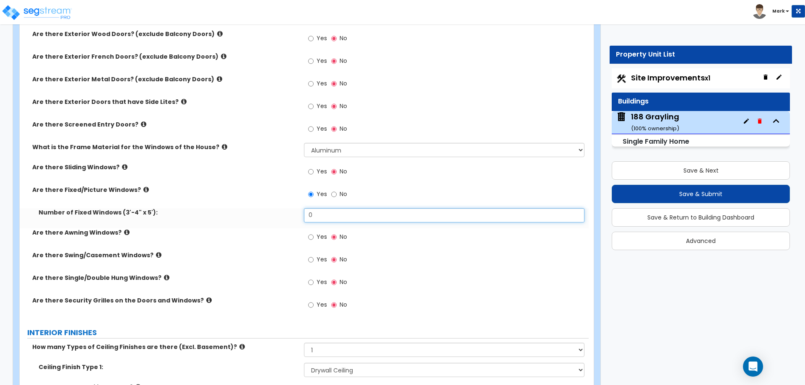
click at [317, 218] on input "0" at bounding box center [444, 215] width 280 height 14
type input "8"
click at [215, 224] on div "Number of Fixed Windows (3'-4" x 5'): 8" at bounding box center [304, 218] width 569 height 20
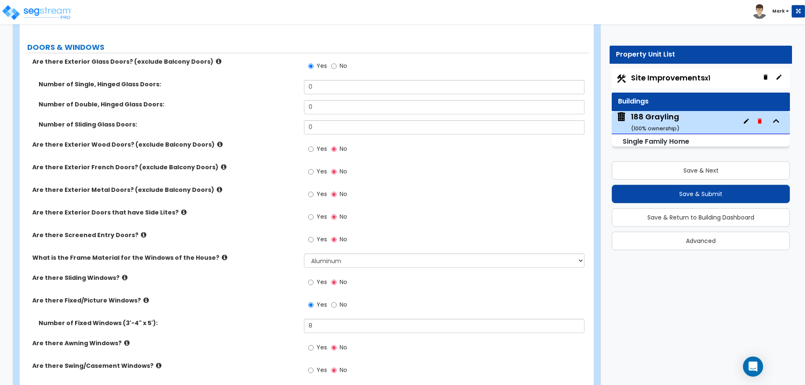
scroll to position [1337, 0]
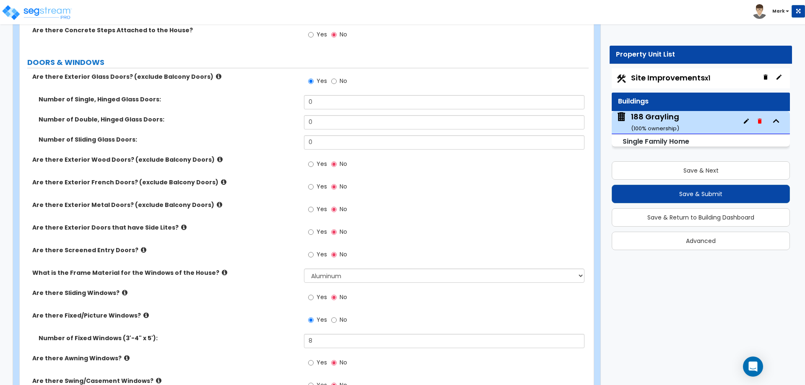
drag, startPoint x: 338, startPoint y: 321, endPoint x: 335, endPoint y: 317, distance: 4.7
click at [338, 320] on label "No" at bounding box center [339, 321] width 16 height 14
click at [337, 320] on input "No" at bounding box center [333, 320] width 5 height 9
radio input "false"
radio input "true"
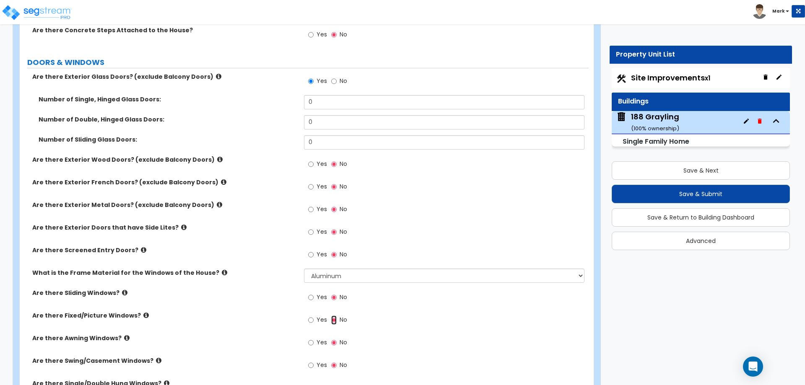
click at [335, 317] on input "No" at bounding box center [333, 320] width 5 height 9
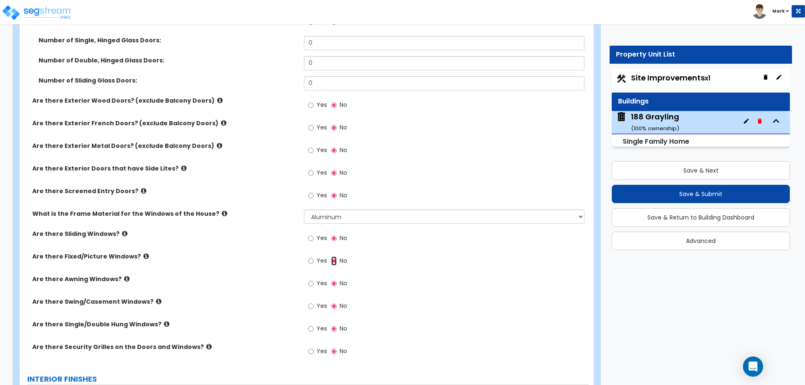
scroll to position [1505, 0]
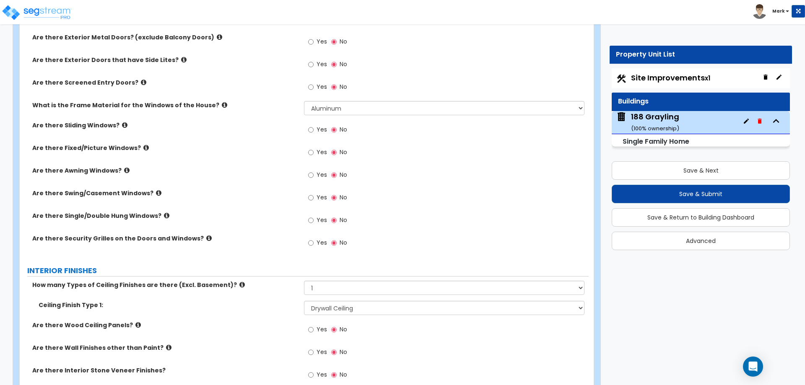
click at [318, 224] on span "Yes" at bounding box center [322, 220] width 10 height 8
click at [314, 224] on input "Yes" at bounding box center [310, 220] width 5 height 9
radio input "true"
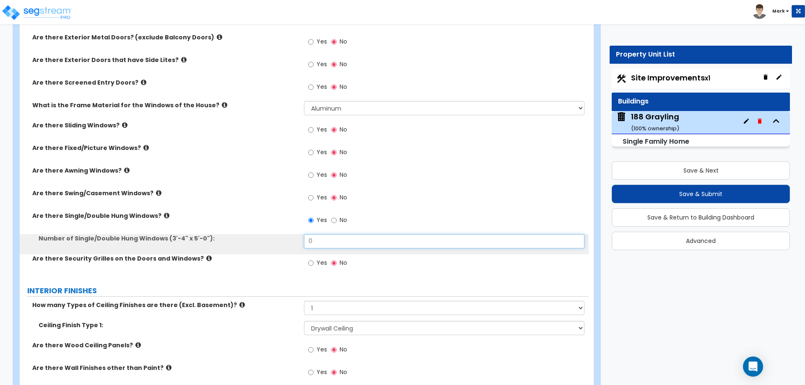
click at [331, 242] on input "0" at bounding box center [444, 241] width 280 height 14
type input "10"
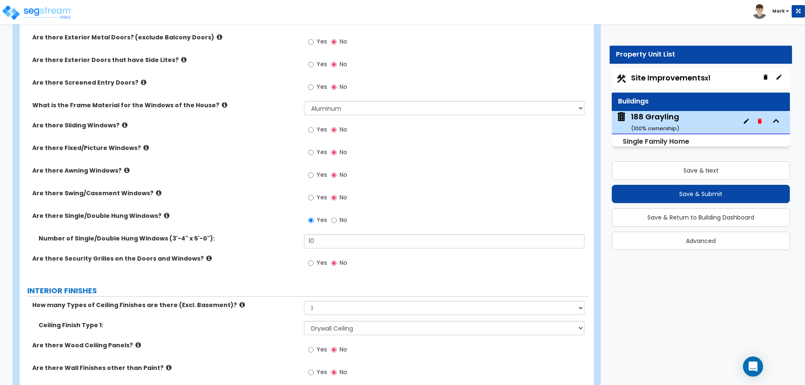
click at [242, 191] on label "Are there Swing/Casement Windows?" at bounding box center [164, 193] width 265 height 8
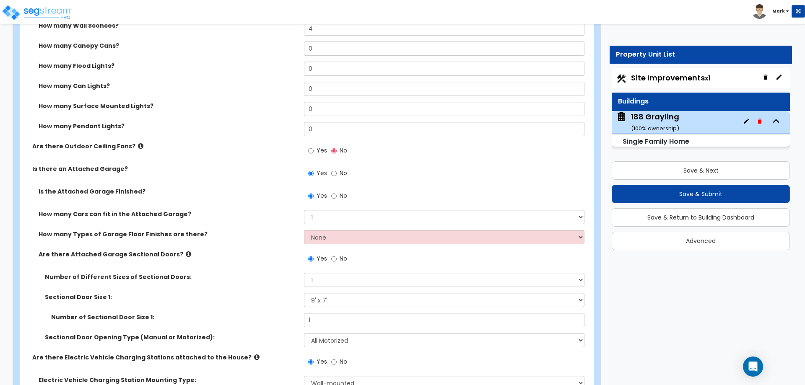
scroll to position [876, 0]
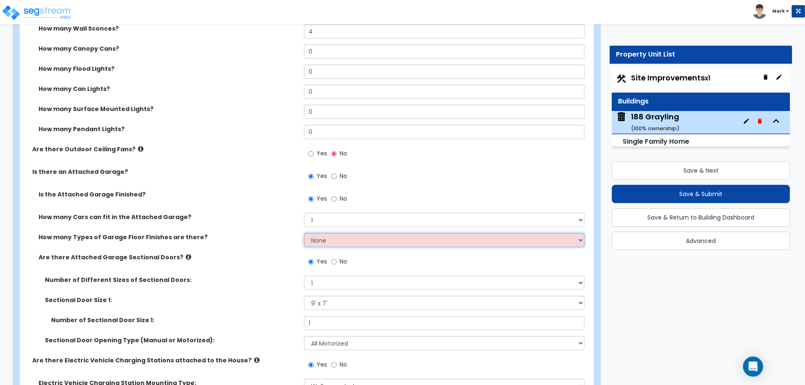
click at [353, 239] on select "None 1 2 3 4" at bounding box center [444, 240] width 280 height 14
select select "1"
click at [304, 233] on select "None 1 2 3 4" at bounding box center [444, 240] width 280 height 14
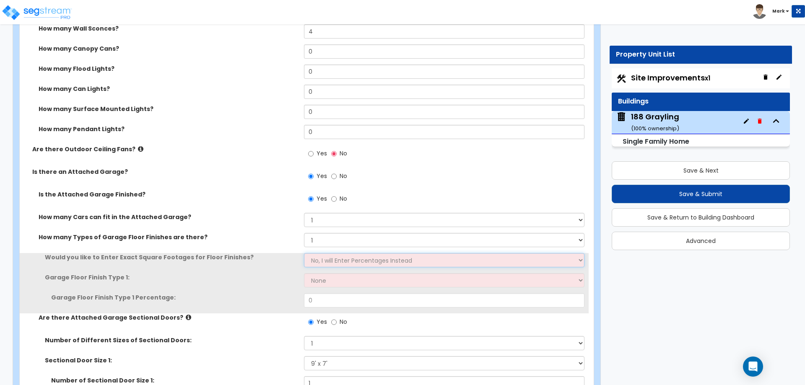
click at [341, 262] on select "No, I will Enter Percentages Instead Yes, I will Enter Exact Square Footages" at bounding box center [444, 260] width 280 height 14
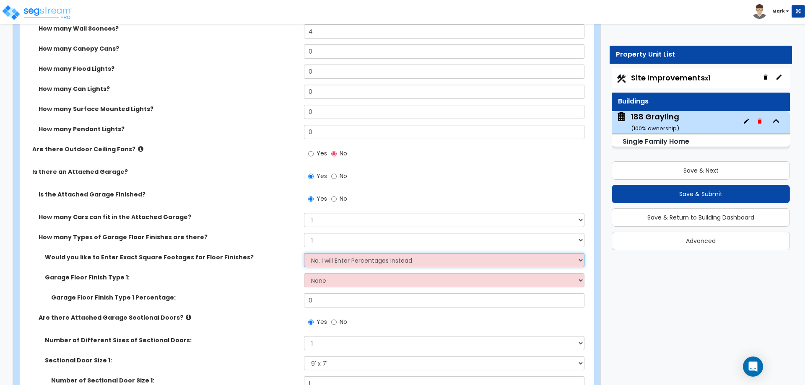
click at [304, 253] on select "No, I will Enter Percentages Instead Yes, I will Enter Exact Square Footages" at bounding box center [444, 260] width 280 height 14
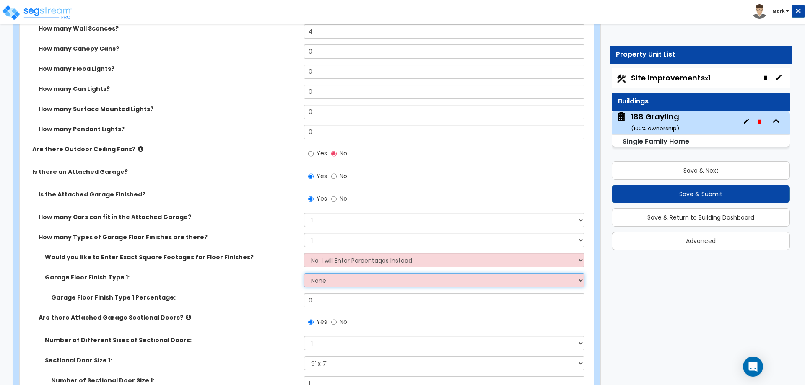
click at [345, 278] on select "None Polished Concrete Flooring Ceramic Tile Flooring Rubber Tile Flooring Epox…" at bounding box center [444, 280] width 280 height 14
select select "1"
click at [304, 273] on select "None Polished Concrete Flooring Ceramic Tile Flooring Rubber Tile Flooring Epox…" at bounding box center [444, 280] width 280 height 14
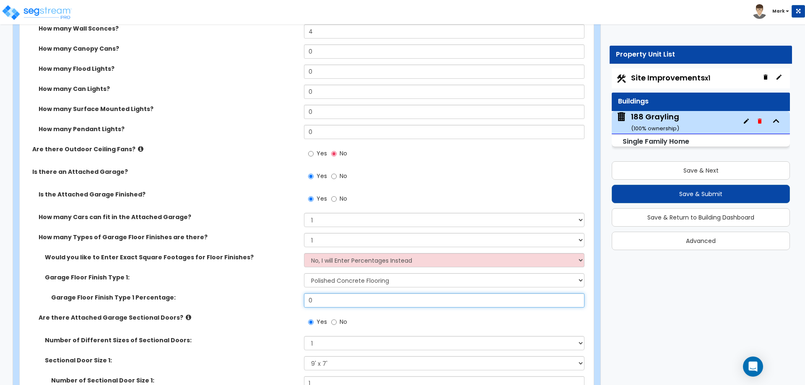
click at [346, 308] on input "0" at bounding box center [444, 301] width 280 height 14
type input "100"
click at [221, 221] on label "How many Cars can fit in the Attached Garage?" at bounding box center [168, 217] width 259 height 8
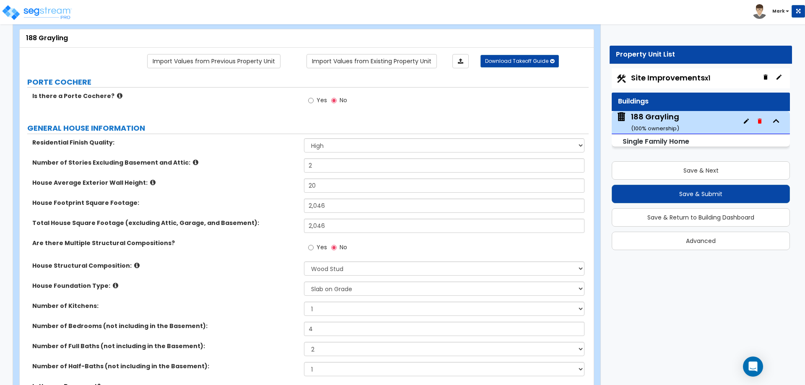
scroll to position [0, 0]
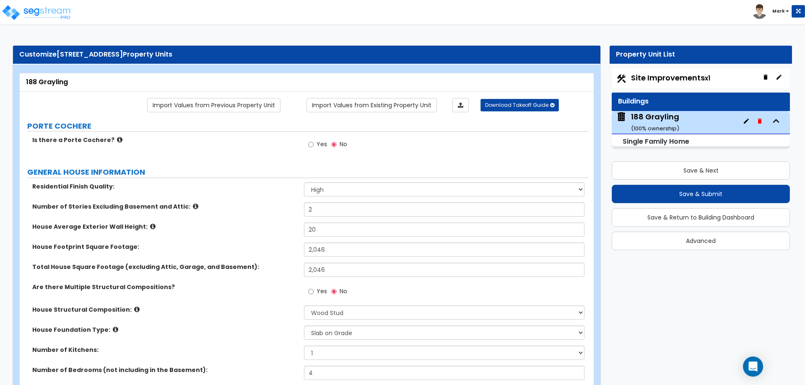
click at [685, 75] on span "Site Improvements x1" at bounding box center [670, 78] width 79 height 10
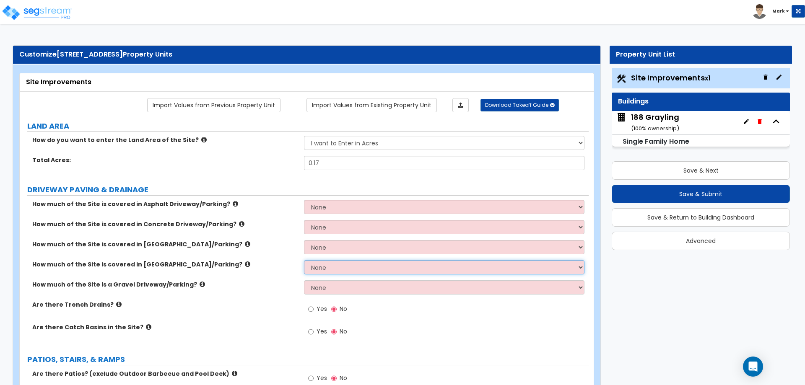
click at [327, 266] on select "None I want to Enter an Approximate Percentage I want to Enter the Square Foota…" at bounding box center [444, 267] width 280 height 14
select select "2"
click at [304, 260] on select "None I want to Enter an Approximate Percentage I want to Enter the Square Foota…" at bounding box center [444, 267] width 280 height 14
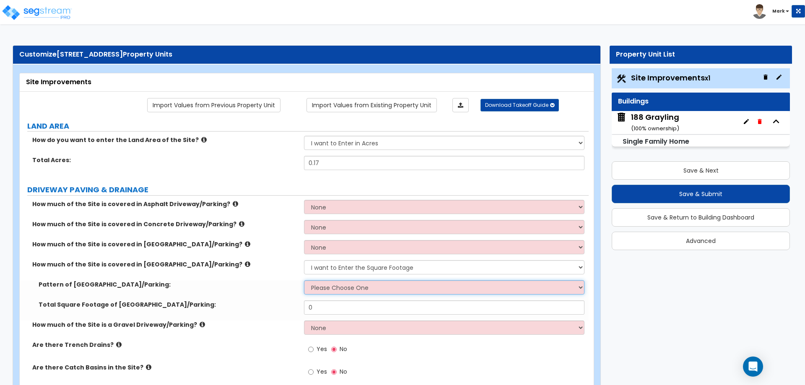
click at [332, 288] on select "Please Choose One Irregular Rectangular" at bounding box center [444, 288] width 280 height 14
select select "2"
click at [304, 281] on select "Please Choose One Irregular Rectangular" at bounding box center [444, 288] width 280 height 14
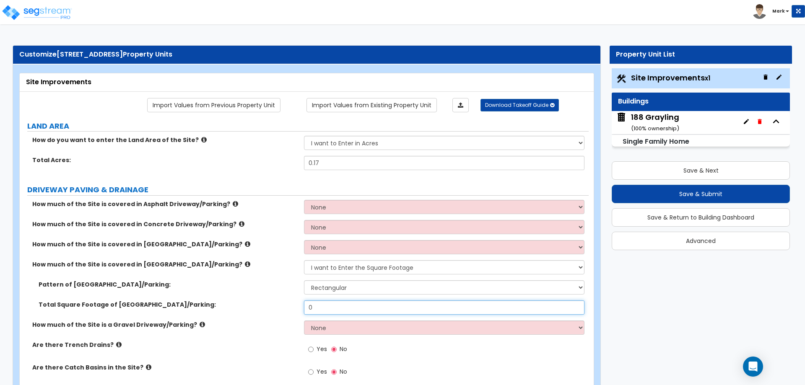
click at [341, 306] on input "0" at bounding box center [444, 308] width 280 height 14
type input "500"
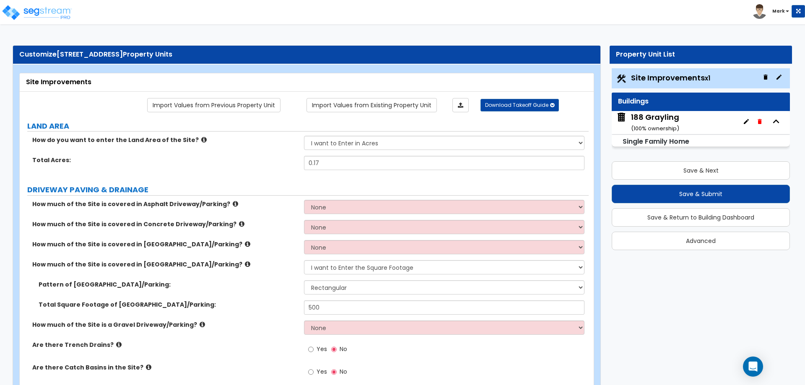
click at [231, 293] on div "Pattern of Stone Driveway/Parking: Please Choose One Irregular Rectangular" at bounding box center [304, 291] width 569 height 20
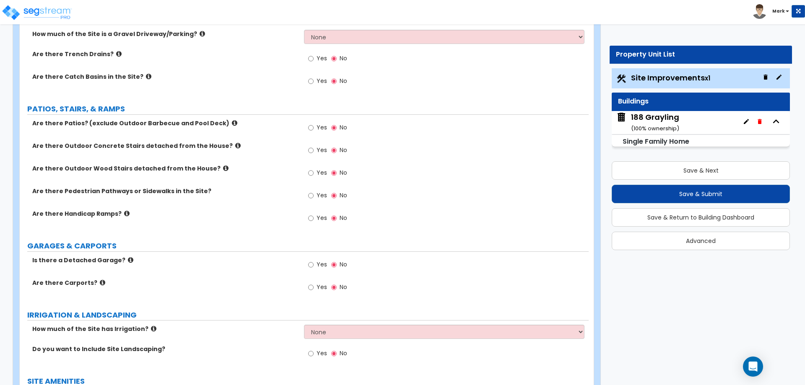
scroll to position [294, 0]
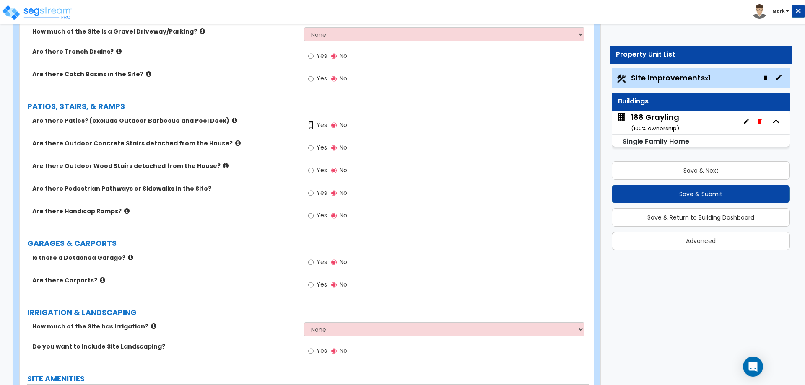
click at [312, 123] on input "Yes" at bounding box center [310, 125] width 5 height 9
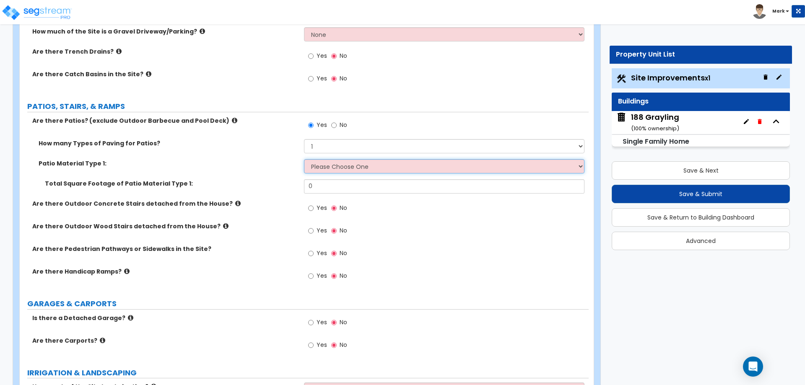
click at [348, 164] on select "Please Choose One Bare Concrete Stamped Concrete Brick Pavers Stone Pavers Tile…" at bounding box center [444, 166] width 280 height 14
click at [335, 125] on input "No" at bounding box center [333, 125] width 5 height 9
radio input "false"
radio input "true"
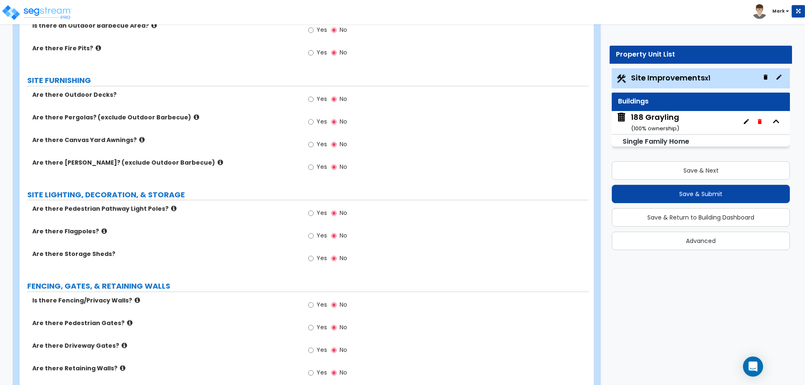
scroll to position [713, 0]
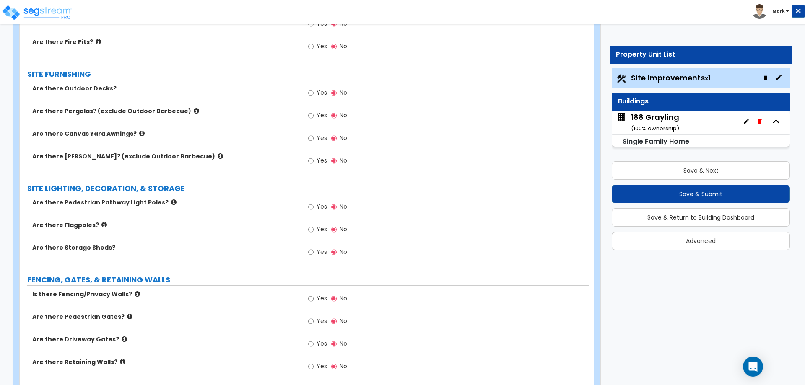
click at [318, 94] on span "Yes" at bounding box center [322, 92] width 10 height 8
click at [314, 94] on input "Yes" at bounding box center [310, 92] width 5 height 9
radio input "true"
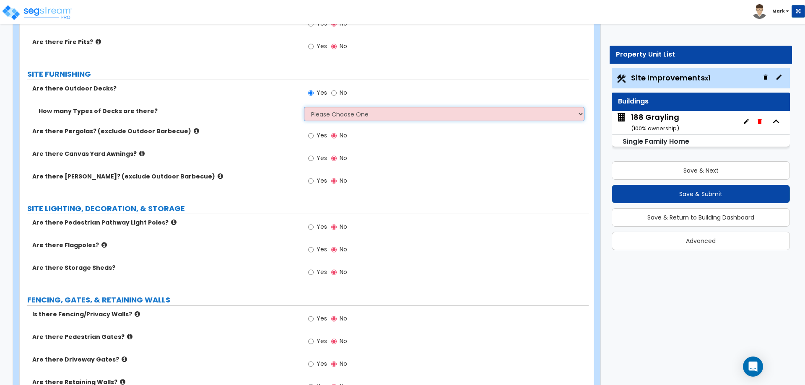
click at [384, 119] on select "Please Choose One 1 2 3 4" at bounding box center [444, 114] width 280 height 14
select select "1"
click at [304, 107] on select "Please Choose One 1 2 3 4" at bounding box center [444, 114] width 280 height 14
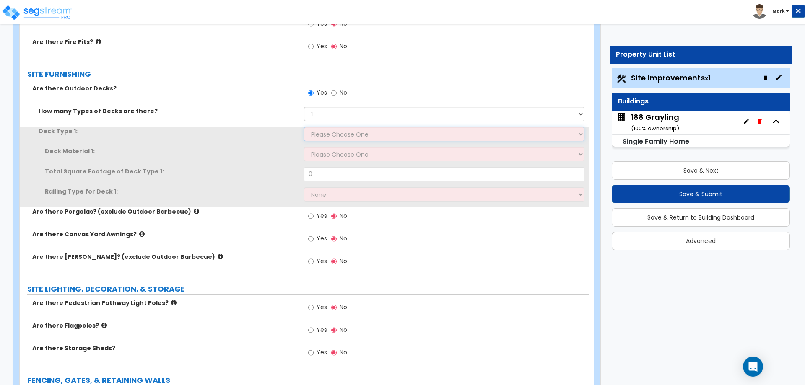
click at [353, 133] on select "Please Choose One Attached to Structure Detached from Structure" at bounding box center [444, 134] width 280 height 14
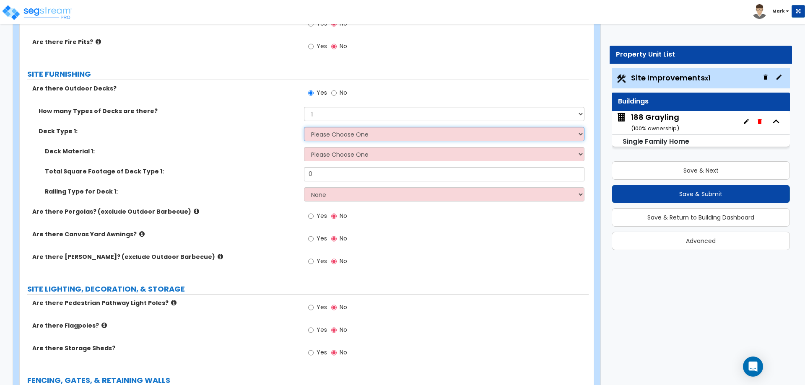
select select "2"
click at [304, 127] on select "Please Choose One Attached to Structure Detached from Structure" at bounding box center [444, 134] width 280 height 14
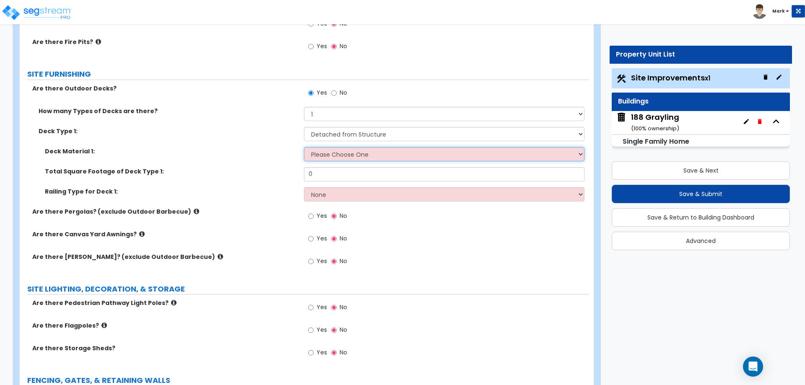
click at [355, 156] on select "Please Choose One Wood Plastic/PVC" at bounding box center [444, 154] width 280 height 14
select select "1"
click at [304, 147] on select "Please Choose One Wood Plastic/PVC" at bounding box center [444, 154] width 280 height 14
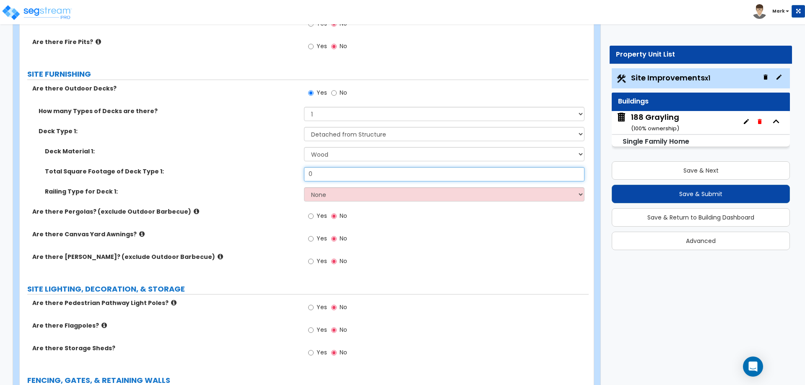
click at [329, 180] on input "0" at bounding box center [444, 174] width 280 height 14
type input "100"
click at [316, 191] on select "None Wood Plastic" at bounding box center [444, 194] width 280 height 14
click at [304, 187] on select "None Wood Plastic" at bounding box center [444, 194] width 280 height 14
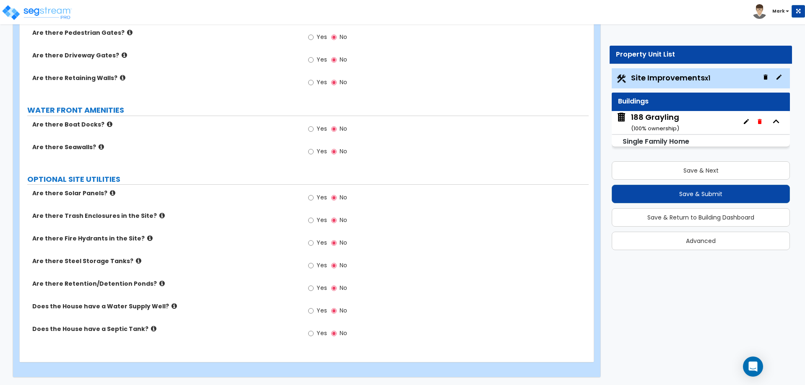
scroll to position [1099, 0]
click at [679, 192] on button "Save & Submit" at bounding box center [701, 194] width 178 height 18
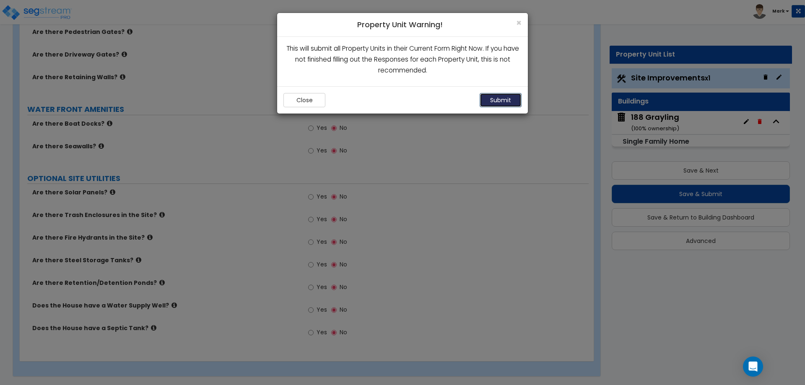
click at [494, 101] on button "Submit" at bounding box center [501, 100] width 42 height 14
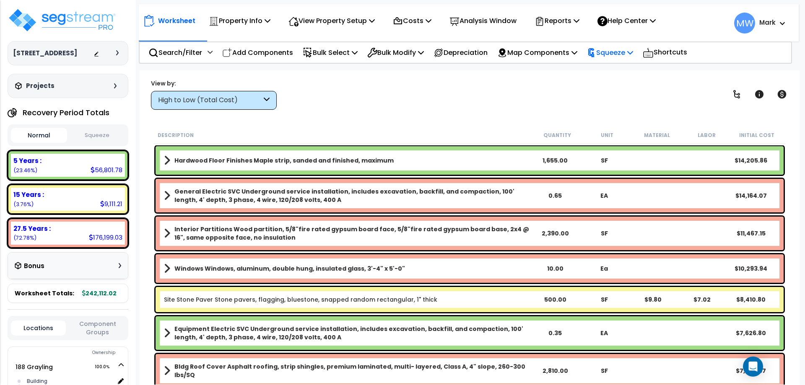
click at [633, 53] on p "Squeeze" at bounding box center [610, 52] width 46 height 11
click at [628, 67] on link "Squeeze" at bounding box center [624, 71] width 83 height 17
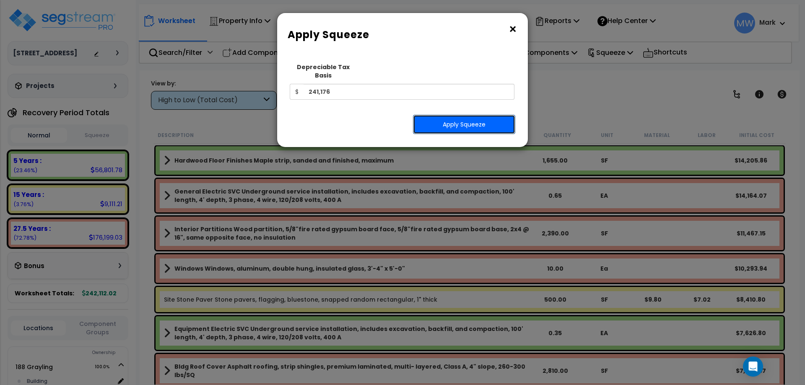
click at [513, 118] on button "Apply Squeeze" at bounding box center [464, 124] width 102 height 19
